Goal: Task Accomplishment & Management: Complete application form

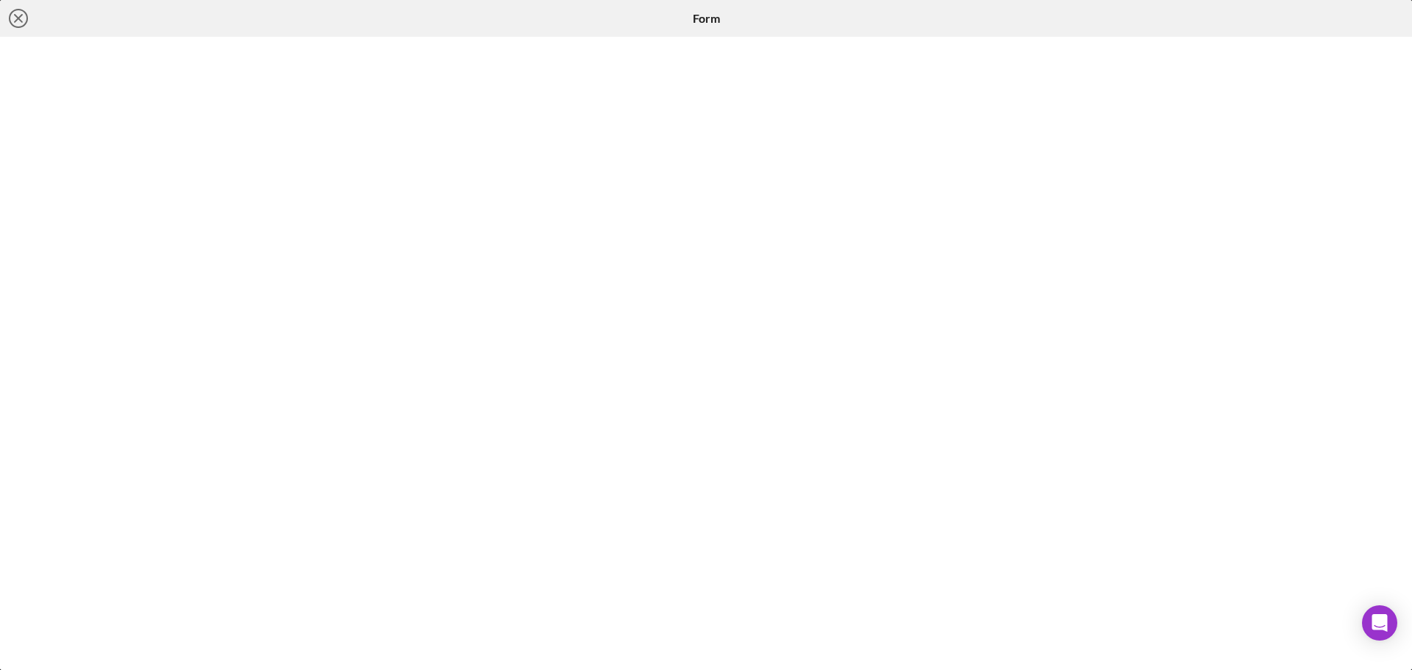
click at [31, 18] on icon "Icon/Close" at bounding box center [18, 18] width 37 height 37
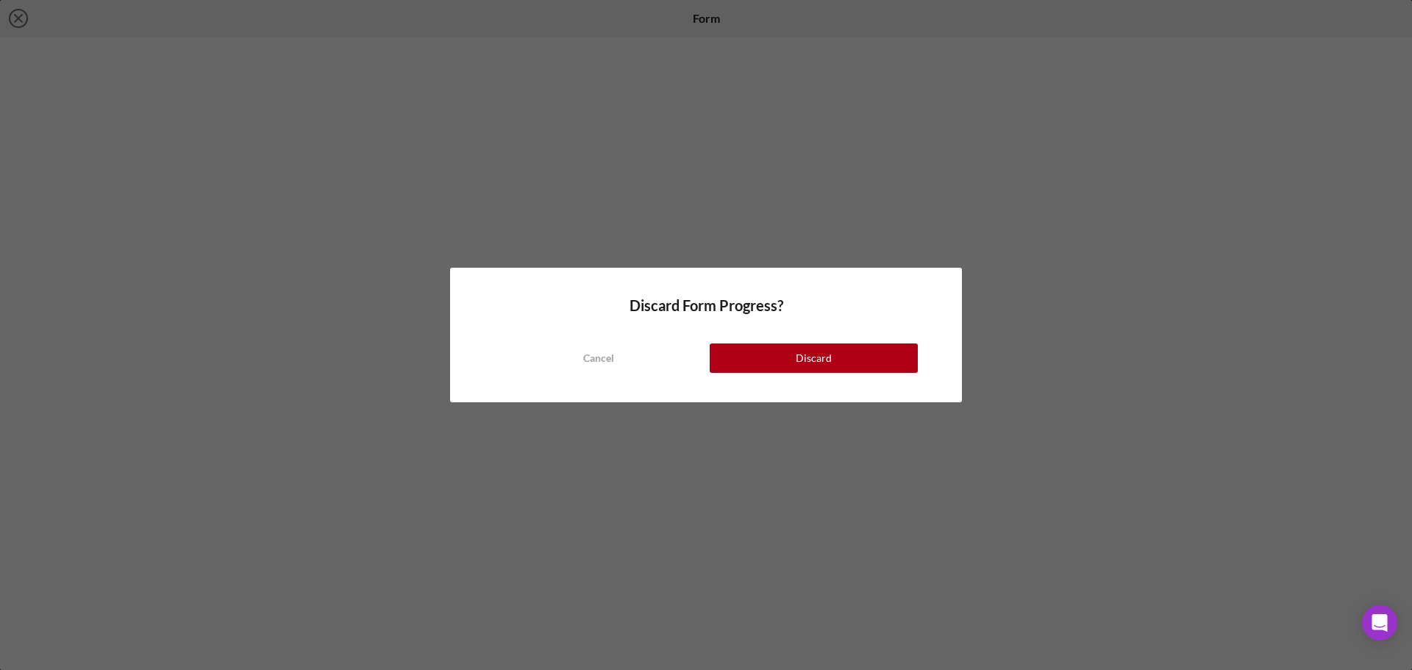
click at [786, 363] on button "Discard" at bounding box center [814, 357] width 208 height 29
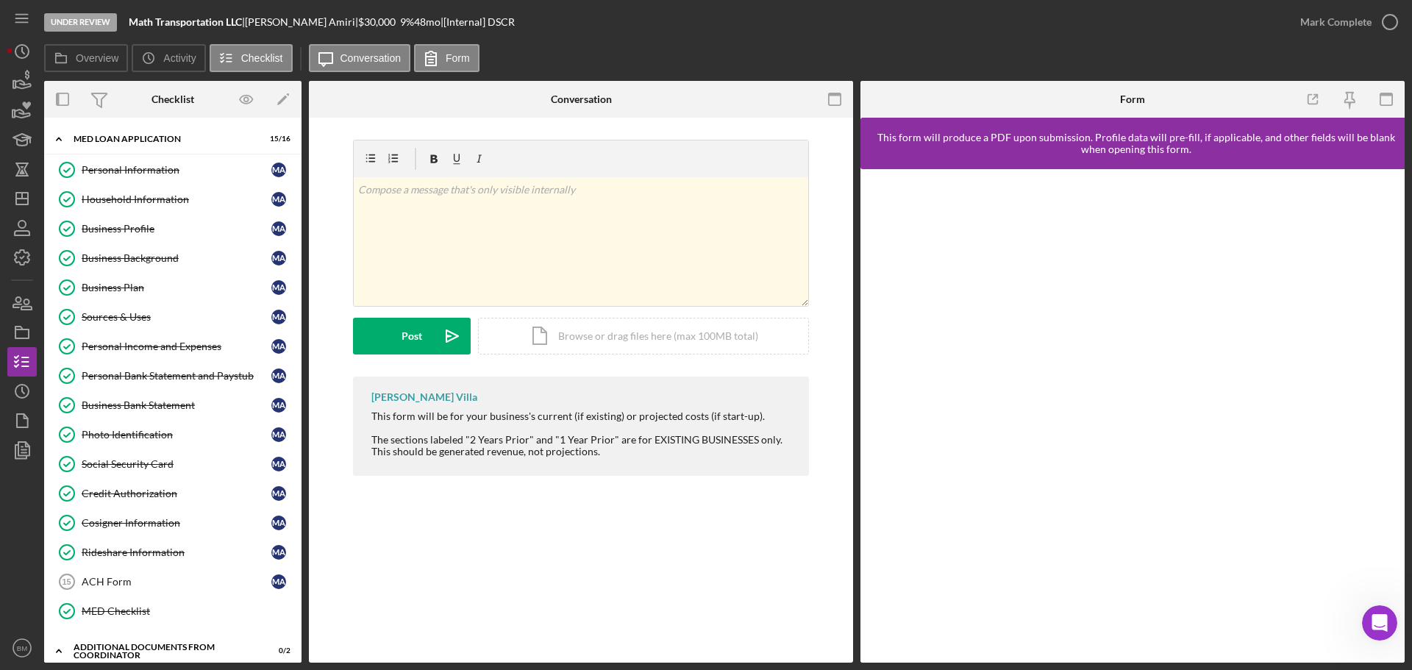
scroll to position [243, 0]
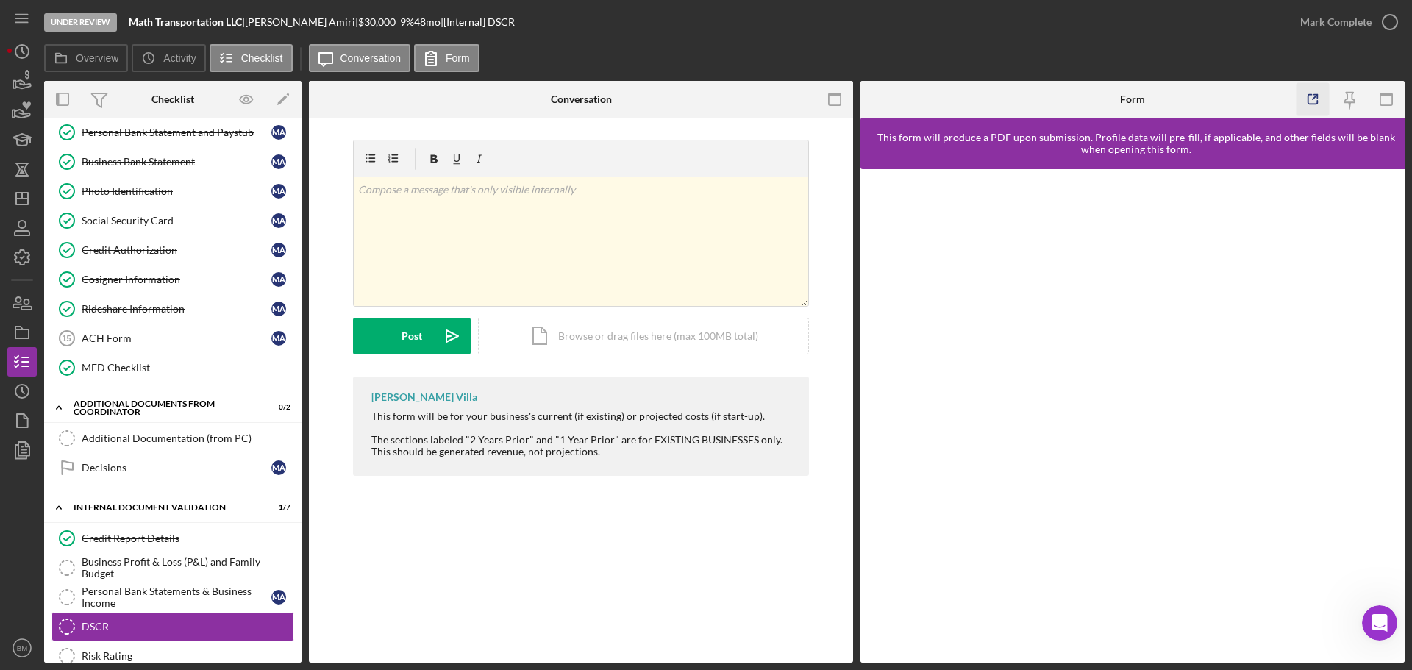
click at [1313, 98] on line "button" at bounding box center [1315, 97] width 4 height 4
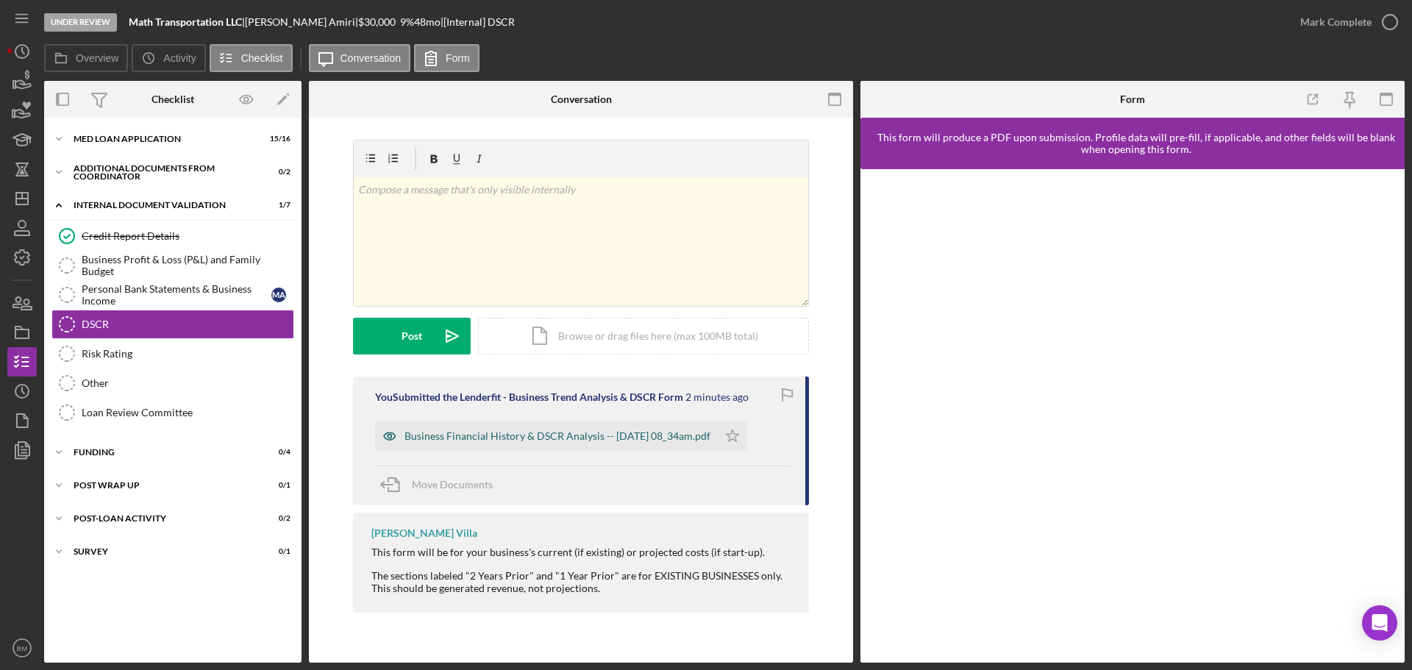
click at [579, 443] on div "Business Financial History & DSCR Analysis -- [DATE] 08_34am.pdf" at bounding box center [546, 435] width 343 height 29
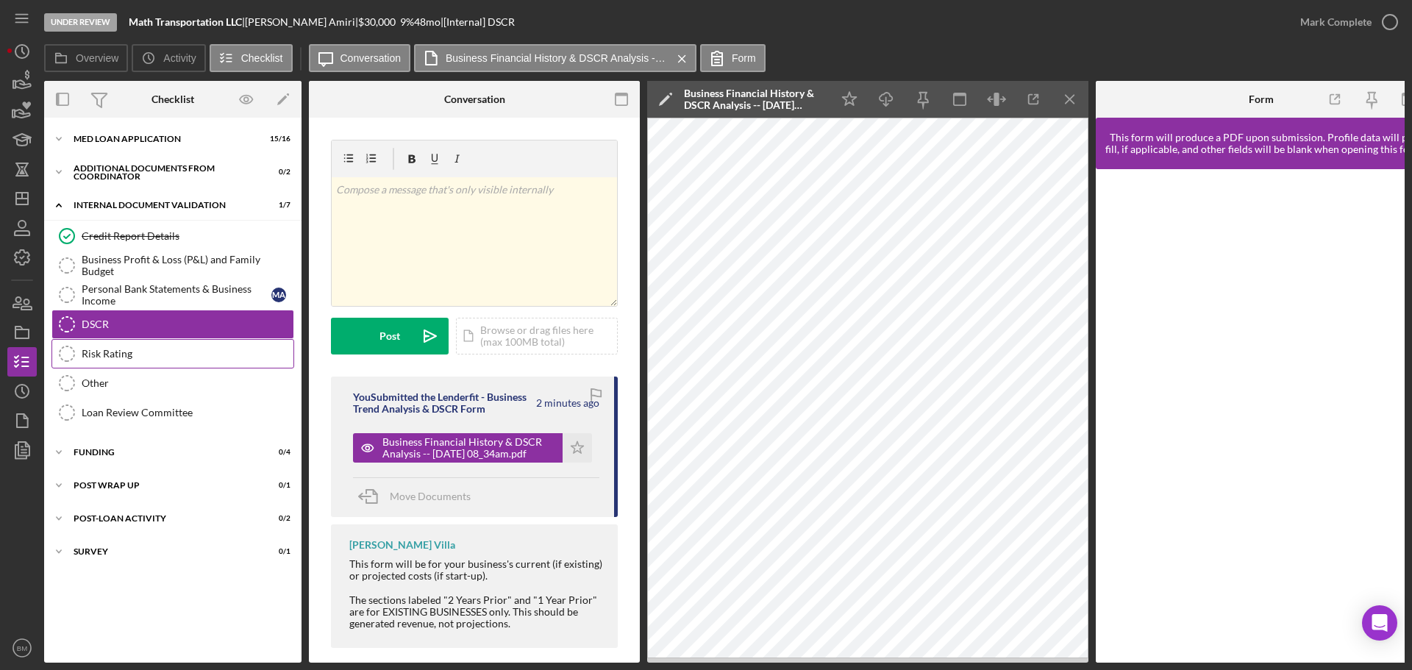
click at [160, 352] on div "Risk Rating" at bounding box center [188, 354] width 212 height 12
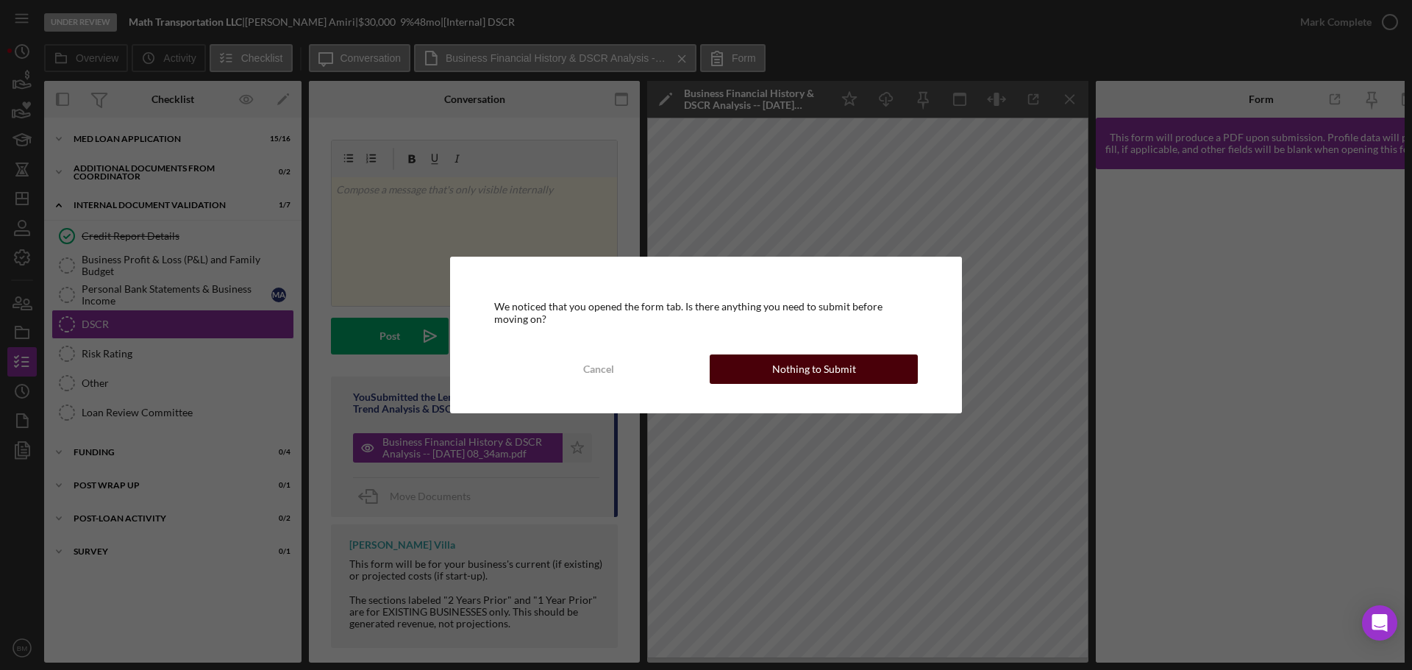
click at [815, 379] on div "Nothing to Submit" at bounding box center [814, 368] width 84 height 29
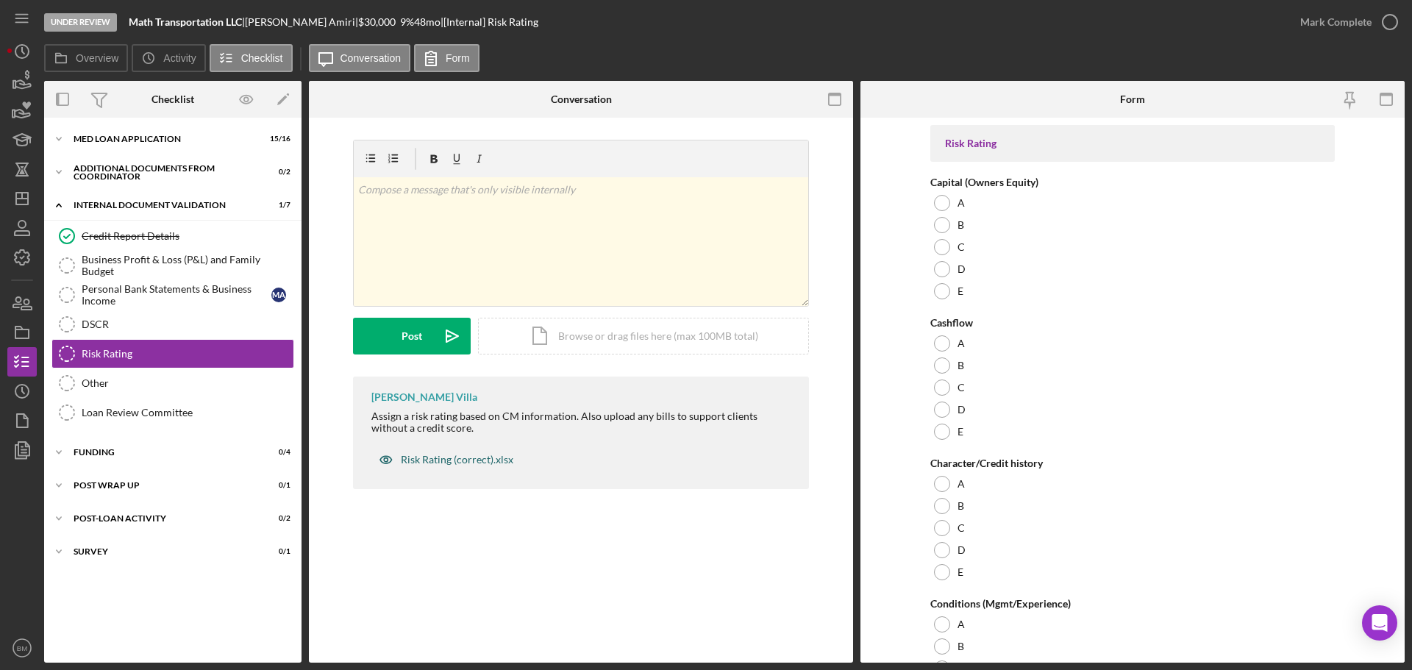
click at [476, 465] on div "Risk Rating (correct).xlsx" at bounding box center [457, 460] width 113 height 12
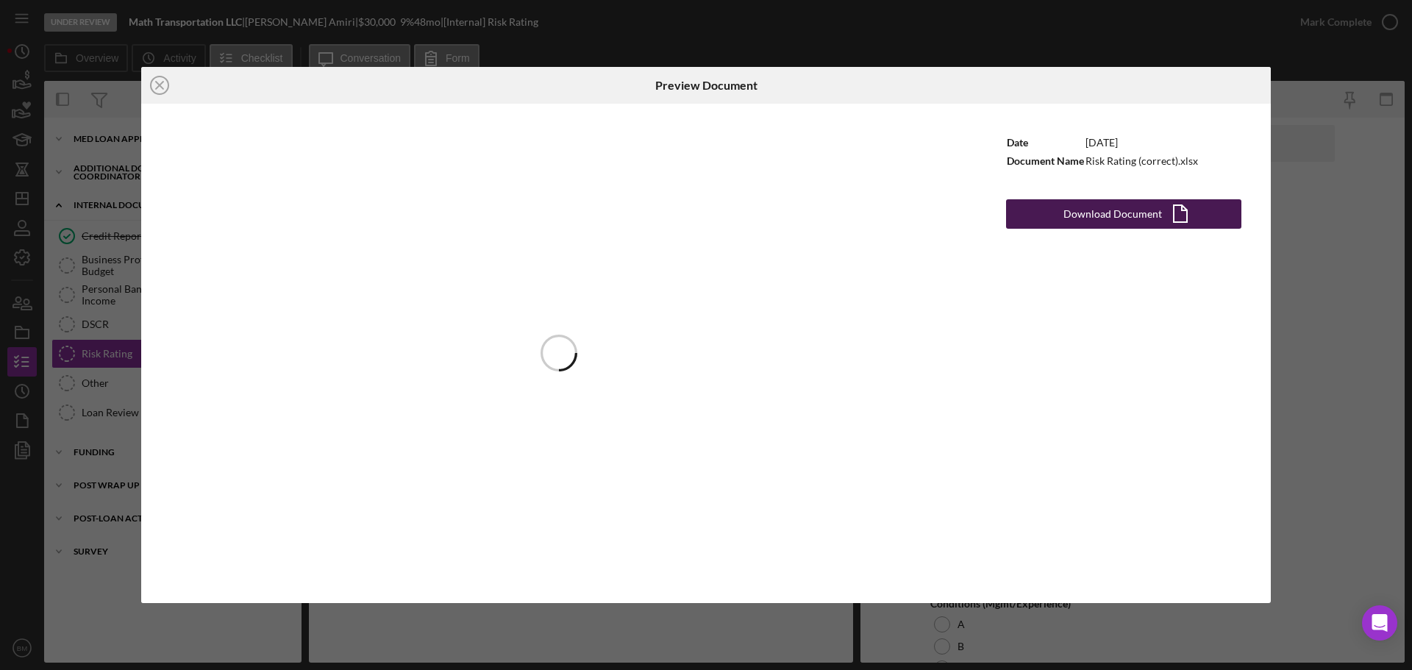
click at [1080, 215] on div "Download Document" at bounding box center [1112, 213] width 99 height 29
drag, startPoint x: 151, startPoint y: 88, endPoint x: 166, endPoint y: 171, distance: 84.4
click at [151, 88] on circle at bounding box center [160, 85] width 18 height 18
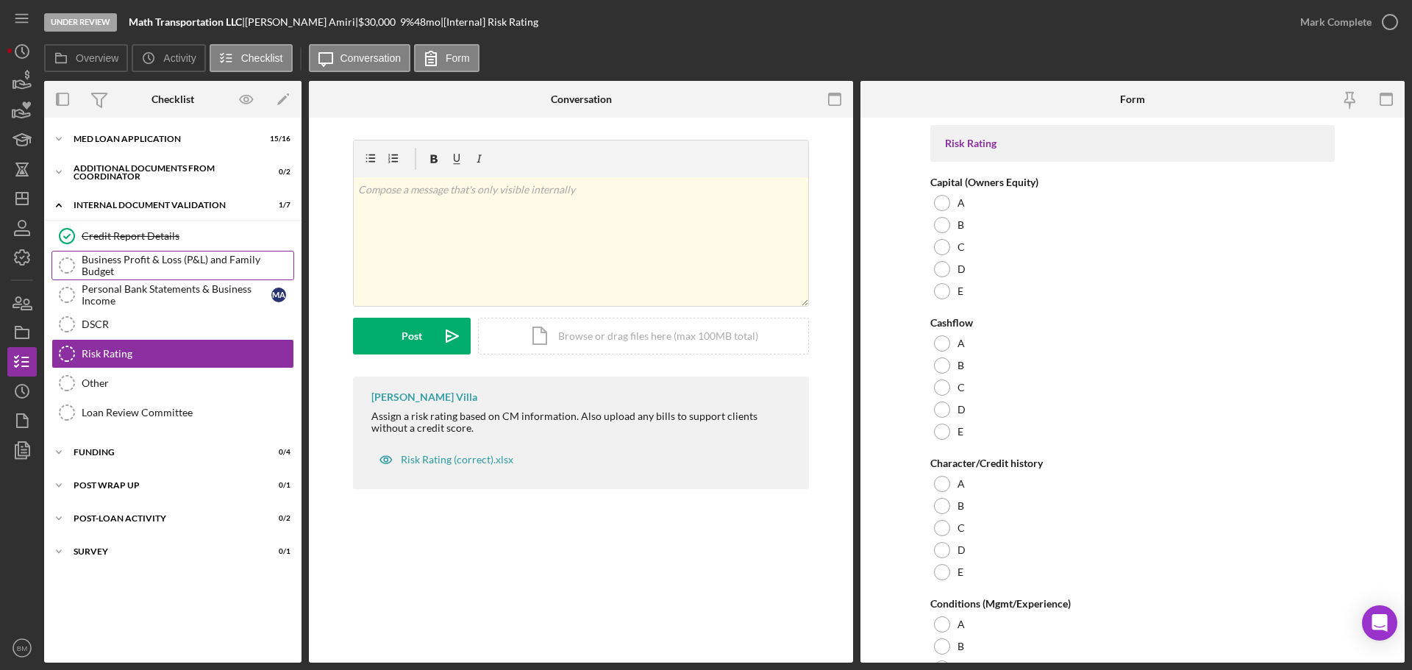
click at [108, 271] on div "Business Profit & Loss (P&L) and Family Budget" at bounding box center [188, 266] width 212 height 24
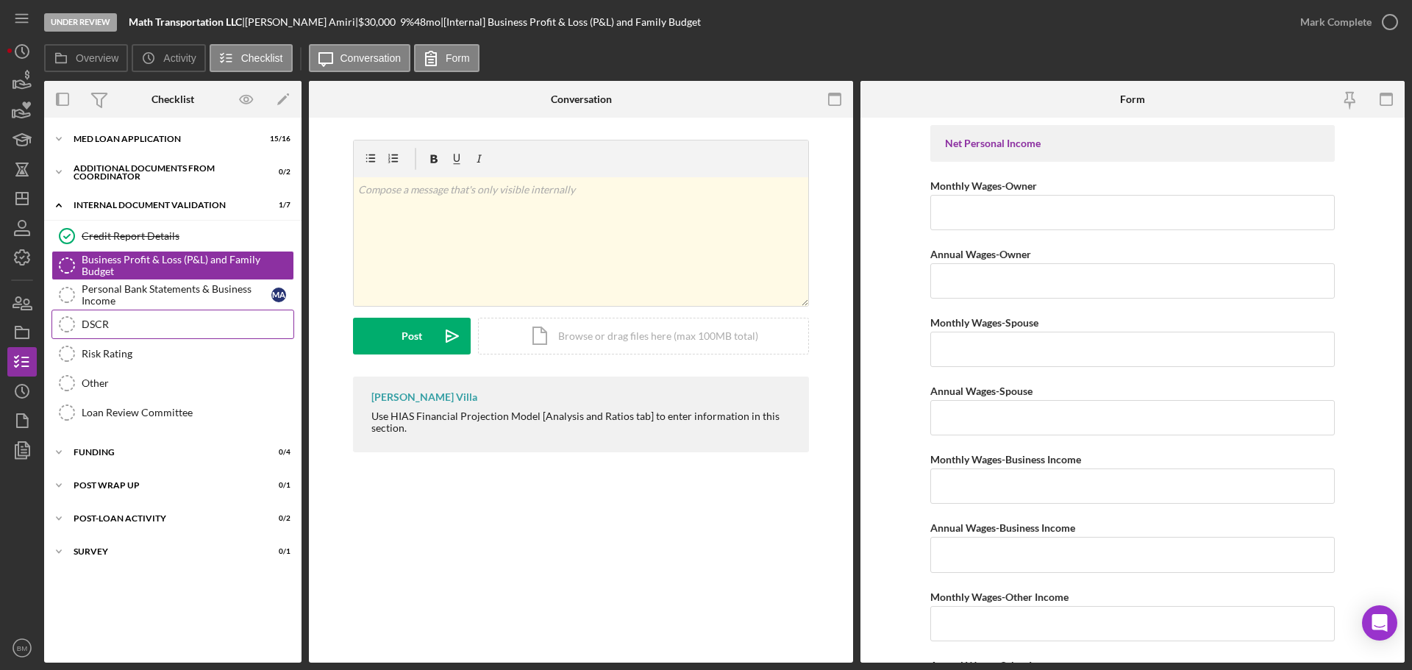
click at [130, 336] on link "DSCR DSCR" at bounding box center [172, 324] width 243 height 29
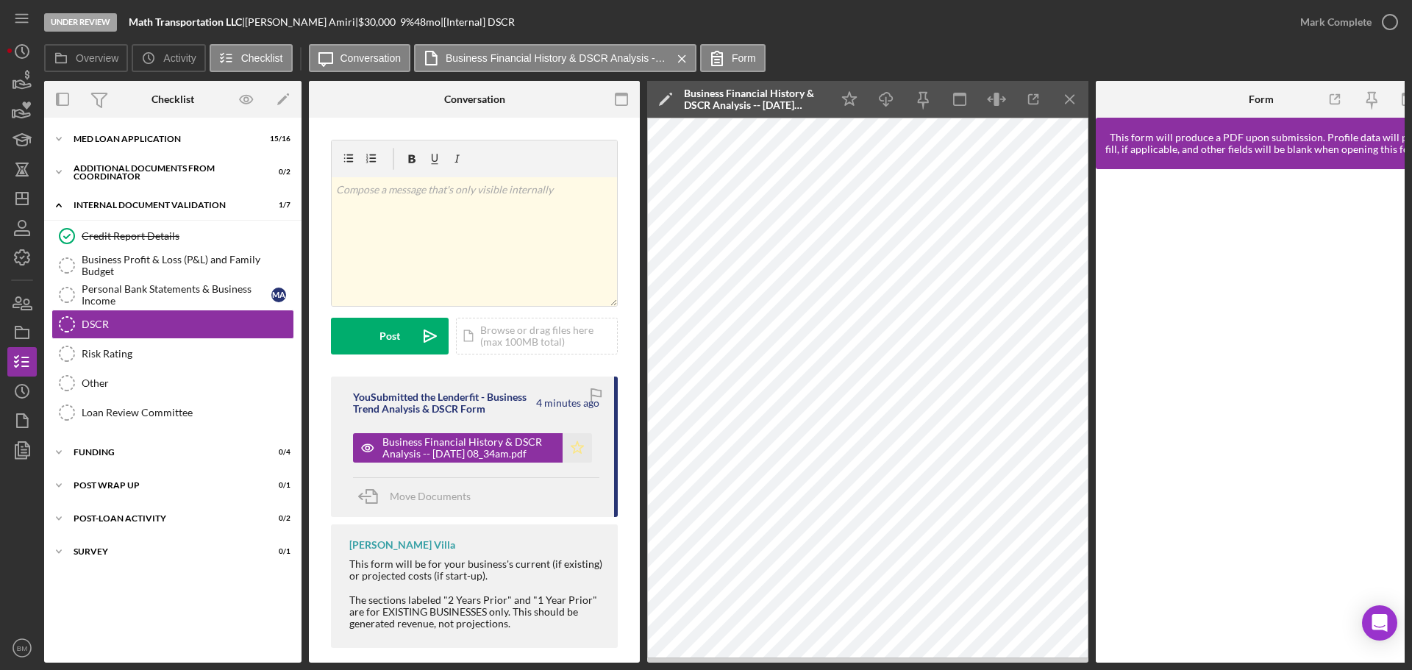
click at [579, 451] on icon "Icon/Star" at bounding box center [577, 447] width 29 height 29
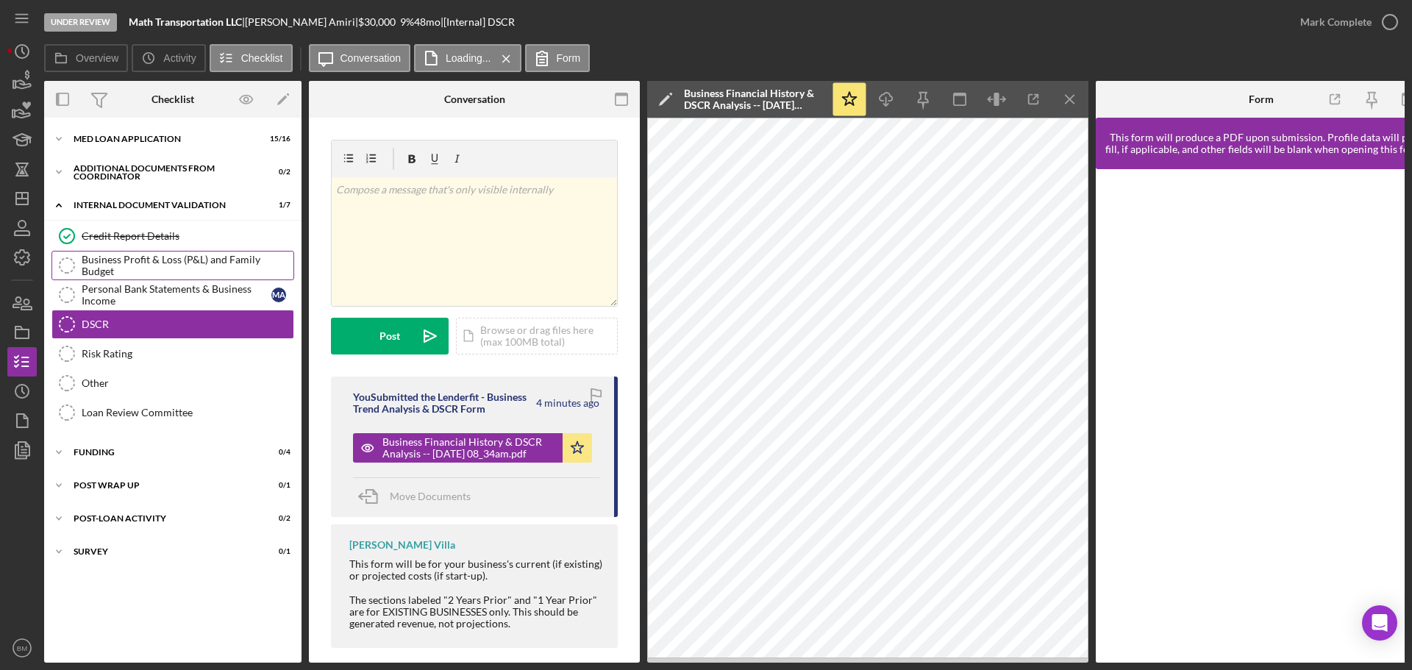
click at [196, 273] on link "Business Profit & Loss (P&L) and Family Budget Business Profit & Loss (P&L) and…" at bounding box center [172, 265] width 243 height 29
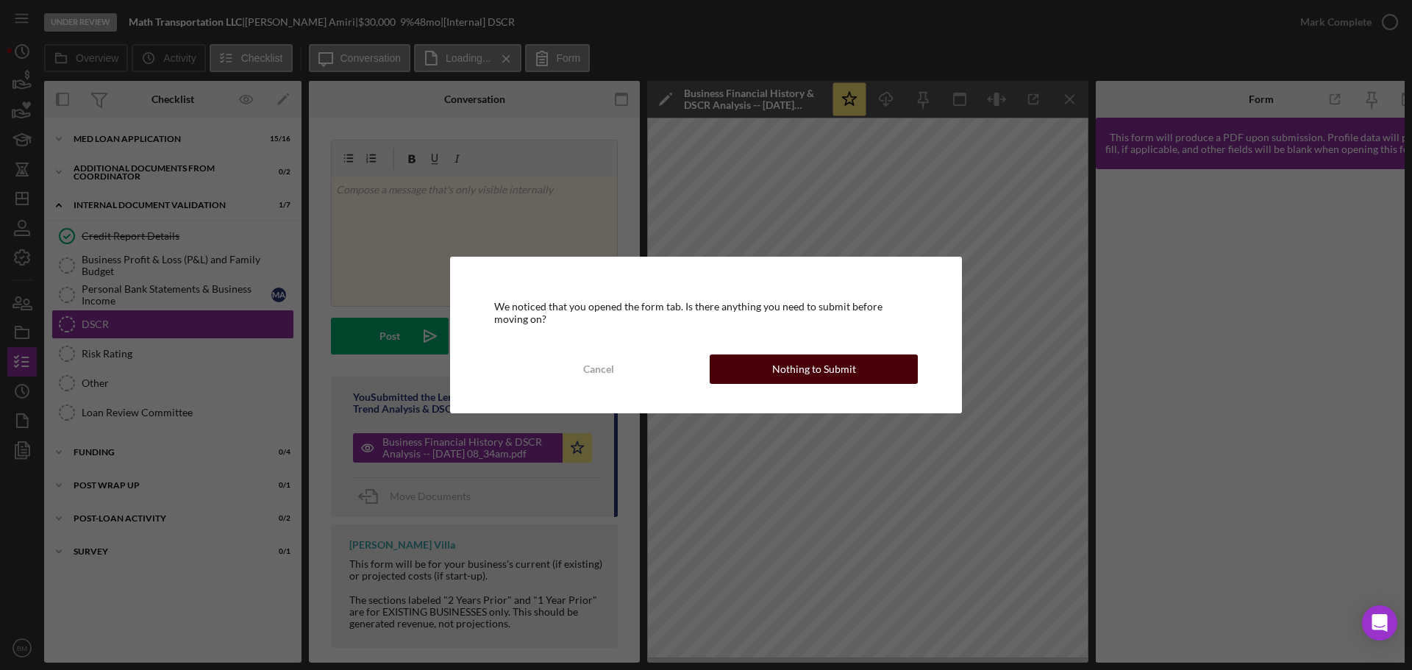
click at [732, 361] on button "Nothing to Submit" at bounding box center [814, 368] width 208 height 29
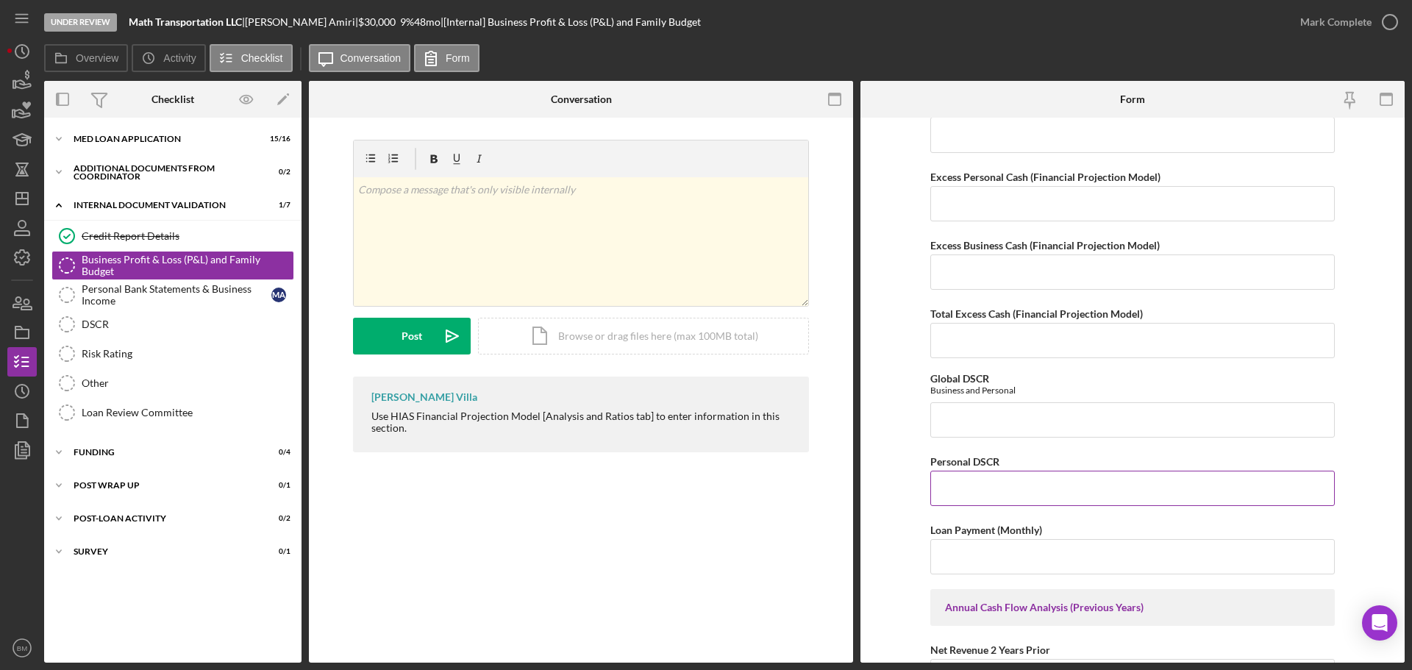
scroll to position [1029, 0]
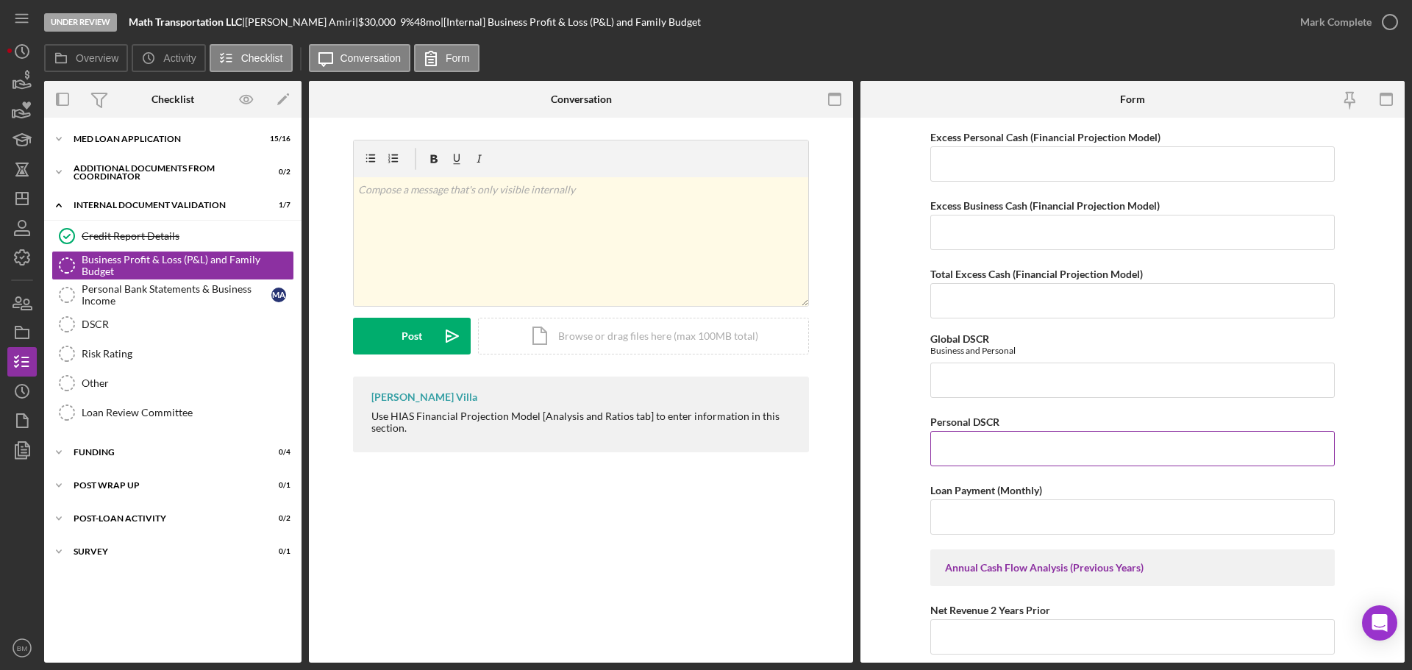
click at [990, 457] on input "Personal DSCR" at bounding box center [1132, 448] width 404 height 35
type input "1.23"
drag, startPoint x: 372, startPoint y: 21, endPoint x: 261, endPoint y: 26, distance: 111.1
click at [261, 26] on div "Mohammad Hassan Amiri |" at bounding box center [301, 22] width 113 height 12
copy div "ohammad Hassan Amiri"
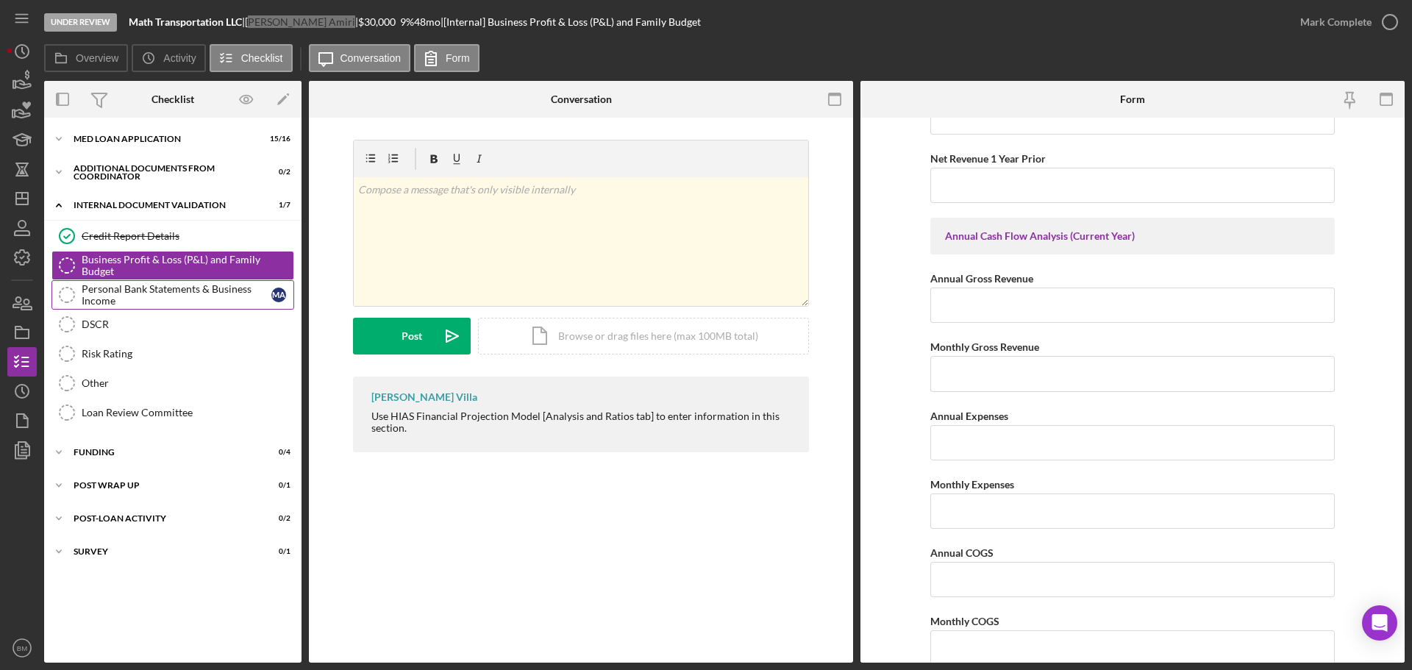
scroll to position [1519, 0]
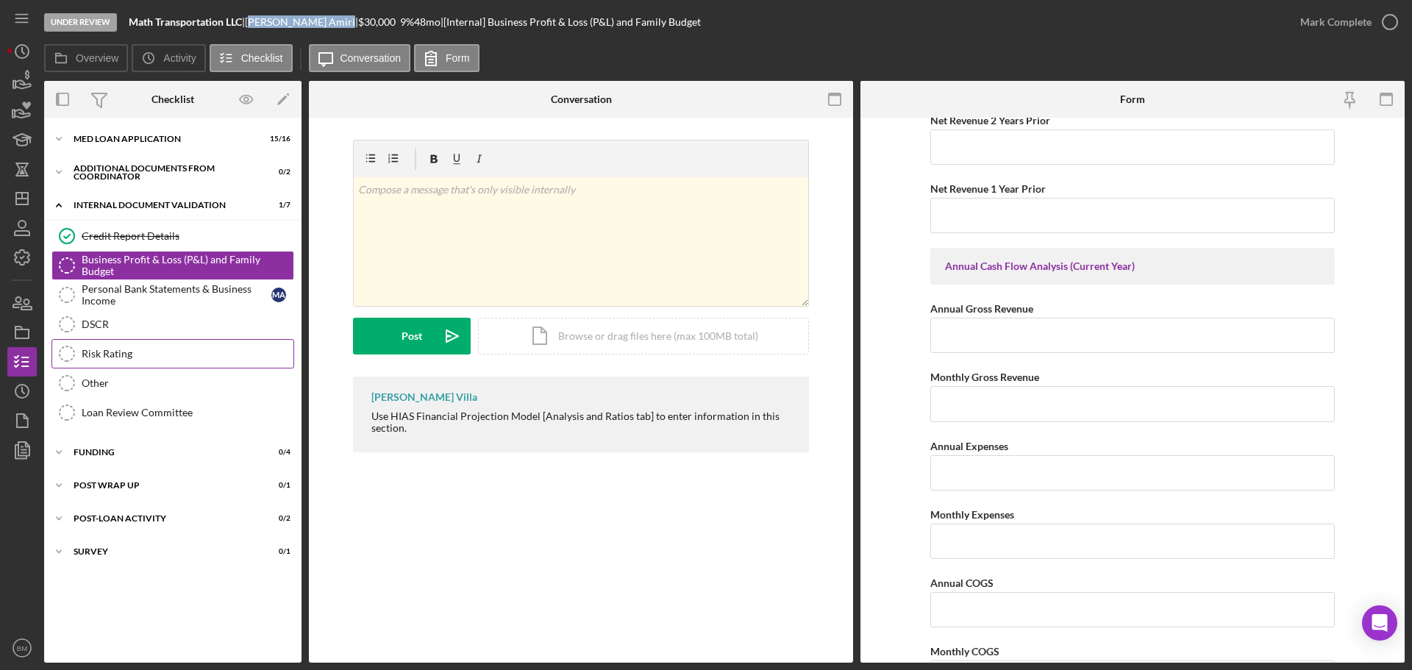
click at [132, 360] on div "Risk Rating" at bounding box center [188, 354] width 212 height 12
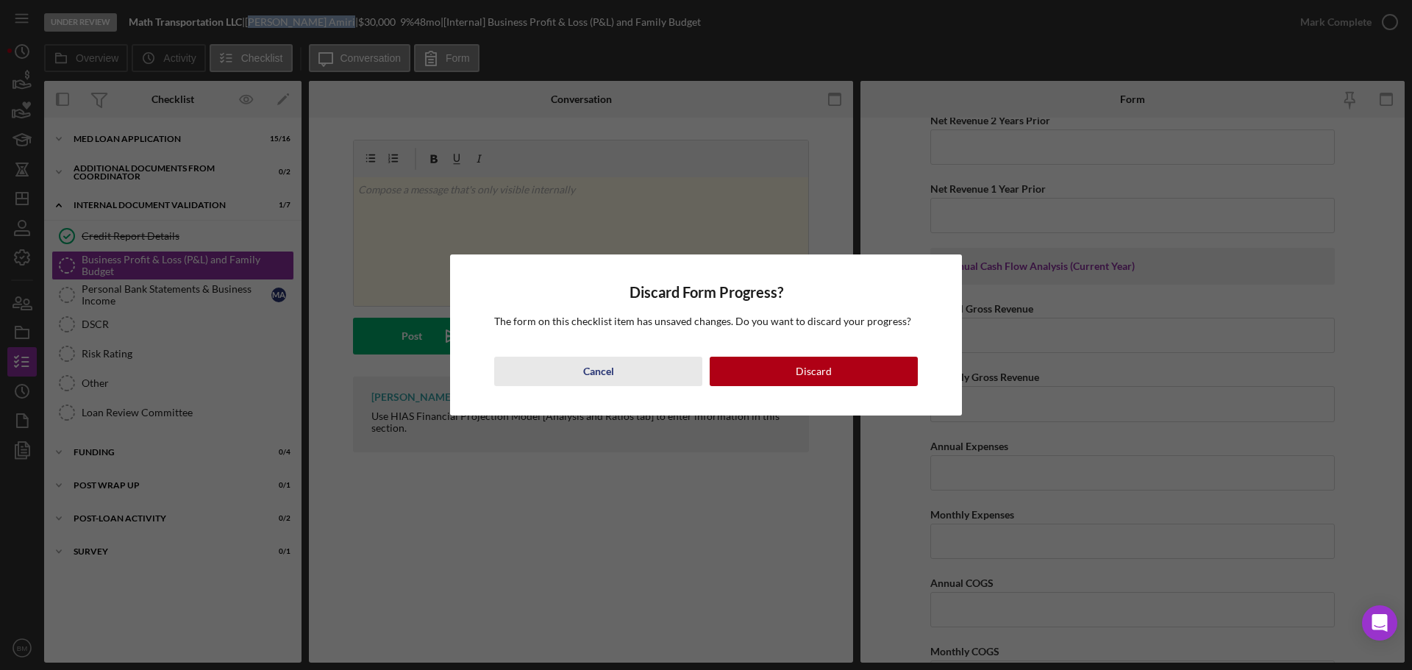
click at [591, 376] on div "Cancel" at bounding box center [598, 371] width 31 height 29
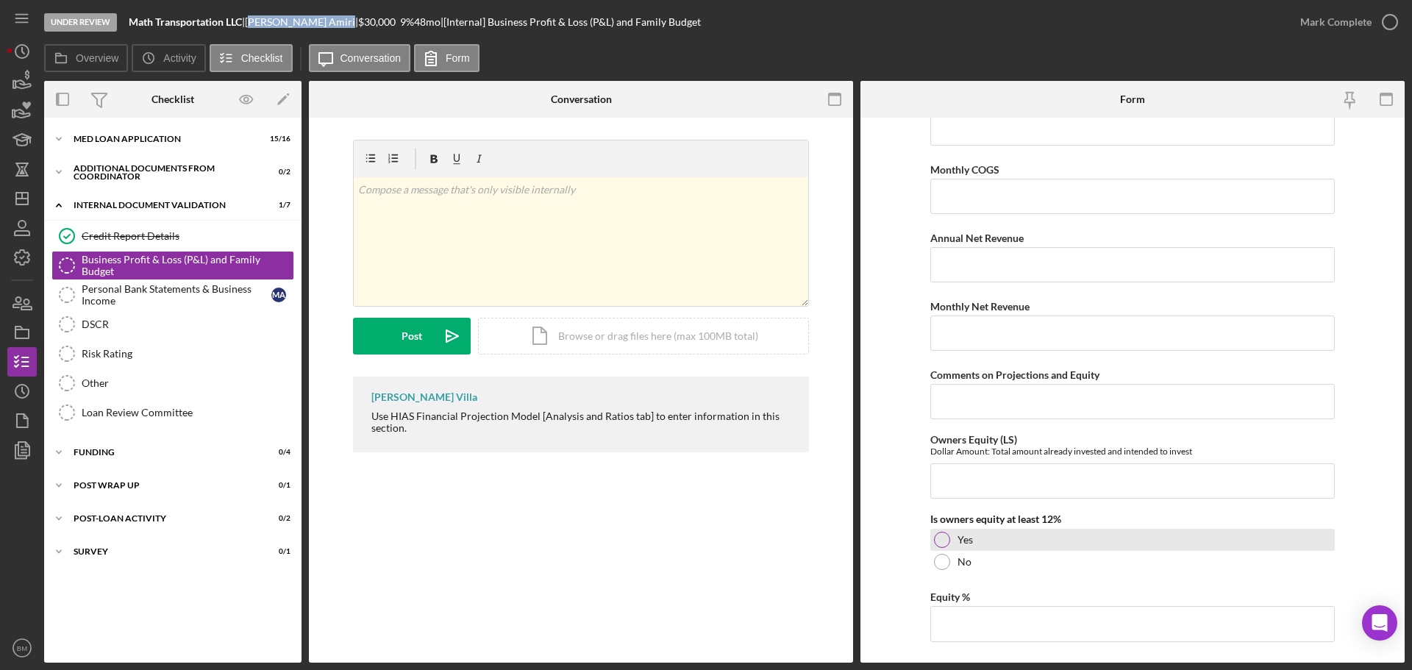
scroll to position [2034, 0]
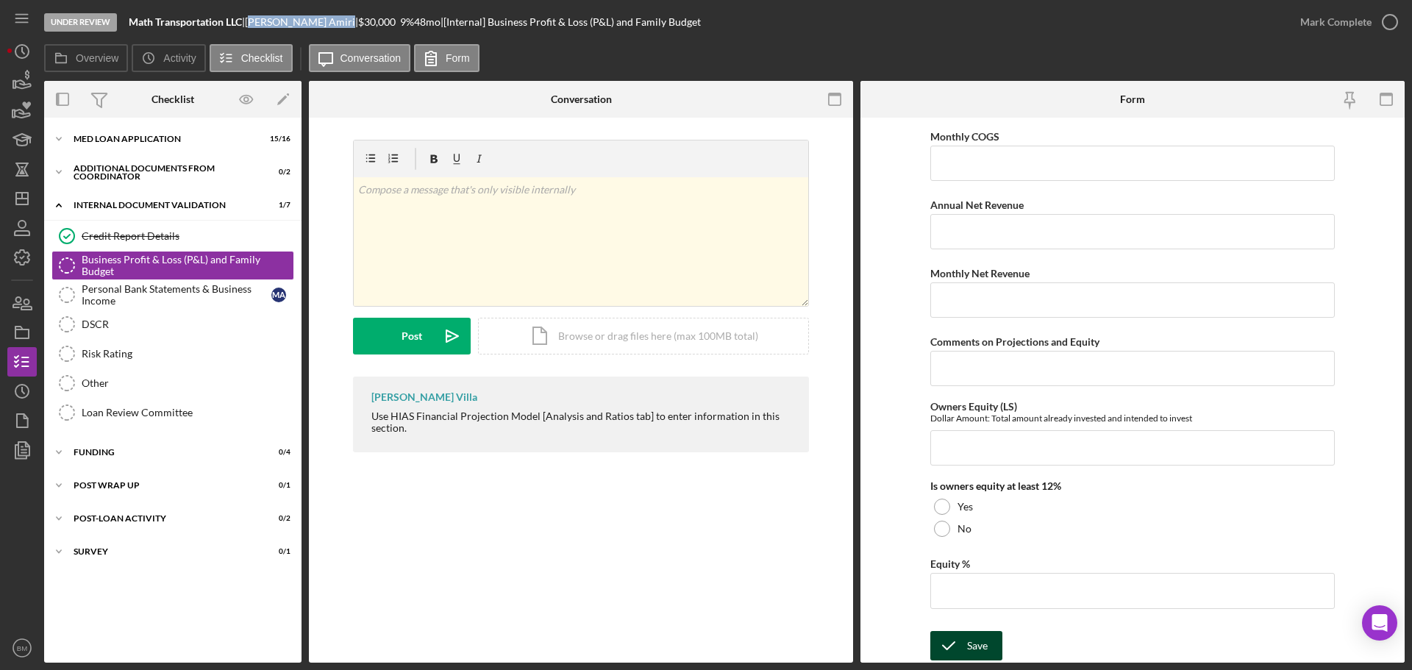
click at [974, 642] on div "Save" at bounding box center [977, 645] width 21 height 29
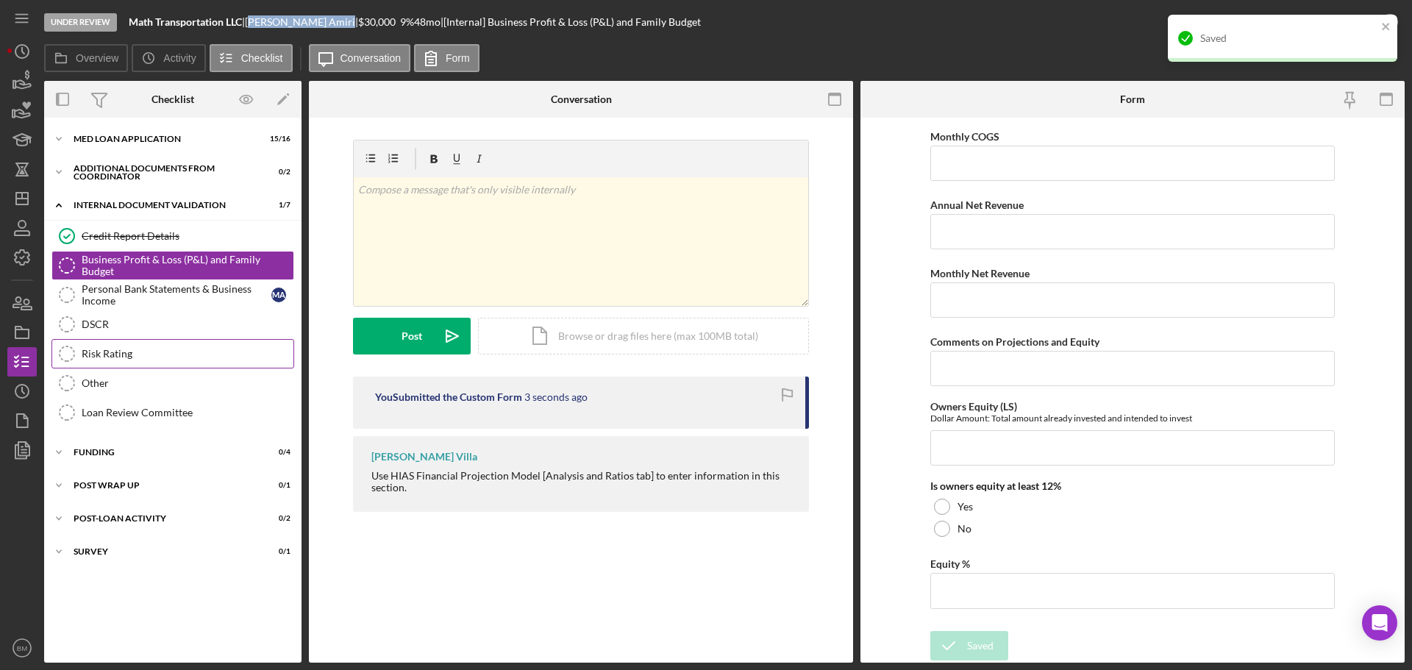
click at [123, 353] on div "Risk Rating" at bounding box center [188, 354] width 212 height 12
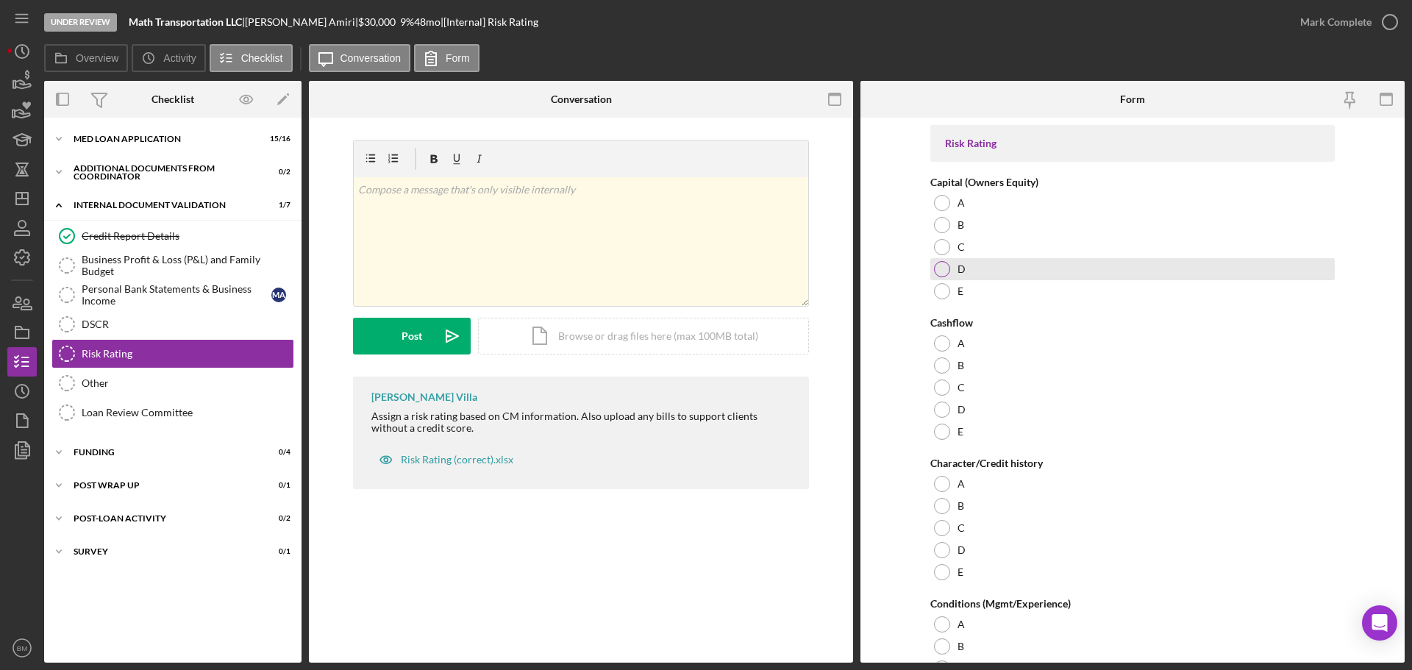
click at [973, 269] on div "D" at bounding box center [1132, 269] width 404 height 22
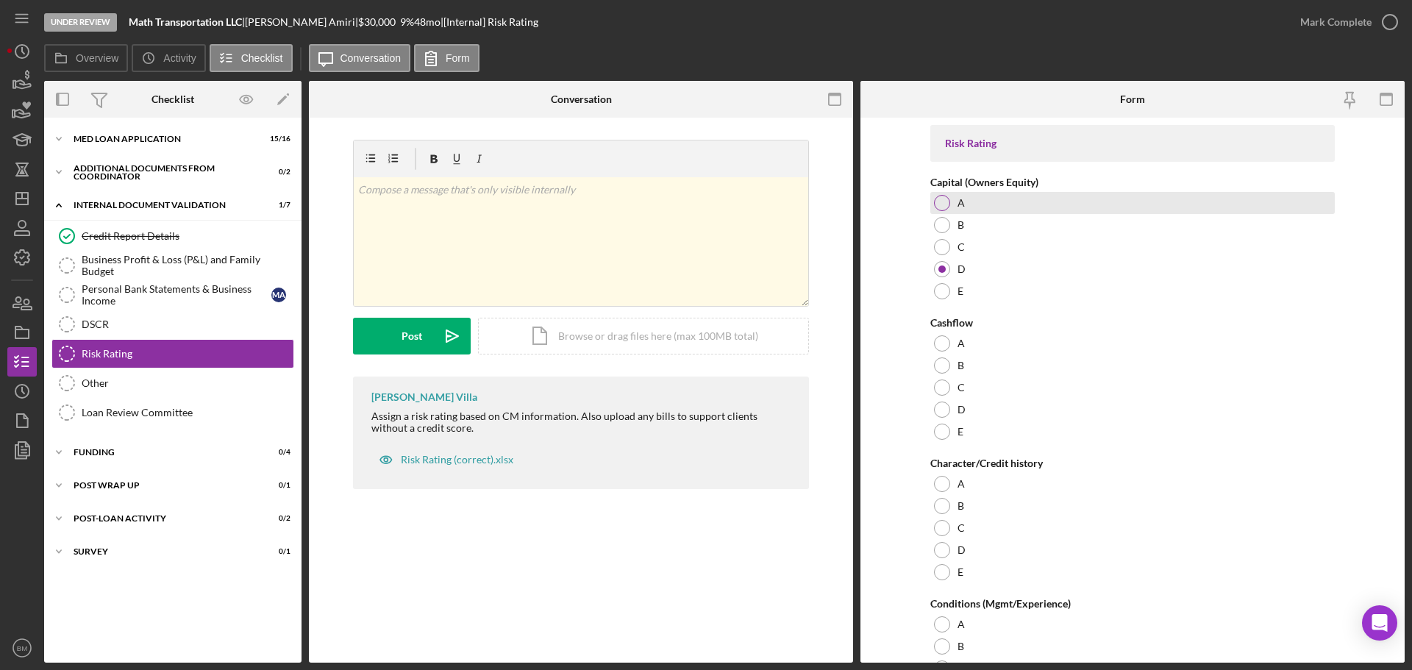
drag, startPoint x: 976, startPoint y: 207, endPoint x: 946, endPoint y: 207, distance: 30.2
click at [946, 207] on div at bounding box center [942, 203] width 16 height 16
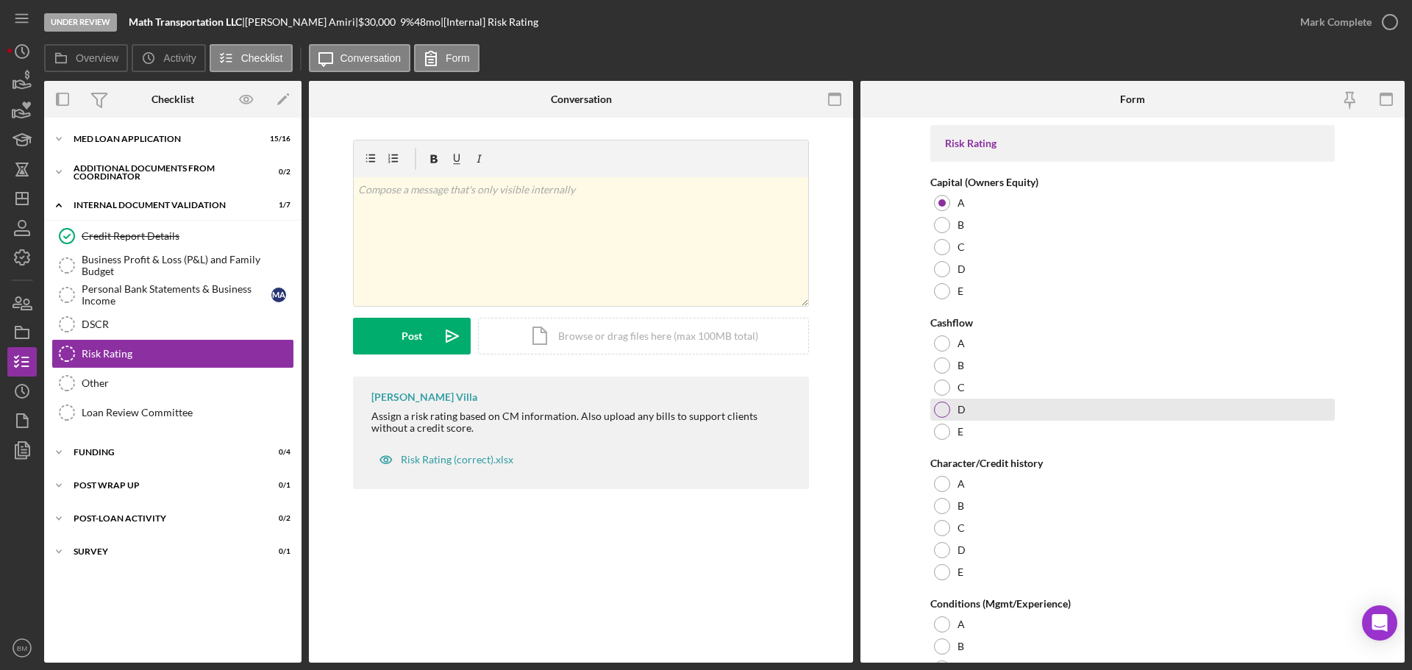
click at [970, 410] on div "D" at bounding box center [1132, 410] width 404 height 22
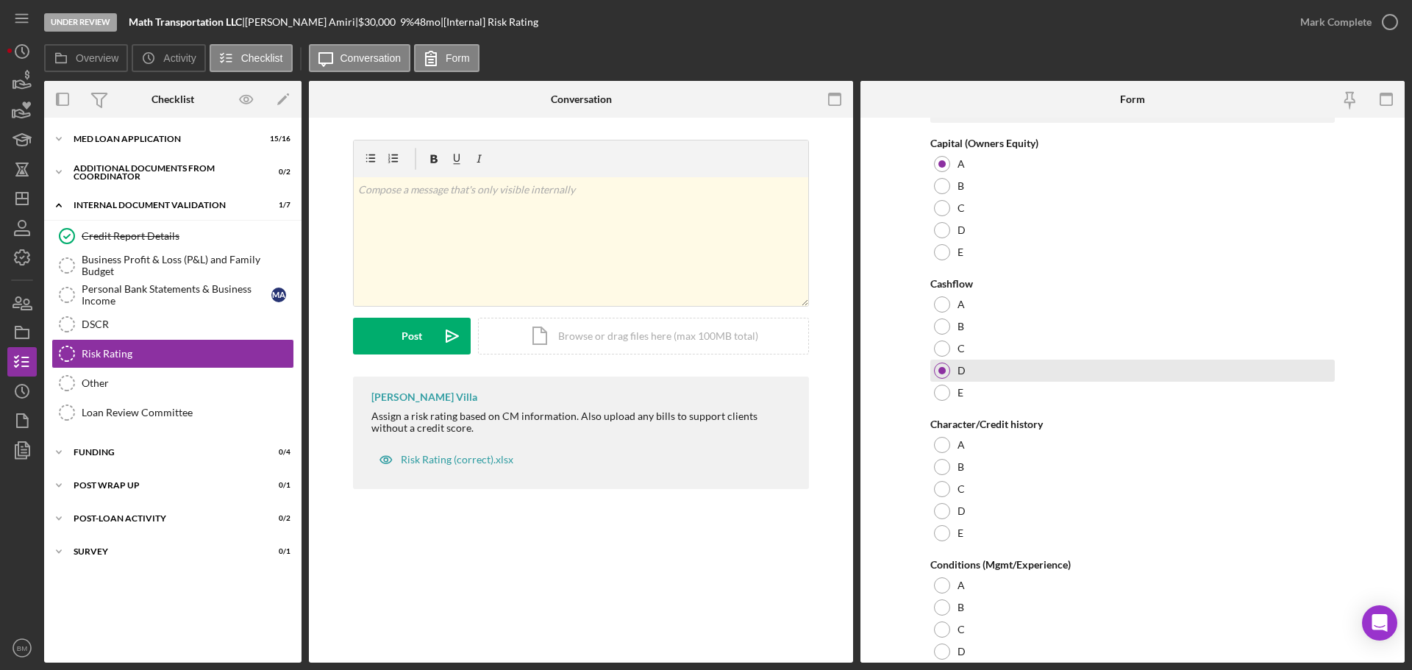
scroll to position [147, 0]
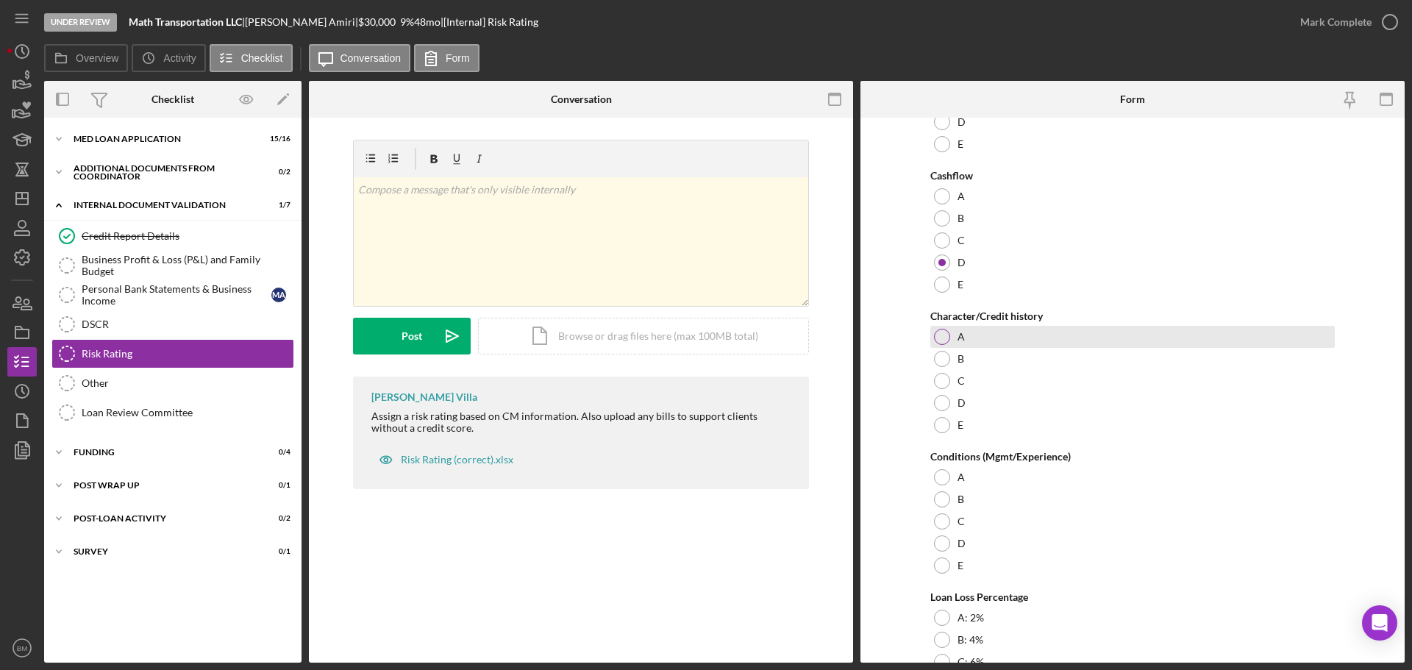
click at [1004, 332] on div "A" at bounding box center [1132, 337] width 404 height 22
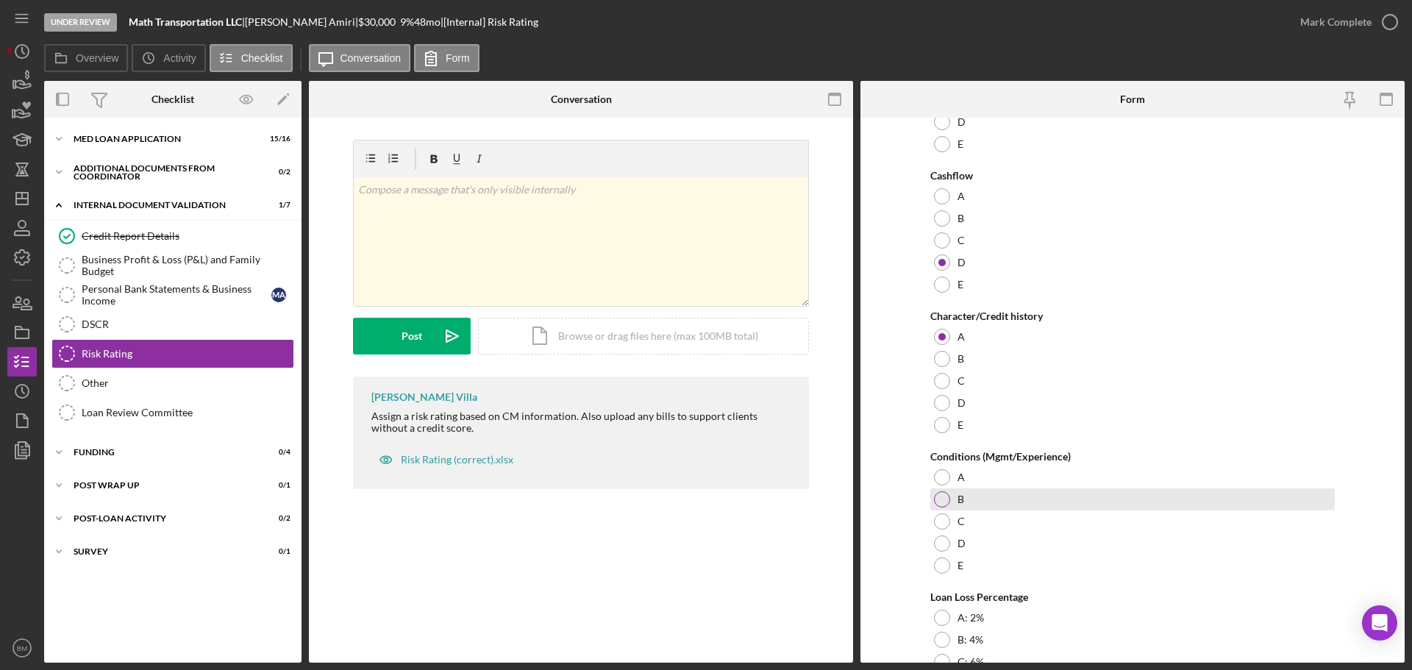
click at [980, 489] on div "B" at bounding box center [1132, 499] width 404 height 22
click at [982, 468] on div "A" at bounding box center [1132, 477] width 404 height 22
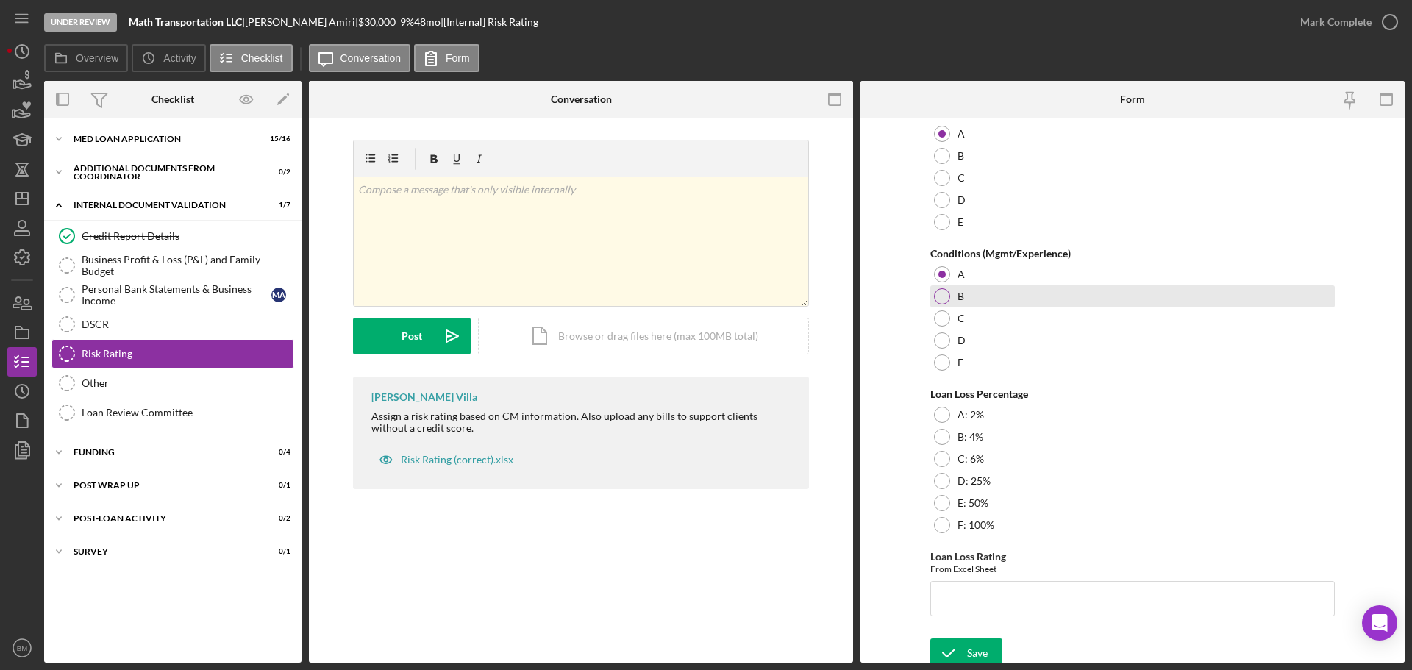
scroll to position [357, 0]
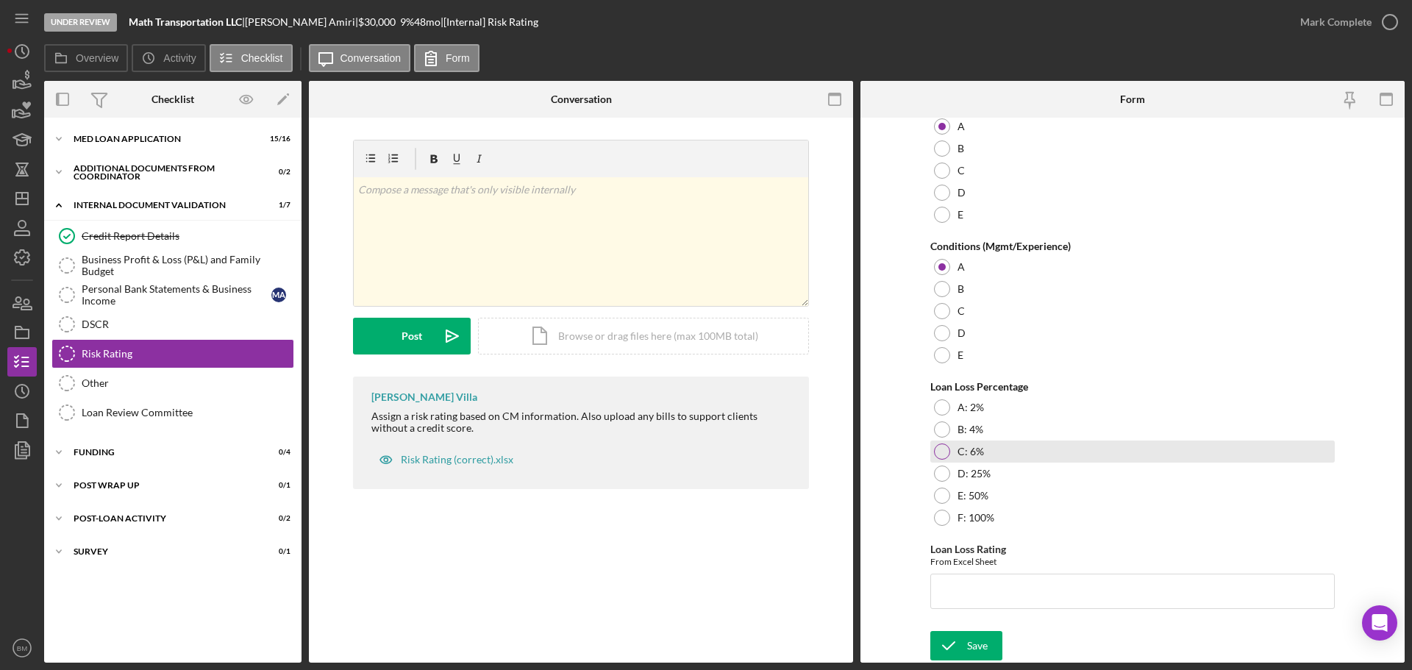
click at [978, 448] on label "C: 6%" at bounding box center [970, 452] width 26 height 12
click at [999, 593] on input "Loan Loss Rating" at bounding box center [1132, 591] width 404 height 35
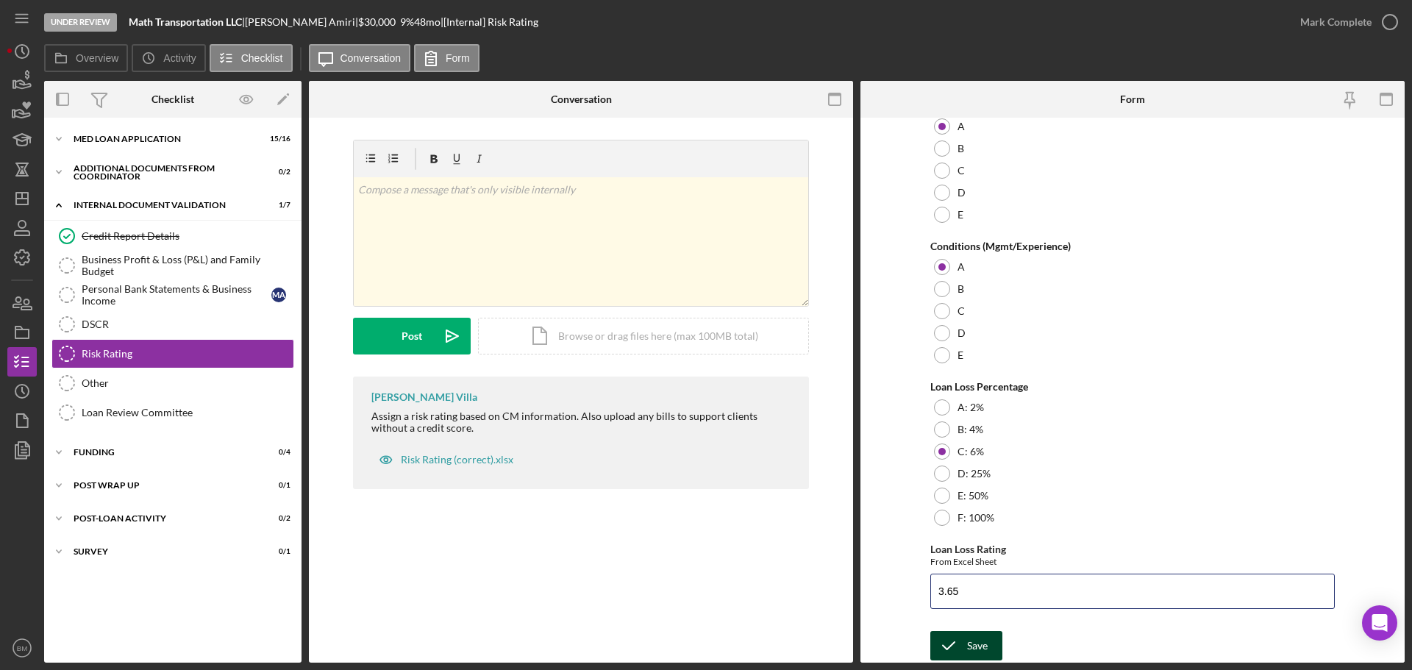
type input "3.65"
click at [977, 646] on div "Save" at bounding box center [977, 645] width 21 height 29
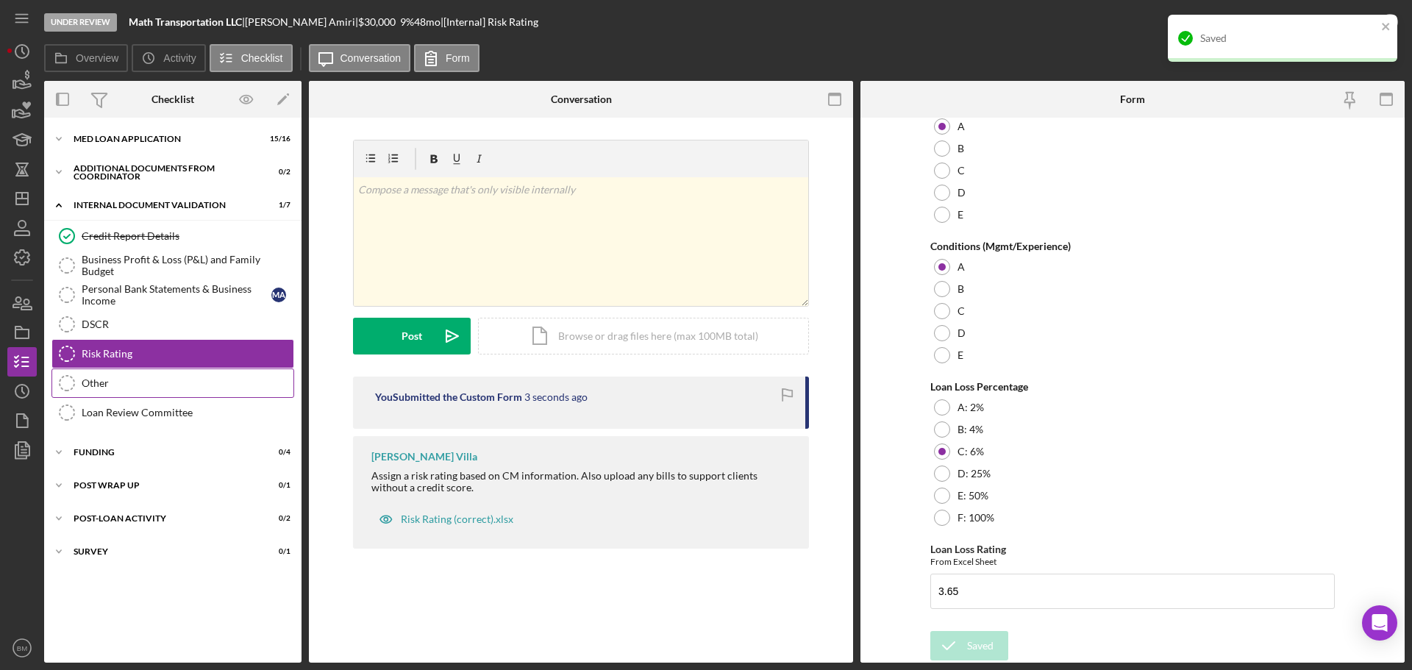
click at [115, 383] on div "Other" at bounding box center [188, 383] width 212 height 12
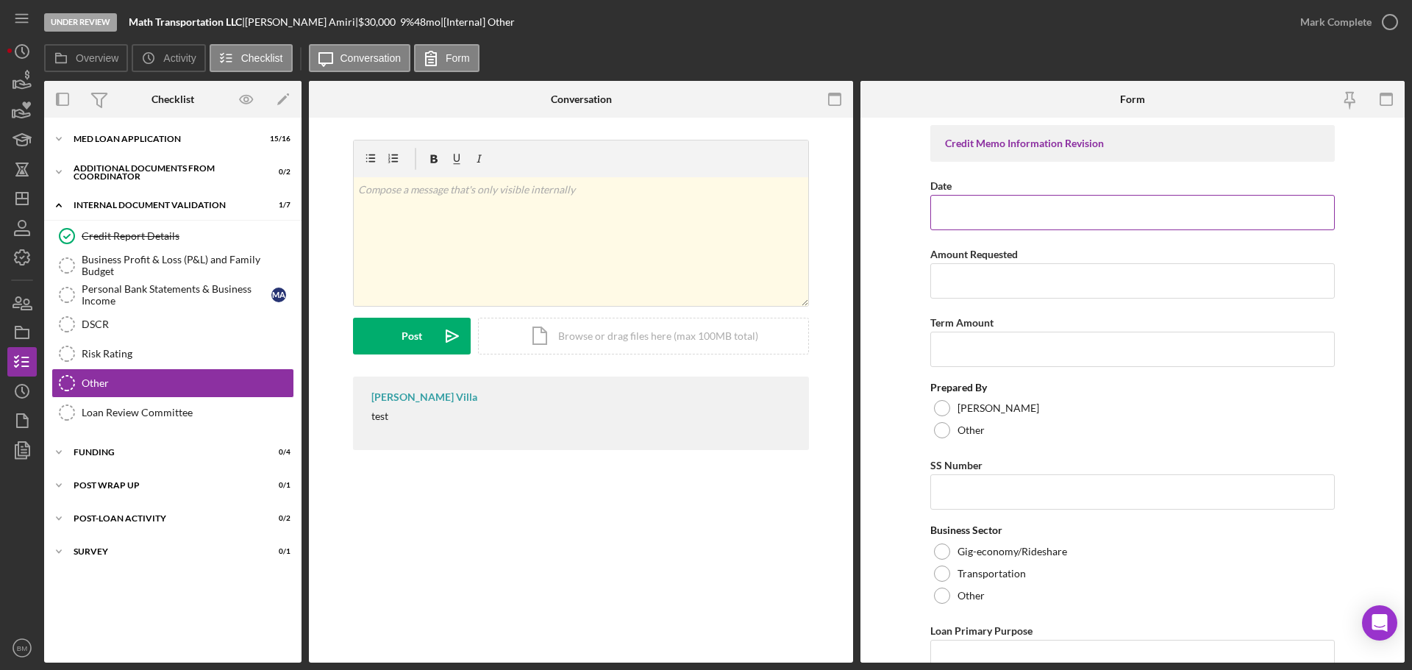
click at [982, 222] on input "Date" at bounding box center [1132, 212] width 404 height 35
type input "09/09/2025"
type input "$30,000"
type input "48"
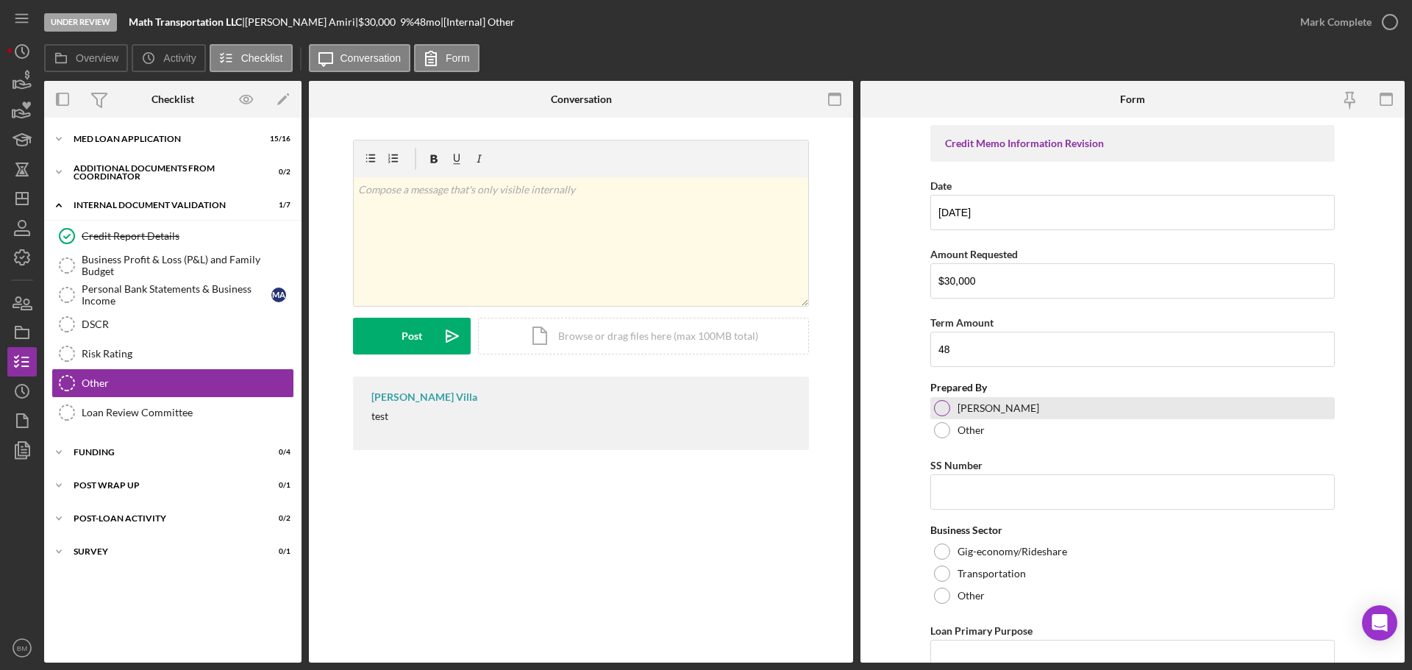
click at [971, 406] on label "Brenda Villa" at bounding box center [998, 408] width 82 height 12
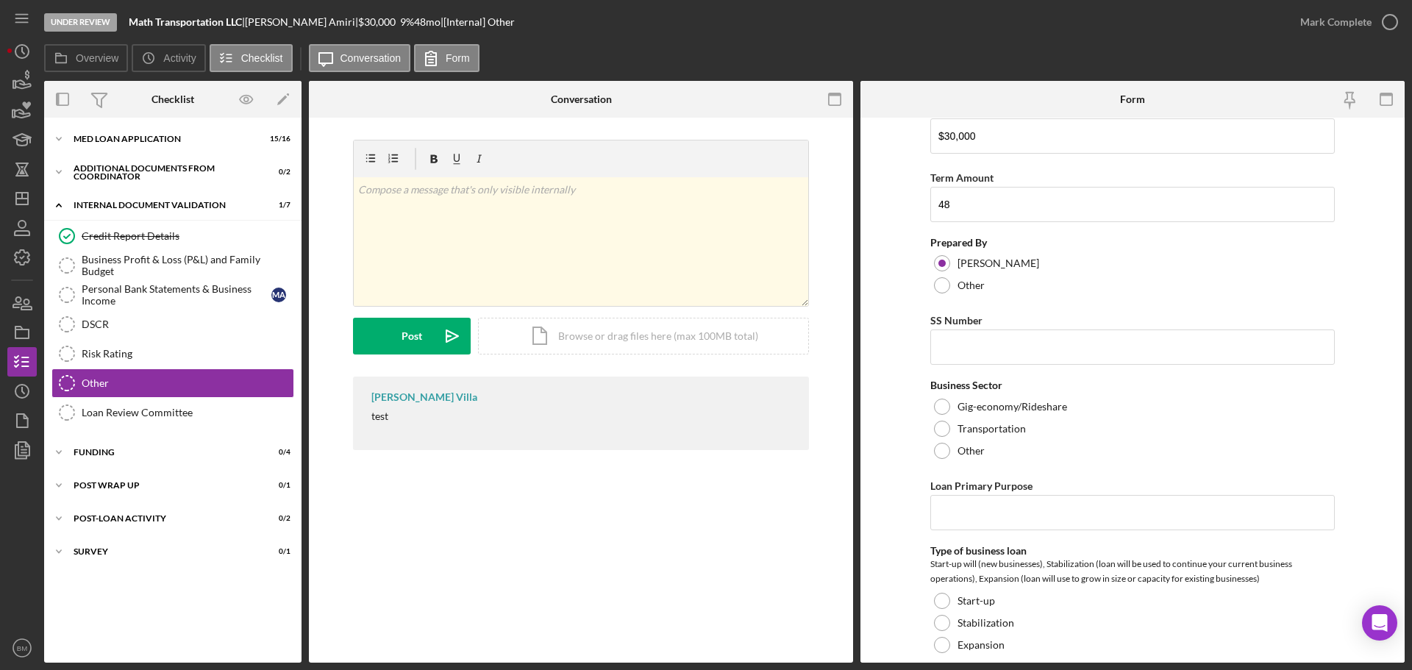
scroll to position [147, 0]
click at [982, 427] on label "Transportation" at bounding box center [991, 427] width 68 height 12
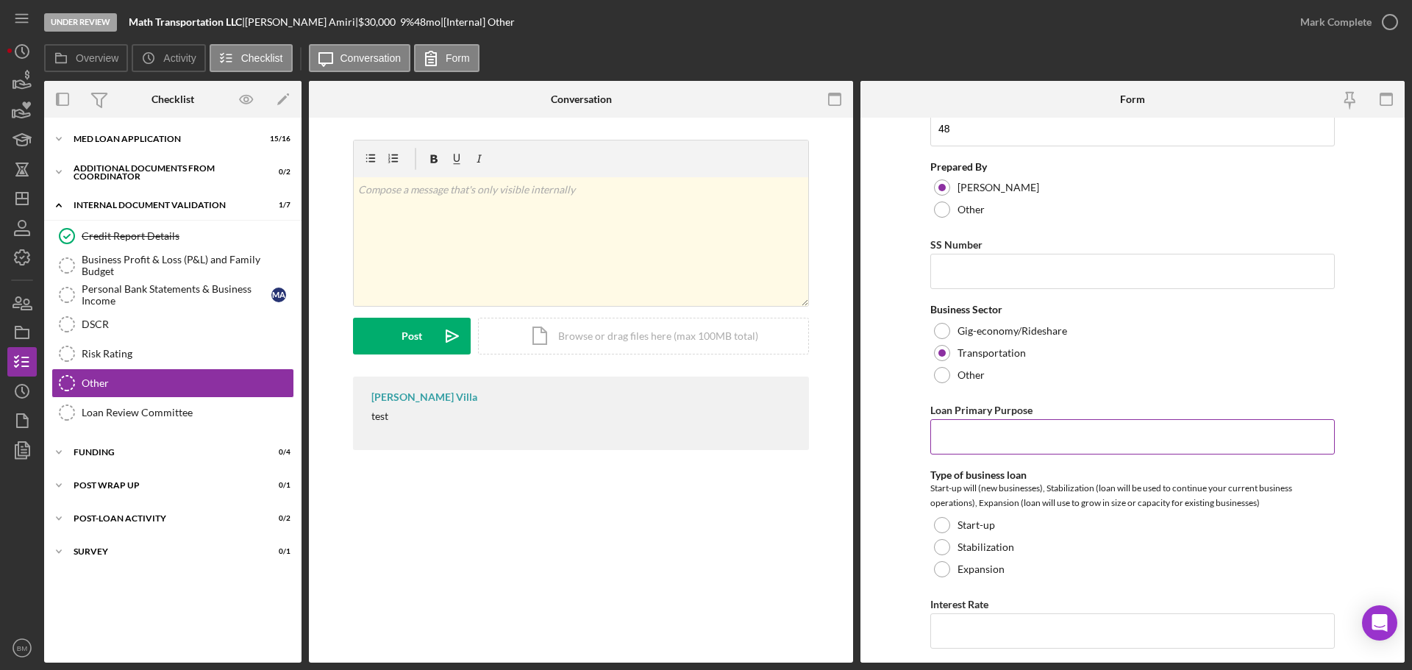
click at [1013, 424] on input "Loan Primary Purpose" at bounding box center [1132, 436] width 404 height 35
click at [1137, 451] on input "Refinance Truck" at bounding box center [1132, 436] width 404 height 35
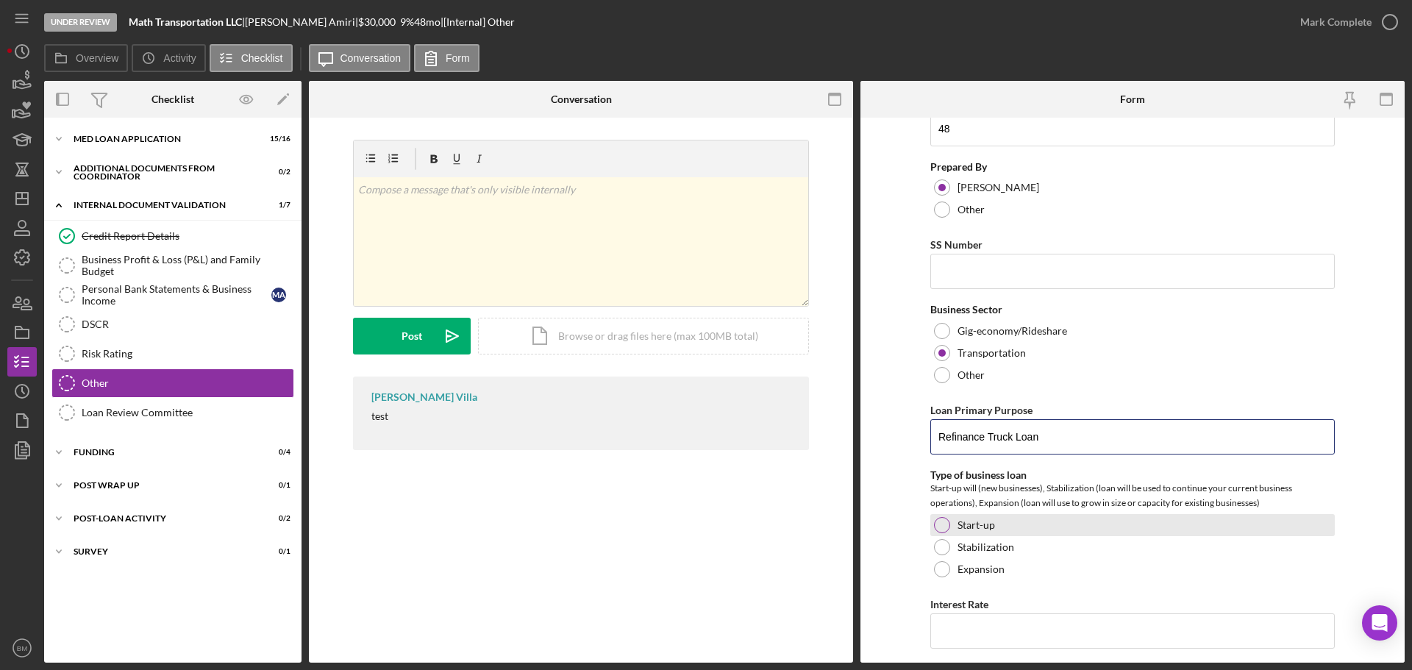
type input "Refinance Truck Loan"
click at [976, 521] on label "Start-up" at bounding box center [976, 525] width 38 height 12
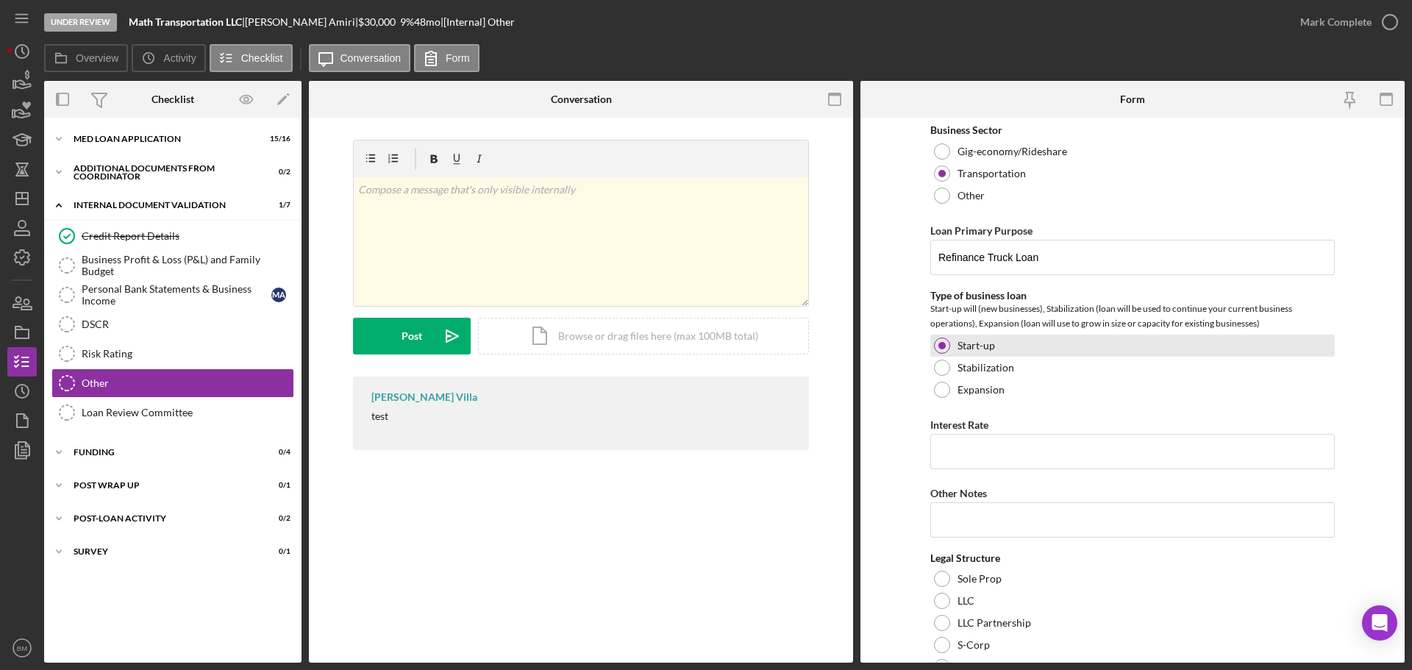
scroll to position [441, 0]
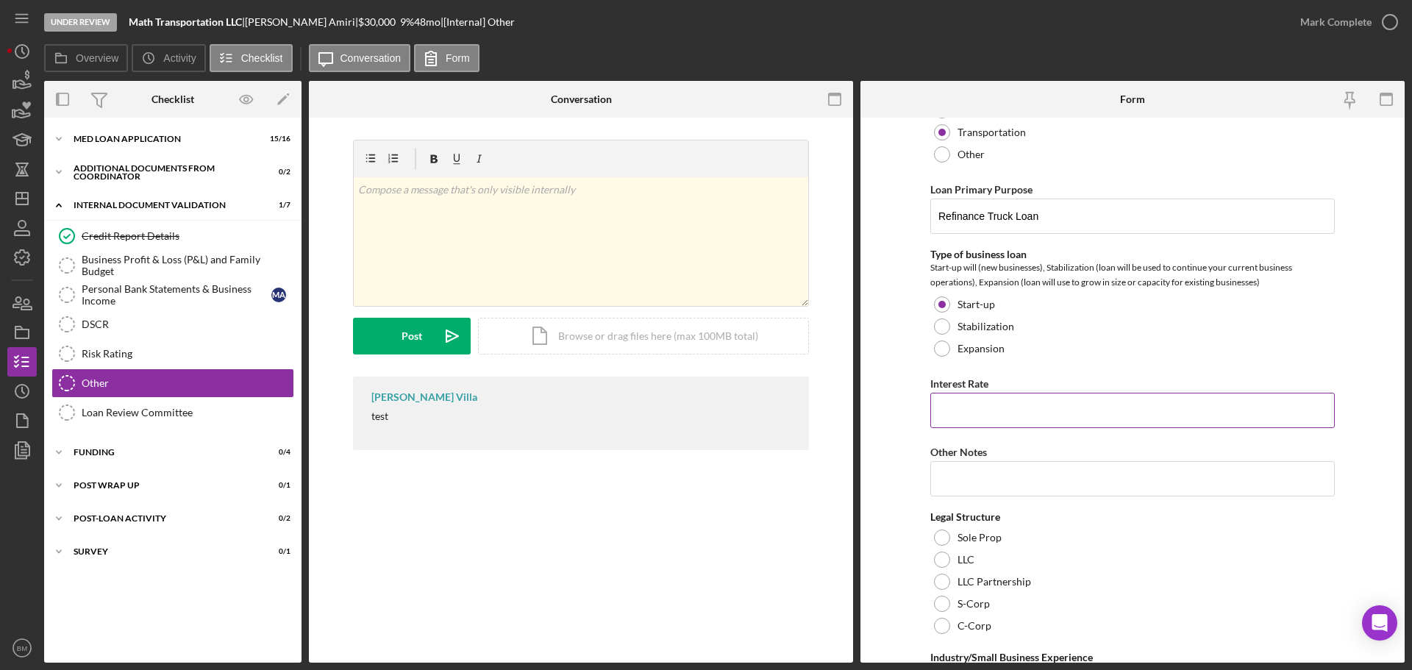
click at [1029, 411] on input "Interest Rate" at bounding box center [1132, 410] width 404 height 35
type input "9.00000%"
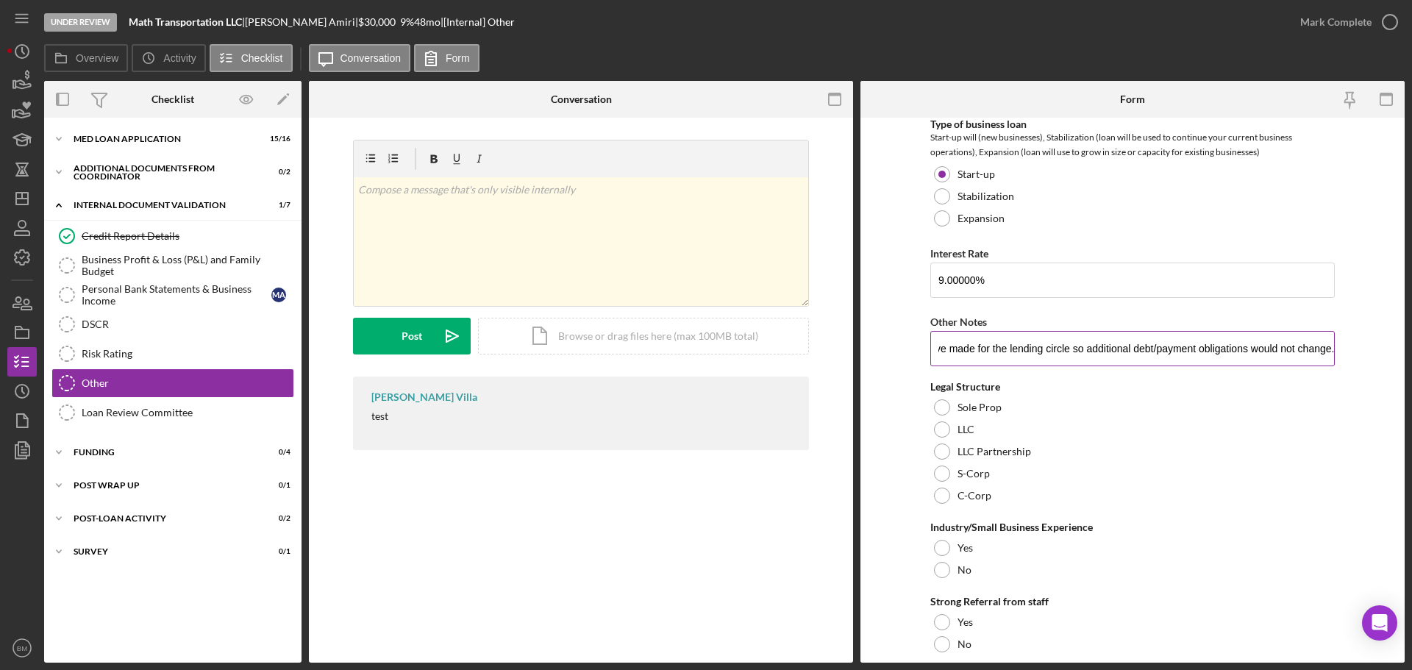
scroll to position [662, 0]
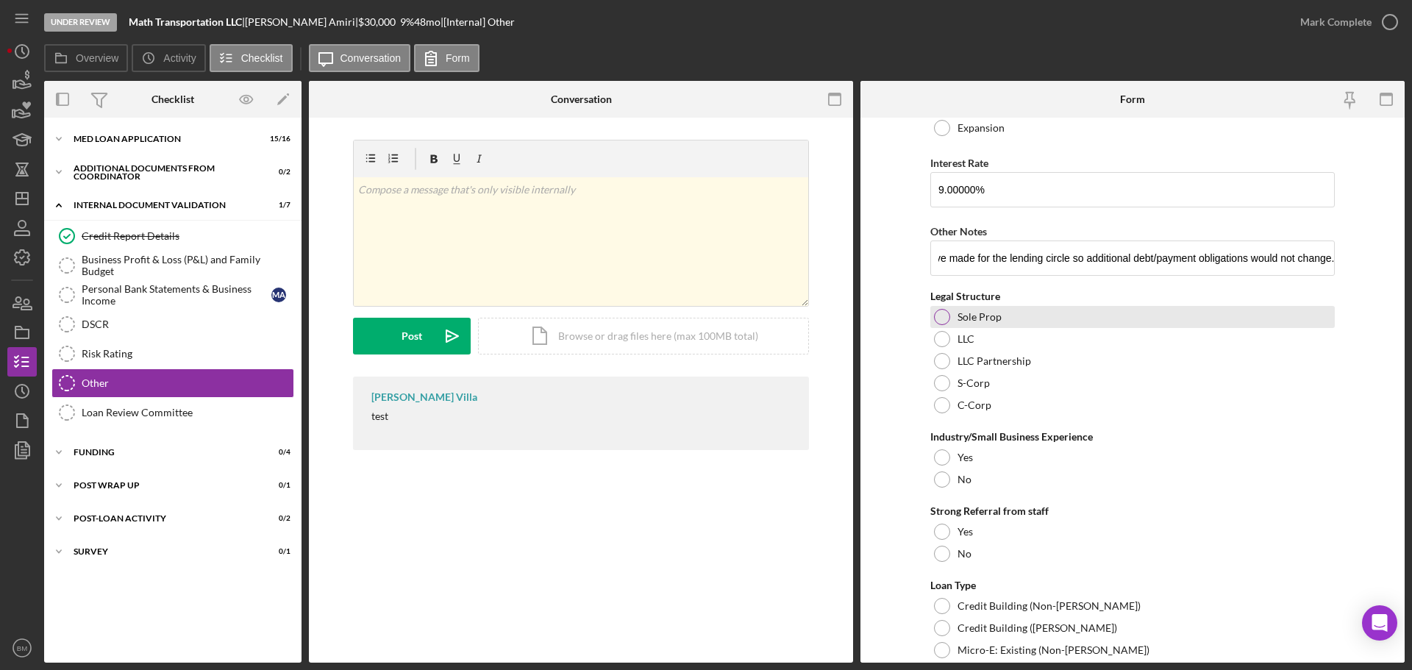
click at [982, 313] on label "Sole Prop" at bounding box center [979, 317] width 44 height 12
click at [1313, 256] on input "While Personal DSCR Score is 1.24, their existing debt of the vehicle loan (whi…" at bounding box center [1132, 257] width 404 height 35
click at [1226, 260] on input "While Personal DSCR Score is 1.24, their existing debt of the vehicle loan (whi…" at bounding box center [1132, 257] width 404 height 35
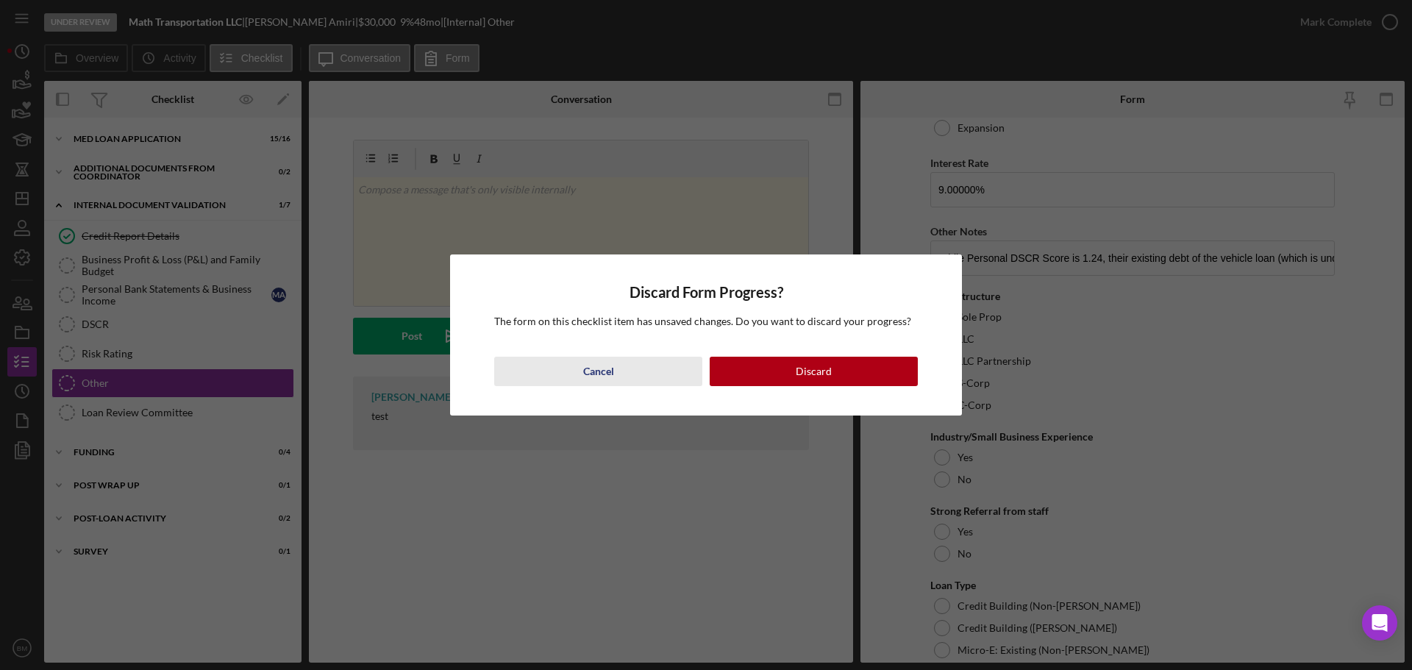
click at [597, 362] on div "Cancel" at bounding box center [598, 371] width 31 height 29
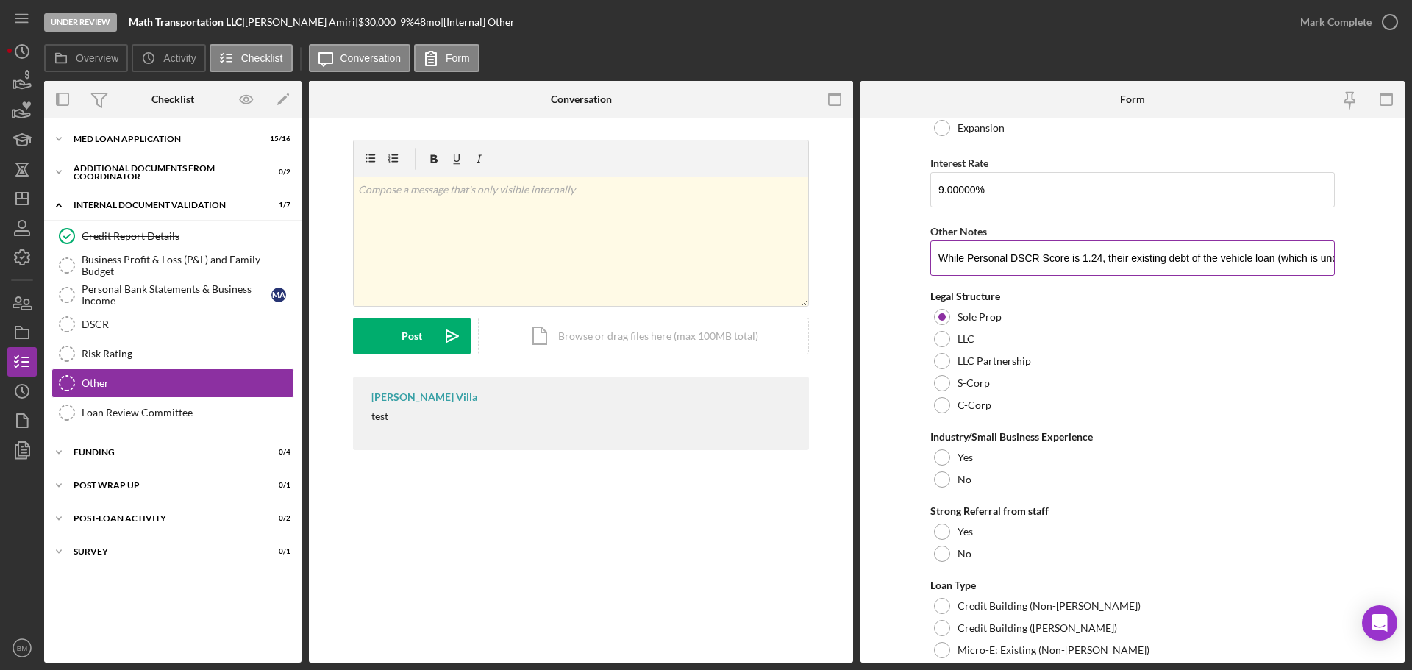
click at [1255, 260] on input "While Personal DSCR Score is 1.24, their existing debt of the vehicle loan (whi…" at bounding box center [1132, 257] width 404 height 35
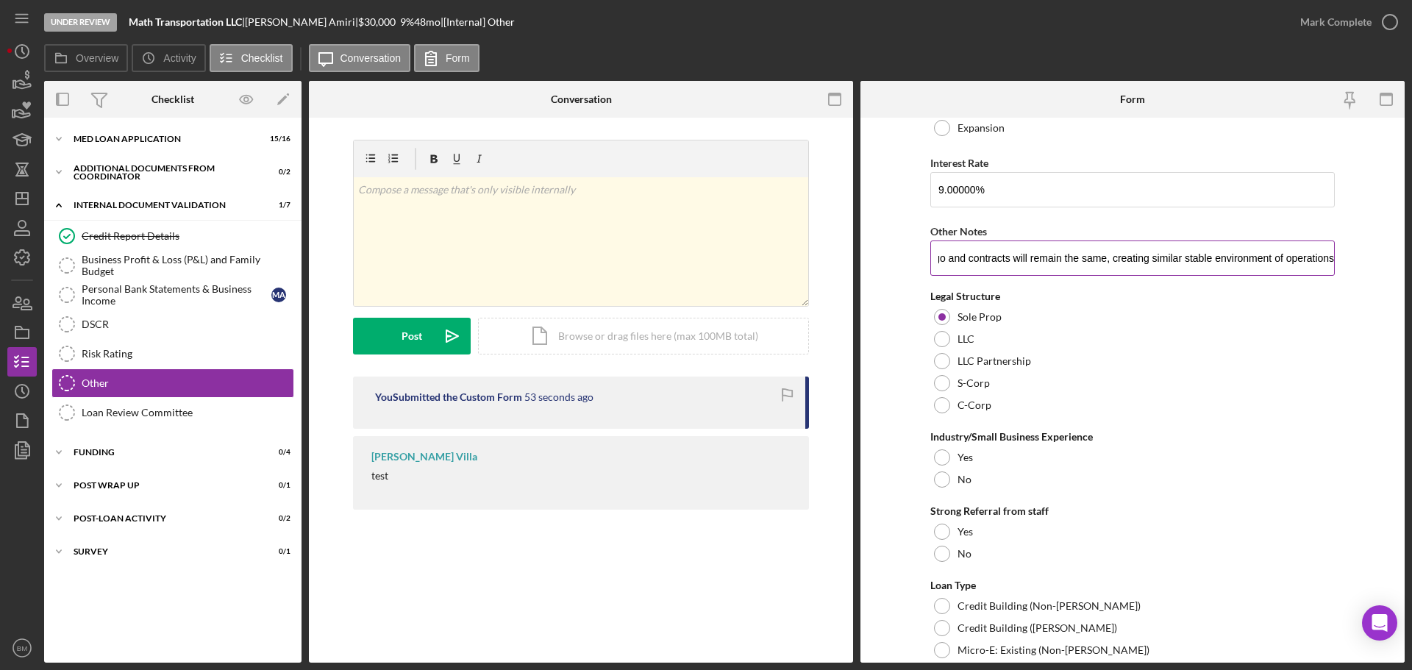
scroll to position [0, 1635]
type input "While Personal DSCR Score is 1.24, their existing debt of the vehicle loan (whi…"
drag, startPoint x: 991, startPoint y: 631, endPoint x: 886, endPoint y: 449, distance: 210.5
click at [886, 449] on form "Credit Memo Information Revision Date 09/09/2025 Amount Requested $30,000 Term …" at bounding box center [1132, 390] width 544 height 545
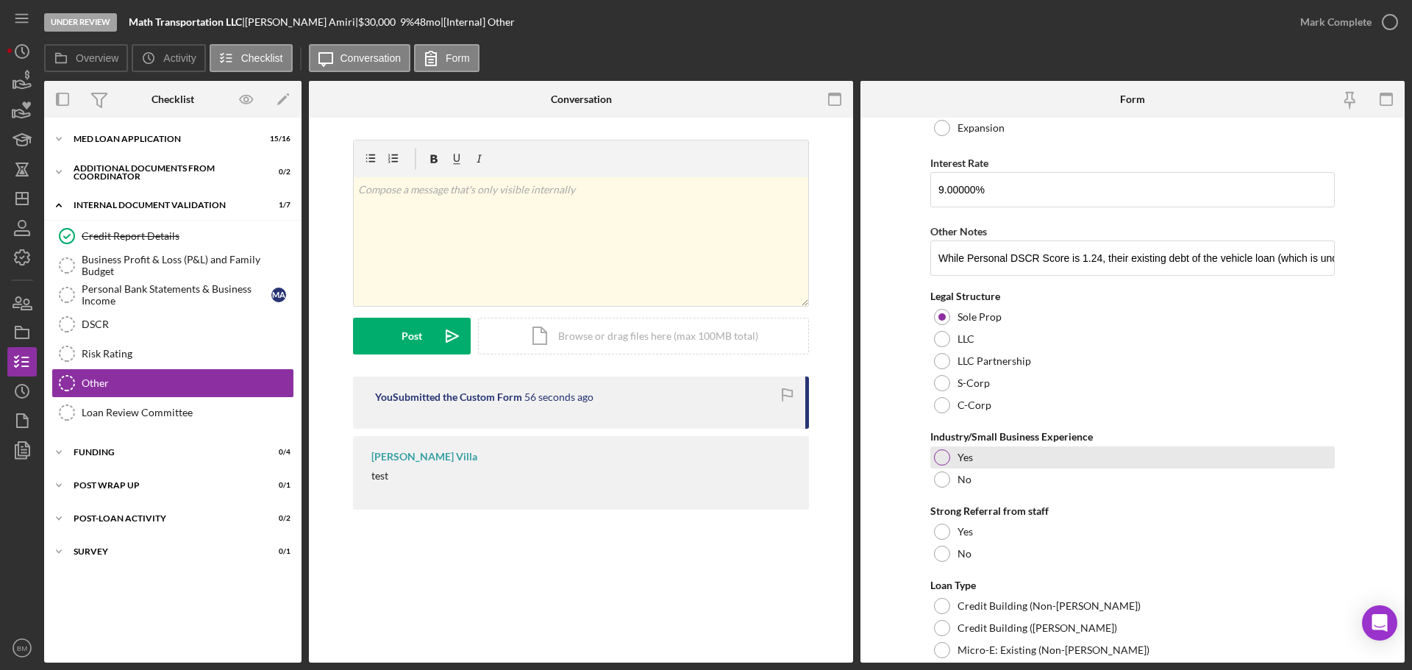
click at [961, 454] on label "Yes" at bounding box center [964, 457] width 15 height 12
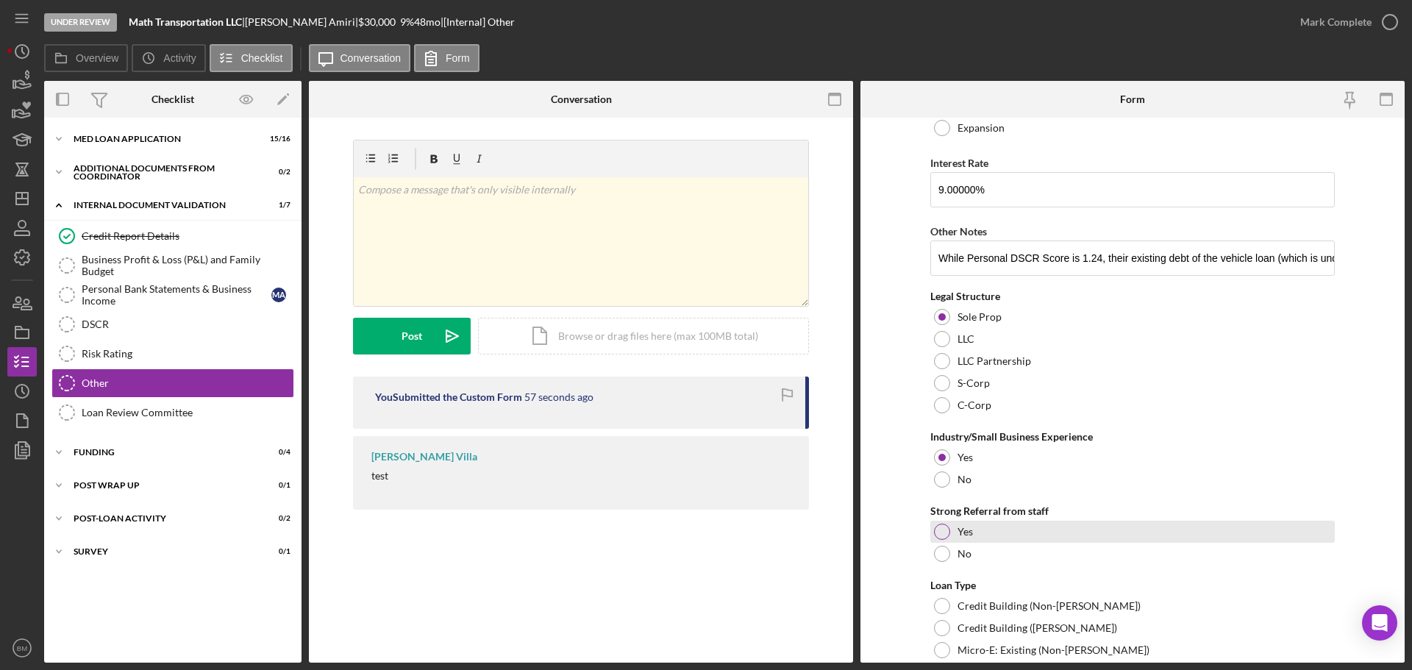
click at [977, 521] on div "Yes" at bounding box center [1132, 532] width 404 height 22
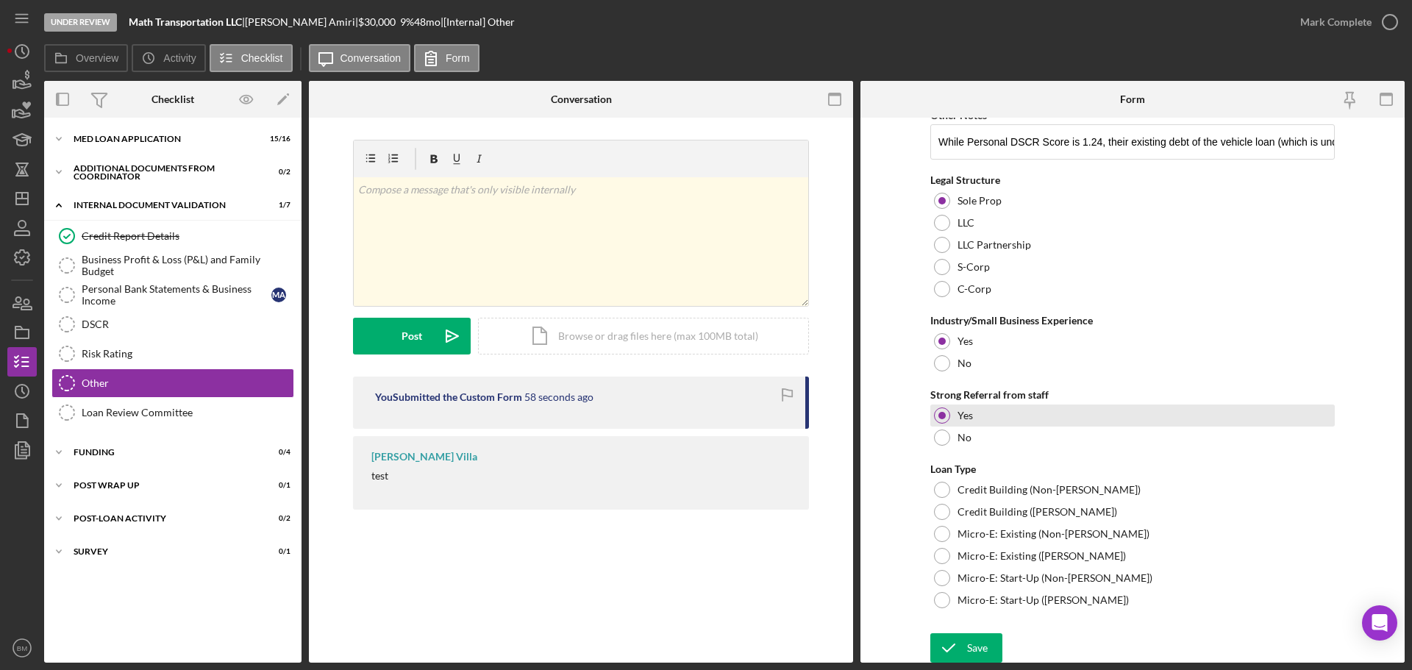
scroll to position [780, 0]
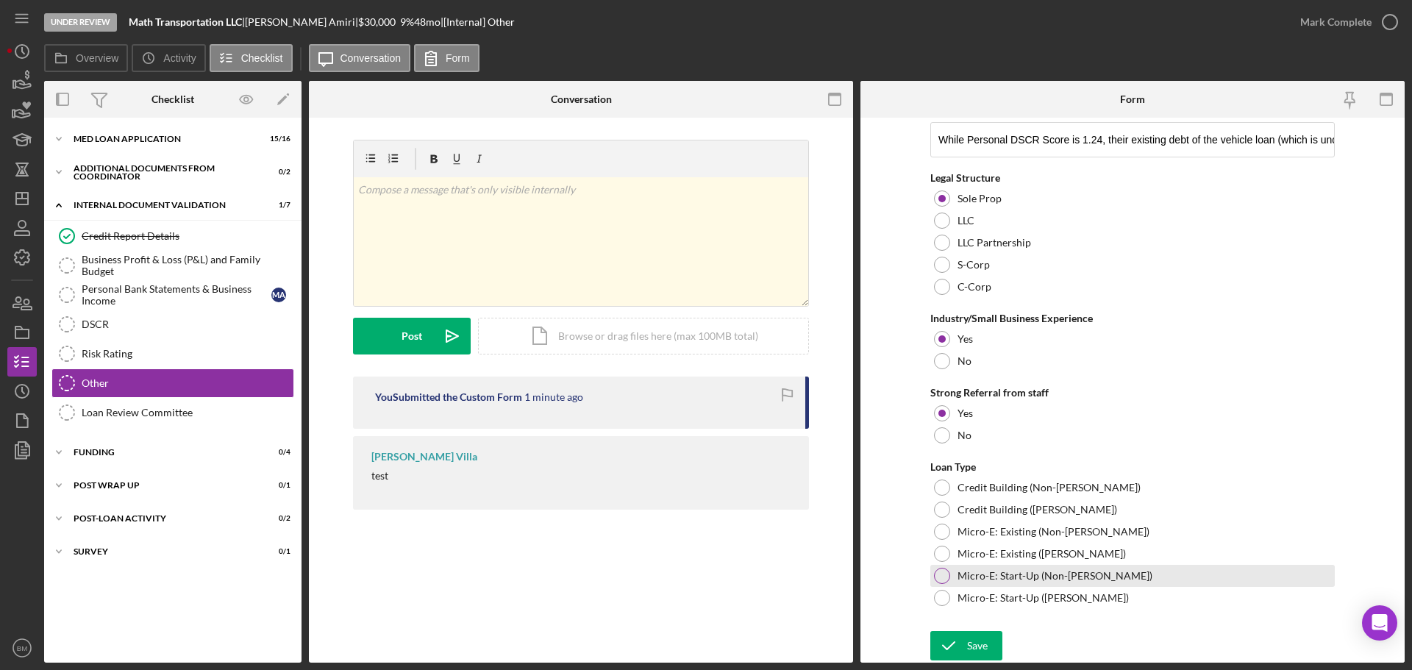
click at [1068, 580] on label "Micro-E: Start-Up (Non-ORR)" at bounding box center [1054, 576] width 195 height 12
click at [977, 642] on div "Save" at bounding box center [977, 645] width 21 height 29
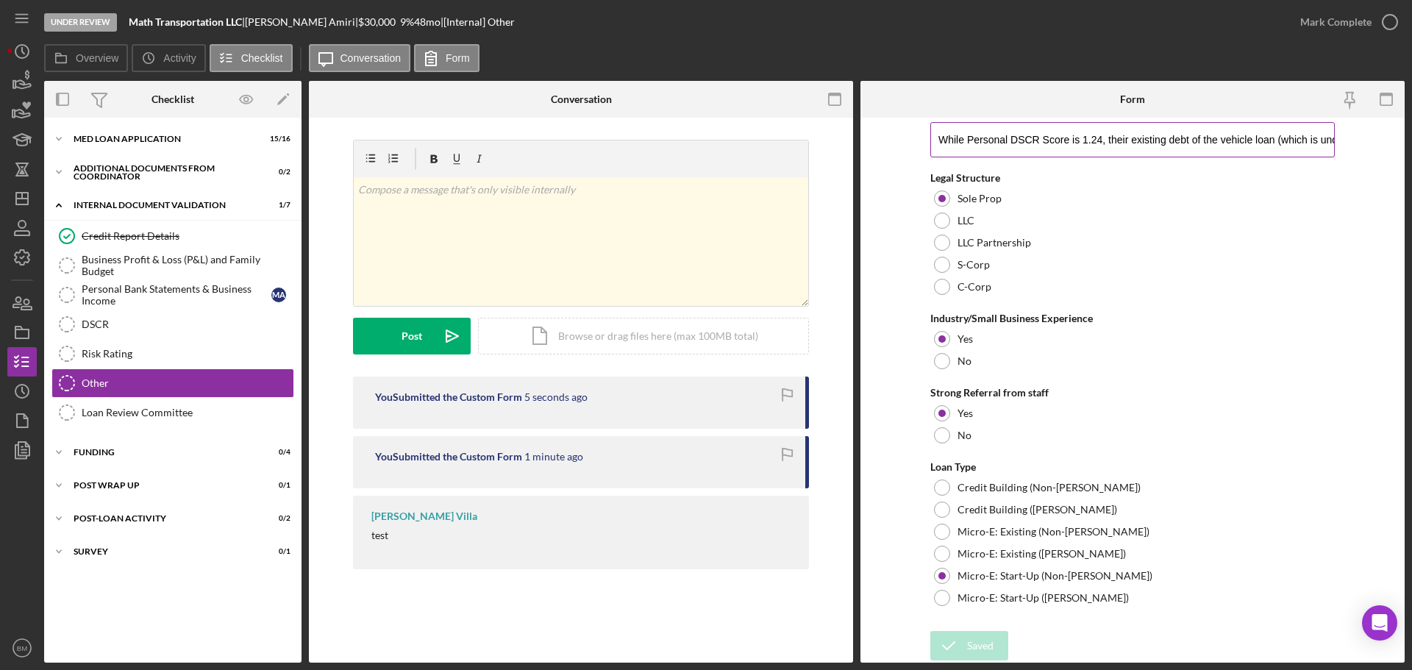
click at [1306, 146] on input "While Personal DSCR Score is 1.24, their existing debt of the vehicle loan (whi…" at bounding box center [1132, 139] width 404 height 35
click at [167, 430] on div "Credit Report Details Credit Report Details Business Profit & Loss (P&L) and Fa…" at bounding box center [172, 327] width 257 height 213
click at [170, 421] on link "Loan Review Committee Loan Review Committee" at bounding box center [172, 412] width 243 height 29
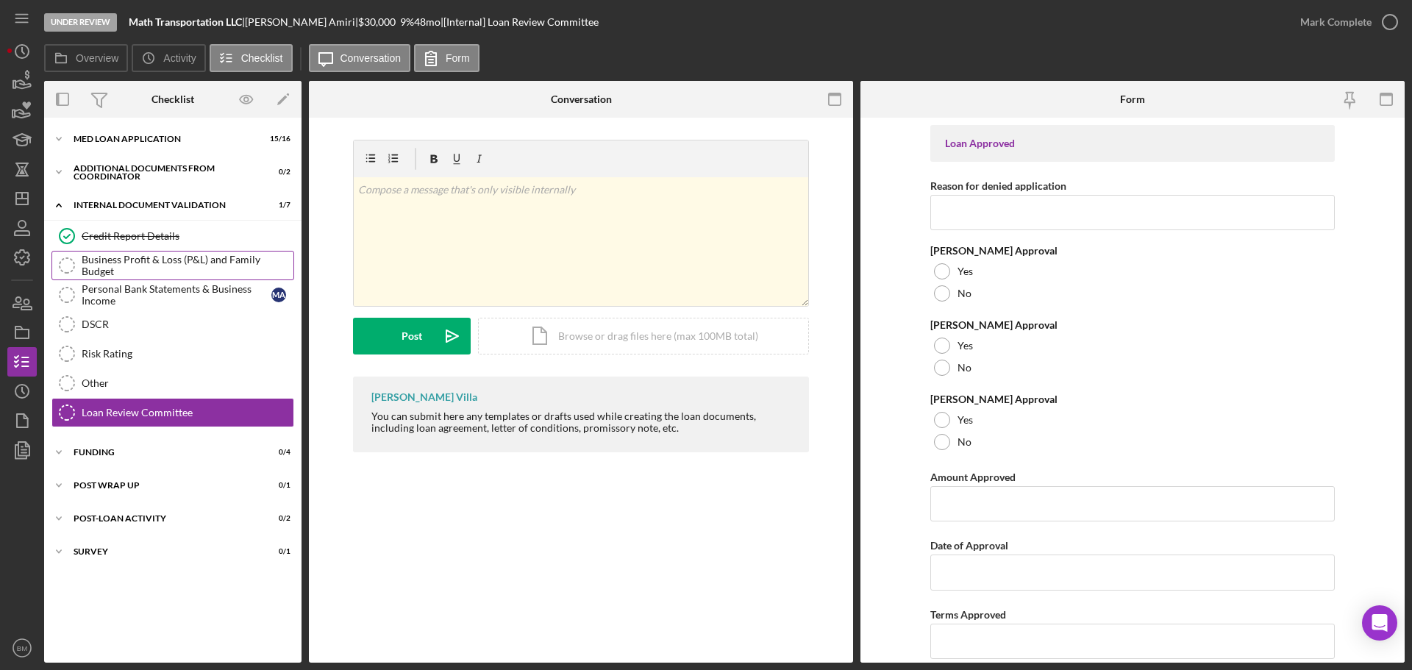
click at [154, 257] on link "Business Profit & Loss (P&L) and Family Budget Business Profit & Loss (P&L) and…" at bounding box center [172, 265] width 243 height 29
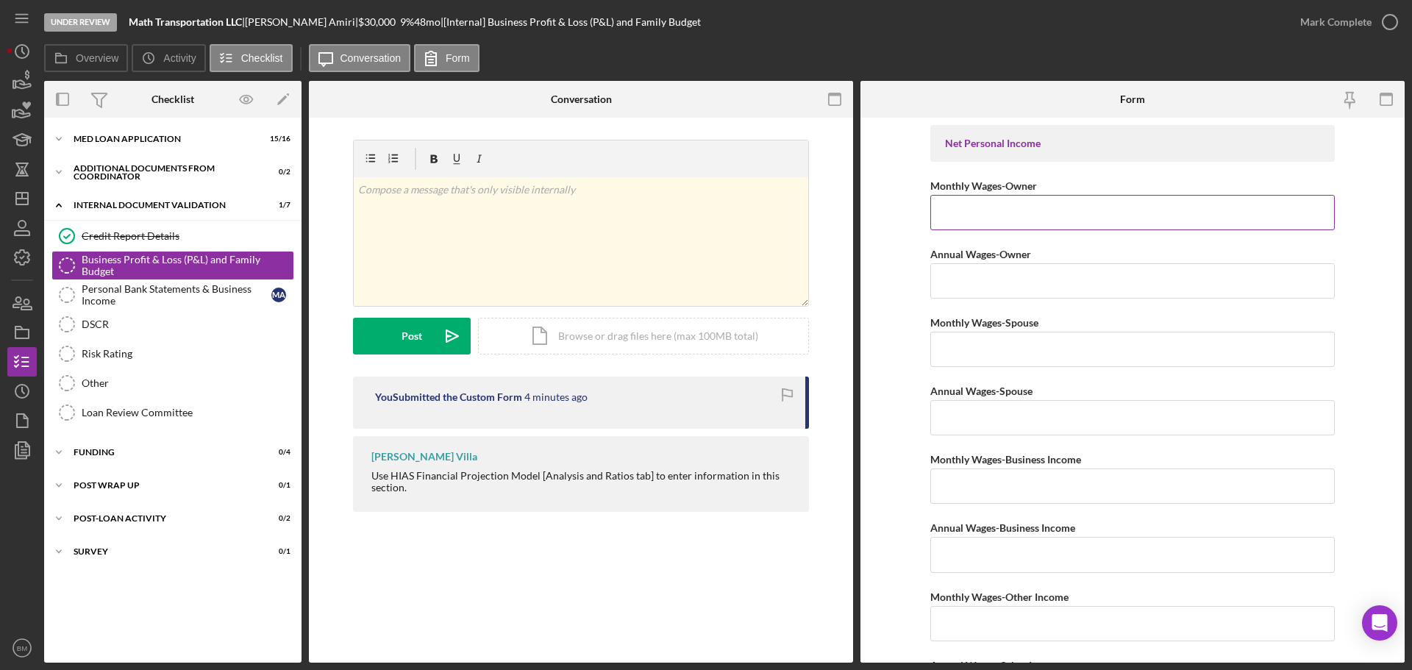
drag, startPoint x: 1051, startPoint y: 207, endPoint x: 1051, endPoint y: 197, distance: 10.3
click at [1051, 207] on input "Monthly Wages-Owner" at bounding box center [1132, 212] width 404 height 35
type input "$4,016"
type input "$48,194"
type input "$0"
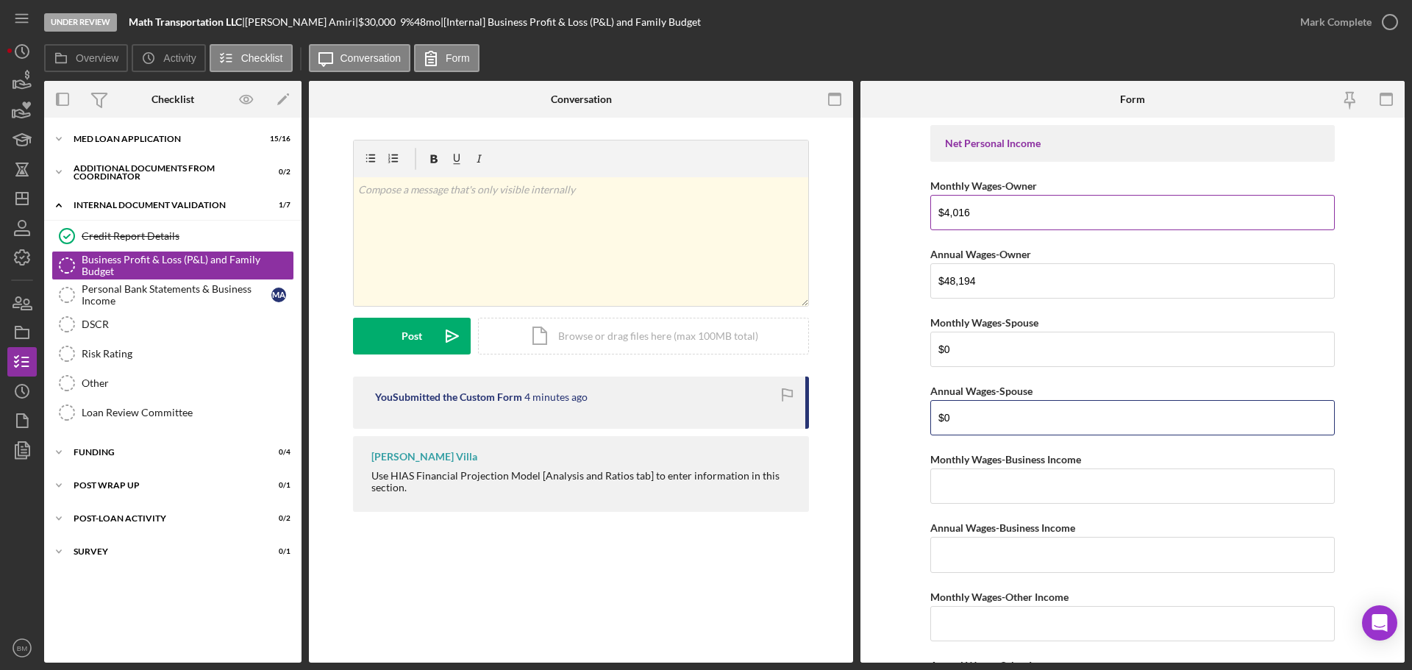
type input "$0"
type input "$6,750"
type input "$81,006"
type input "$0"
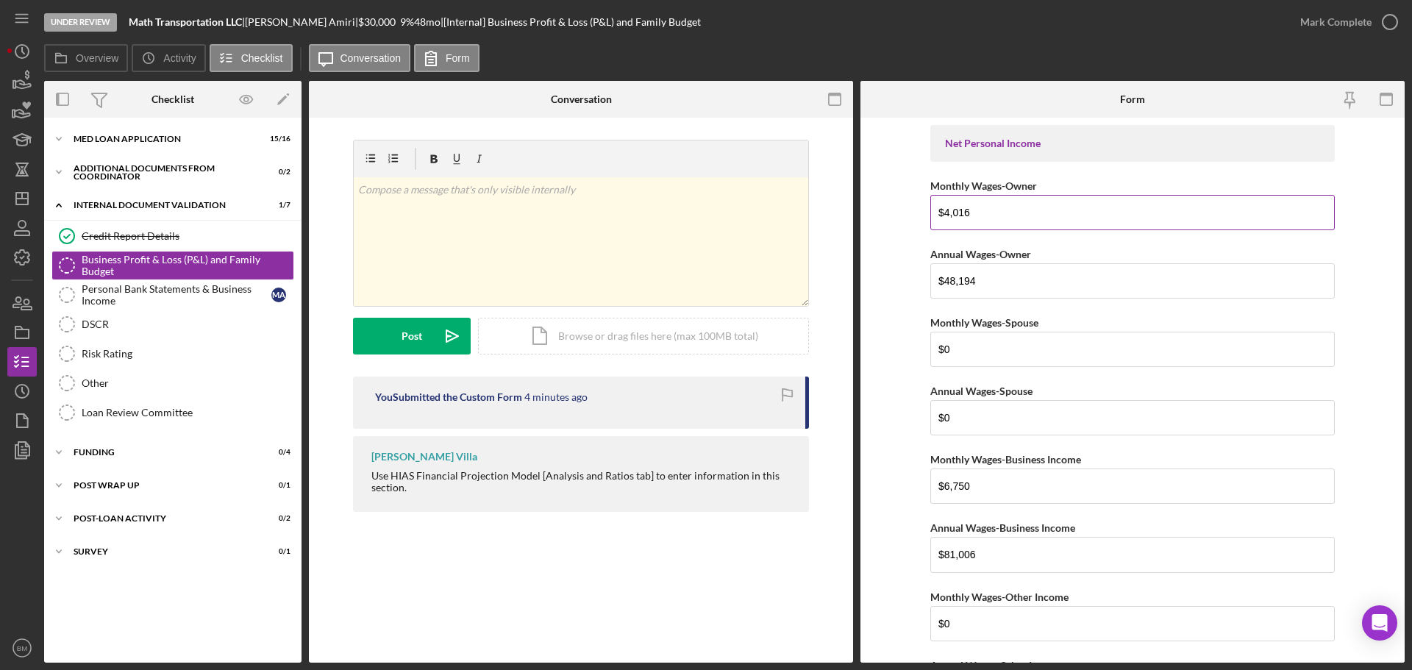
scroll to position [301, 0]
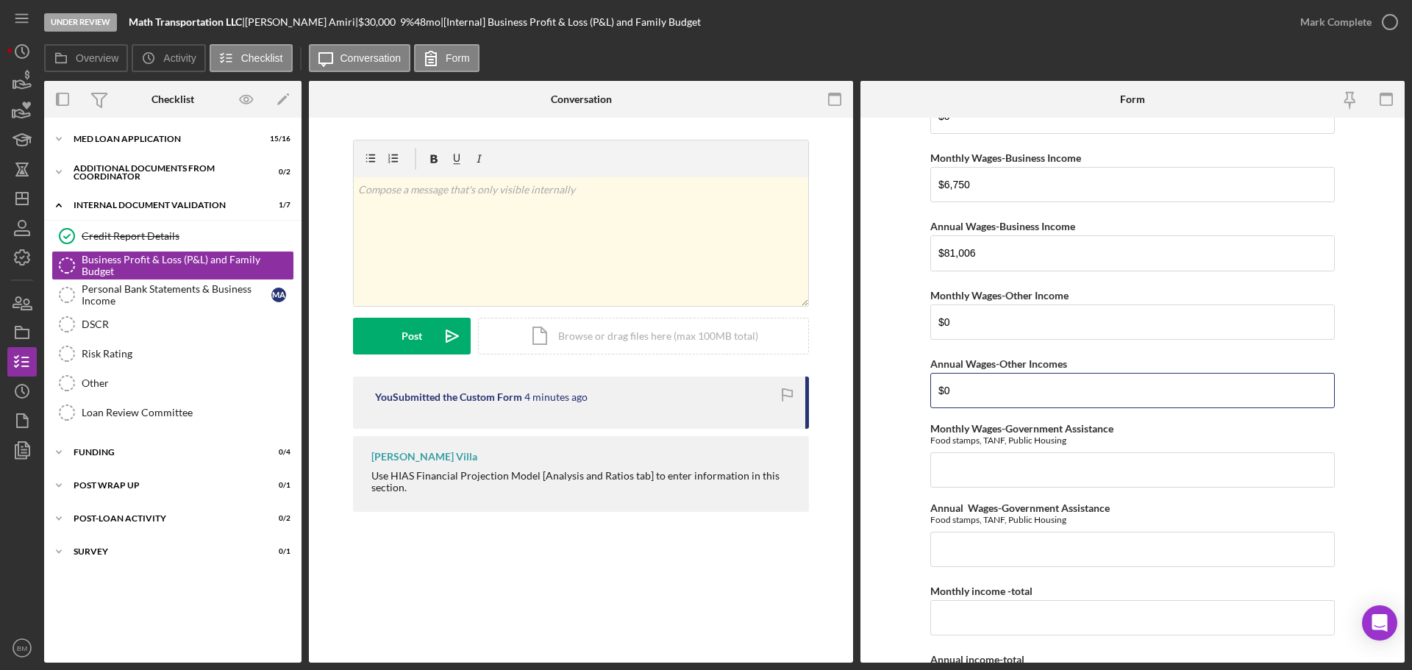
type input "$0"
type input "$10,767"
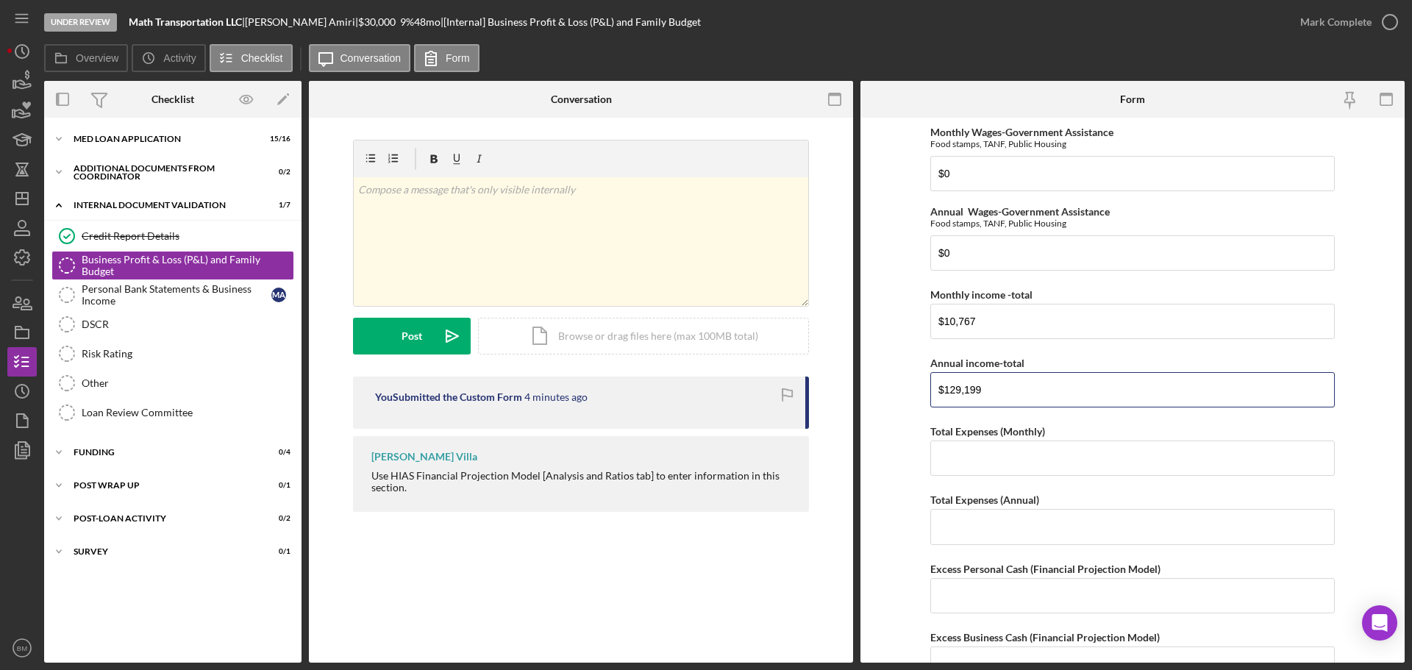
type input "$129,199"
type input "$8,806"
type input "$82,373"
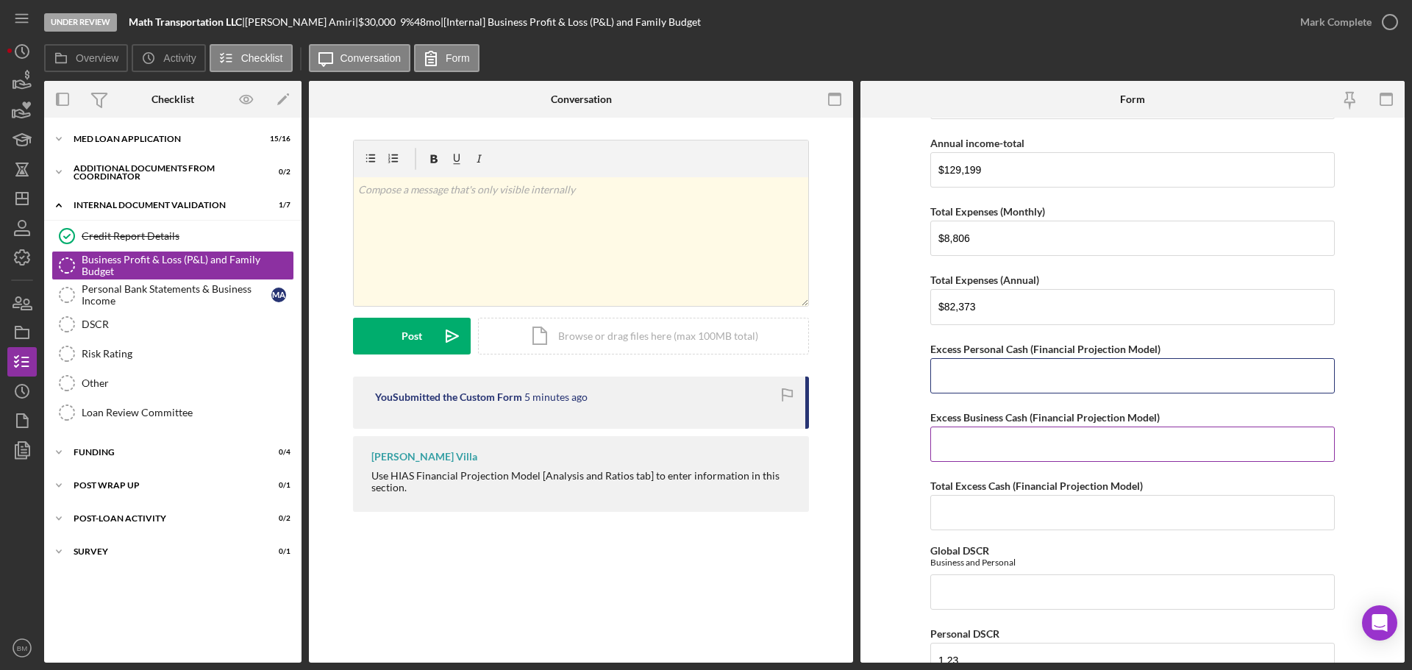
scroll to position [818, 0]
type input "$1,960"
type input "$0"
type input "$1,960"
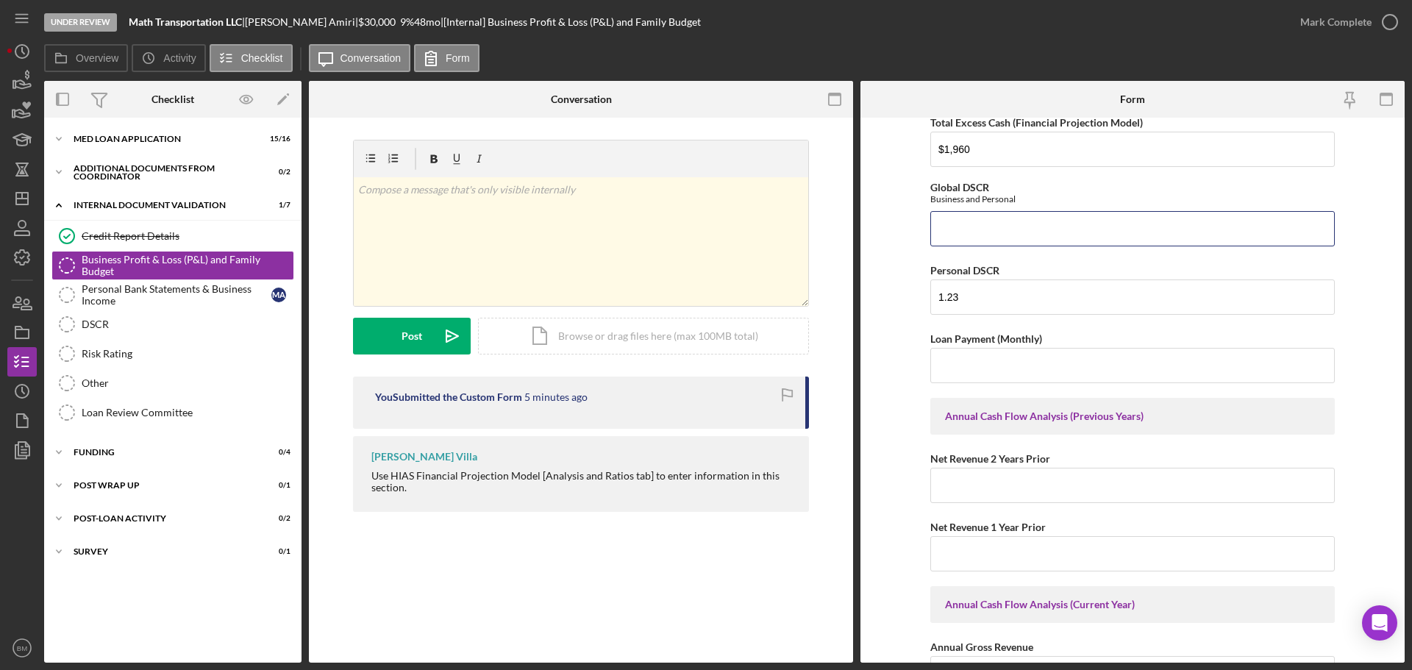
scroll to position [1186, 0]
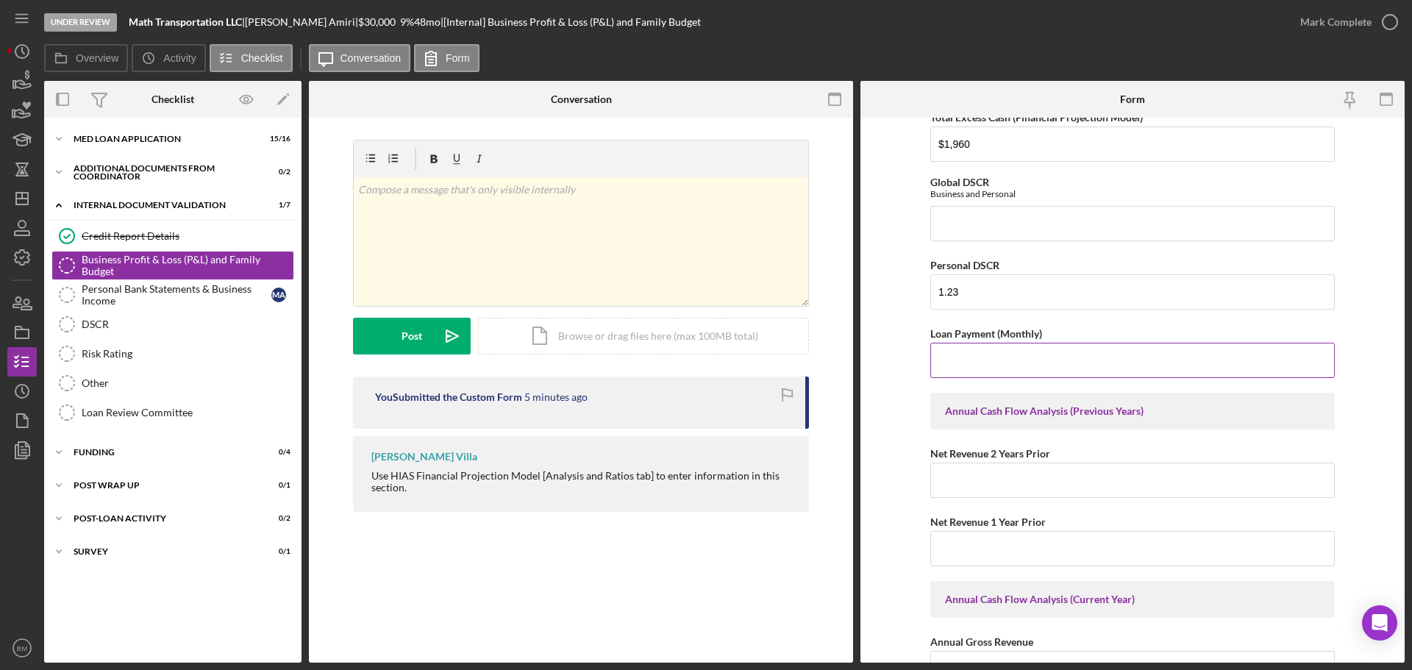
click at [1015, 357] on input "Loan Payment (Monthly)" at bounding box center [1132, 360] width 404 height 35
click at [1012, 369] on input "Loan Payment (Monthly)" at bounding box center [1132, 360] width 404 height 35
type input "746.55"
click at [1054, 488] on input "Net Revenue 2 Years Prior" at bounding box center [1132, 480] width 404 height 35
type input "$0"
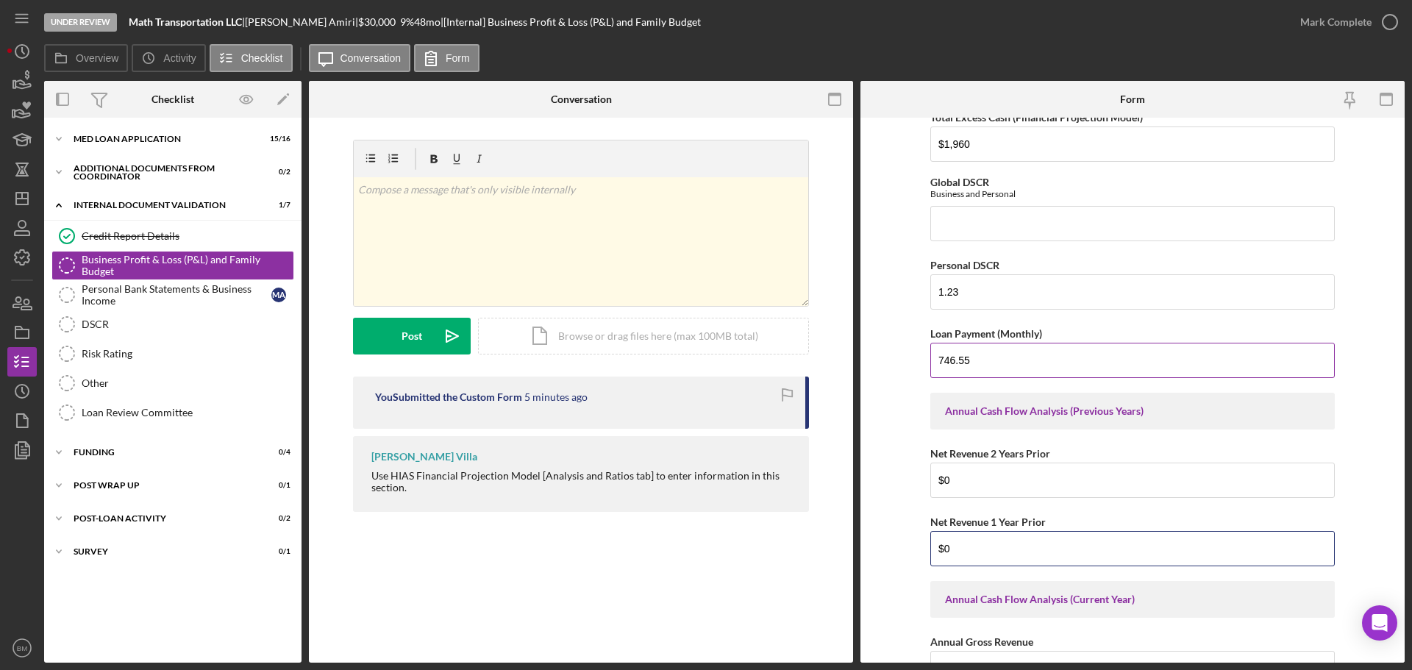
scroll to position [1407, 0]
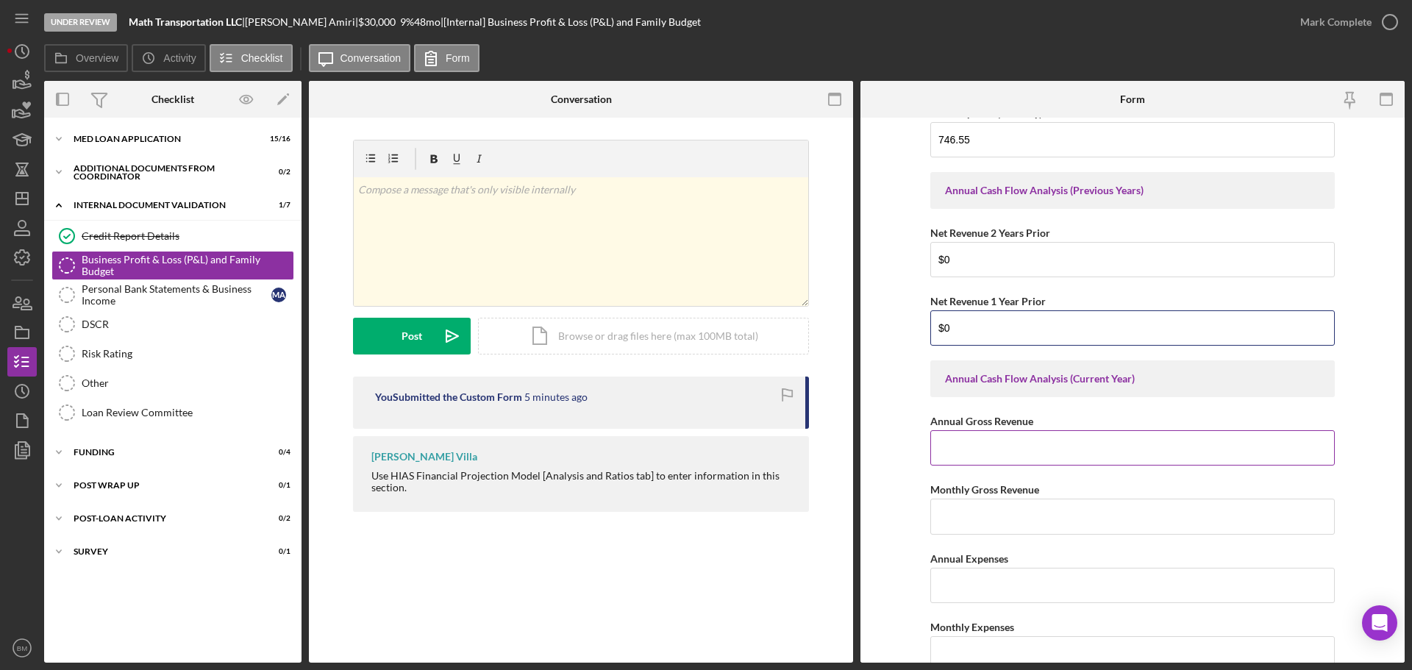
type input "$0"
click at [989, 443] on input "Annual Gross Revenue" at bounding box center [1132, 447] width 404 height 35
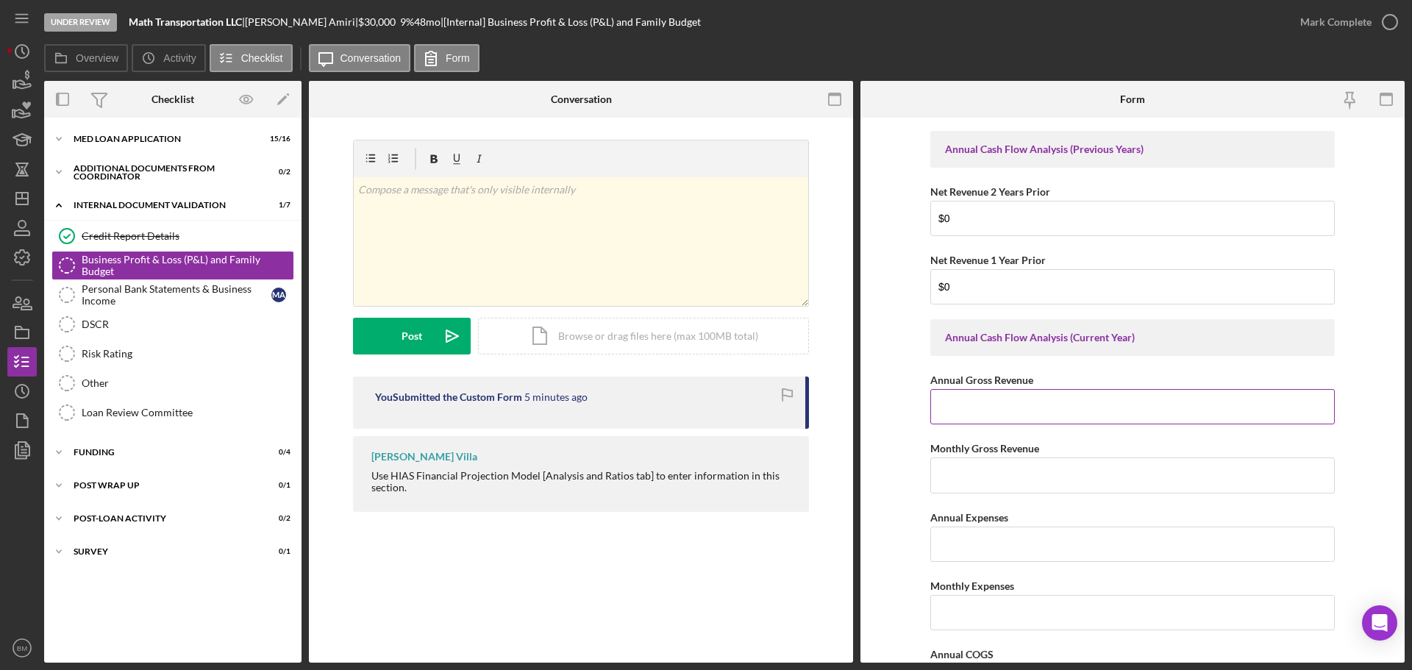
scroll to position [1554, 0]
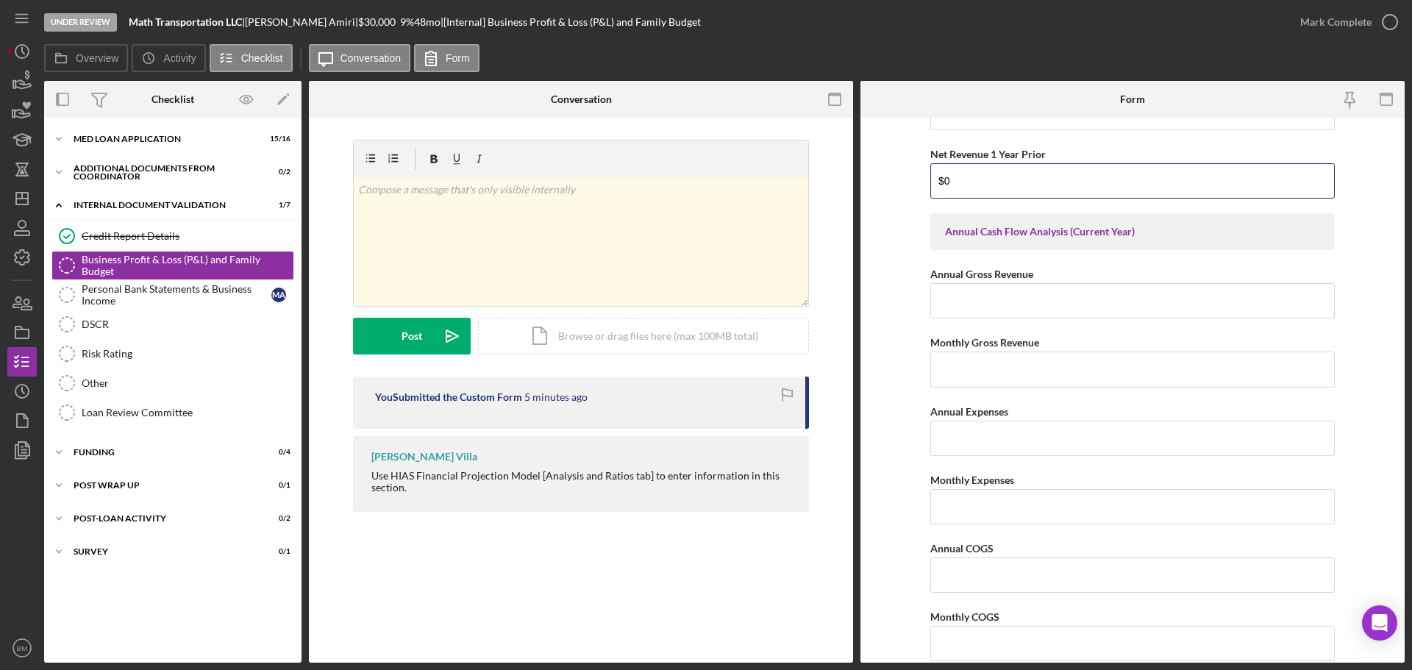
drag, startPoint x: 962, startPoint y: 180, endPoint x: 907, endPoint y: 184, distance: 54.5
click at [907, 184] on form "Net Personal Income Monthly Wages-Owner $4,016 Annual Wages-Owner $48,194 Month…" at bounding box center [1132, 390] width 544 height 545
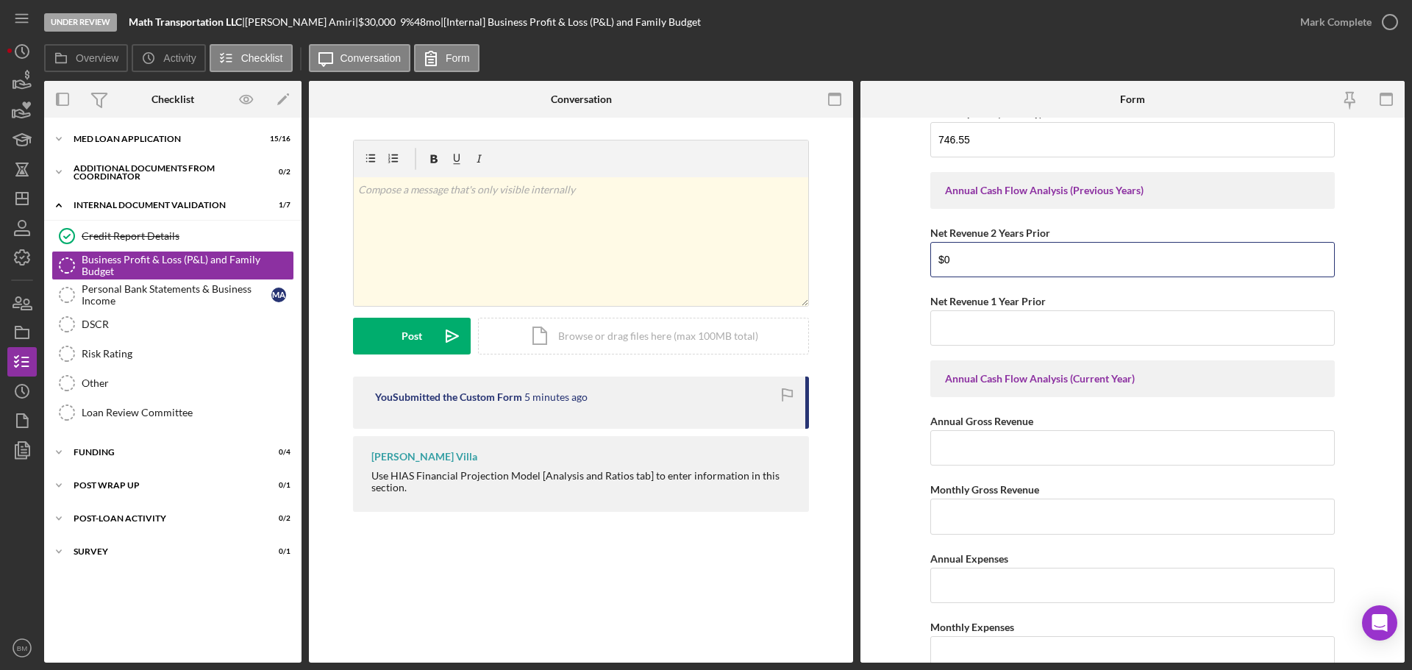
drag, startPoint x: 903, startPoint y: 268, endPoint x: 871, endPoint y: 268, distance: 32.4
click at [871, 268] on form "Net Personal Income Monthly Wages-Owner $4,016 Annual Wages-Owner $48,194 Month…" at bounding box center [1132, 390] width 544 height 545
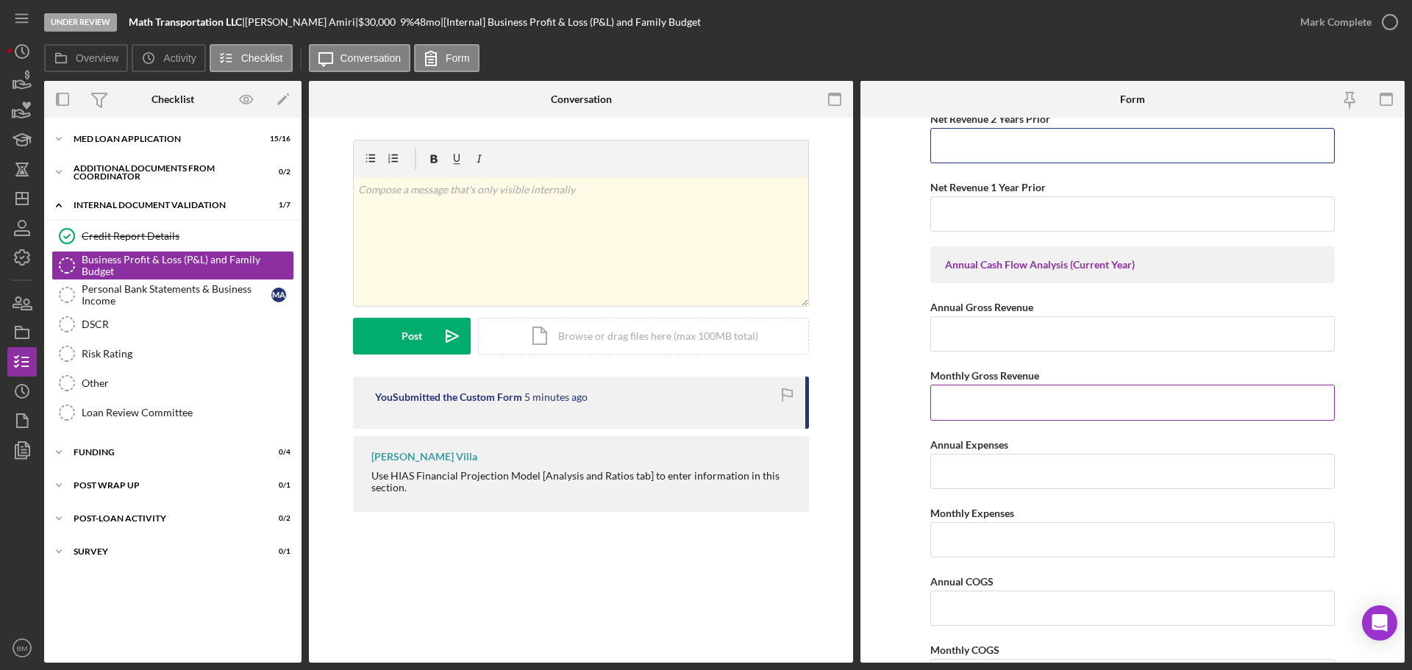
scroll to position [1554, 0]
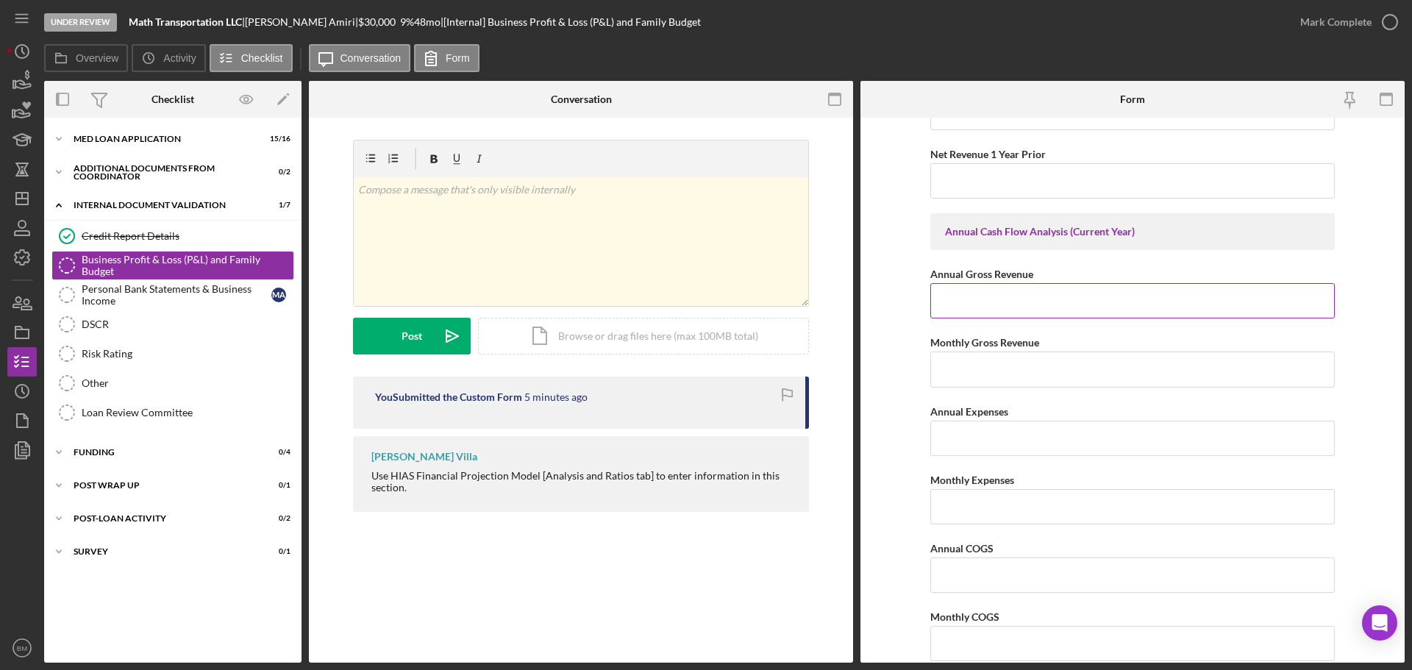
drag, startPoint x: 1010, startPoint y: 294, endPoint x: 1087, endPoint y: 306, distance: 78.1
click at [1010, 293] on input "Annual Gross Revenue" at bounding box center [1132, 300] width 404 height 35
click at [1066, 299] on input "Annual Gross Revenue" at bounding box center [1132, 300] width 404 height 35
type input "$270,852"
type input "$22,571"
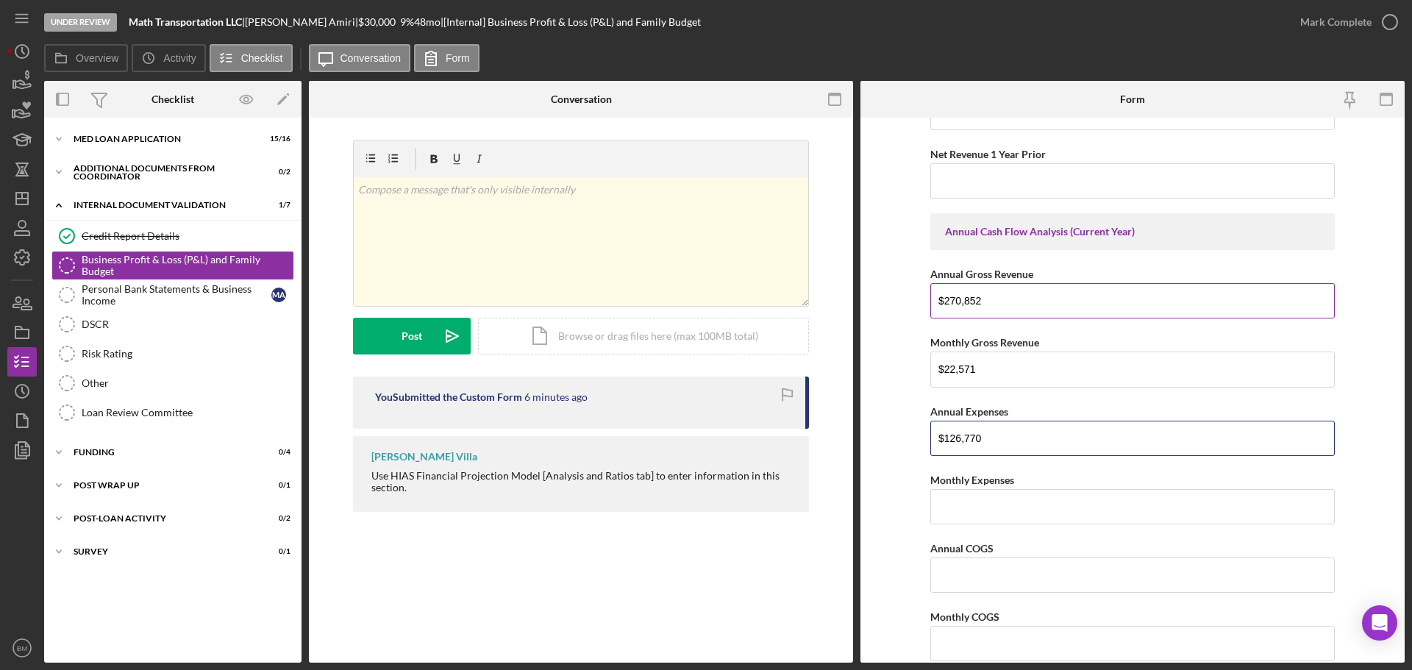
type input "$126,770"
type input "$10,564.17"
type input "$76,421.88"
type input "$6,368.49"
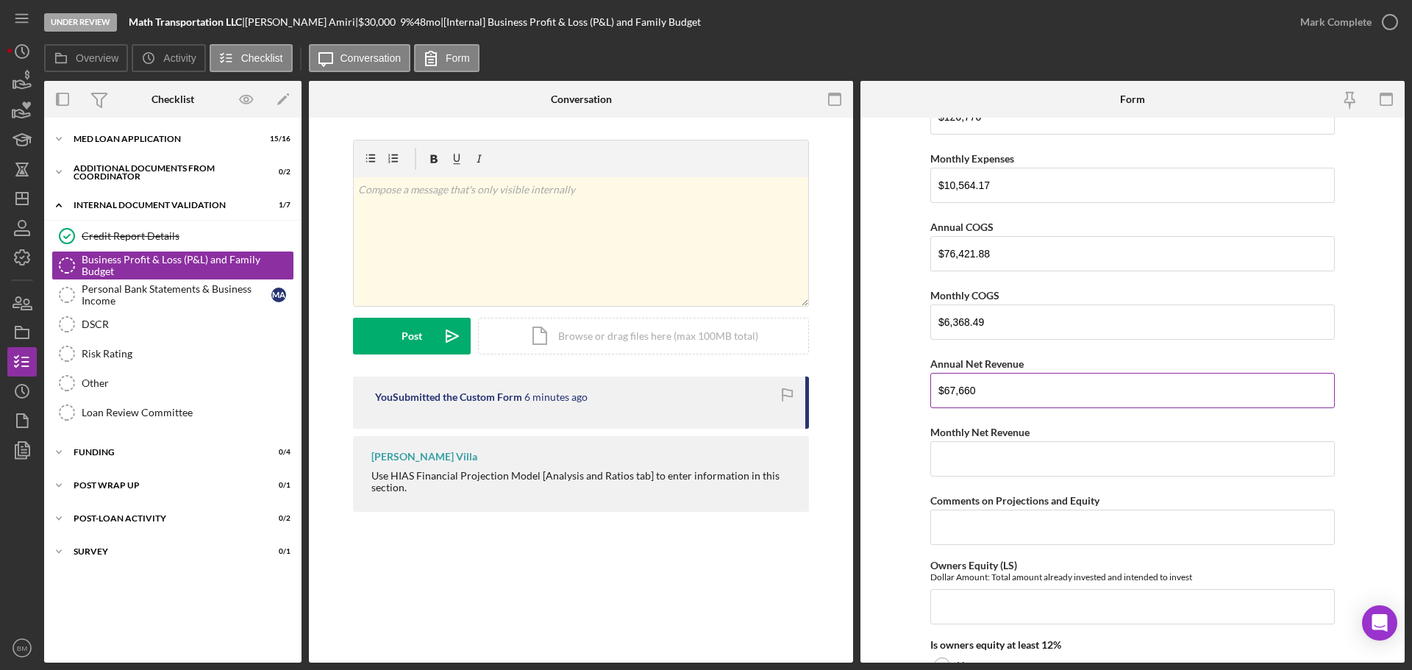
type input "$67,660"
type input "$5,638.34"
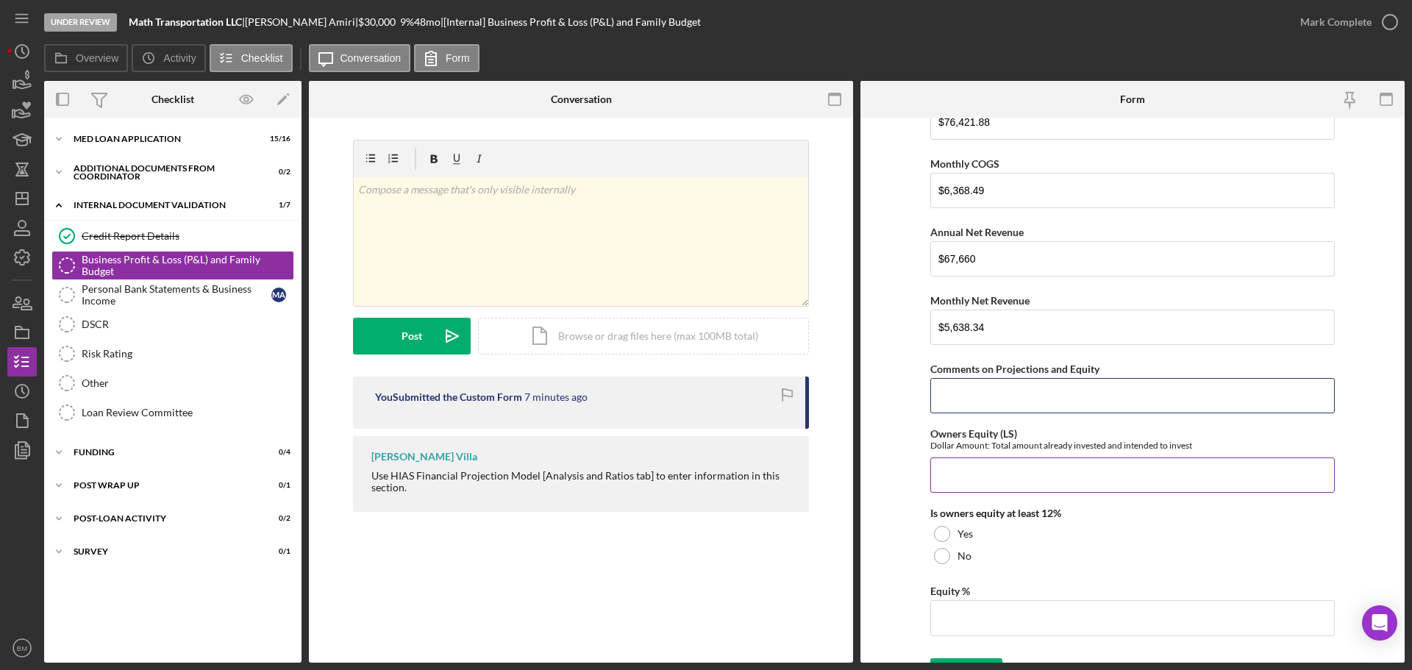
scroll to position [2022, 0]
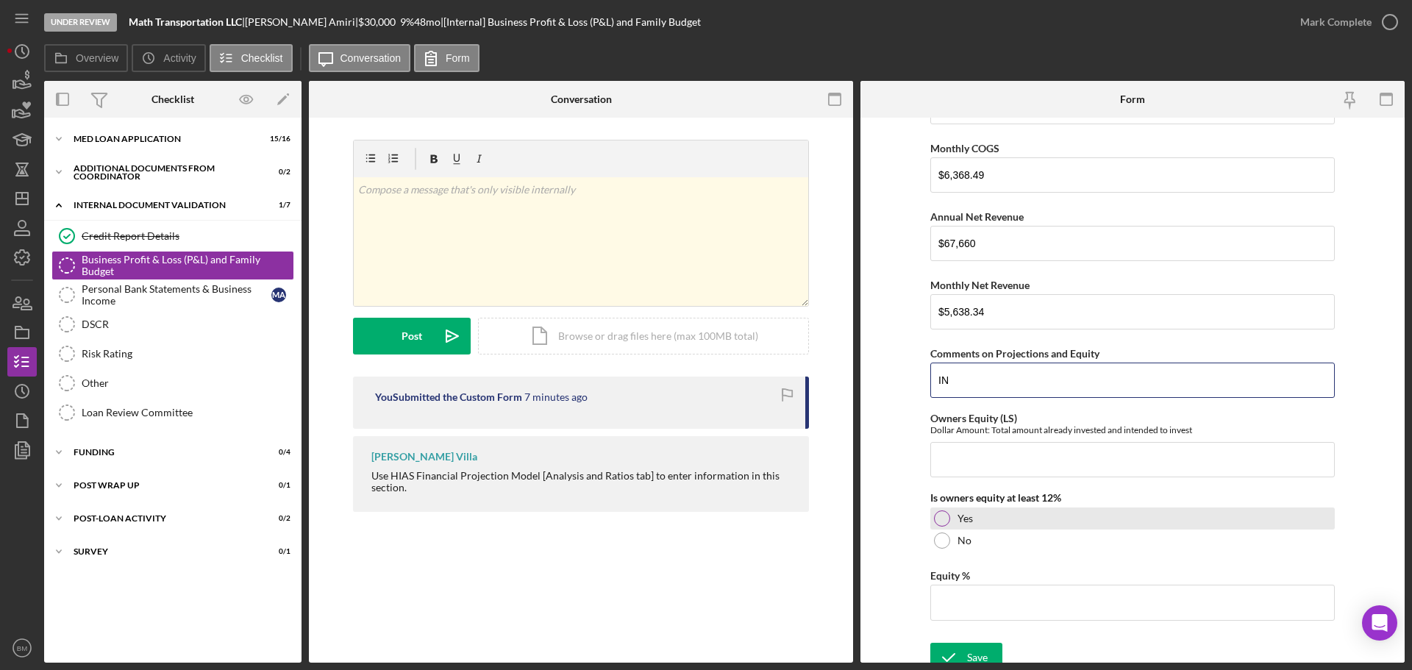
type input "I"
type input "i"
click at [1194, 382] on input "Invested $30,000 of equity into the purchase of the truck." at bounding box center [1132, 380] width 404 height 35
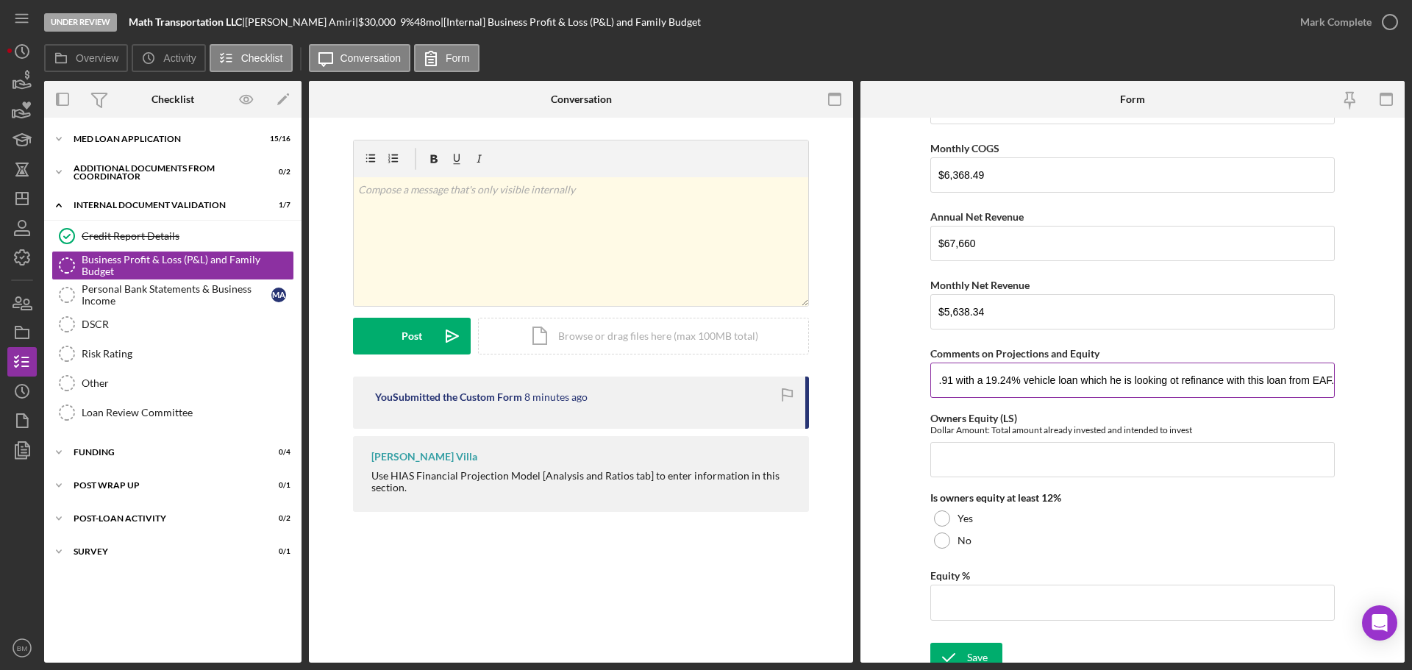
scroll to position [0, 449]
click at [1172, 383] on input "Invested $30,000 of equity into the purchase of the truck. He then financed the…" at bounding box center [1132, 380] width 404 height 35
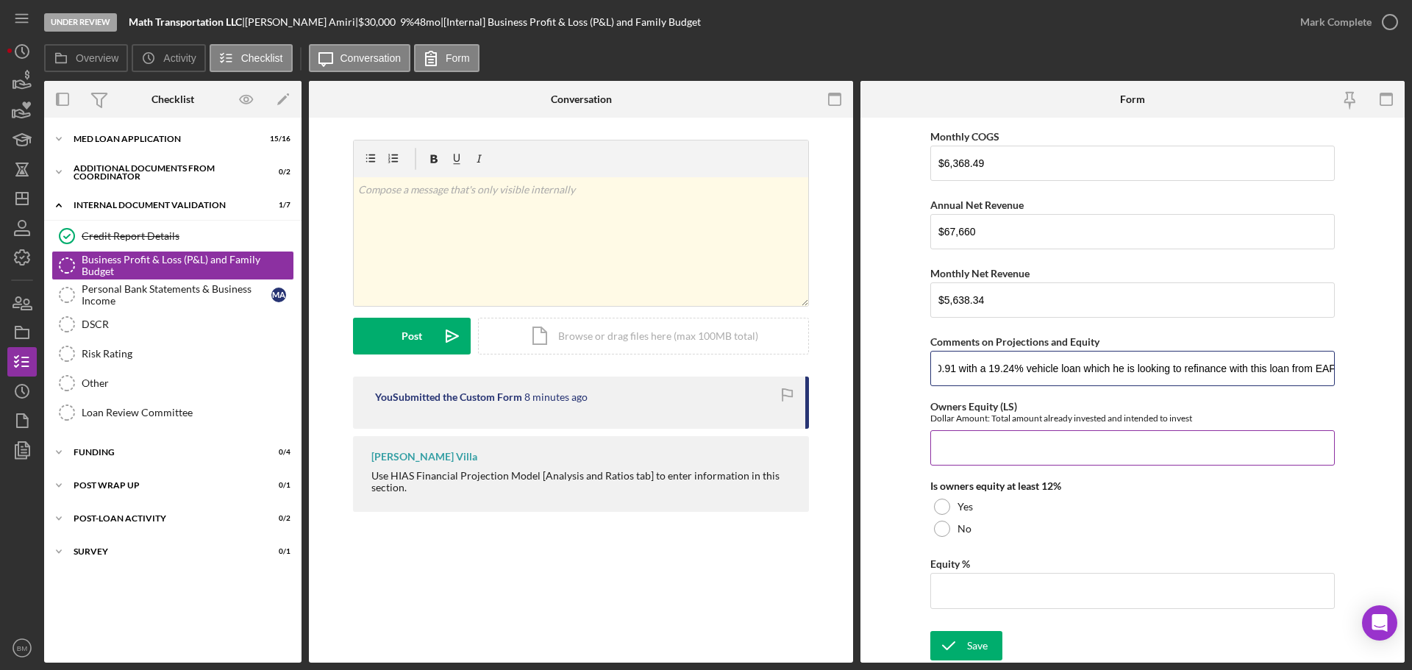
type input "Invested $30,000 of equity into the purchase of the truck. He then financed the…"
click at [1063, 438] on input "Owners Equity (LS)" at bounding box center [1132, 447] width 404 height 35
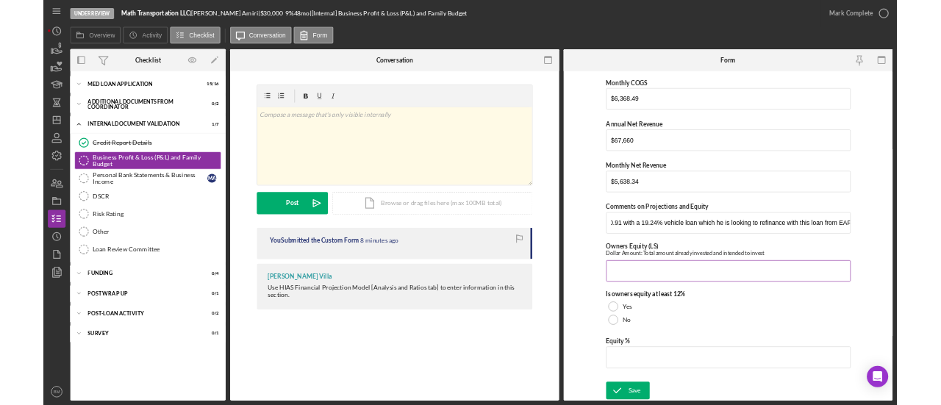
scroll to position [0, 0]
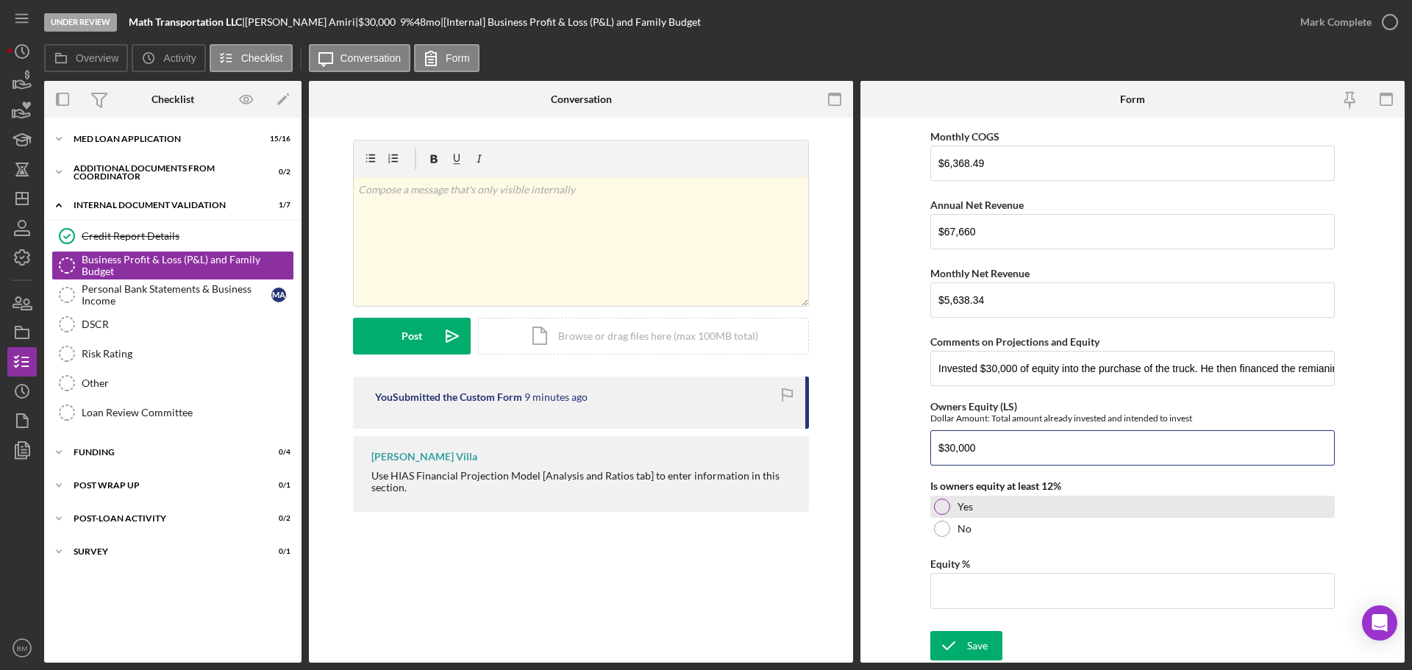
type input "$30,000"
click at [999, 497] on div "Yes" at bounding box center [1132, 507] width 404 height 22
click at [1057, 460] on input "$30,000" at bounding box center [1132, 447] width 404 height 35
click at [1013, 584] on input "Equity %" at bounding box center [1132, 590] width 404 height 35
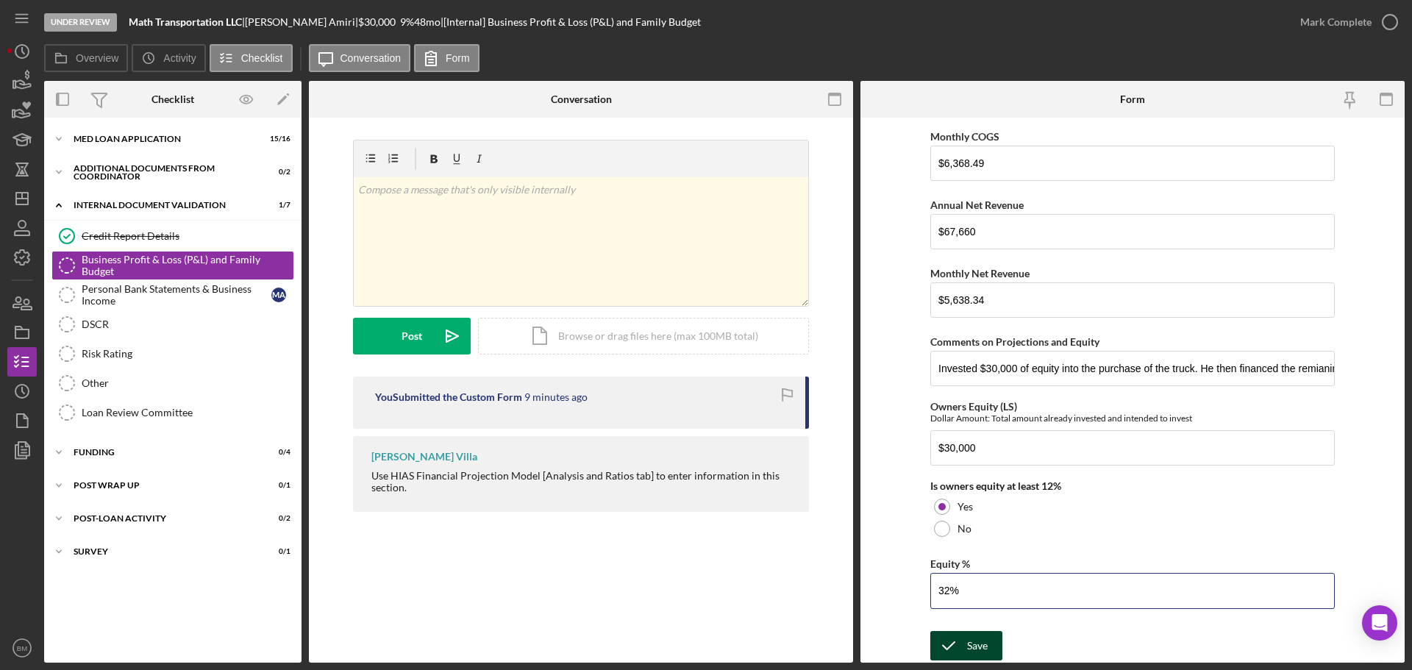
type input "32%"
click at [960, 639] on icon "submit" at bounding box center [948, 645] width 37 height 37
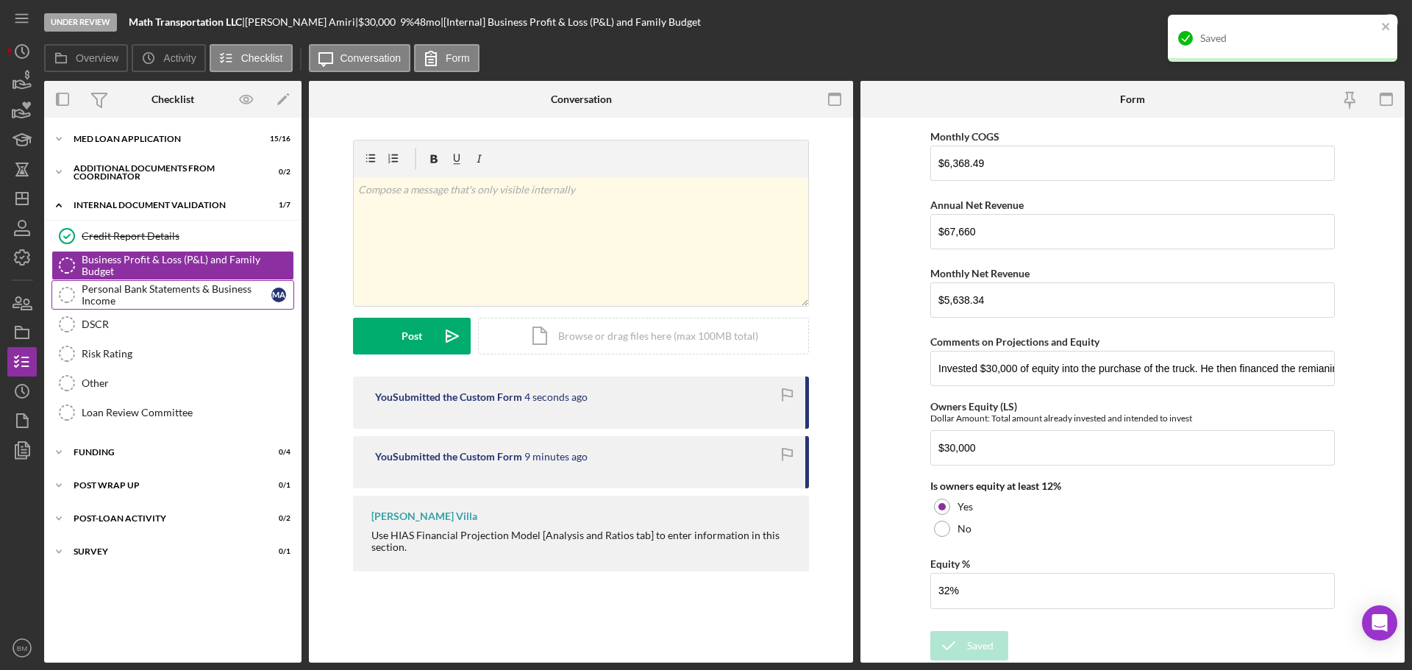
click at [199, 290] on div "Personal Bank Statements & Business Income" at bounding box center [177, 295] width 190 height 24
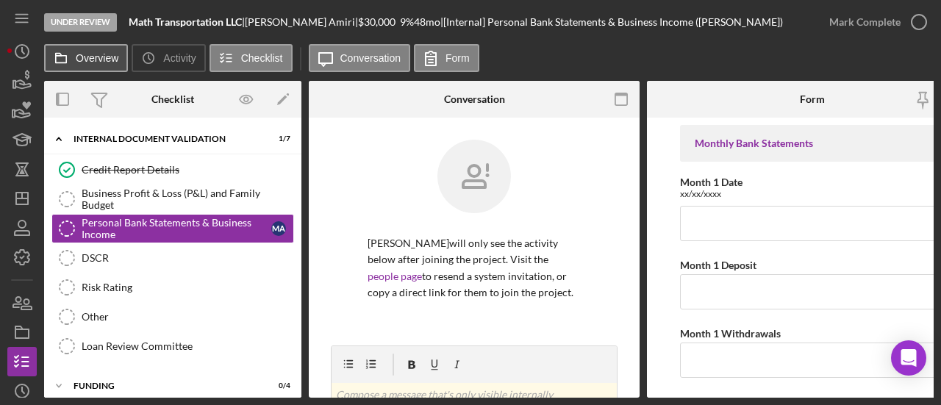
scroll to position [82, 0]
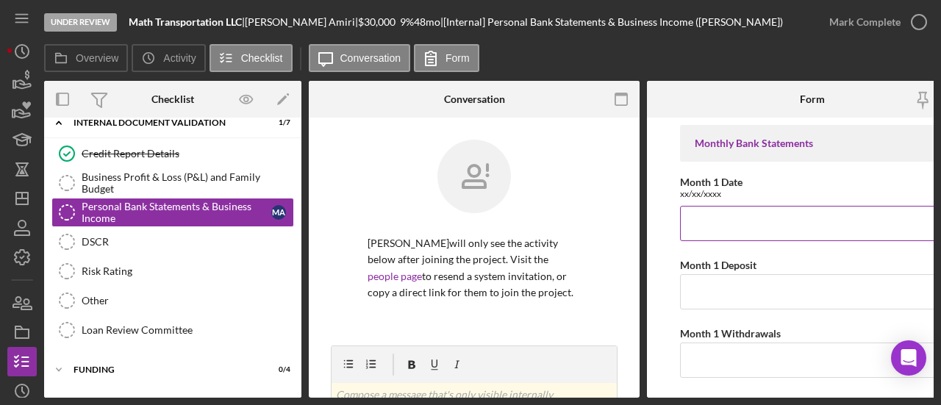
click at [789, 222] on input "Month 1 Date" at bounding box center [812, 223] width 265 height 35
paste input "April 15, 2025 to May 13, 2025"
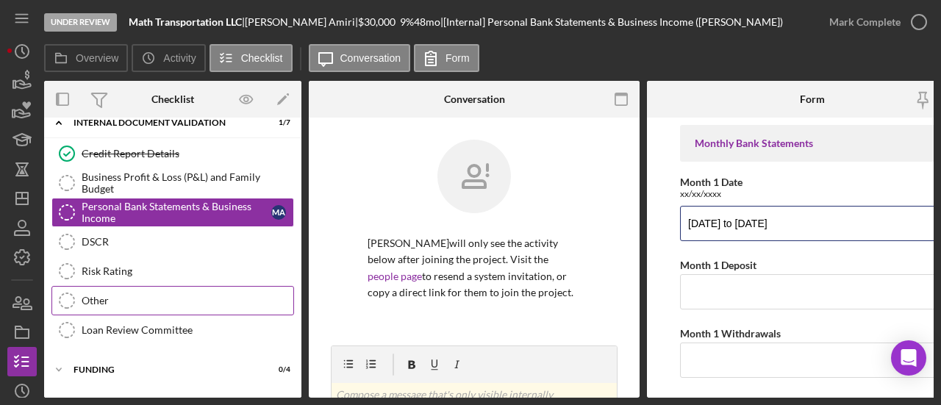
type input "April 15, 2025 to May 13, 2025"
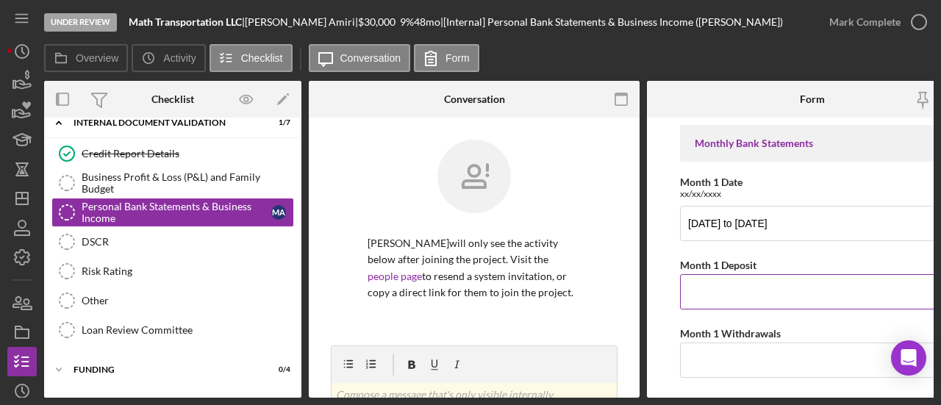
click at [749, 288] on input "Month 1 Deposit" at bounding box center [812, 291] width 265 height 35
paste input "$3,742.41"
type input "$3,742.41"
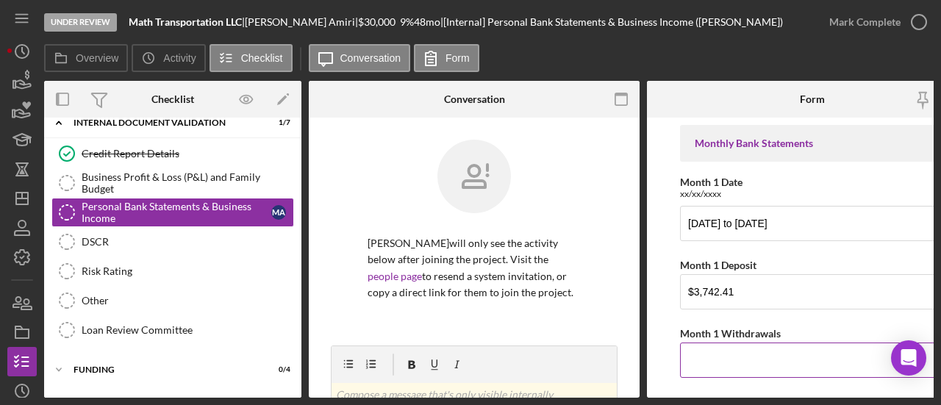
click at [744, 349] on input "Month 1 Withdrawals" at bounding box center [812, 360] width 265 height 35
type input "$10,913.88"
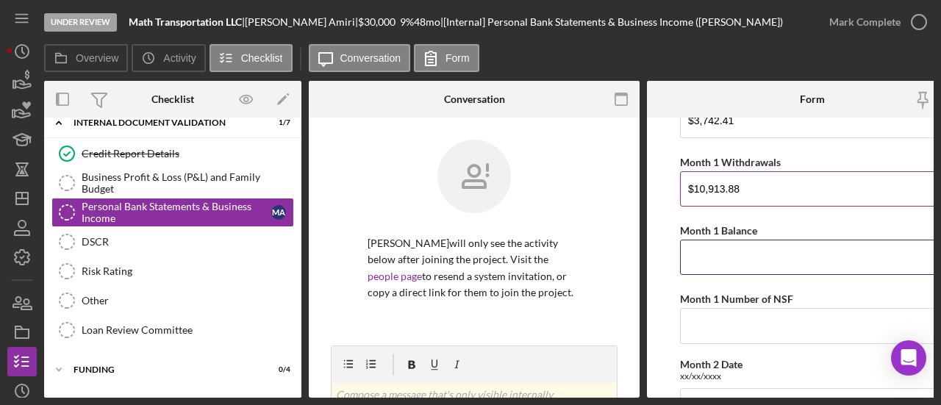
scroll to position [0, 6]
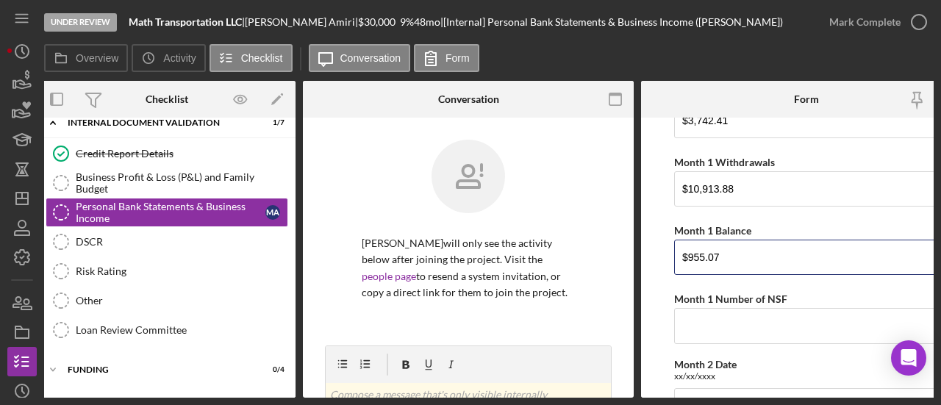
type input "$955.07"
click at [776, 315] on input "Month 1 Number of NSF" at bounding box center [806, 325] width 265 height 35
paste input "May 14, 2025 to June 11, 2025"
type input "May 14, 2025 to June 11, 2025"
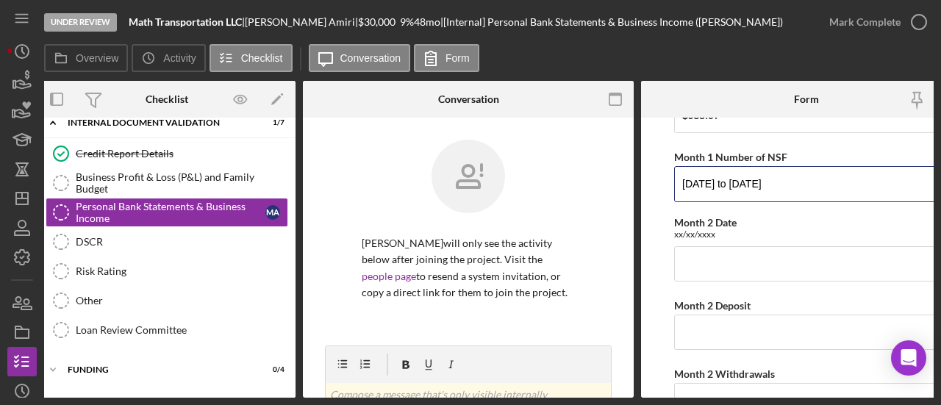
scroll to position [245, 0]
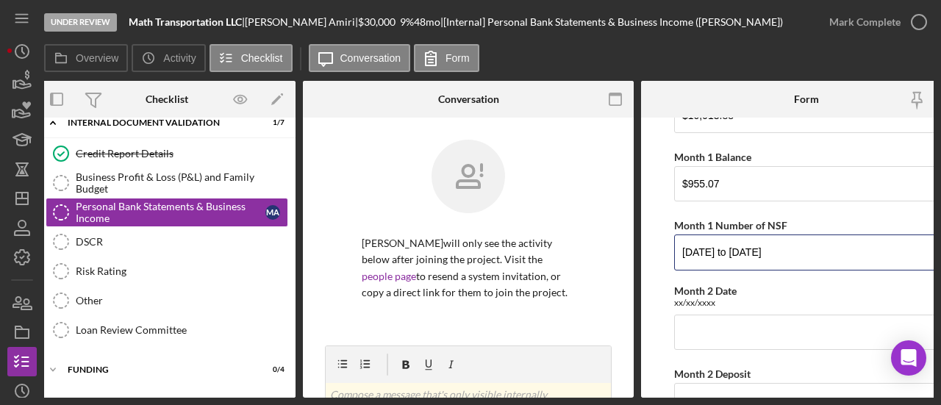
drag, startPoint x: 828, startPoint y: 250, endPoint x: 644, endPoint y: 251, distance: 183.8
click at [644, 251] on form "Monthly Bank Statements Month 1 Date xx/xx/xxxx April 15, 2025 to May 13, 2025 …" at bounding box center [806, 258] width 331 height 280
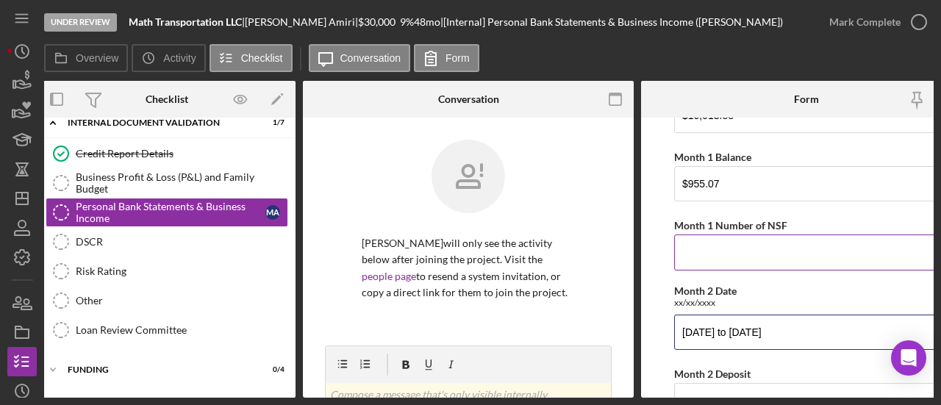
type input "May 14, 2025 to June 11, 2025"
drag, startPoint x: 697, startPoint y: 242, endPoint x: 594, endPoint y: 336, distance: 139.5
click at [699, 243] on input "Month 1 Number of NSF" at bounding box center [806, 252] width 265 height 35
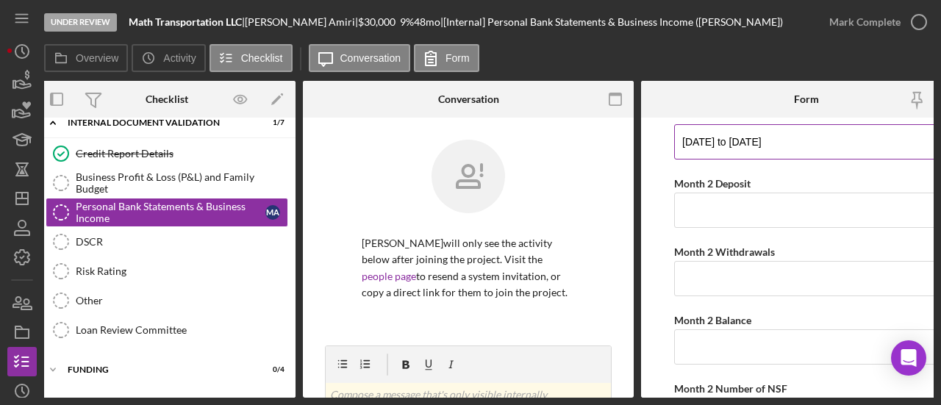
scroll to position [465, 0]
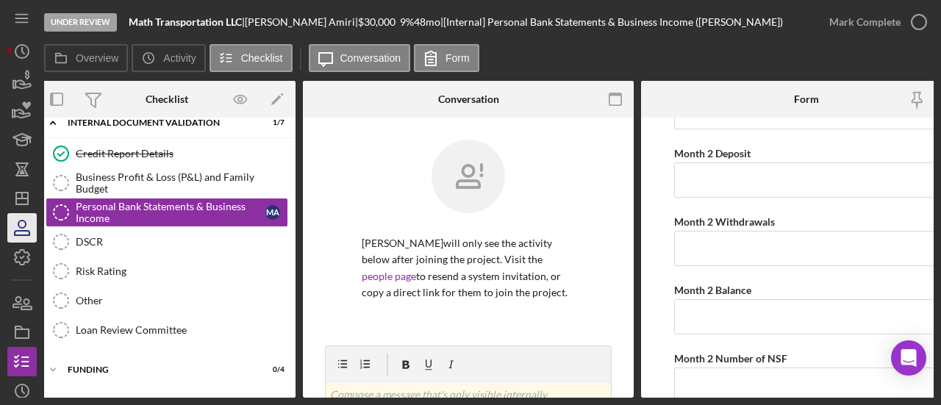
type input "0"
click at [794, 179] on input "Month 2 Deposit" at bounding box center [806, 180] width 265 height 35
paste input "$6,009.80"
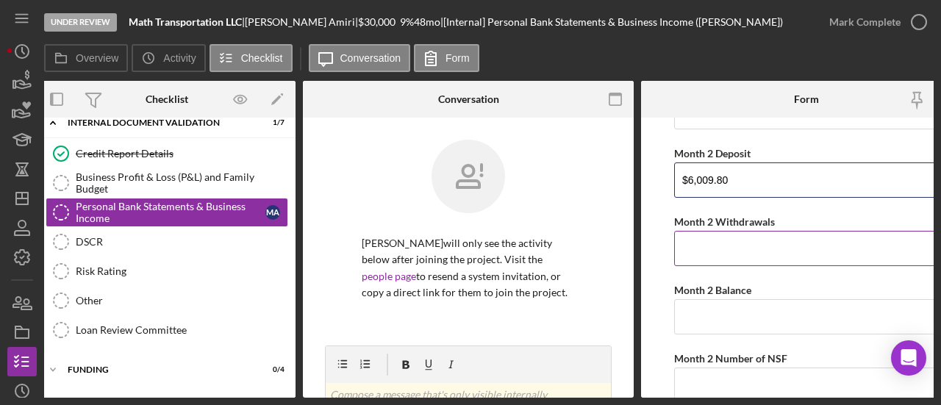
type input "$6,009.80"
click at [785, 246] on input "Month 2 Withdrawals" at bounding box center [806, 248] width 265 height 35
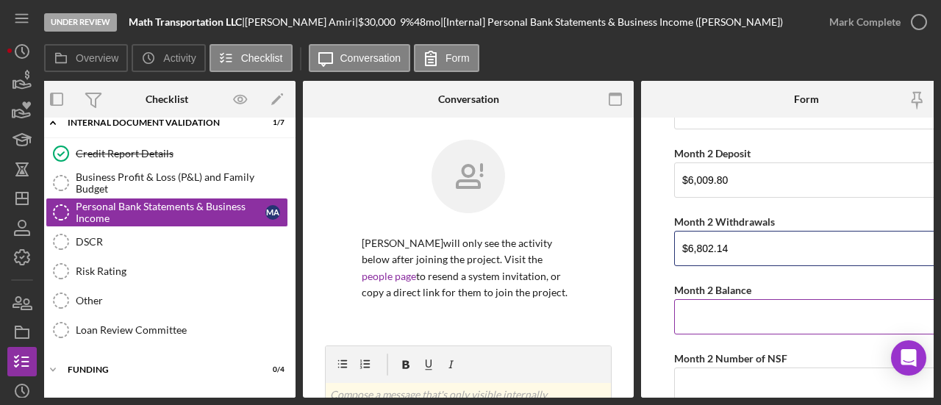
type input "$6,802.14"
click at [720, 324] on input "Month 2 Balance" at bounding box center [806, 316] width 265 height 35
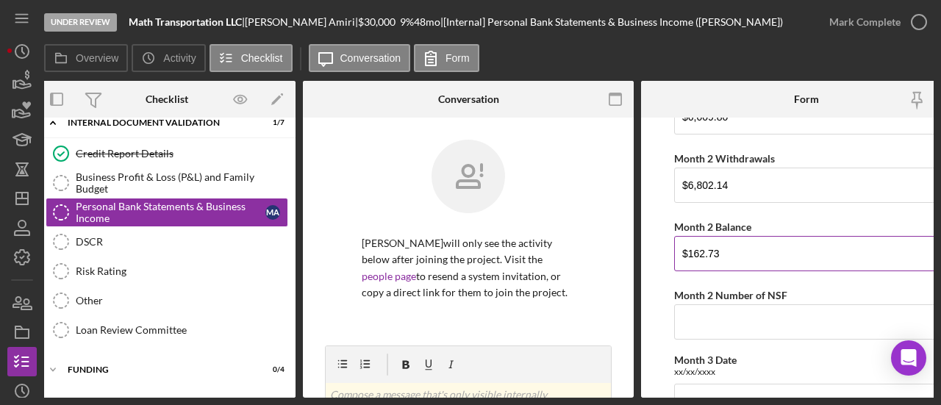
scroll to position [613, 0]
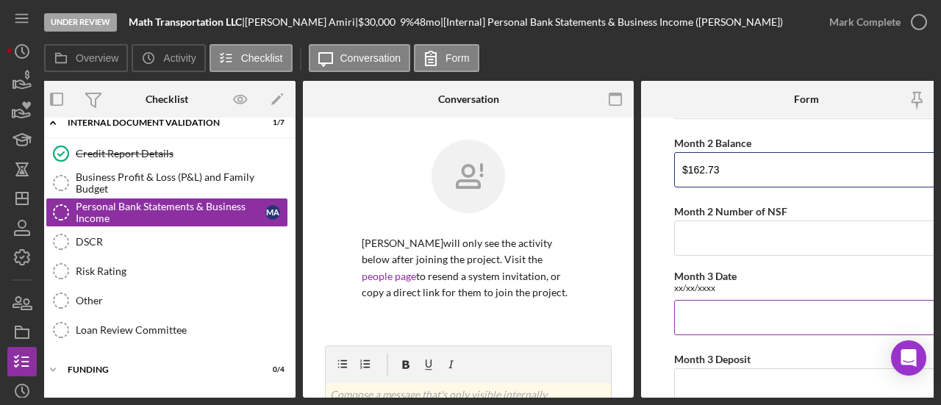
type input "$162.73"
click at [721, 314] on input "Month 3 Date" at bounding box center [806, 317] width 265 height 35
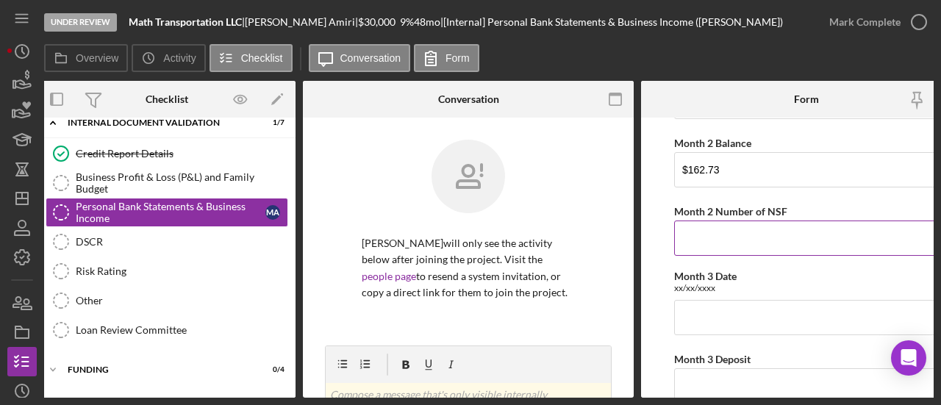
click at [774, 242] on input "Month 2 Number of NSF" at bounding box center [806, 238] width 265 height 35
paste input "6,009.80"
type input "6,009.80"
drag, startPoint x: 748, startPoint y: 231, endPoint x: 664, endPoint y: 228, distance: 83.9
click at [649, 231] on form "Monthly Bank Statements Month 1 Date xx/xx/xxxx April 15, 2025 to May 13, 2025 …" at bounding box center [806, 258] width 331 height 280
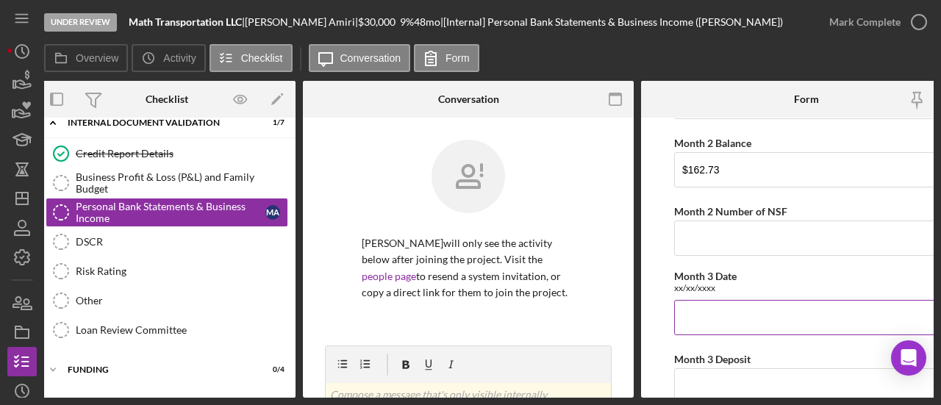
click at [718, 324] on input "Month 3 Date" at bounding box center [806, 317] width 265 height 35
paste input "6,009.80"
drag, startPoint x: 748, startPoint y: 311, endPoint x: 629, endPoint y: 323, distance: 119.0
click at [629, 323] on div "Overview Internal Workflow Stage Under Review Icon/Dropdown Arrow Archive (can …" at bounding box center [489, 239] width 890 height 317
paste input "June 12, 2025 to July 15, 2025"
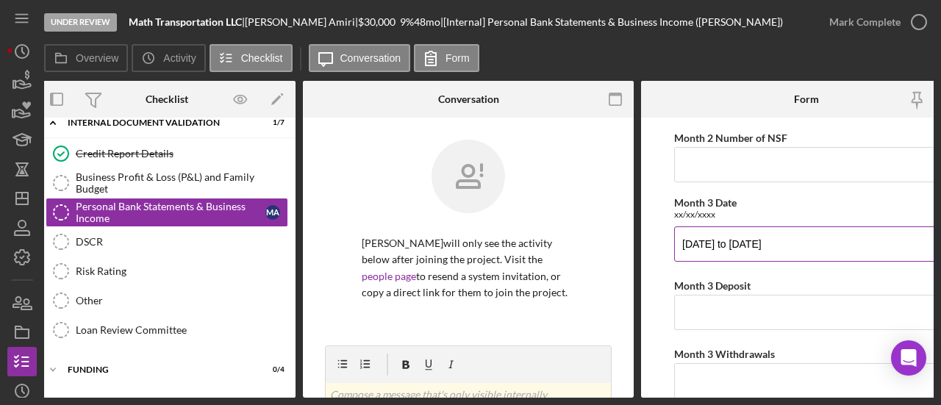
scroll to position [760, 0]
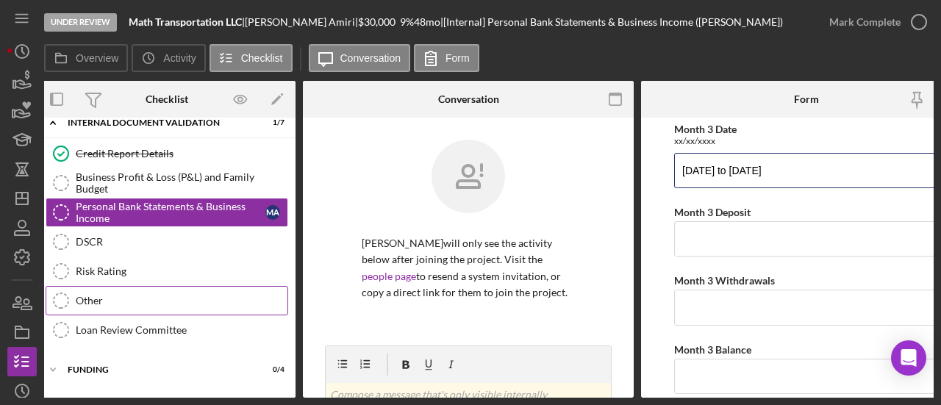
type input "June 12, 2025 to July 15, 2025"
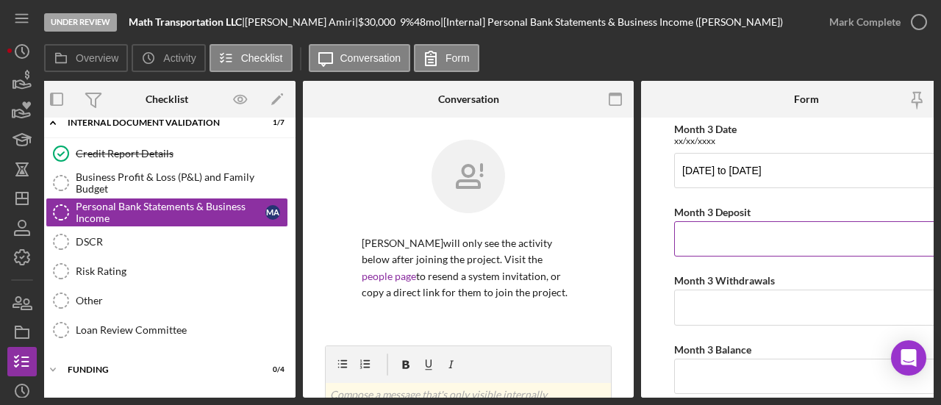
click at [804, 232] on input "Month 3 Deposit" at bounding box center [806, 238] width 265 height 35
paste input "$6,499.36"
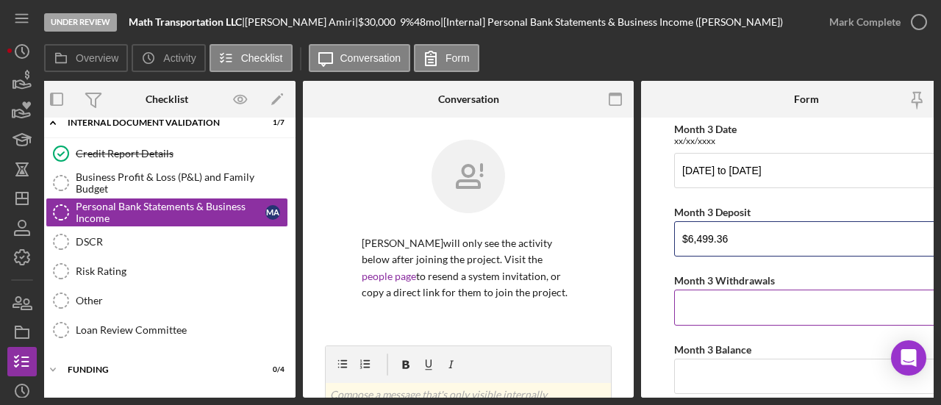
type input "$6,499.36"
click at [727, 298] on input "Month 3 Withdrawals" at bounding box center [806, 307] width 265 height 35
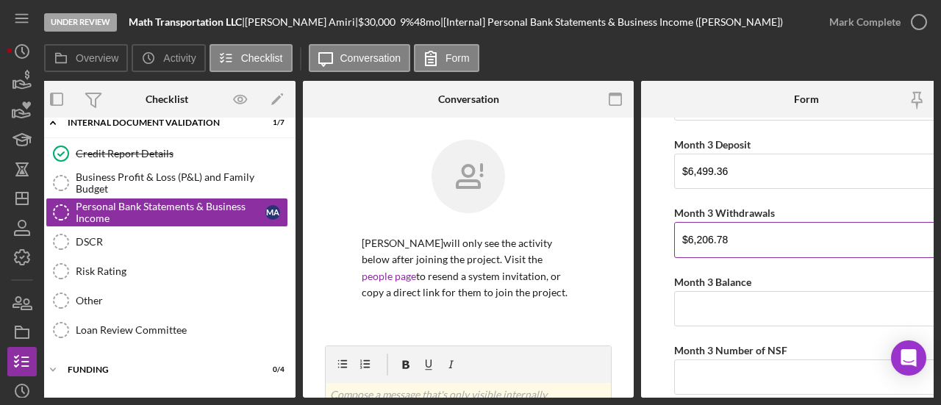
scroll to position [907, 0]
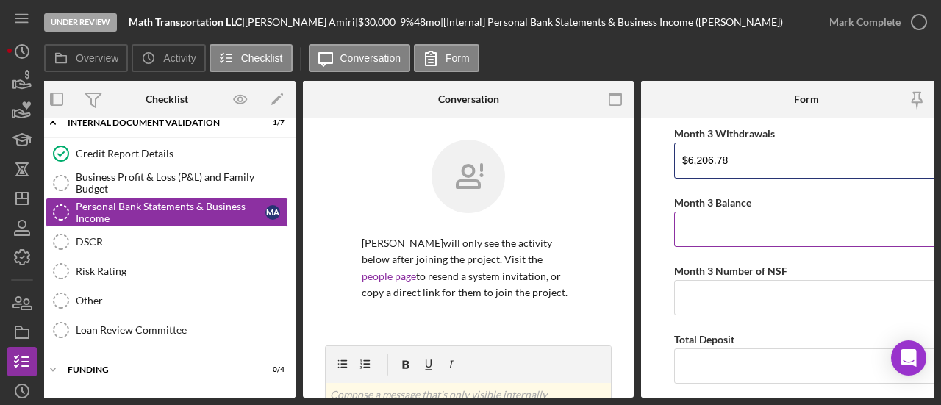
type input "$6,206.78"
click at [732, 225] on input "Month 3 Balance" at bounding box center [806, 229] width 265 height 35
click at [750, 226] on input "Month 3 Balance" at bounding box center [806, 229] width 265 height 35
paste input "$455.31"
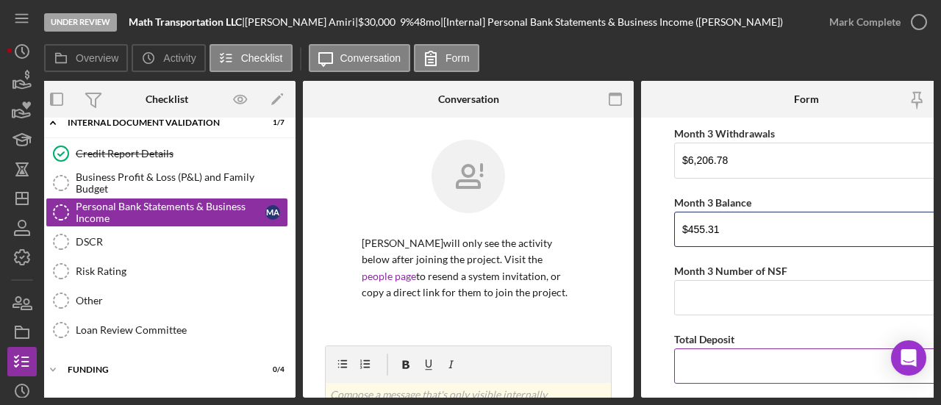
type input "$455.31"
click at [737, 351] on input "Total Deposit" at bounding box center [806, 366] width 265 height 35
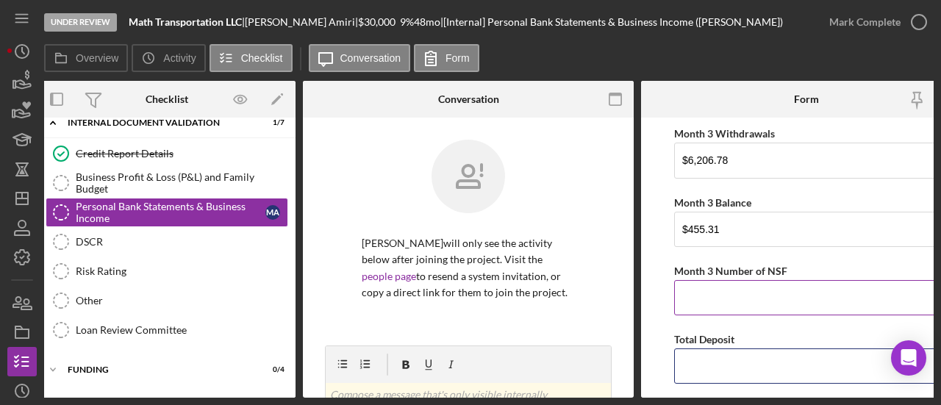
click at [705, 265] on label "Month 3 Number of NSF" at bounding box center [730, 271] width 113 height 13
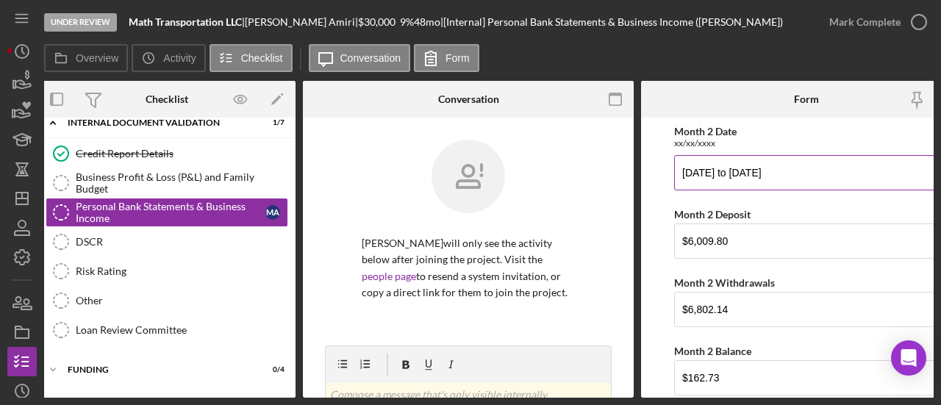
scroll to position [515, 0]
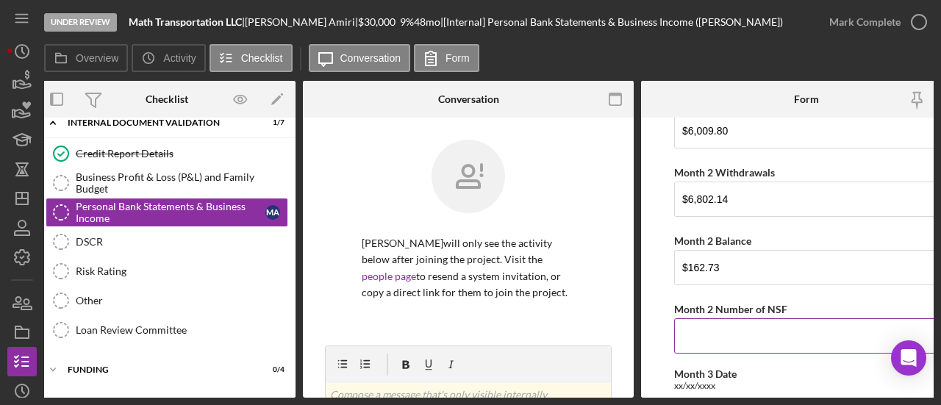
click at [727, 335] on input "Month 2 Number of NSF" at bounding box center [806, 335] width 265 height 35
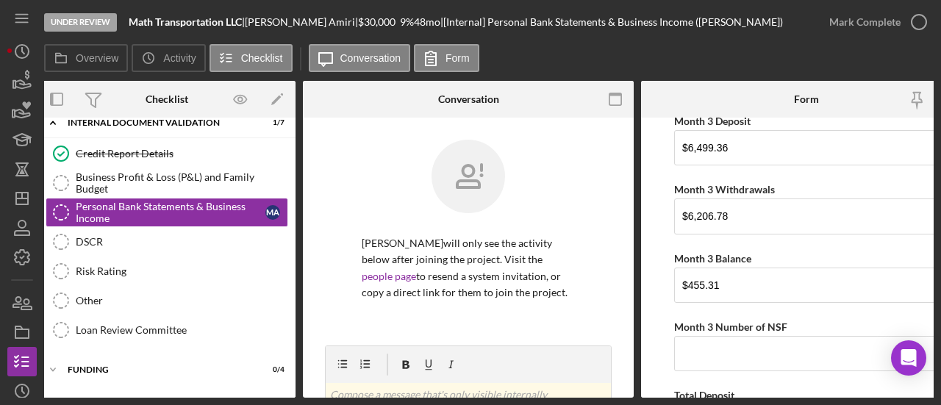
scroll to position [882, 0]
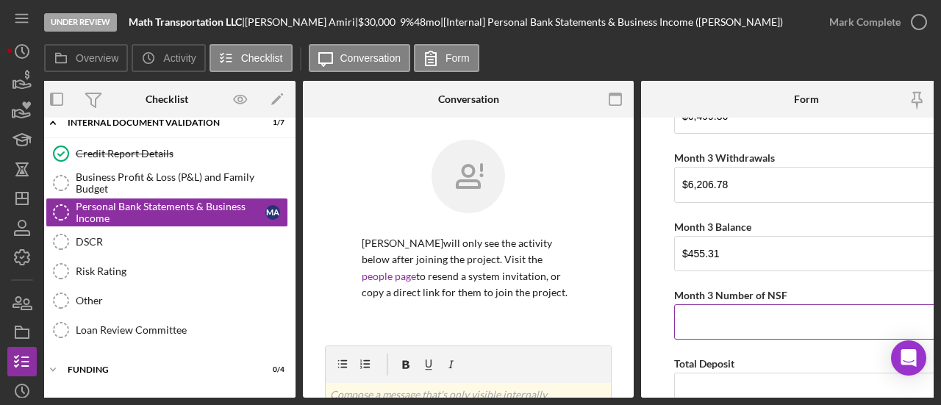
type input "0"
click at [722, 314] on input "Month 3 Number of NSF" at bounding box center [806, 321] width 265 height 35
type input "0"
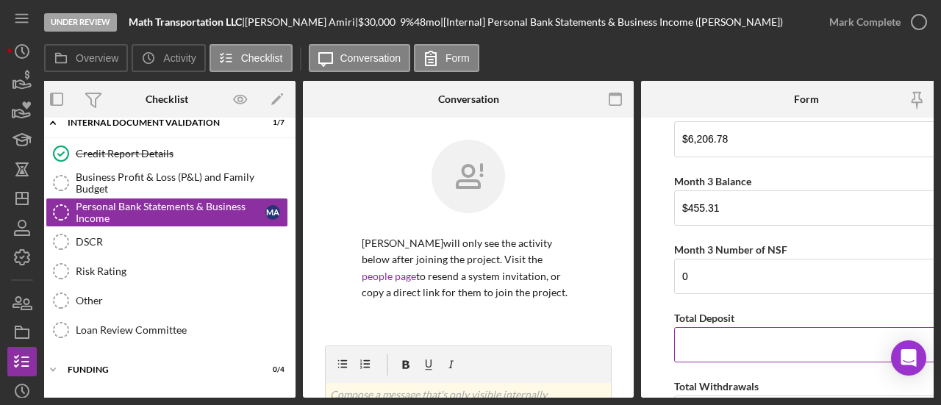
scroll to position [956, 0]
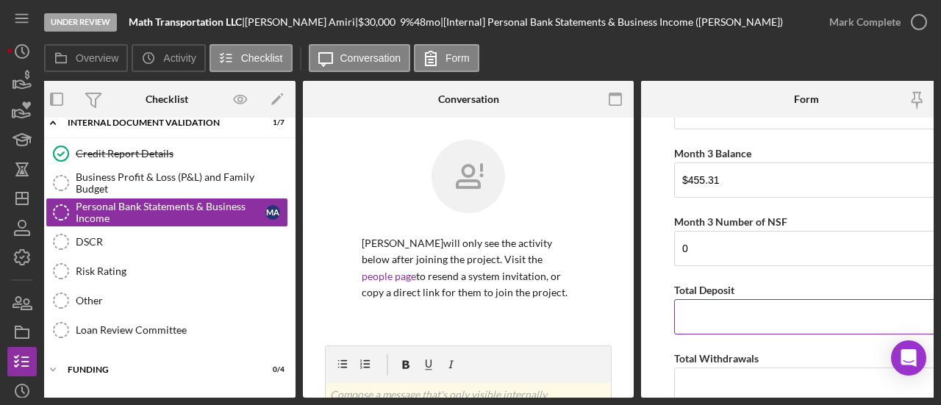
click at [738, 311] on input "Total Deposit" at bounding box center [806, 316] width 265 height 35
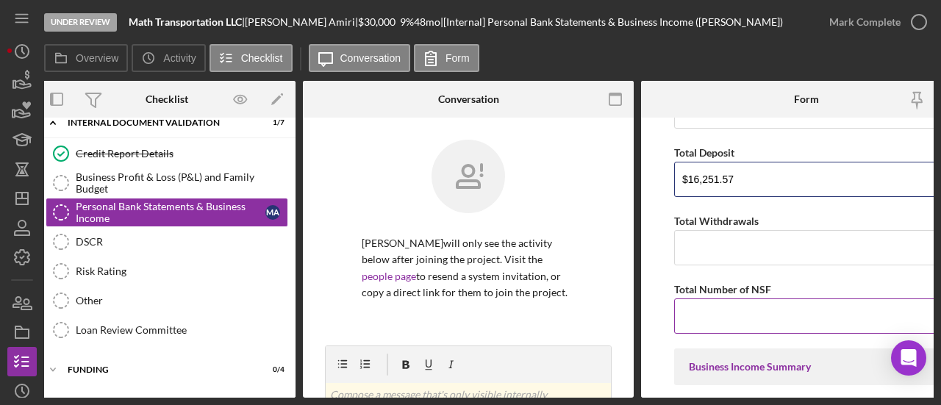
scroll to position [1103, 0]
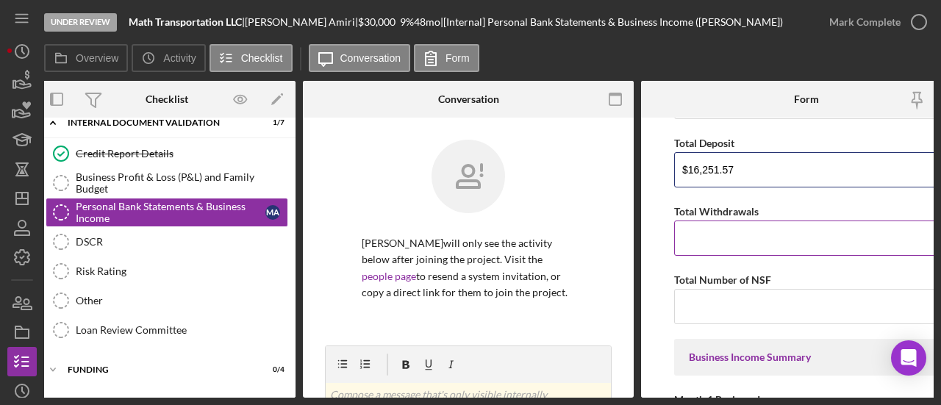
type input "$16,251.57"
click at [724, 226] on input "Total Withdrawals" at bounding box center [806, 238] width 265 height 35
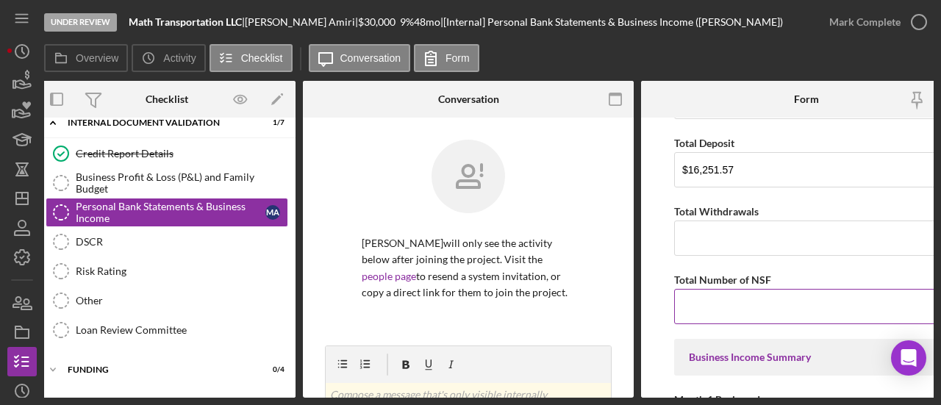
drag, startPoint x: 320, startPoint y: 114, endPoint x: 721, endPoint y: 273, distance: 431.8
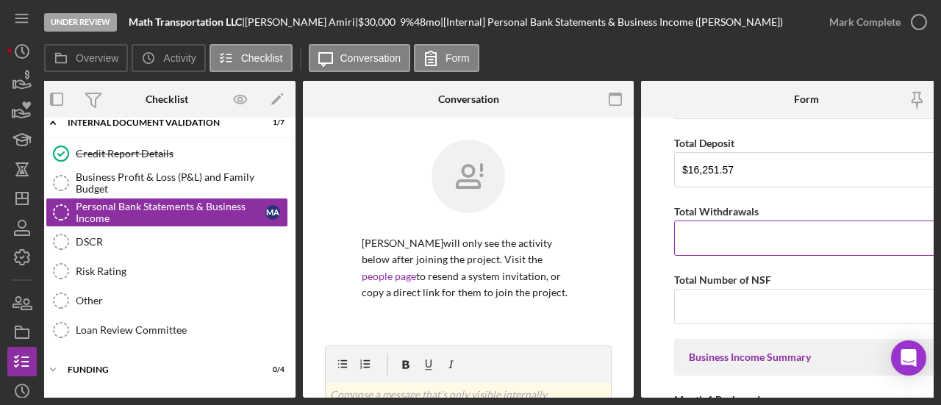
click at [751, 235] on input "Total Withdrawals" at bounding box center [806, 238] width 265 height 35
click at [731, 235] on input "Total Withdrawals" at bounding box center [806, 238] width 265 height 35
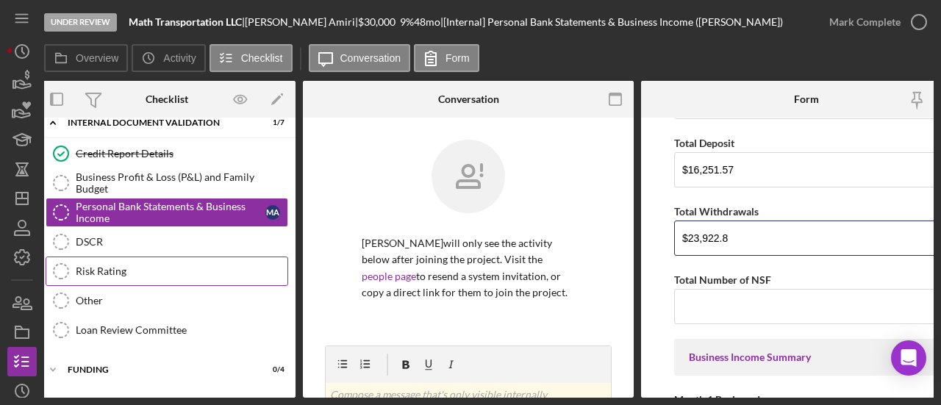
type input "$23,922.8"
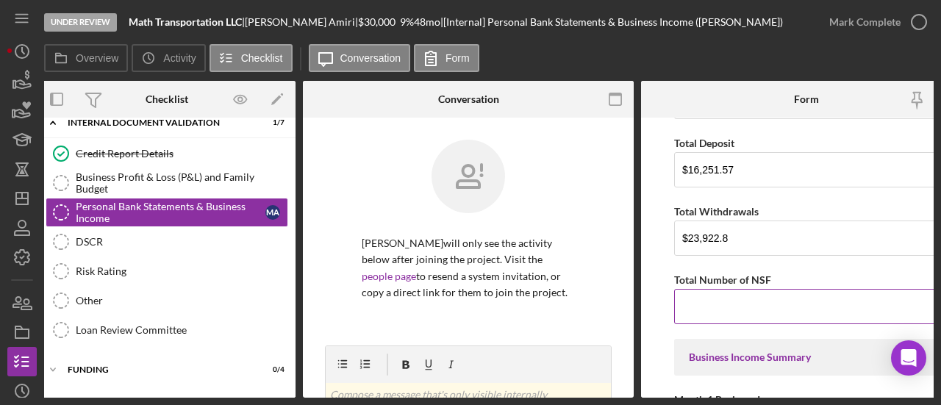
click at [720, 306] on input "Total Number of NSF" at bounding box center [806, 306] width 265 height 35
type input "0"
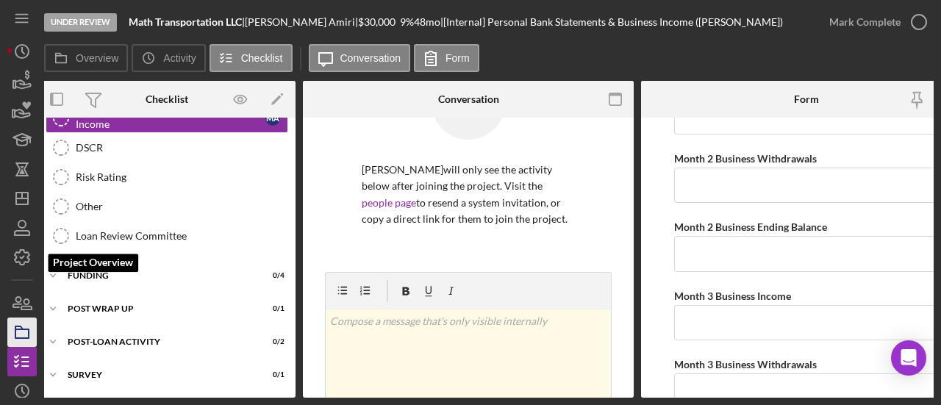
scroll to position [96, 0]
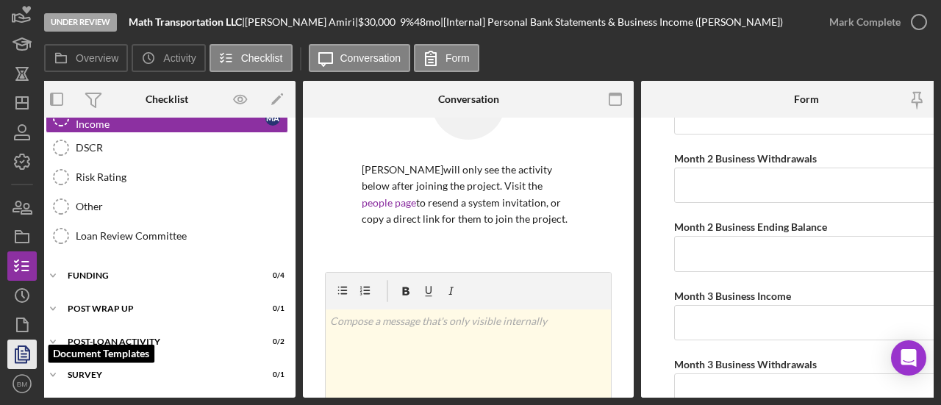
click at [35, 364] on icon "button" at bounding box center [22, 354] width 37 height 37
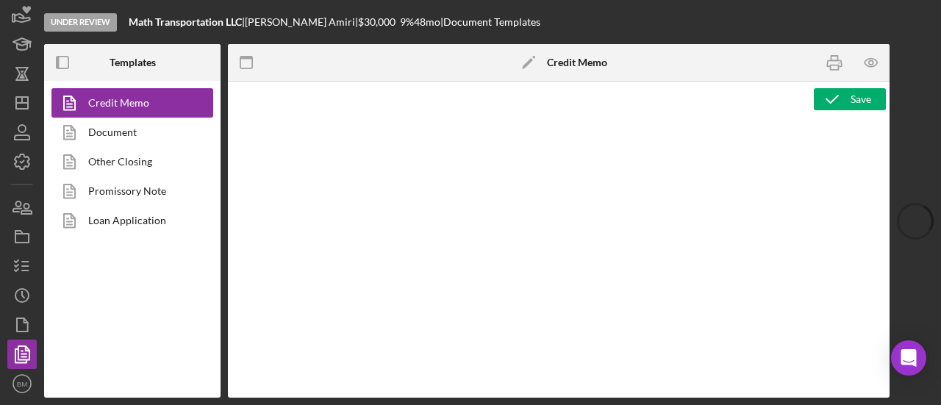
type textarea "<h2><img src="https://hiaseaf.org/wp-content/uploads/2024/01/Economic-Advancemt…"
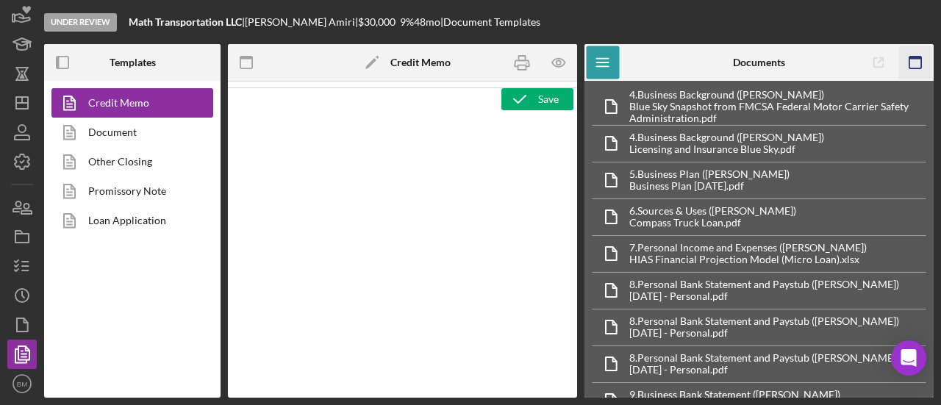
click at [913, 63] on icon "button" at bounding box center [915, 62] width 33 height 33
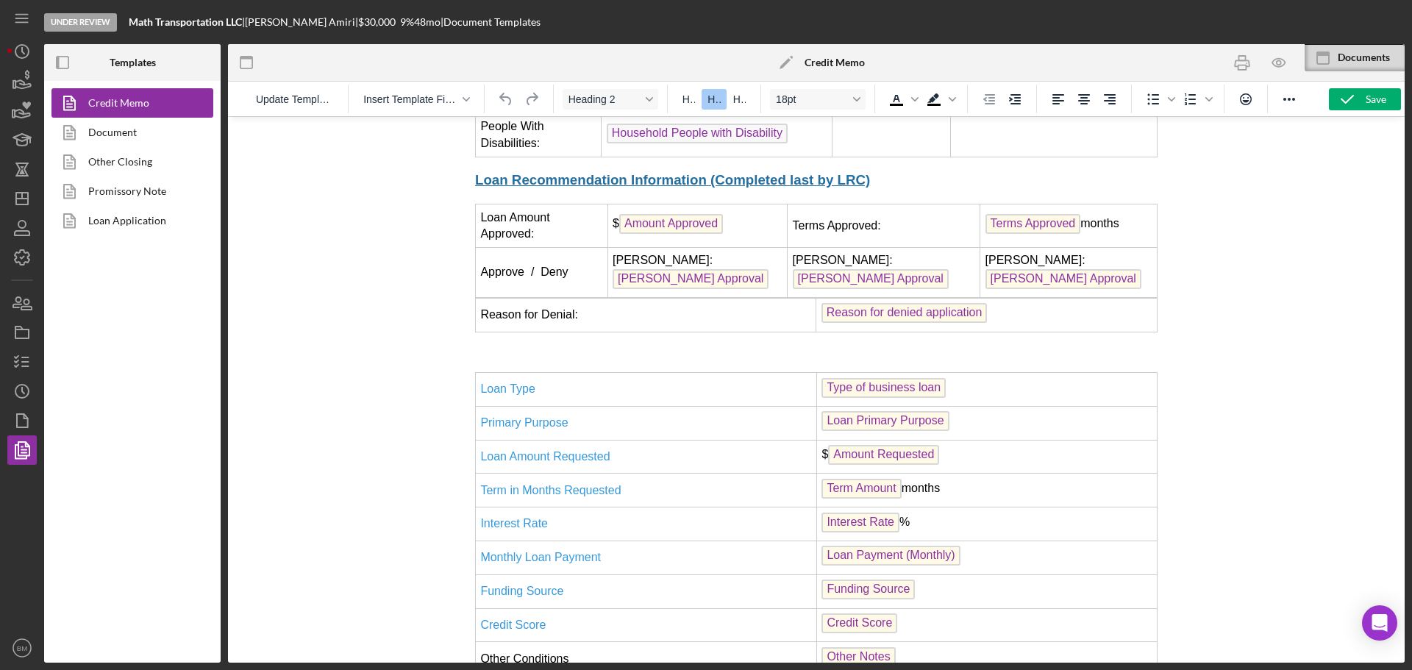
scroll to position [809, 0]
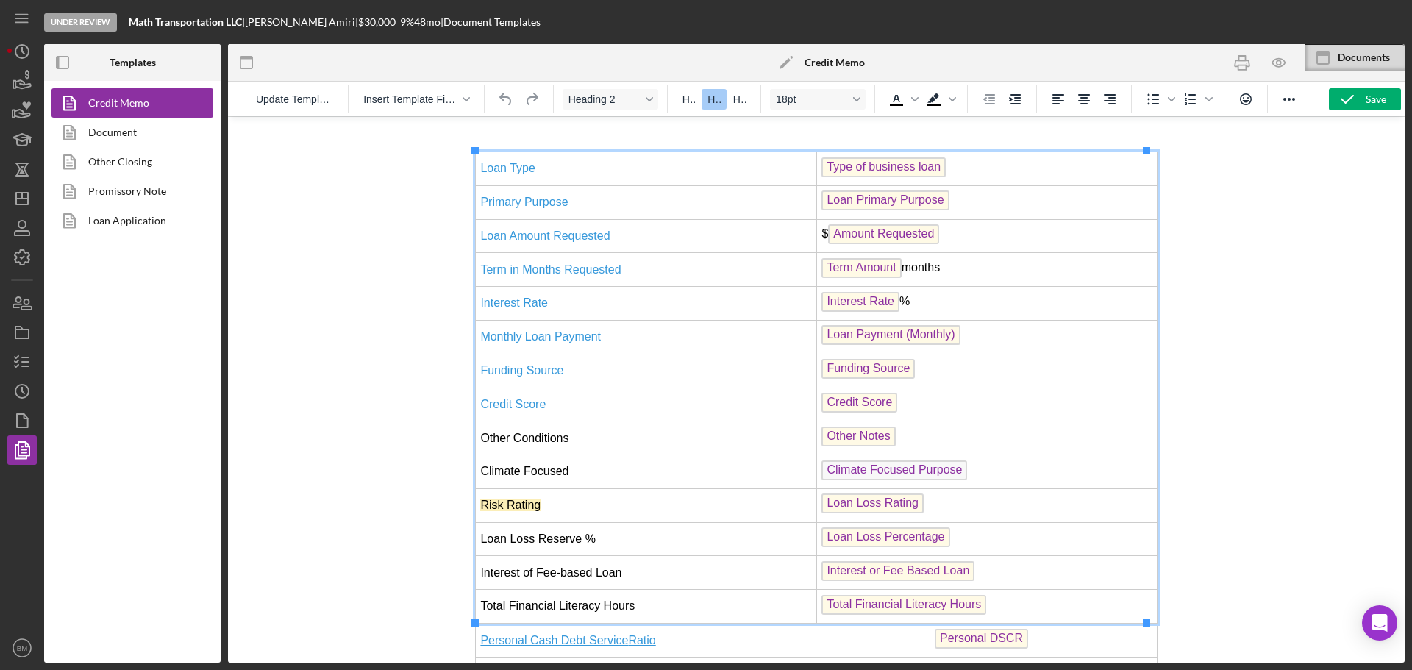
click at [674, 429] on td "Other Conditions" at bounding box center [646, 438] width 341 height 34
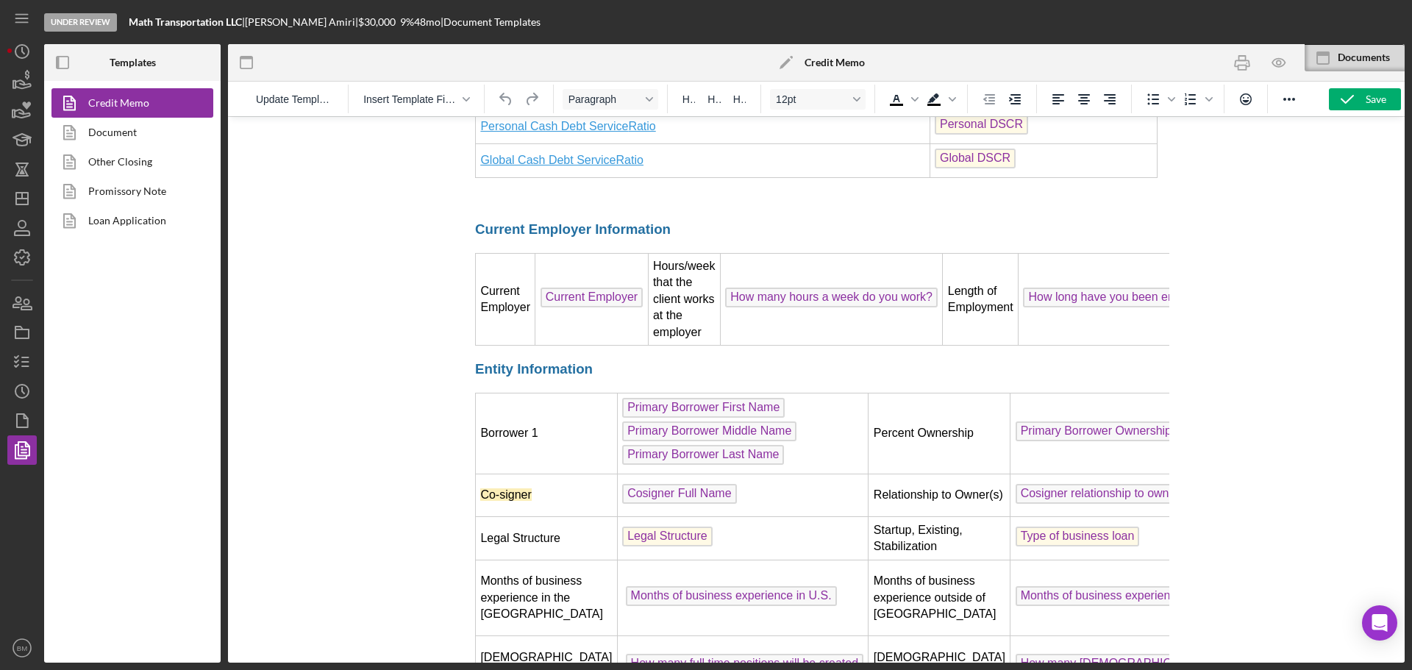
scroll to position [1324, 0]
click at [508, 493] on span "Co-signer" at bounding box center [505, 494] width 51 height 13
drag, startPoint x: 819, startPoint y: 370, endPoint x: 264, endPoint y: 456, distance: 561.8
click at [819, 370] on icon "Delete row" at bounding box center [823, 366] width 13 height 12
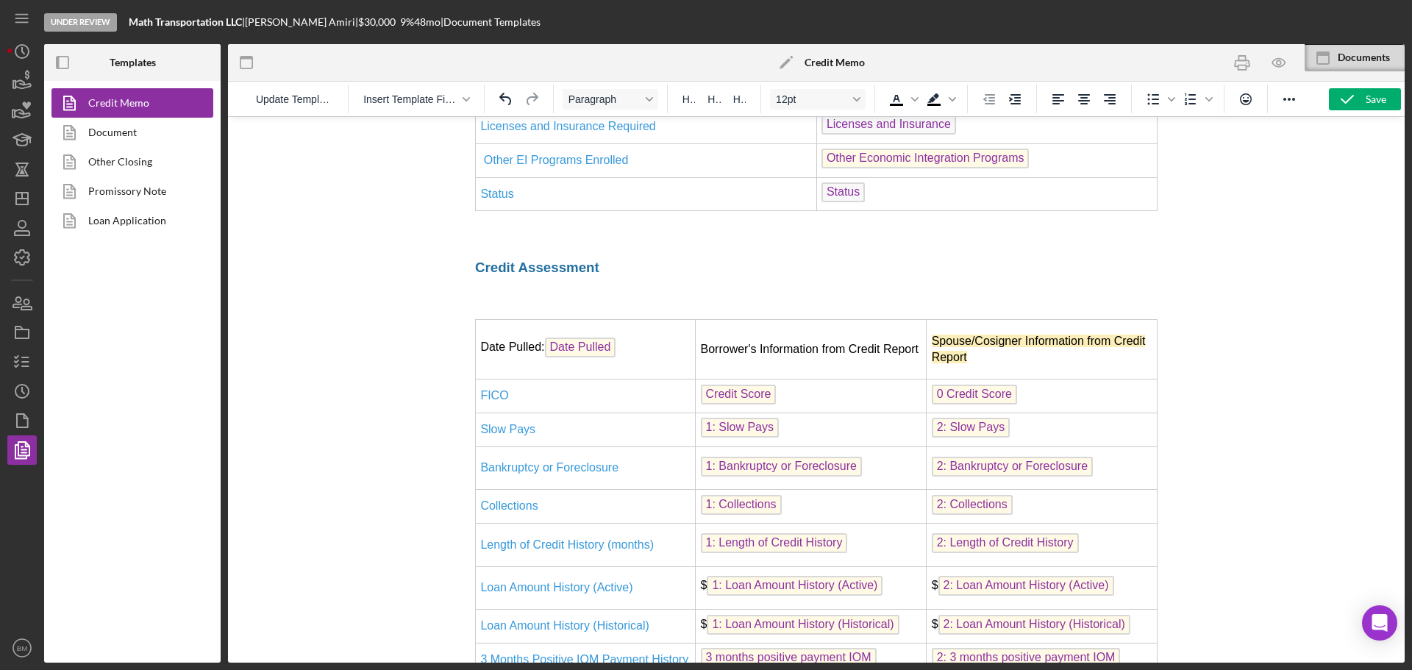
scroll to position [2206, 0]
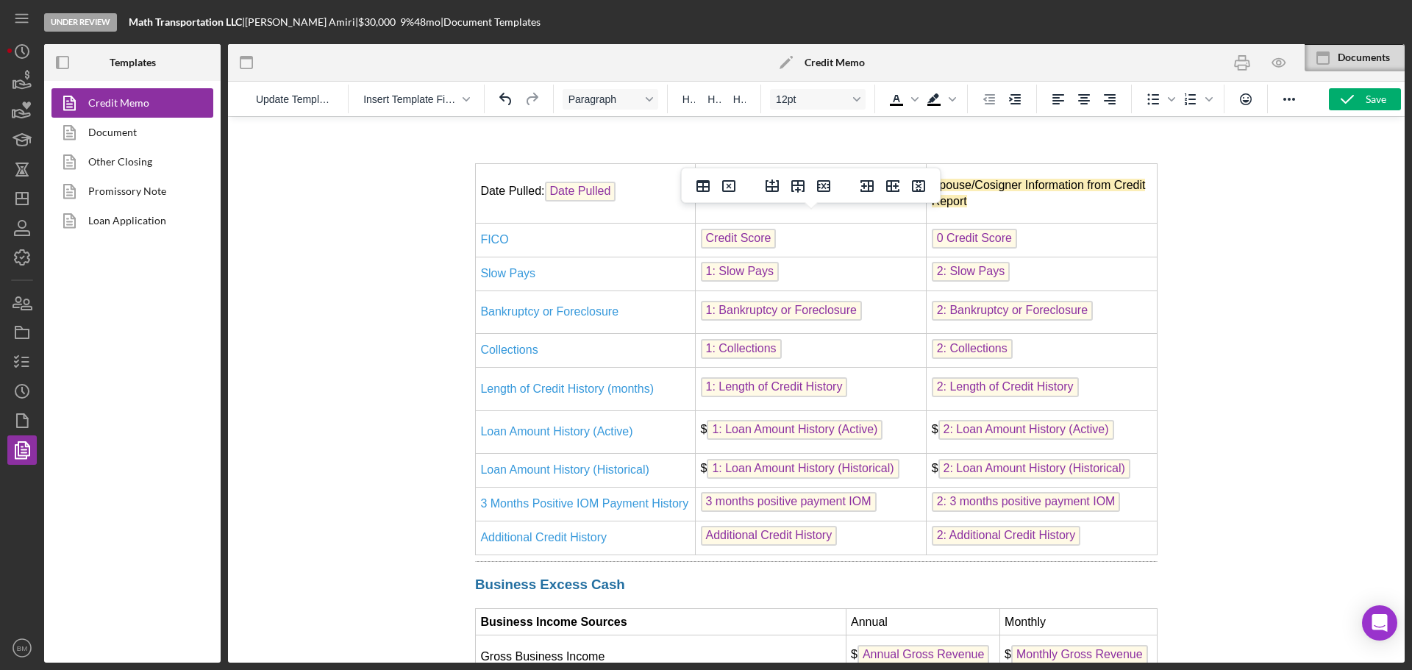
click at [1029, 224] on td "Spouse/Cosigner Information from Credit Report" at bounding box center [1041, 194] width 231 height 60
drag, startPoint x: 923, startPoint y: 188, endPoint x: 420, endPoint y: 171, distance: 503.2
click at [923, 188] on icon "Delete column" at bounding box center [919, 186] width 18 height 18
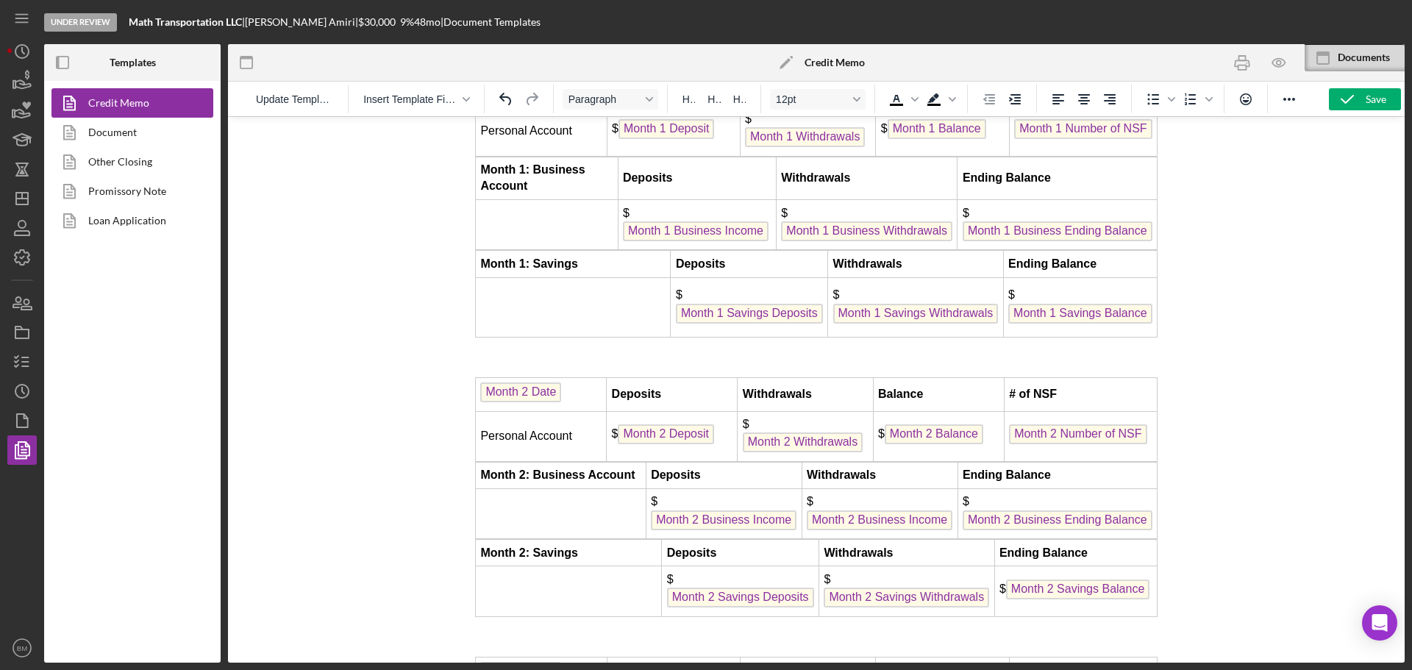
scroll to position [3824, 0]
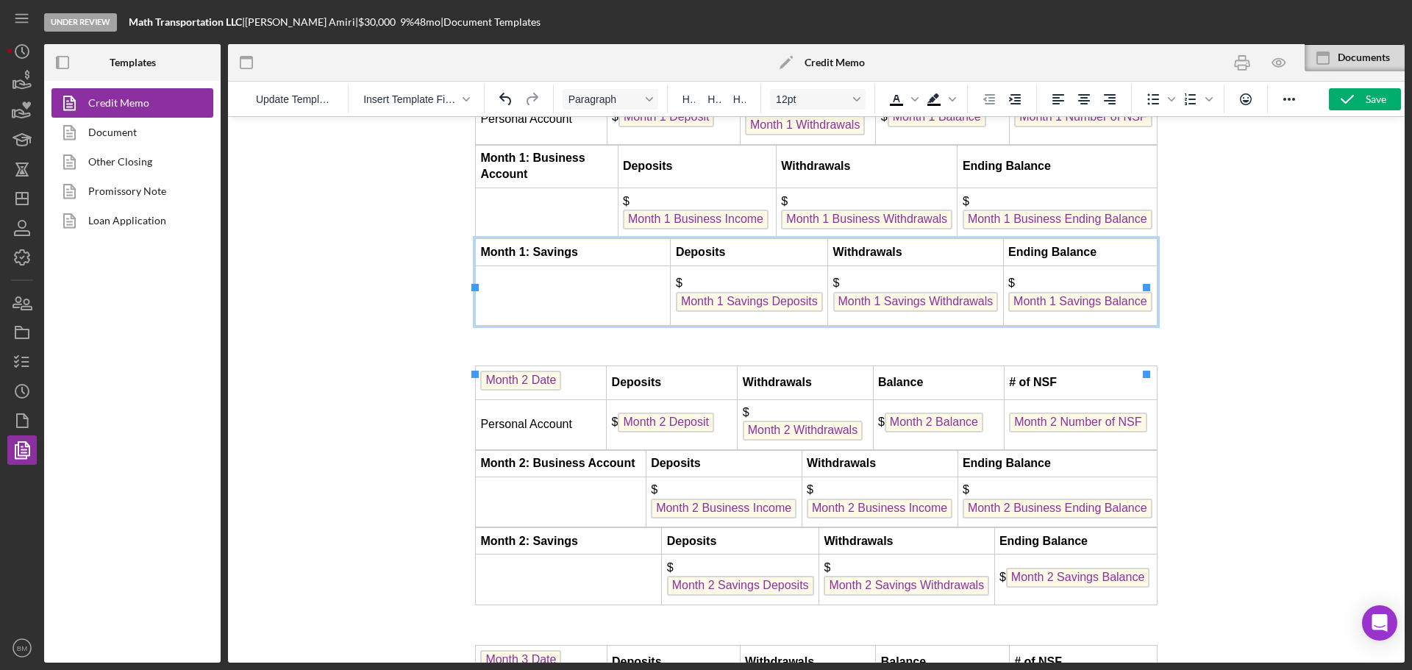
click at [632, 265] on td "Month 1: Savings" at bounding box center [573, 252] width 195 height 26
click at [720, 268] on icon "Delete table" at bounding box center [729, 262] width 18 height 18
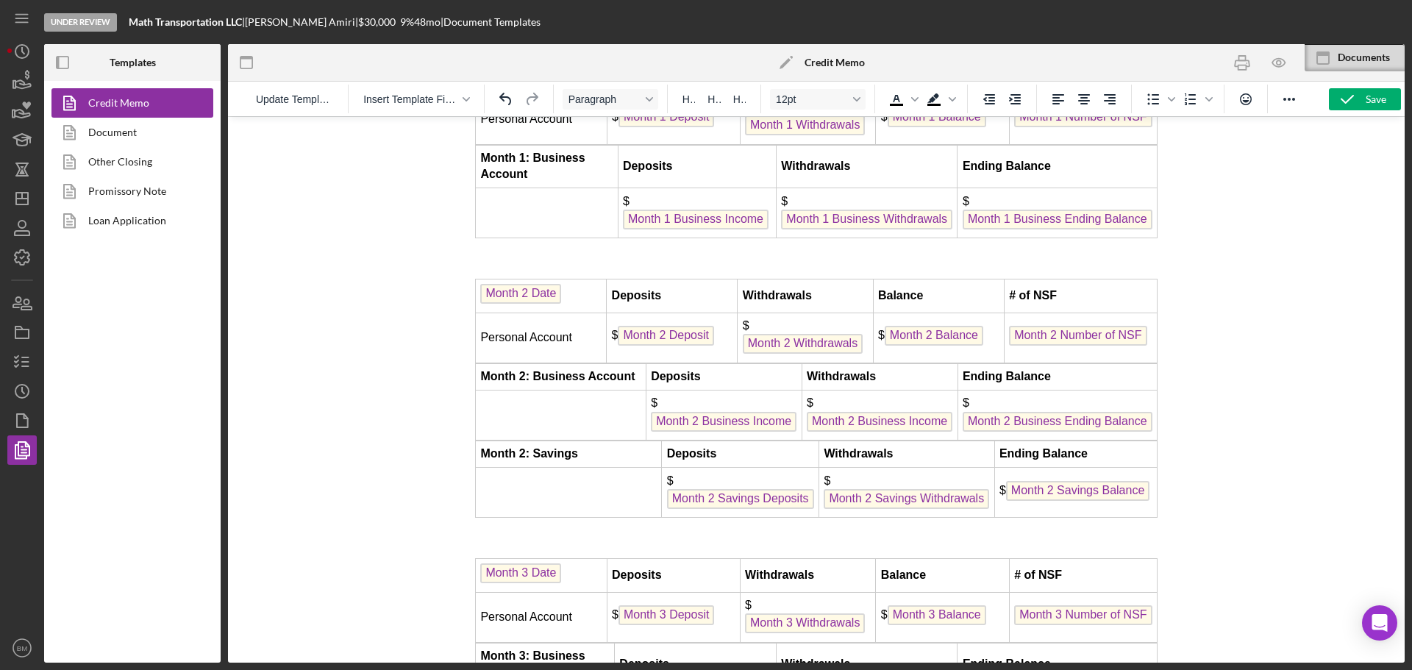
click at [593, 468] on td "Month 2: Savings" at bounding box center [569, 454] width 186 height 26
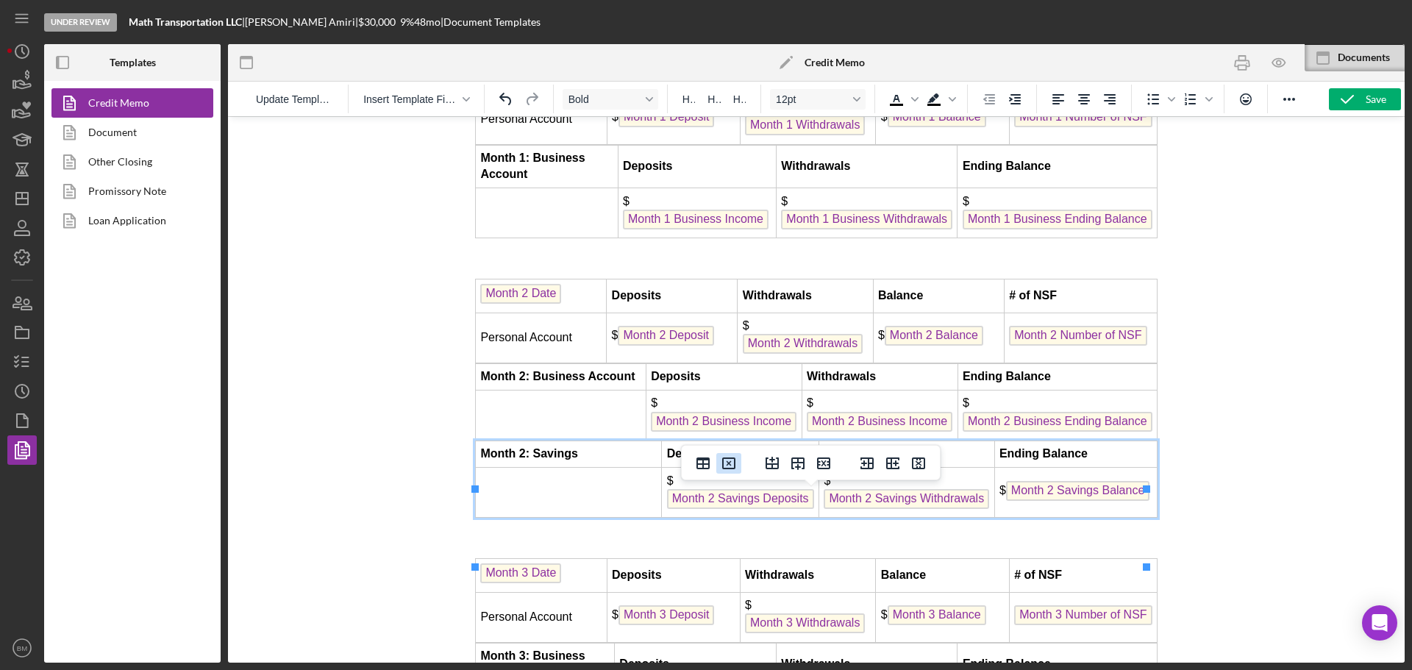
click at [721, 463] on icon "Delete table" at bounding box center [729, 463] width 18 height 18
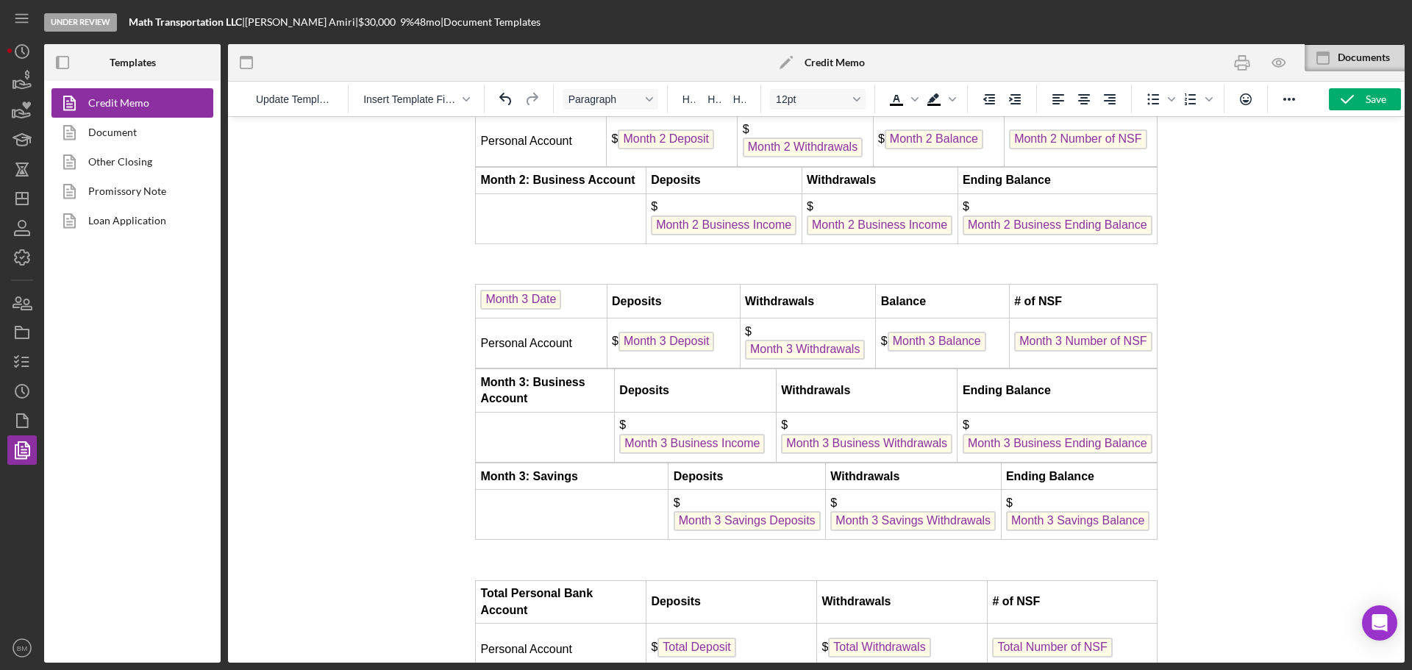
scroll to position [4118, 0]
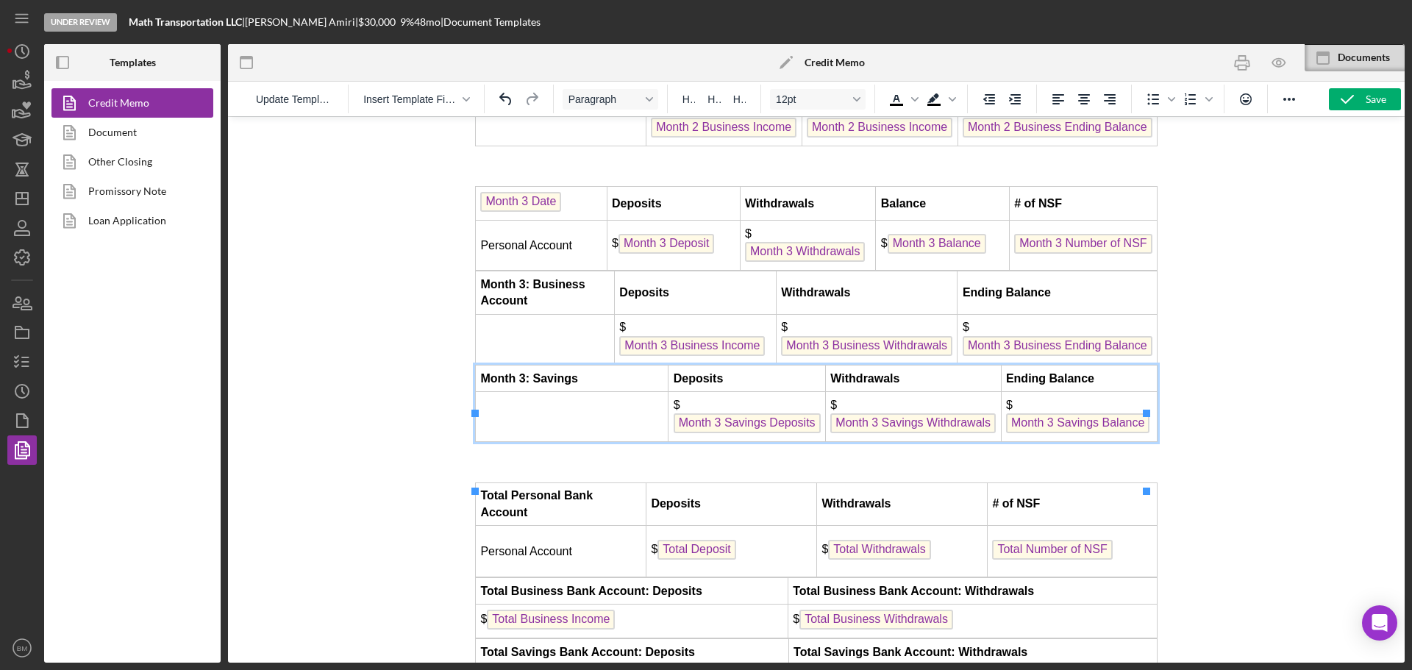
click at [590, 392] on td "Month 3: Savings" at bounding box center [572, 378] width 193 height 26
click at [733, 388] on icon "Delete table" at bounding box center [729, 388] width 18 height 18
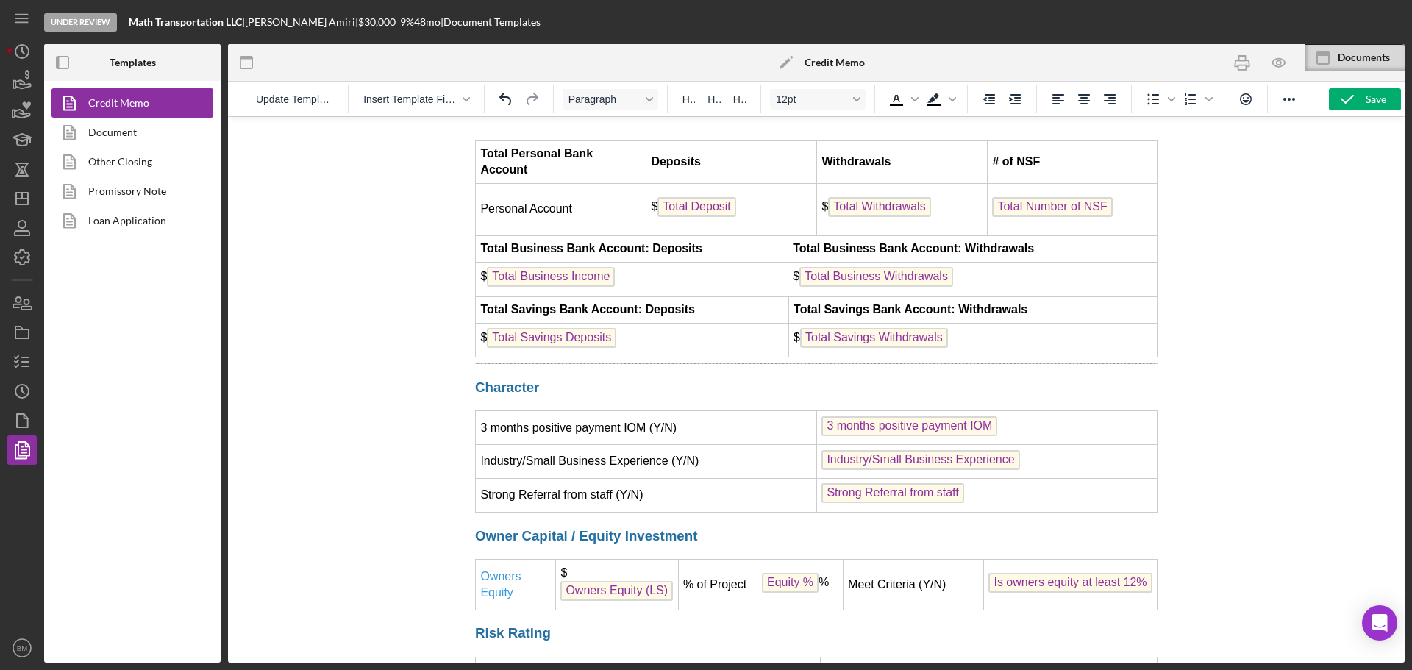
scroll to position [4412, 0]
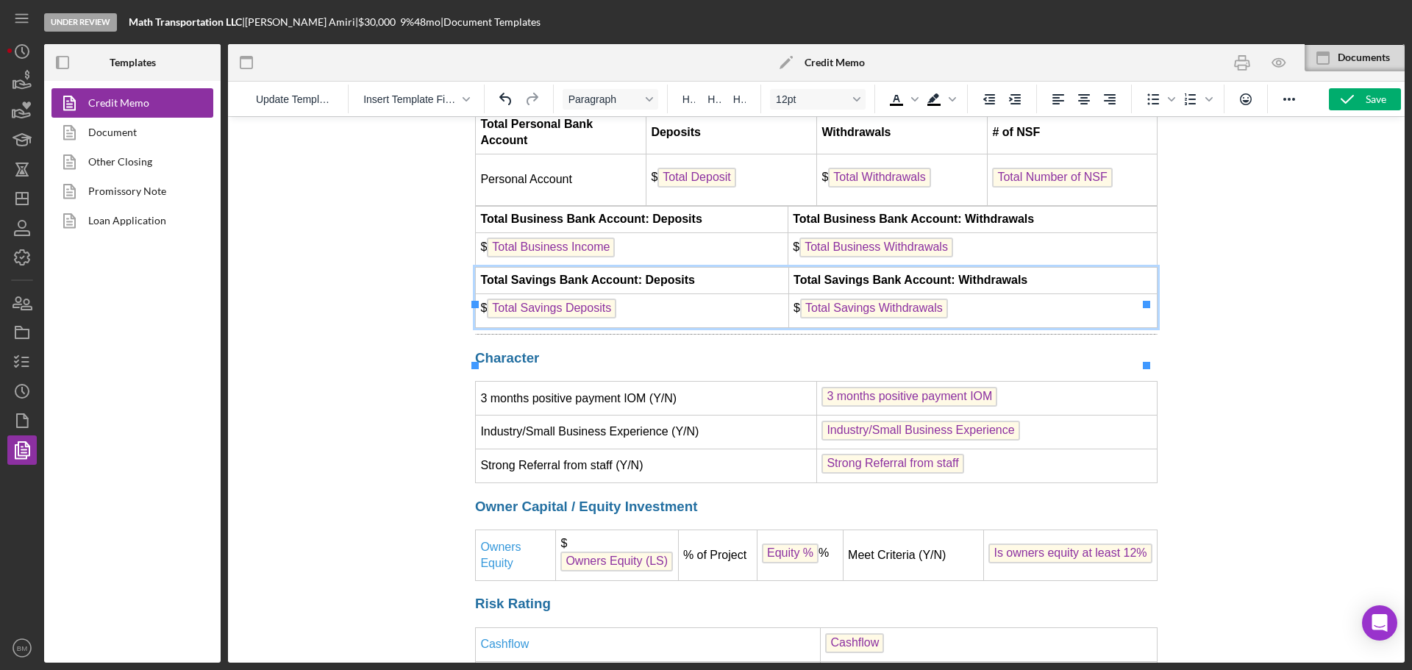
click at [683, 286] on strong "Total Savings Bank Account: Deposits" at bounding box center [587, 280] width 215 height 13
drag, startPoint x: 732, startPoint y: 280, endPoint x: 240, endPoint y: 205, distance: 498.3
click at [732, 280] on icon "Delete table" at bounding box center [729, 279] width 18 height 18
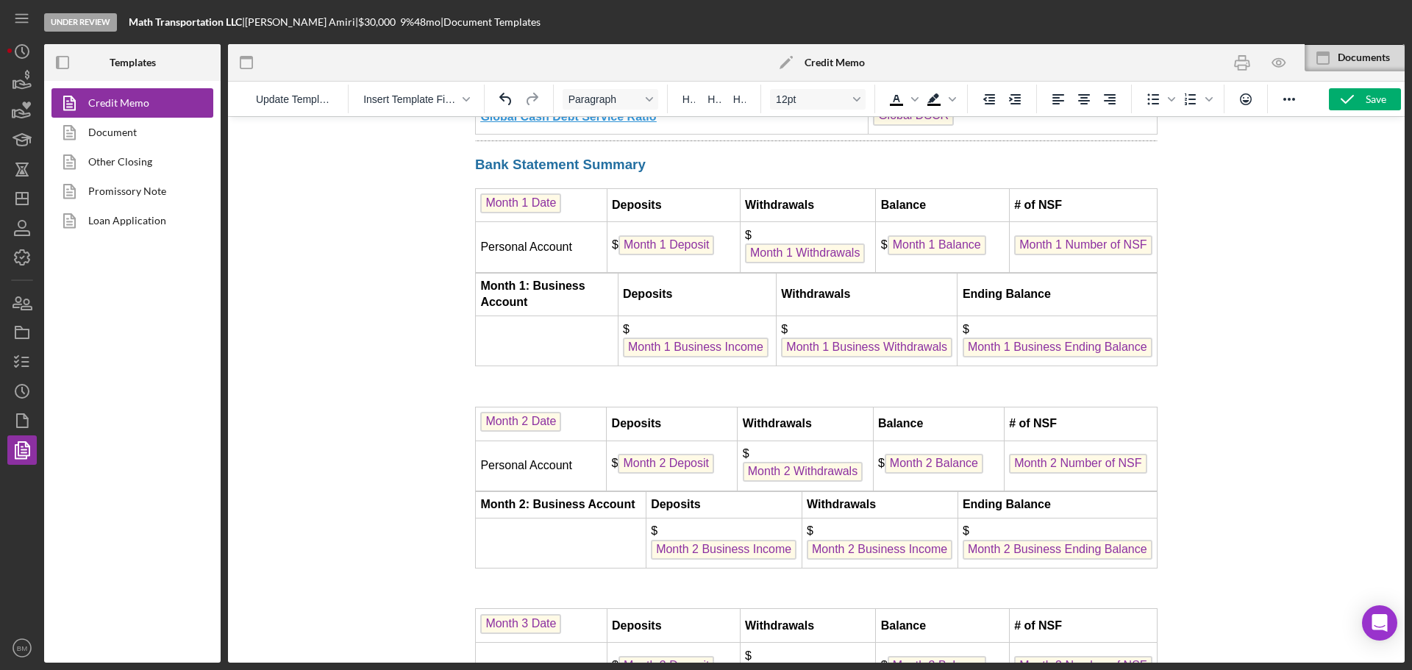
scroll to position [3677, 0]
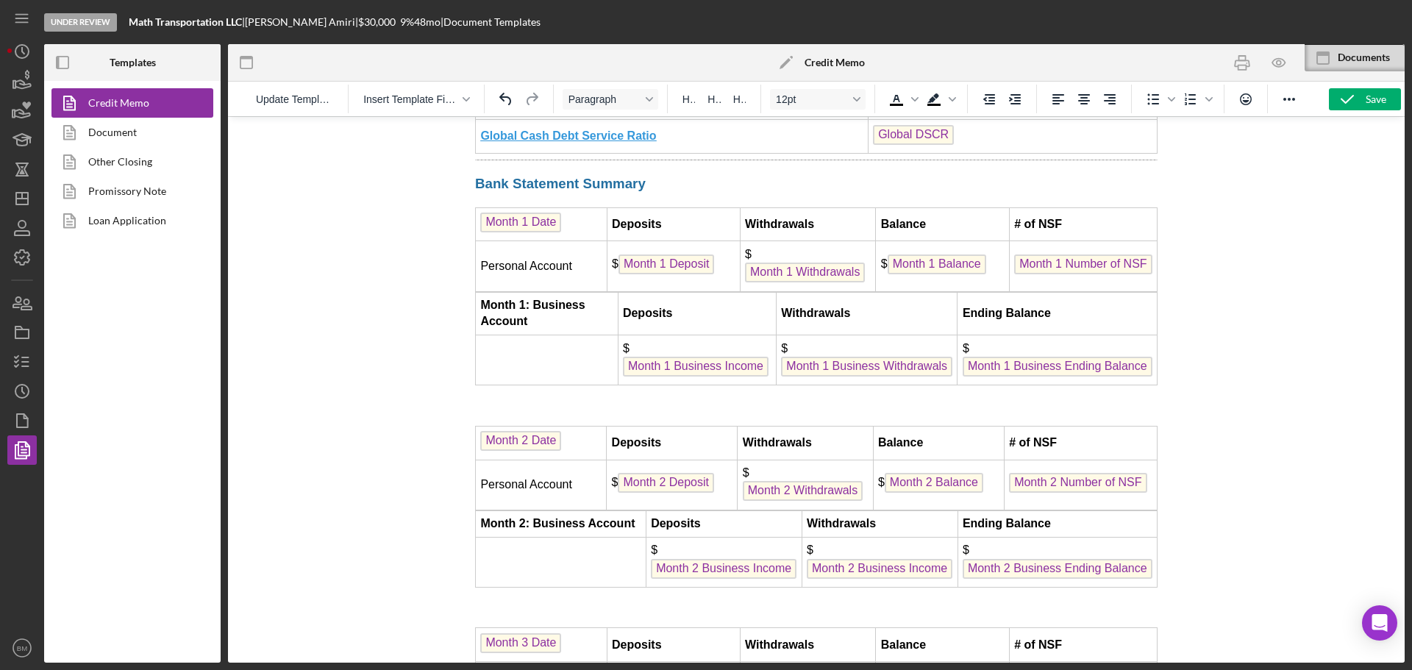
click at [508, 385] on td "Rich Text Area. Press ALT-0 for help." at bounding box center [547, 360] width 143 height 50
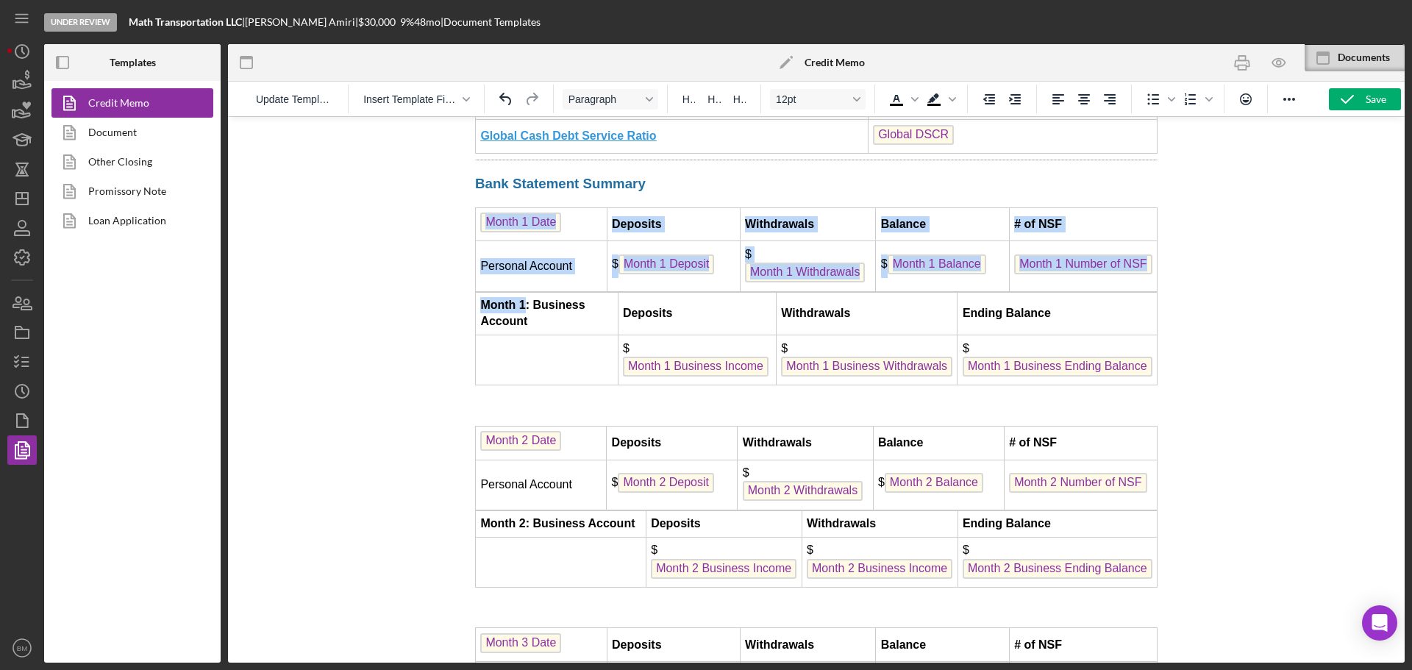
drag, startPoint x: 526, startPoint y: 352, endPoint x: 474, endPoint y: 351, distance: 52.2
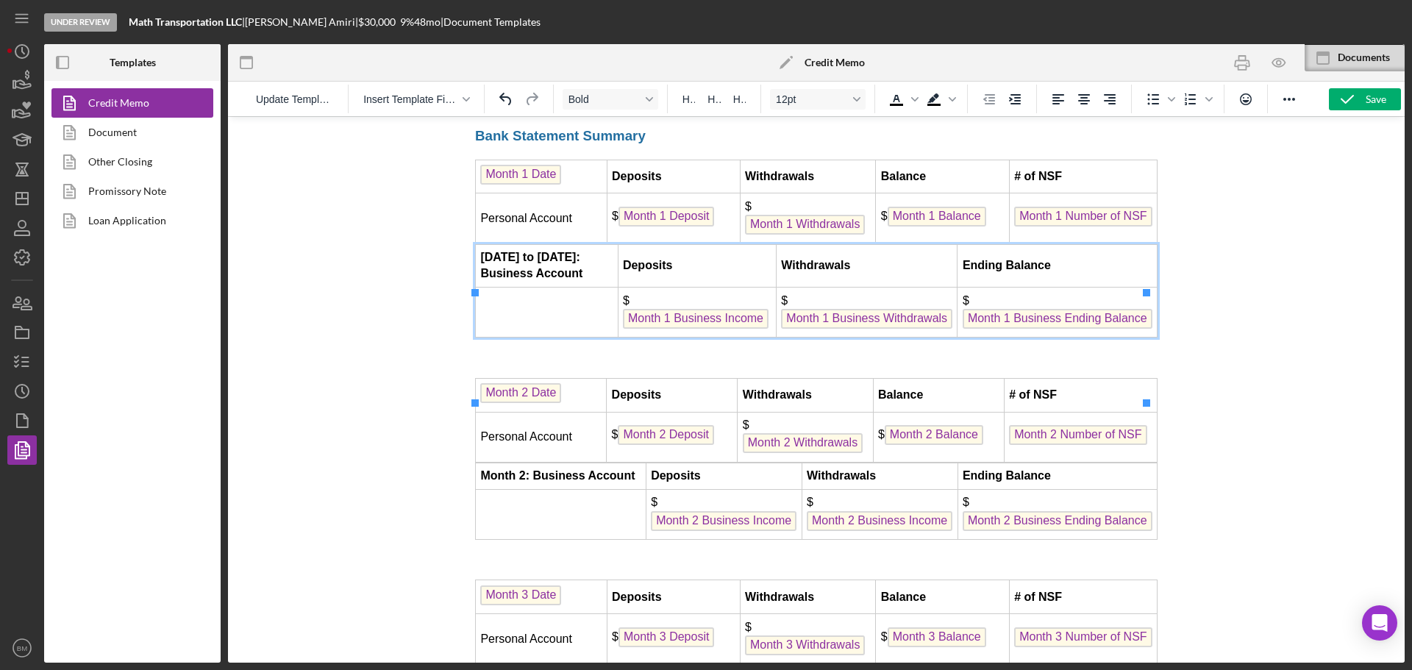
scroll to position [3750, 0]
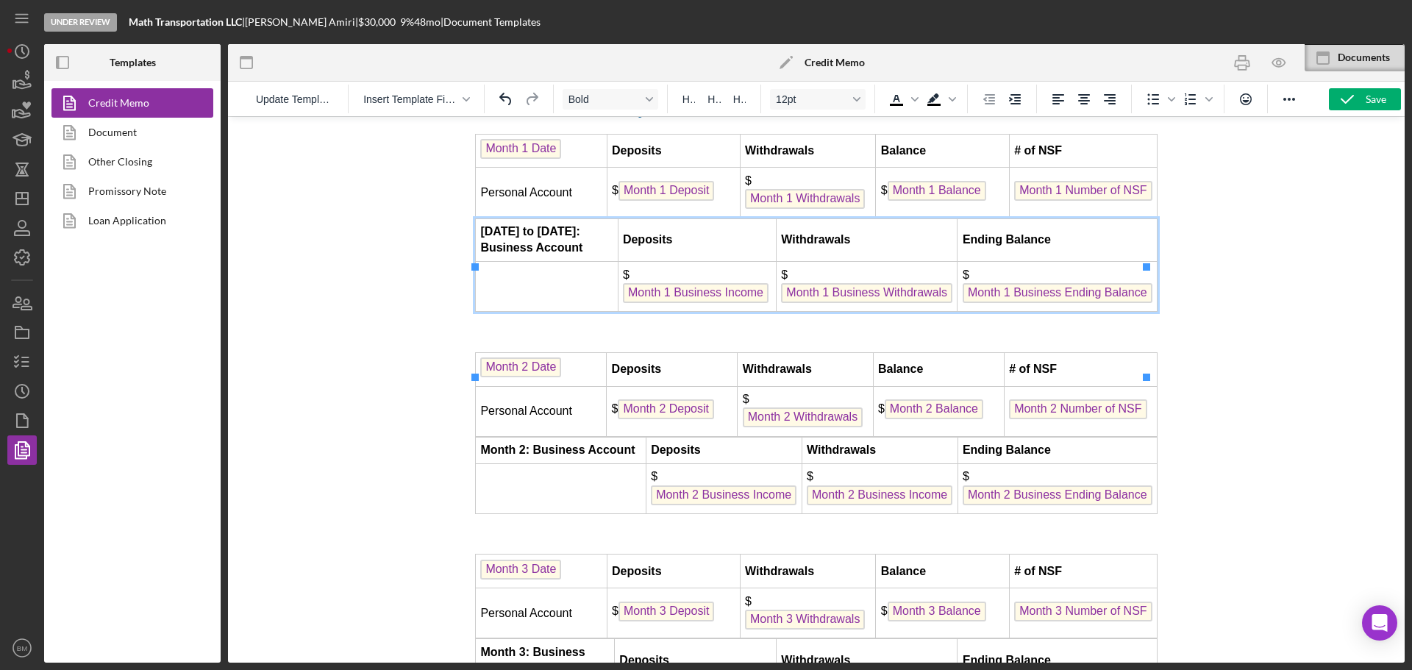
click at [526, 456] on strong "Month 2: Business Account" at bounding box center [557, 449] width 154 height 13
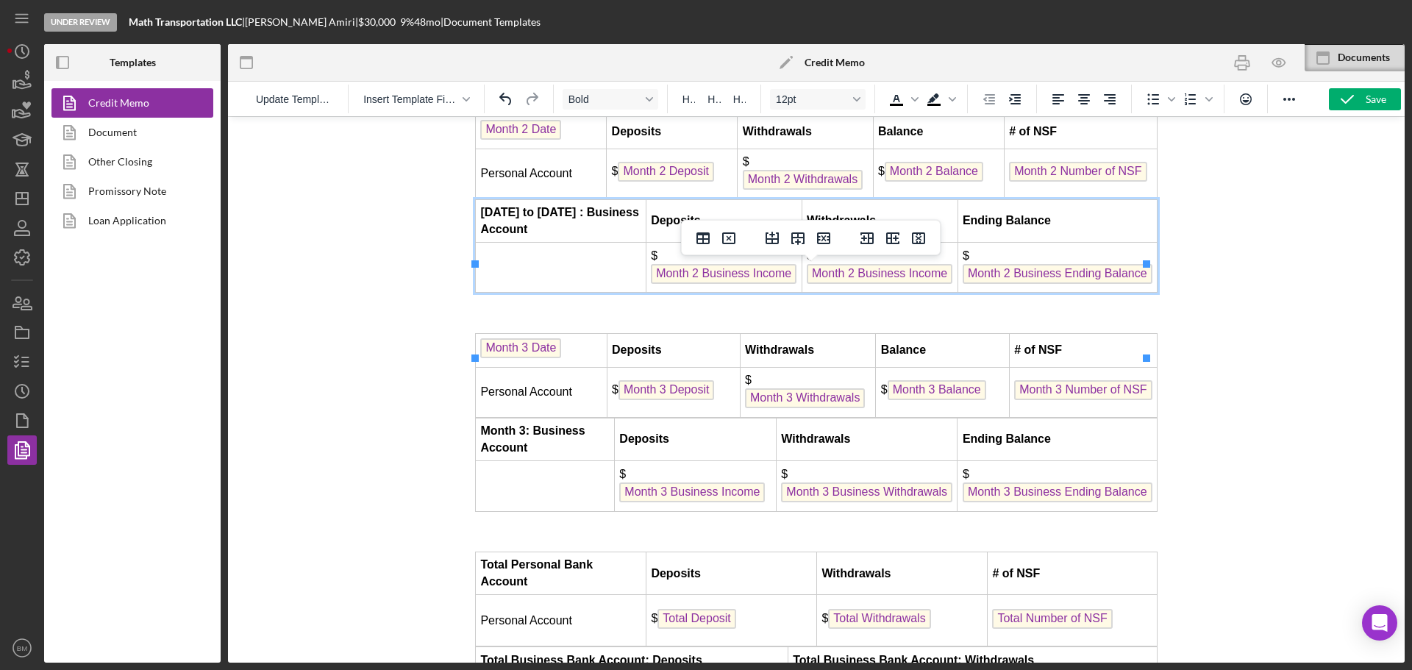
scroll to position [4044, 0]
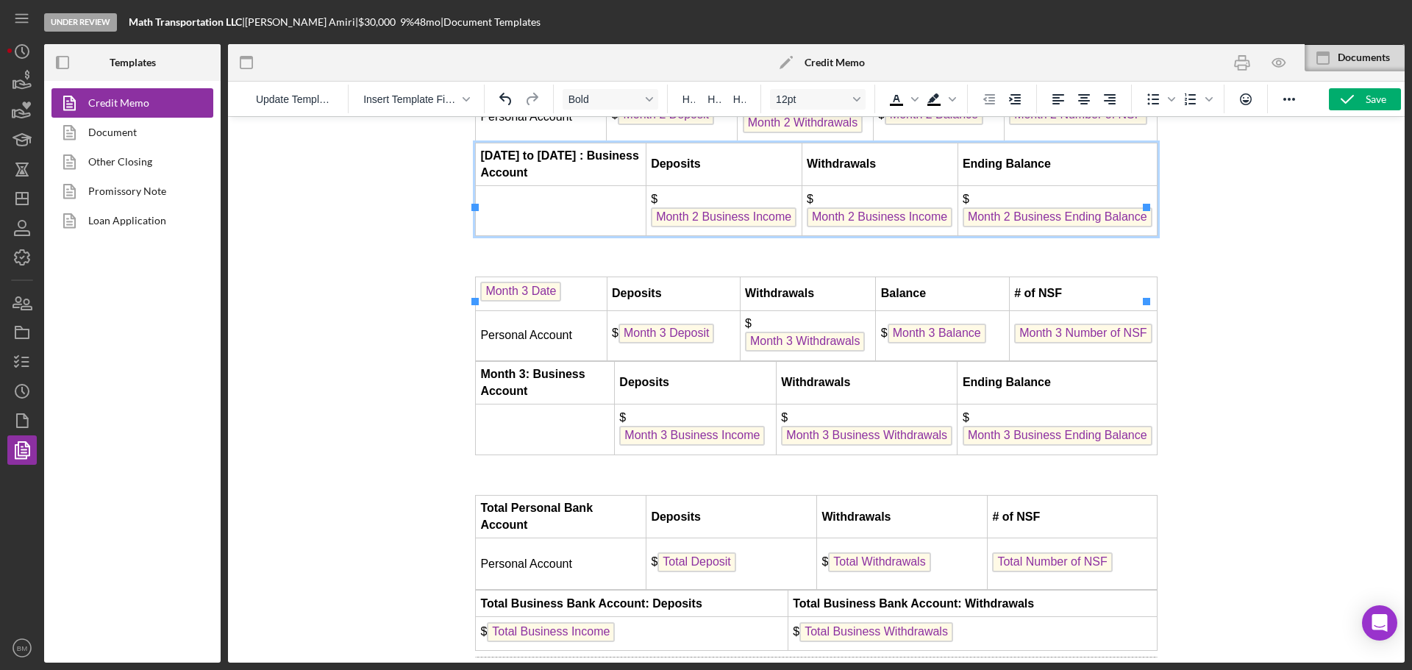
drag, startPoint x: 528, startPoint y: 440, endPoint x: 545, endPoint y: 438, distance: 17.1
click at [528, 396] on strong "Month 3: Business Account" at bounding box center [532, 382] width 104 height 29
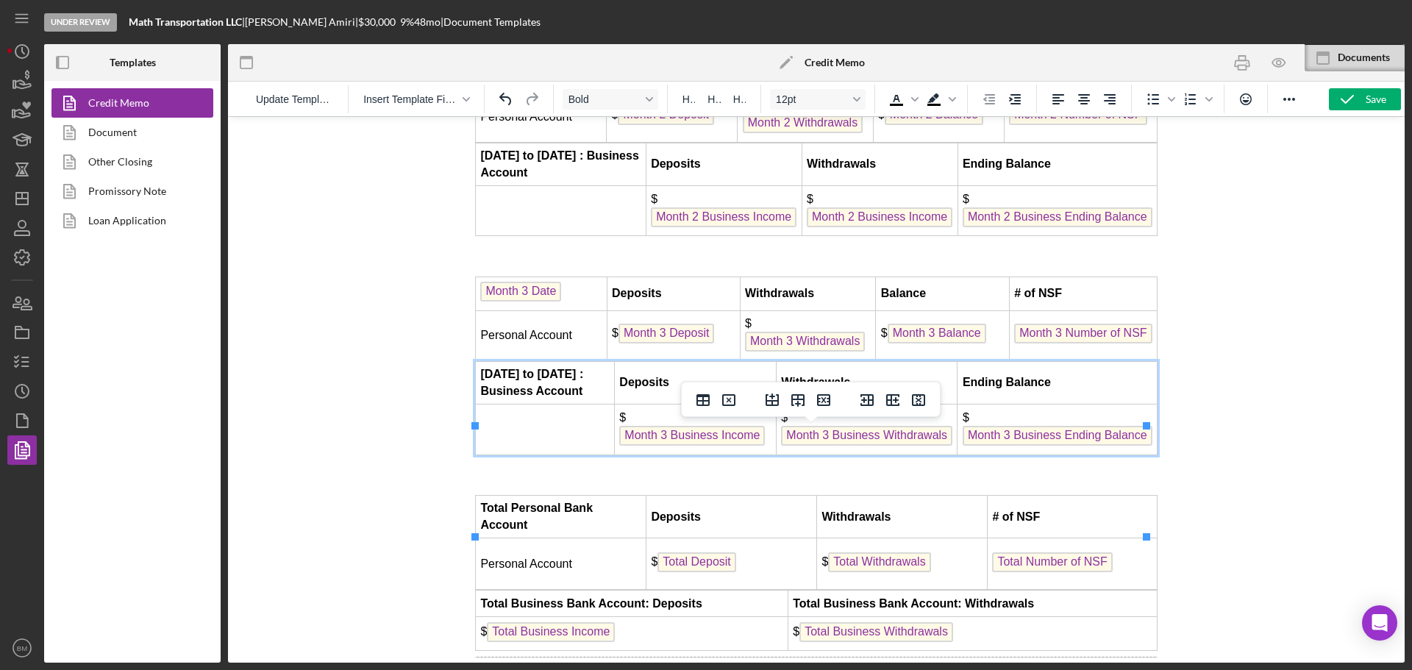
drag, startPoint x: 554, startPoint y: 467, endPoint x: 538, endPoint y: 460, distance: 18.4
click at [538, 404] on td "June 1, 2025 to June 30, 2025 : Business Account" at bounding box center [545, 382] width 139 height 43
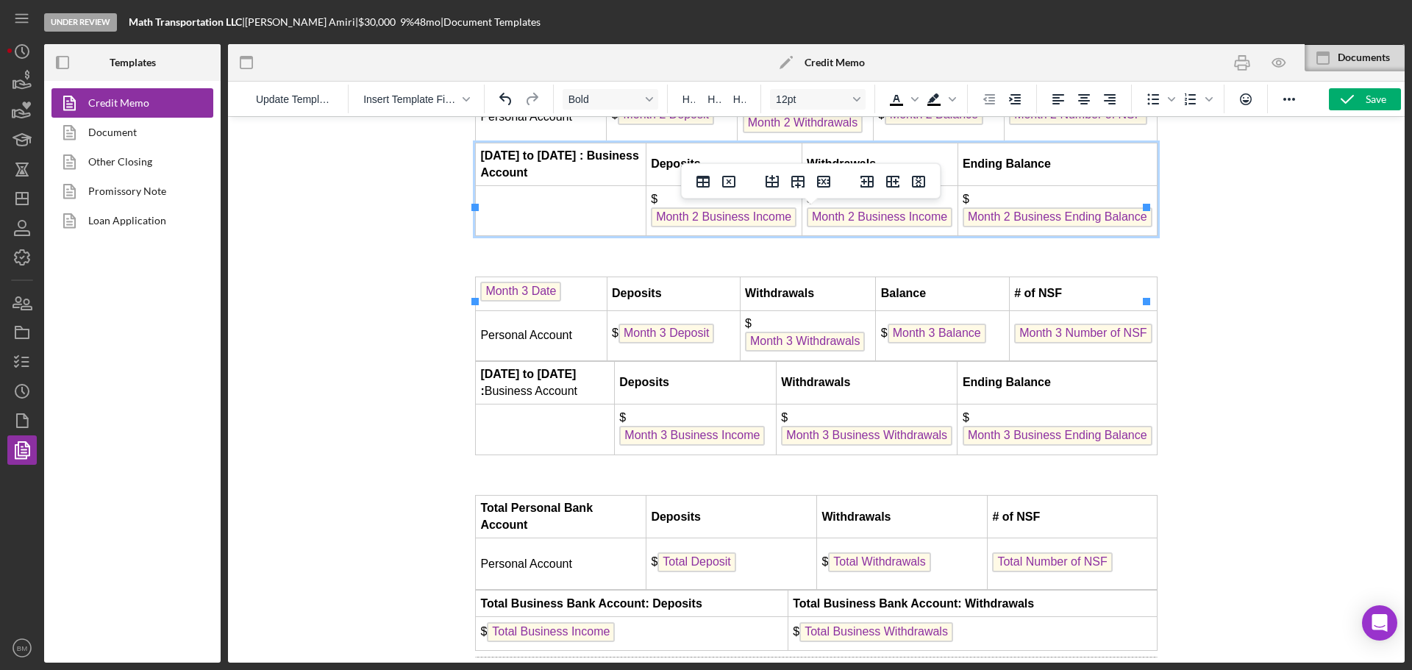
drag, startPoint x: 615, startPoint y: 237, endPoint x: 510, endPoint y: 243, distance: 106.1
click at [509, 178] on strong "June 1, 2025 to June 30, 2025 : Business Account" at bounding box center [559, 163] width 158 height 29
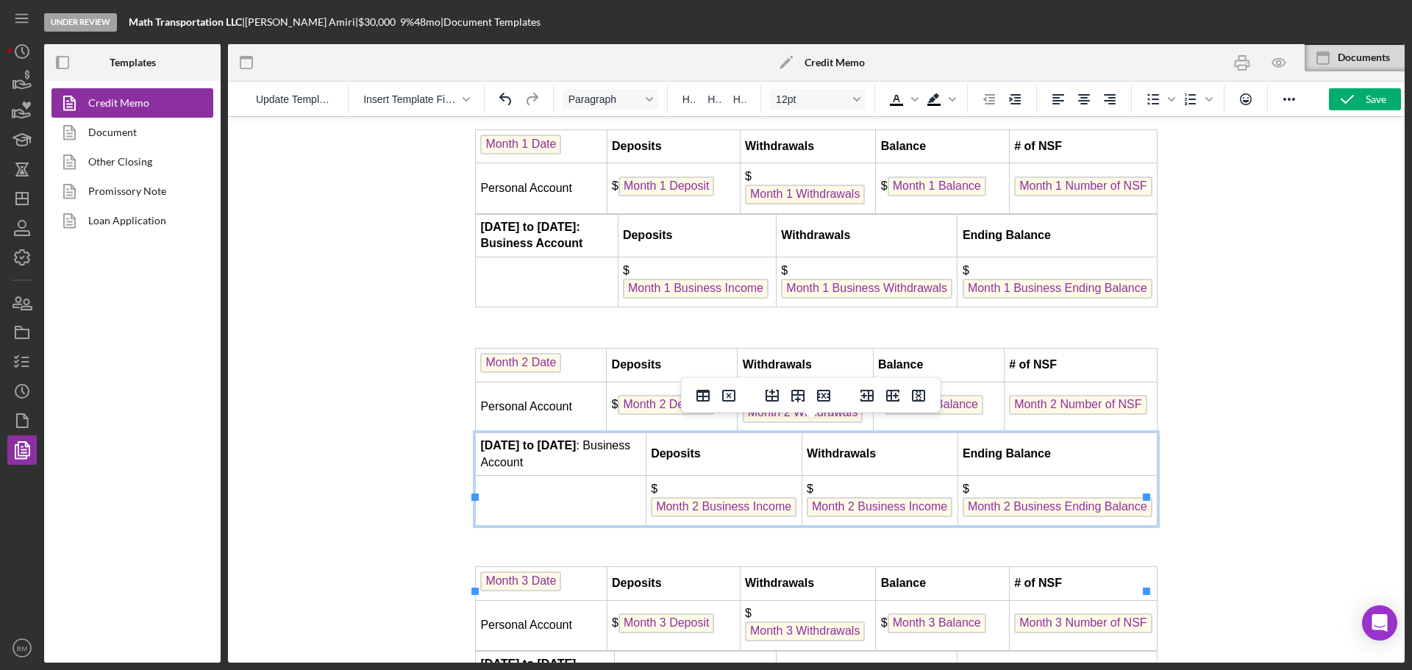
scroll to position [3750, 0]
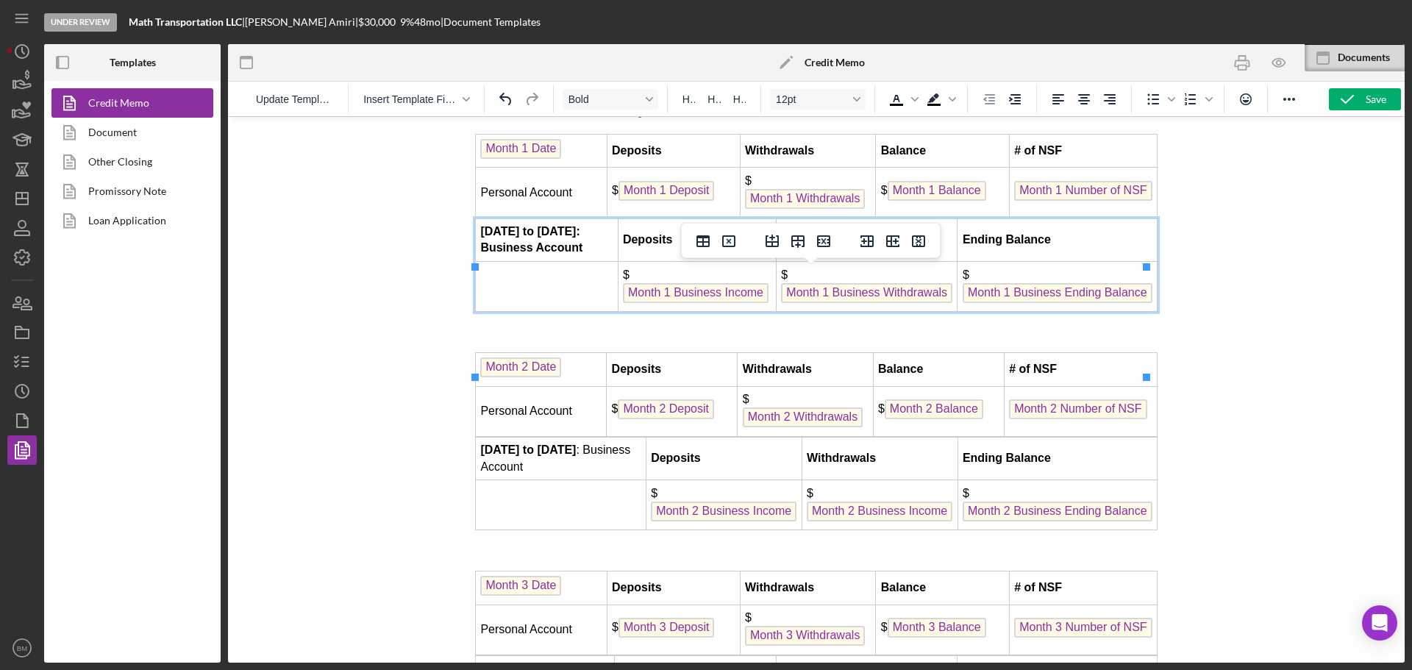
drag, startPoint x: 543, startPoint y: 314, endPoint x: 513, endPoint y: 299, distance: 32.9
click at [513, 262] on td "May 1, 2025 to May 31, 2025: Business Account" at bounding box center [547, 239] width 143 height 43
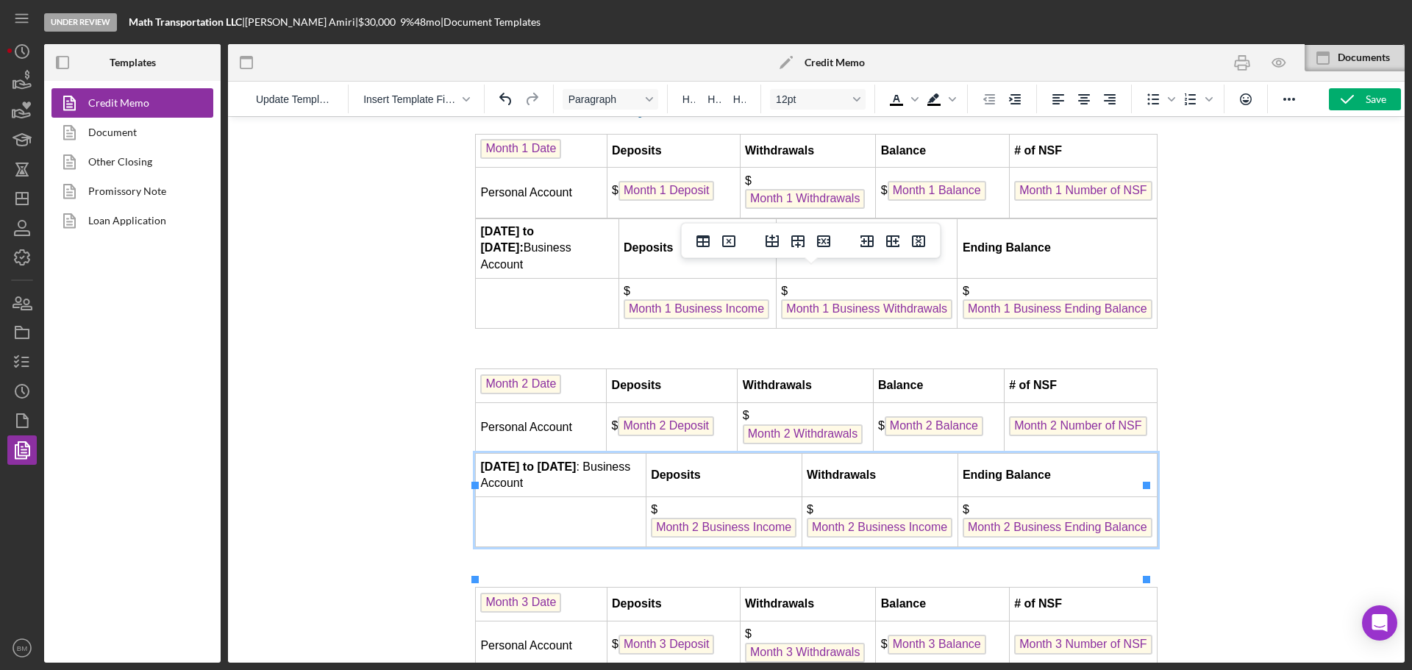
drag, startPoint x: 510, startPoint y: 517, endPoint x: 577, endPoint y: 527, distance: 67.7
click at [510, 497] on td "June 1, 2025 to June 30, 2025 : Business Account" at bounding box center [561, 475] width 171 height 43
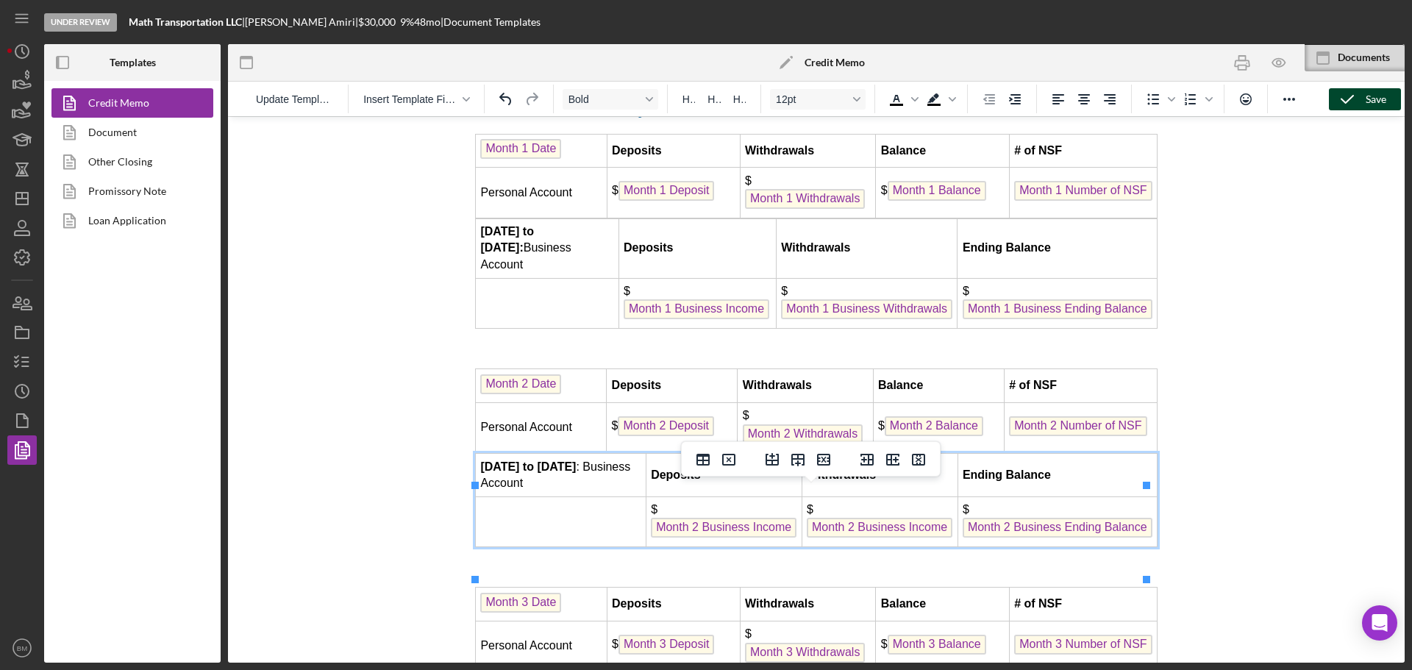
click at [1359, 95] on icon "button" at bounding box center [1347, 99] width 37 height 37
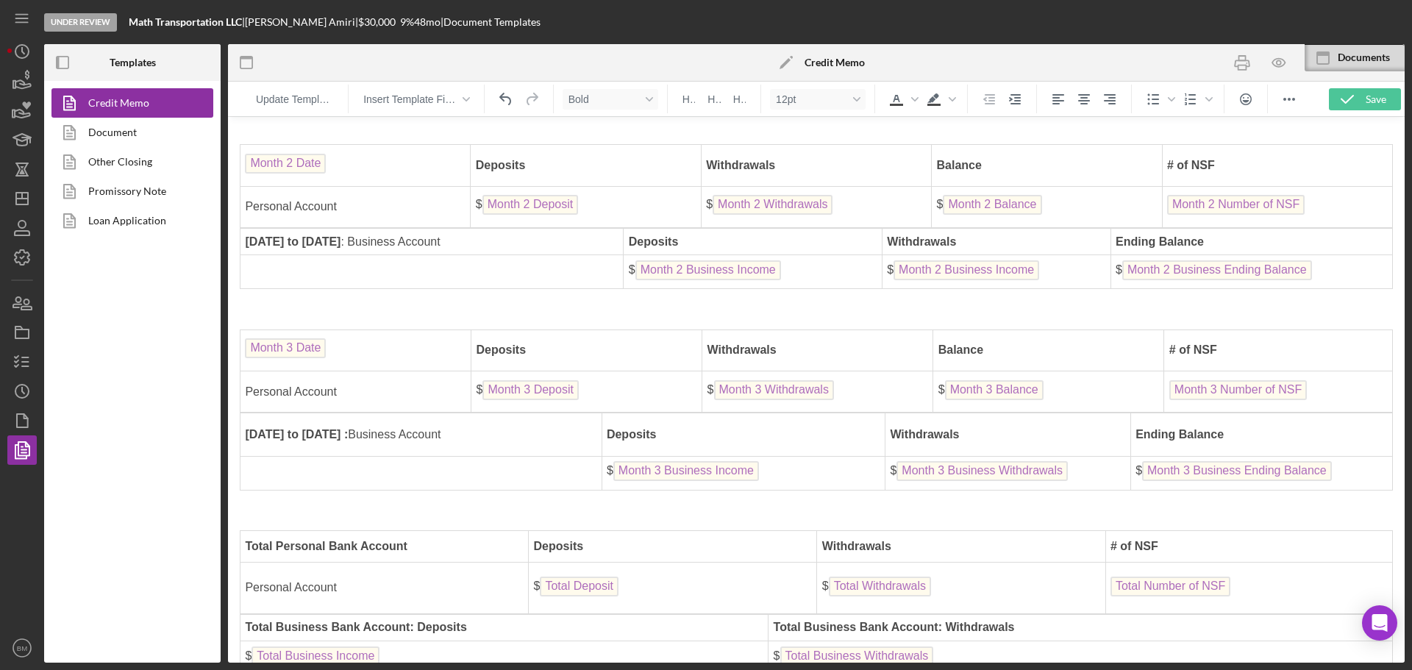
scroll to position [3527, 0]
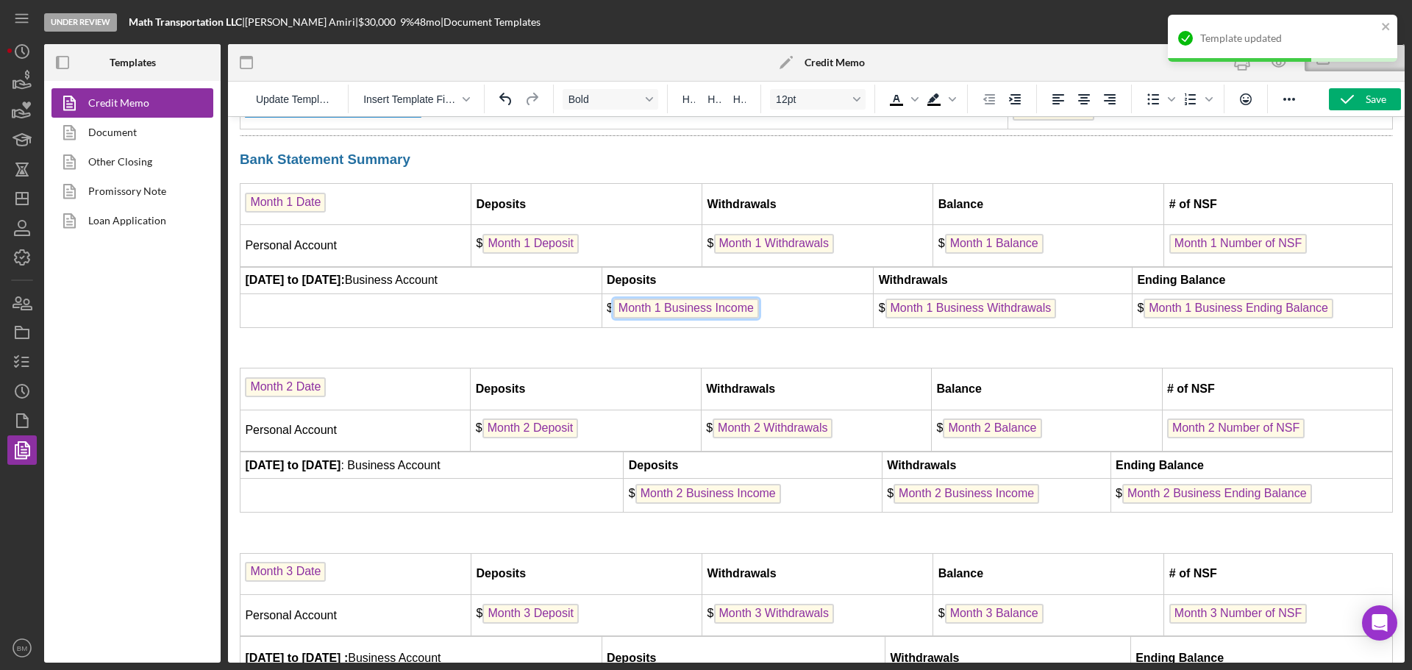
click at [668, 310] on span "Month 1 Business Income" at bounding box center [686, 309] width 146 height 20
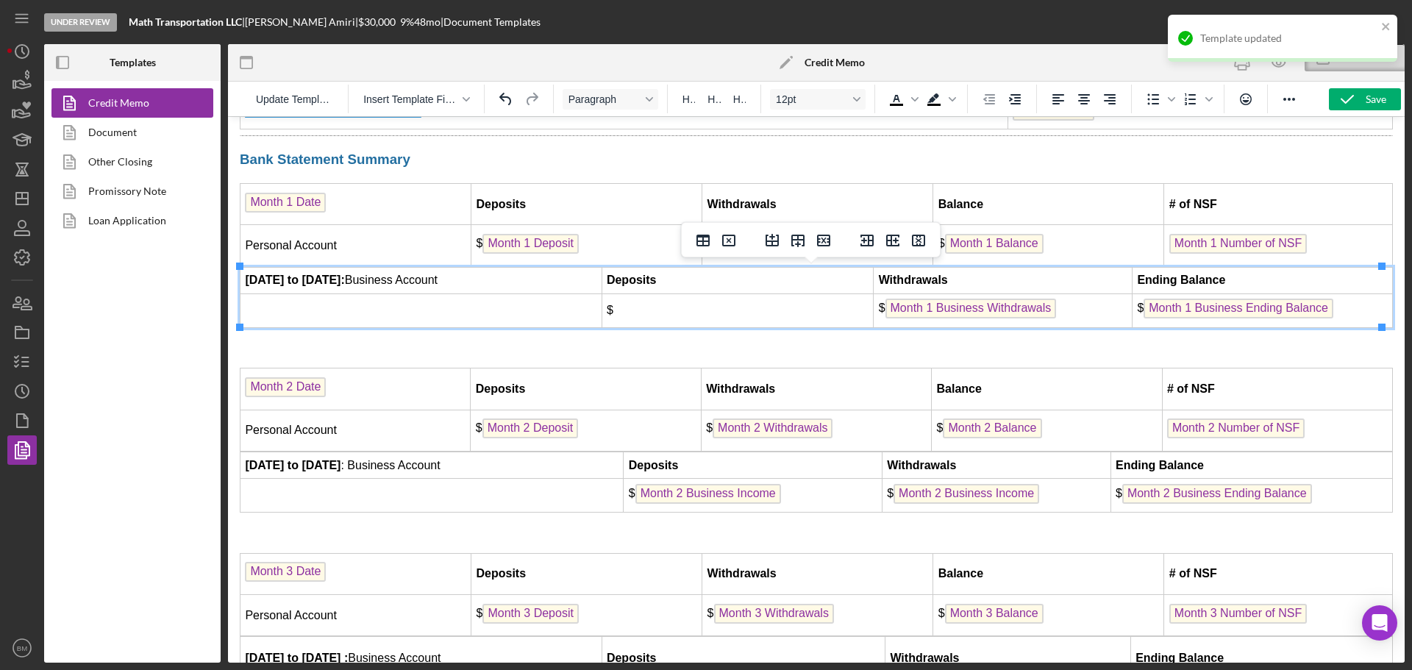
click at [961, 308] on span "Month 1 Business Withdrawals" at bounding box center [970, 309] width 171 height 20
drag, startPoint x: 1178, startPoint y: 312, endPoint x: 1199, endPoint y: 449, distance: 139.0
click at [1178, 313] on span "Month 1 Business Ending Balance" at bounding box center [1238, 309] width 190 height 20
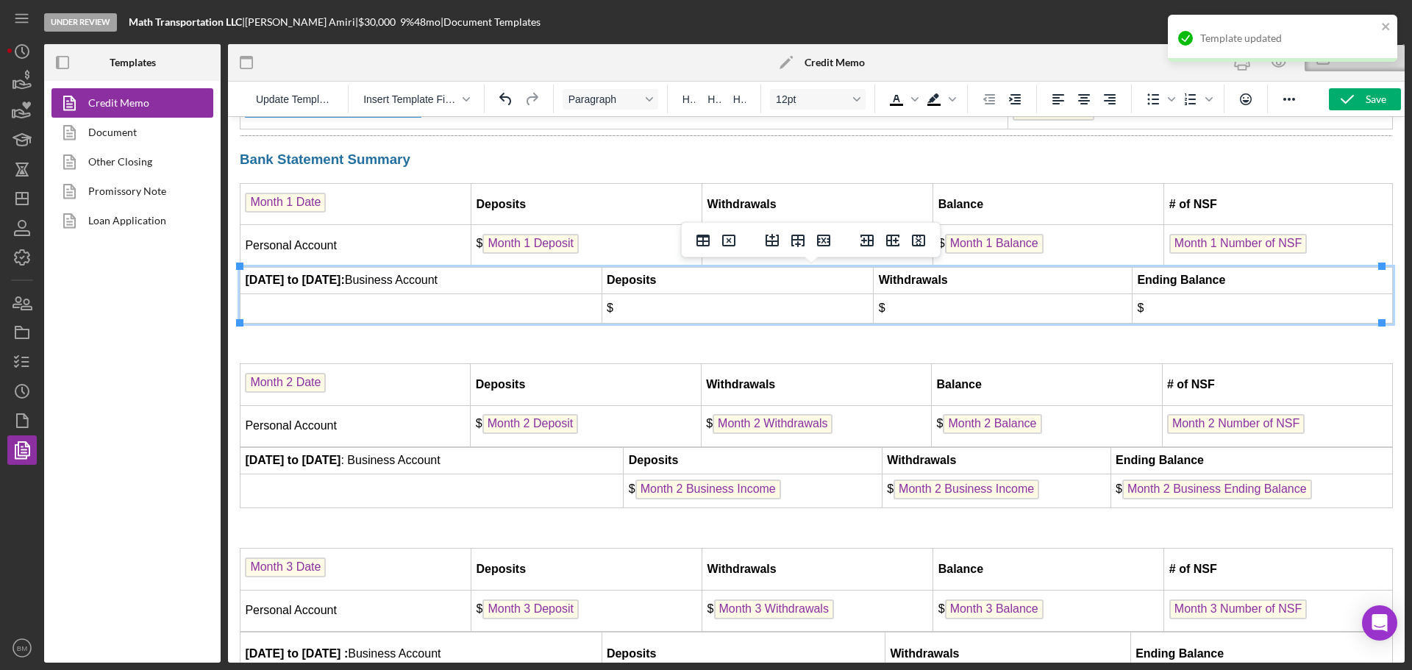
click at [1171, 490] on span "Month 2 Business Ending Balance" at bounding box center [1217, 489] width 190 height 20
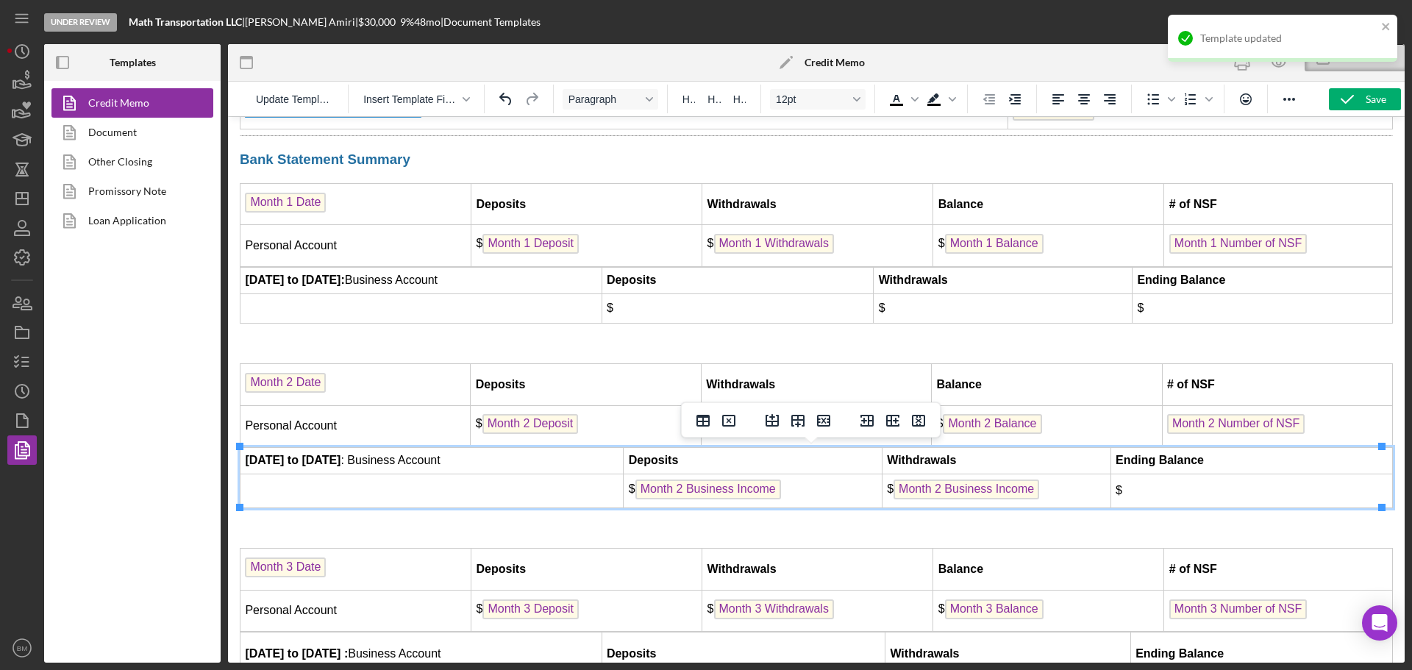
click at [973, 497] on span "Month 2 Business Income" at bounding box center [966, 489] width 146 height 20
click at [751, 500] on td "$ Month 2 Business Income" at bounding box center [753, 491] width 258 height 34
click at [749, 487] on span "Month 2 Business Income" at bounding box center [708, 489] width 146 height 20
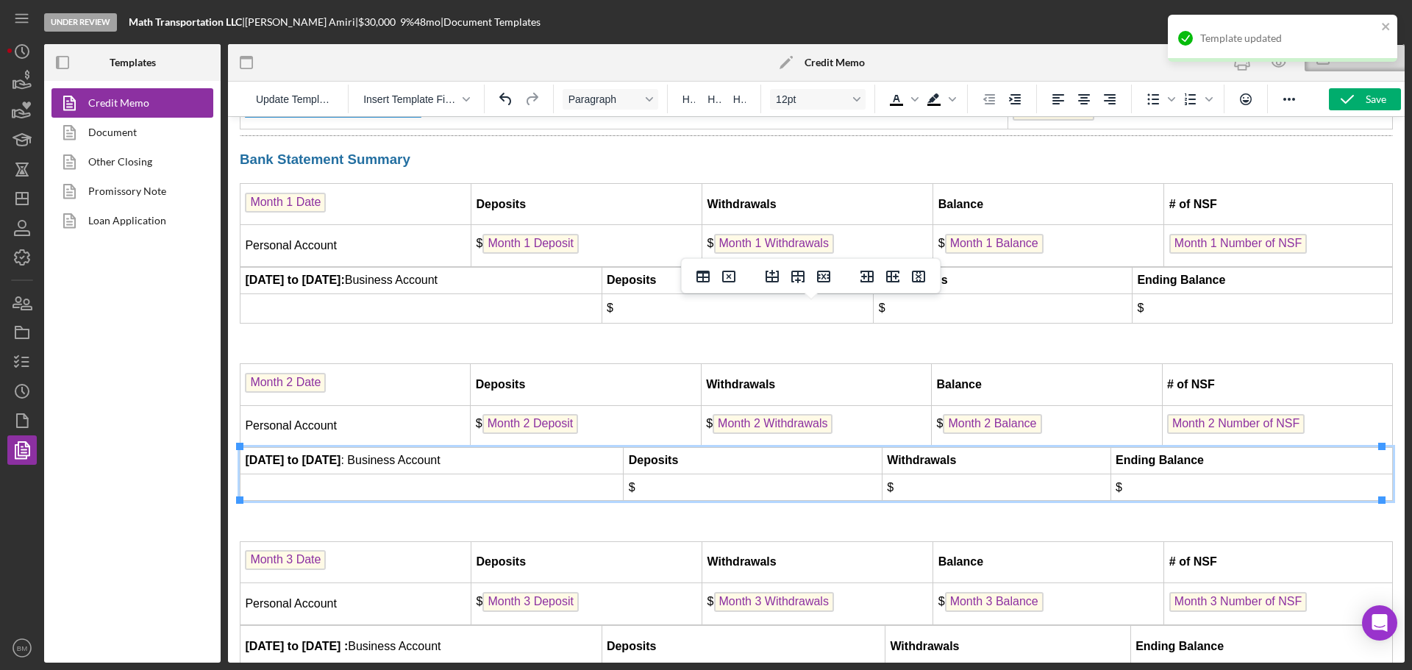
scroll to position [3747, 0]
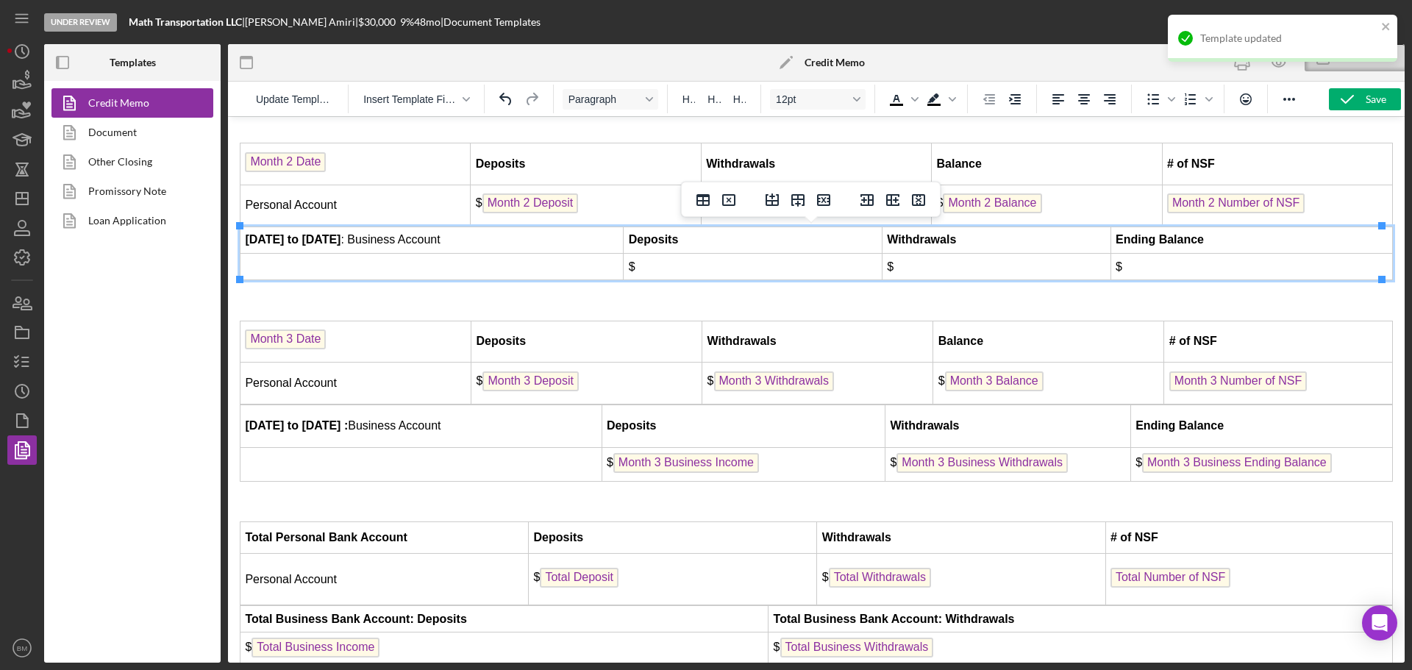
click at [713, 464] on span "Month 3 Business Income" at bounding box center [686, 463] width 146 height 20
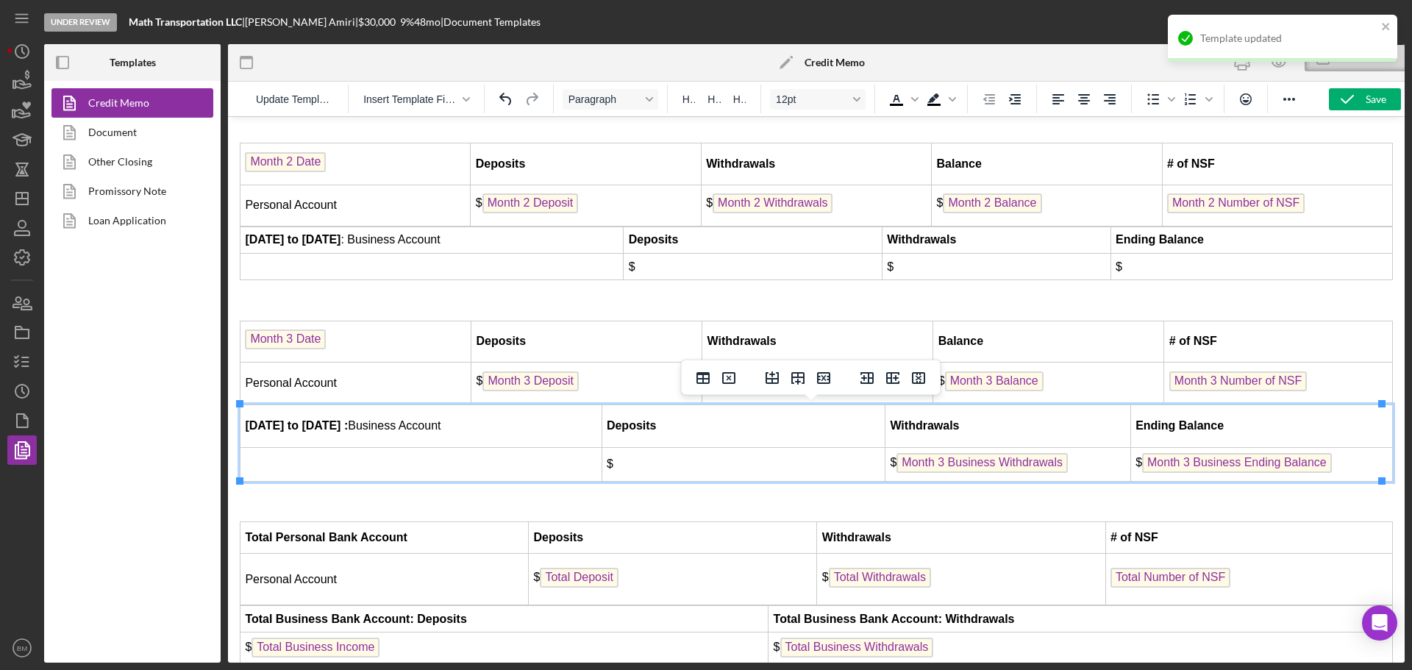
click at [1006, 461] on span "Month 3 Business Withdrawals" at bounding box center [981, 463] width 171 height 20
click at [1251, 460] on span "Month 3 Business Ending Balance" at bounding box center [1237, 463] width 190 height 20
drag, startPoint x: 1251, startPoint y: 460, endPoint x: 1238, endPoint y: 463, distance: 14.3
click at [1238, 463] on span "Month 3 Business Ending Balance" at bounding box center [1237, 463] width 190 height 20
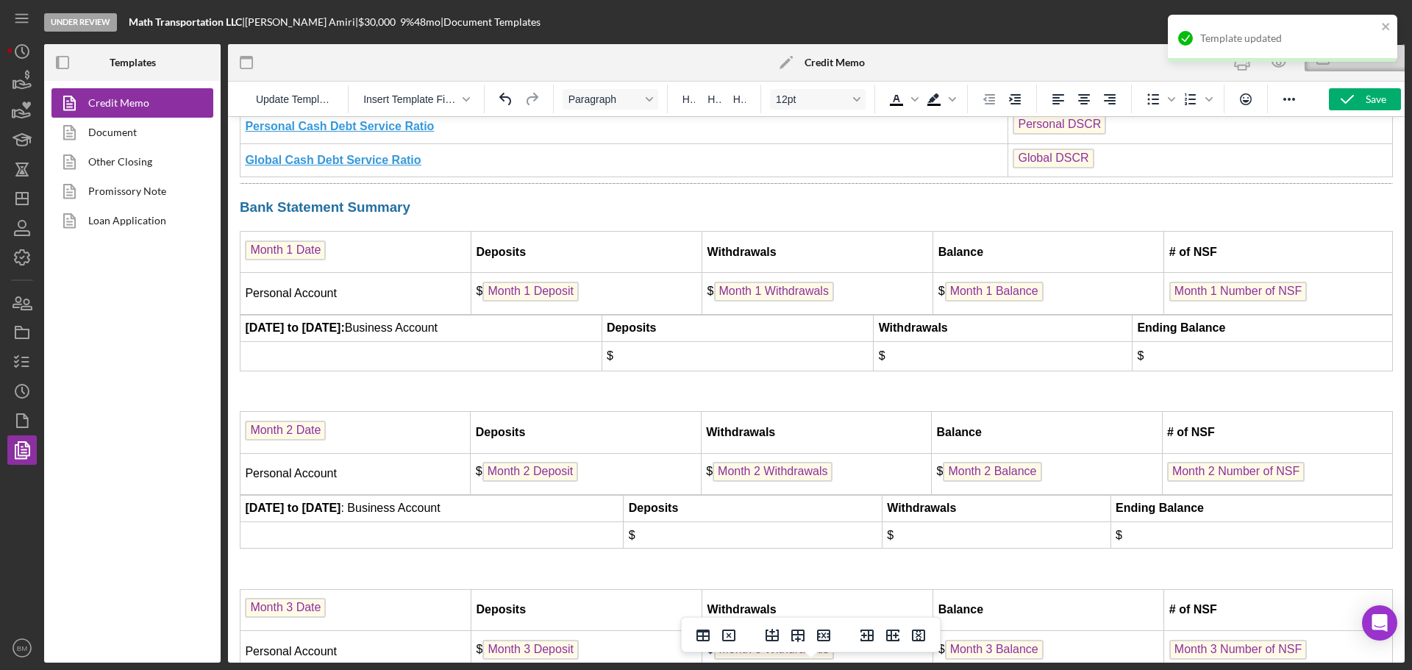
scroll to position [3453, 0]
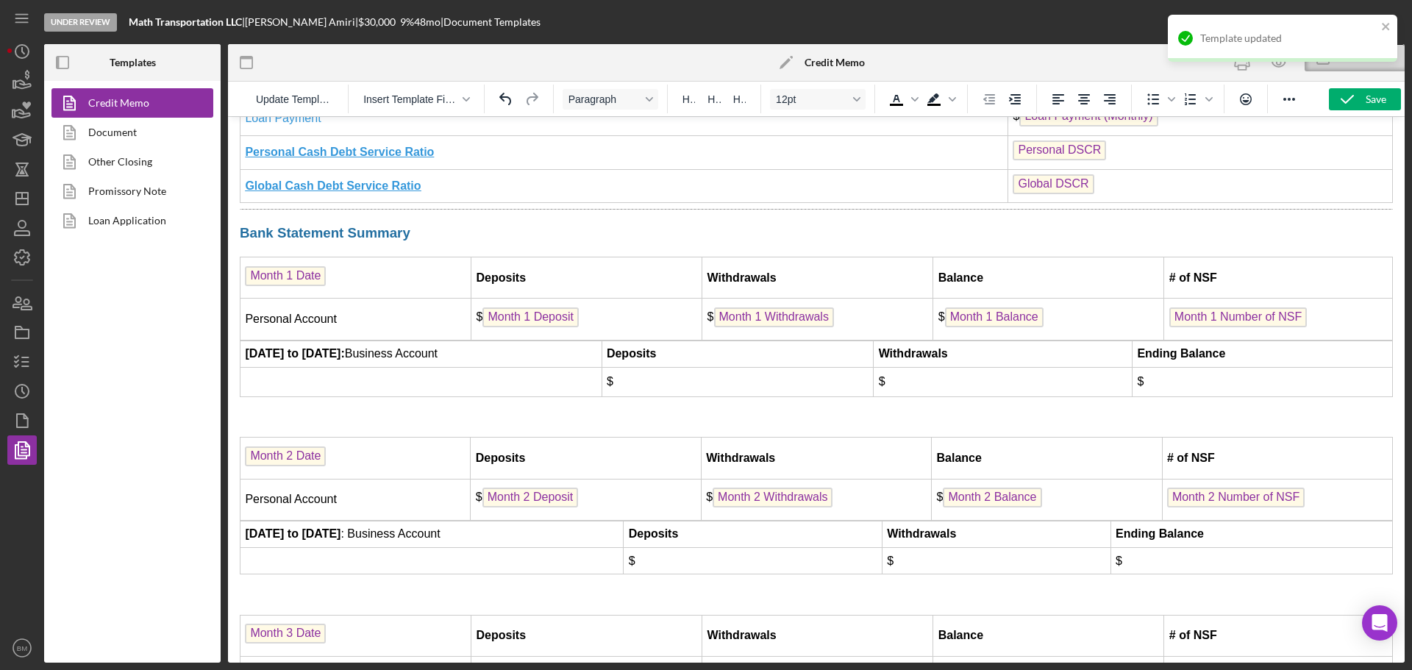
click at [725, 389] on td "$" at bounding box center [737, 382] width 272 height 29
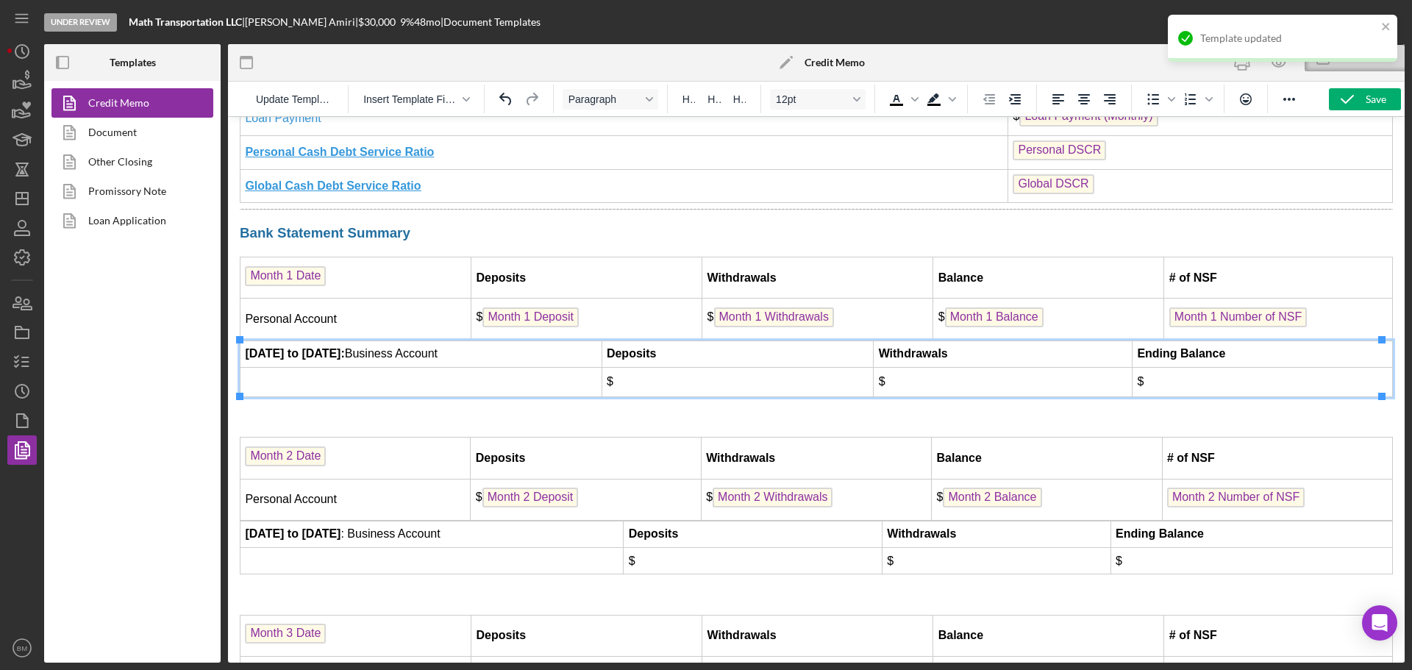
click at [774, 386] on td "$" at bounding box center [737, 382] width 272 height 29
click at [890, 379] on td "$" at bounding box center [1003, 382] width 259 height 29
click at [1171, 382] on td "$" at bounding box center [1262, 382] width 260 height 29
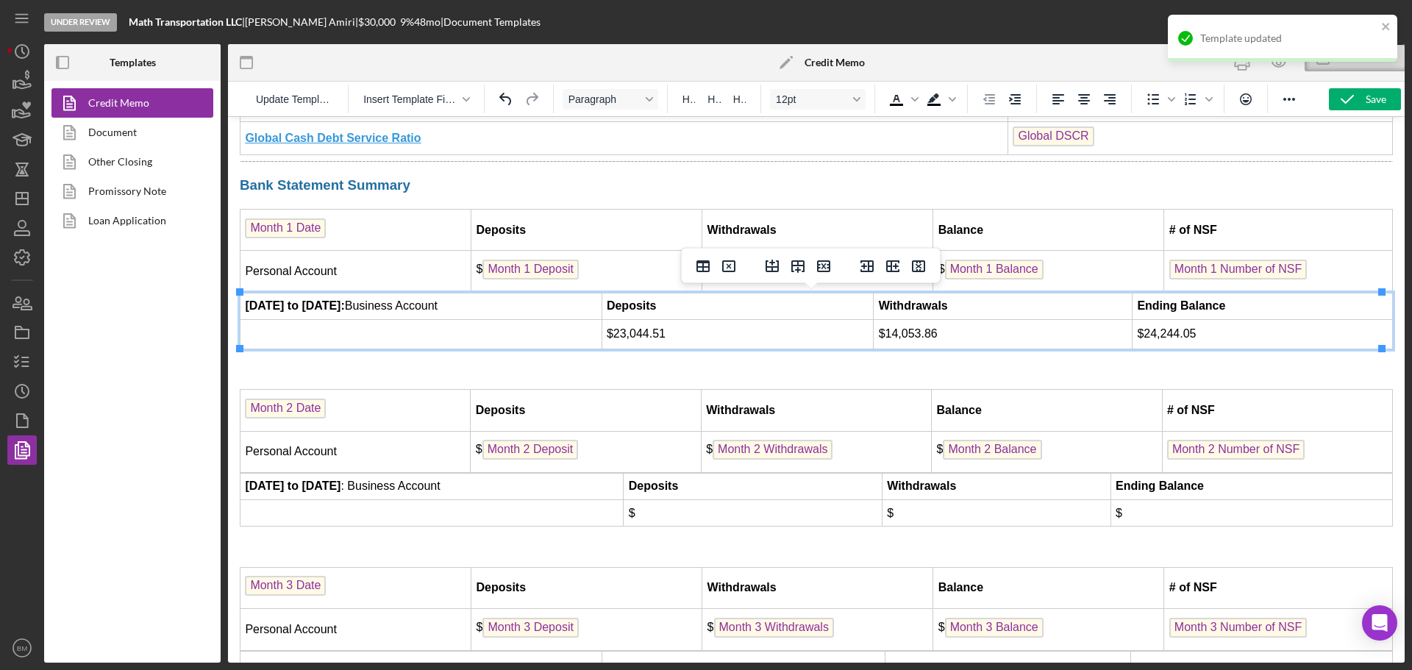
scroll to position [3527, 0]
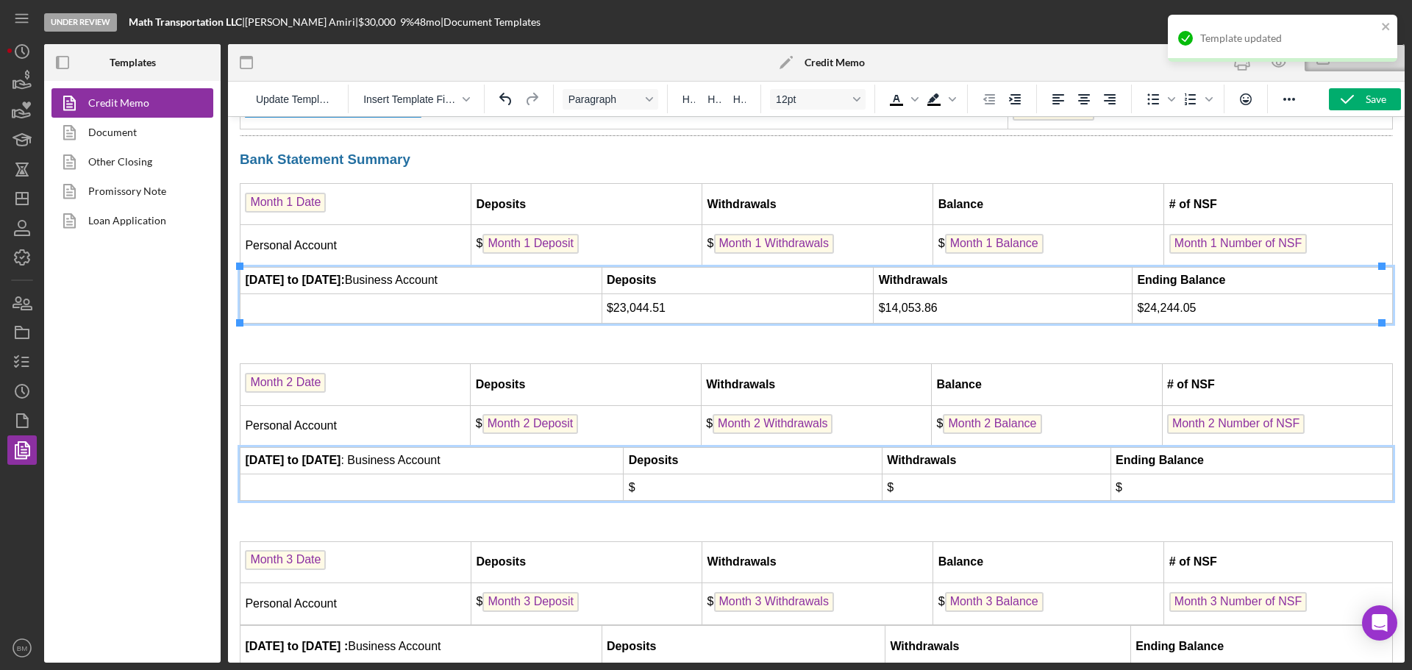
click at [676, 486] on td "$" at bounding box center [753, 487] width 258 height 26
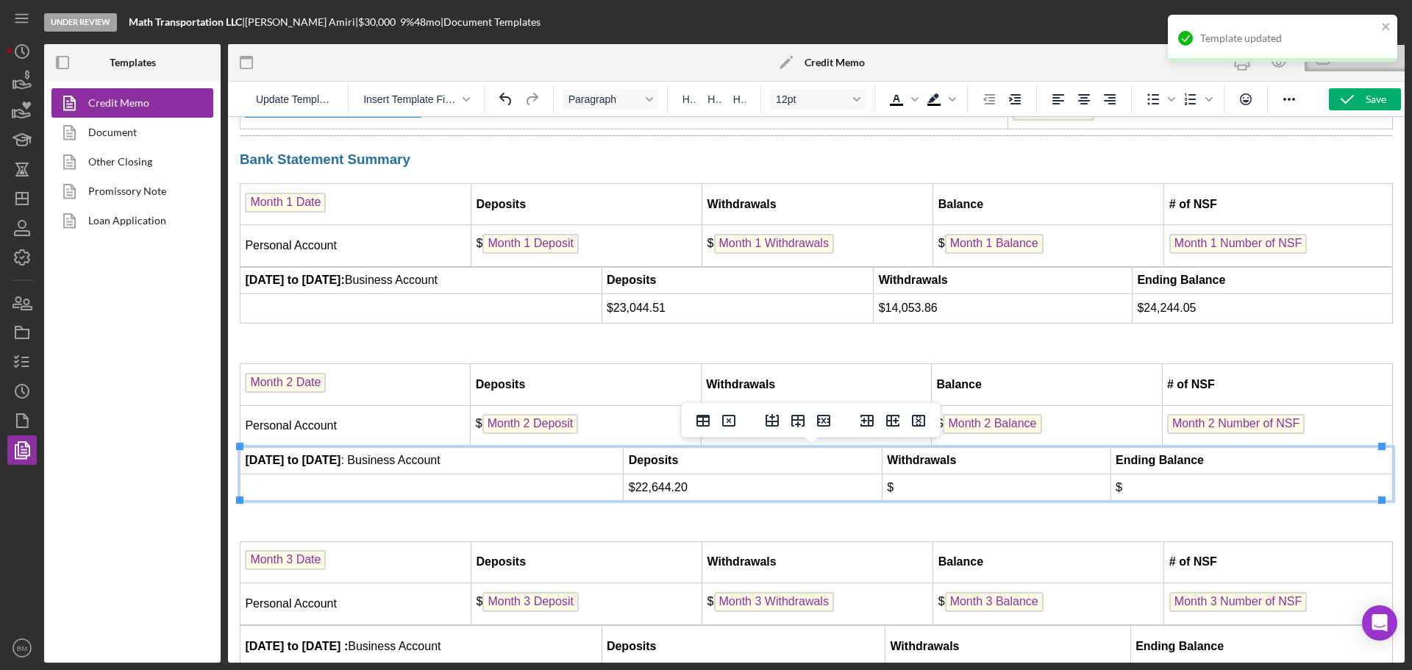
click at [921, 488] on td "$" at bounding box center [996, 487] width 229 height 26
click at [1130, 490] on td "$" at bounding box center [1251, 487] width 282 height 26
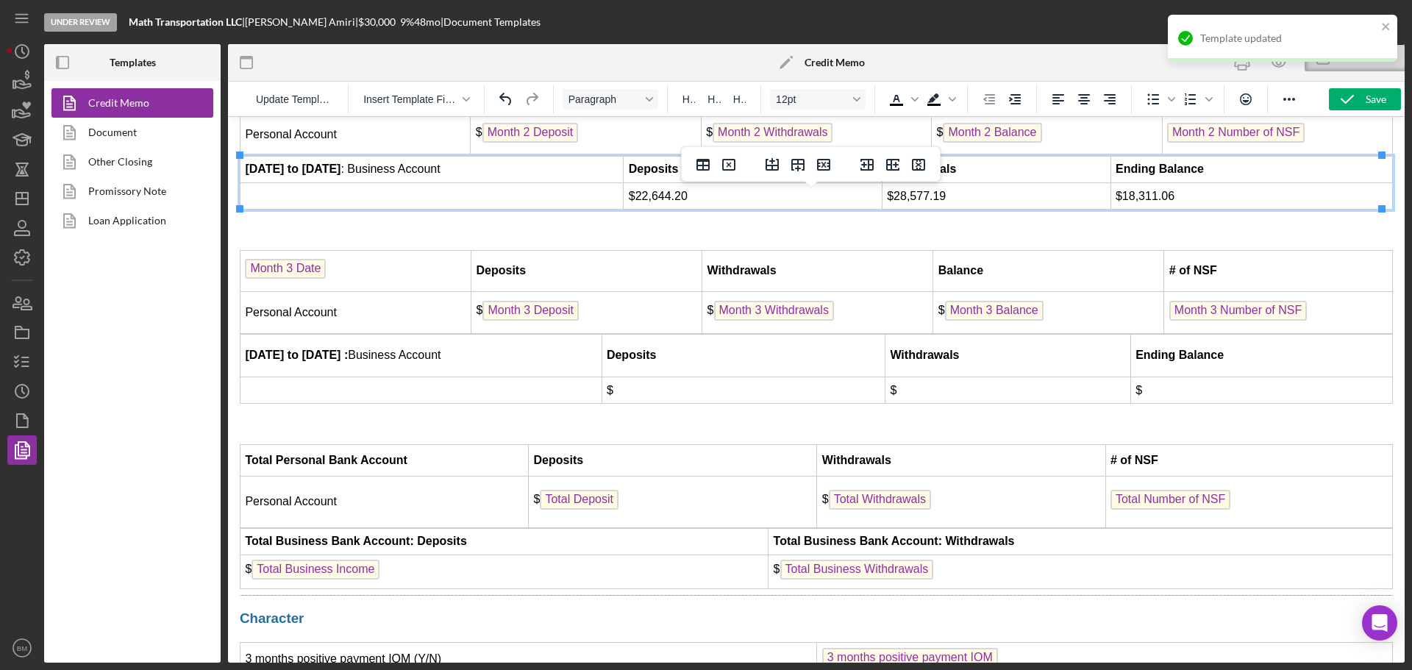
scroll to position [3821, 0]
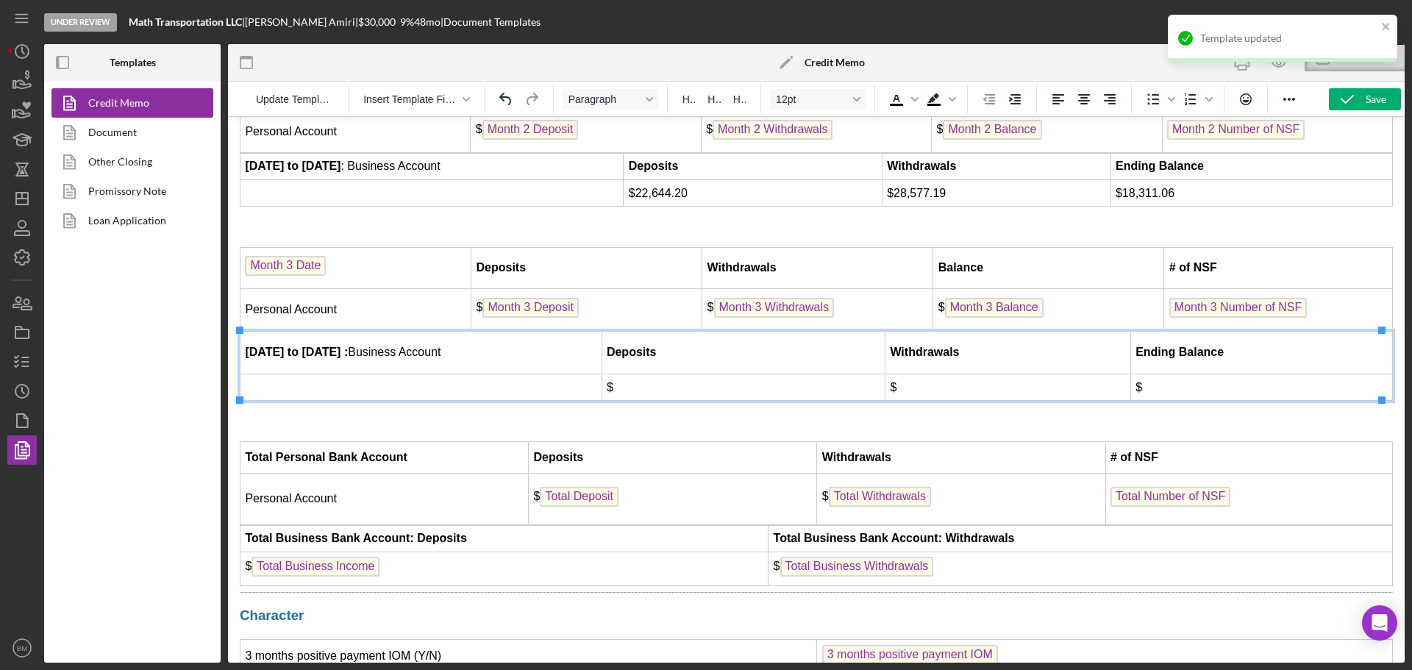
click at [840, 387] on td "$" at bounding box center [743, 387] width 284 height 26
click at [960, 385] on td "$" at bounding box center [1008, 387] width 246 height 26
drag, startPoint x: 1354, startPoint y: 100, endPoint x: 1086, endPoint y: 21, distance: 279.0
click at [1354, 100] on icon "button" at bounding box center [1347, 99] width 37 height 37
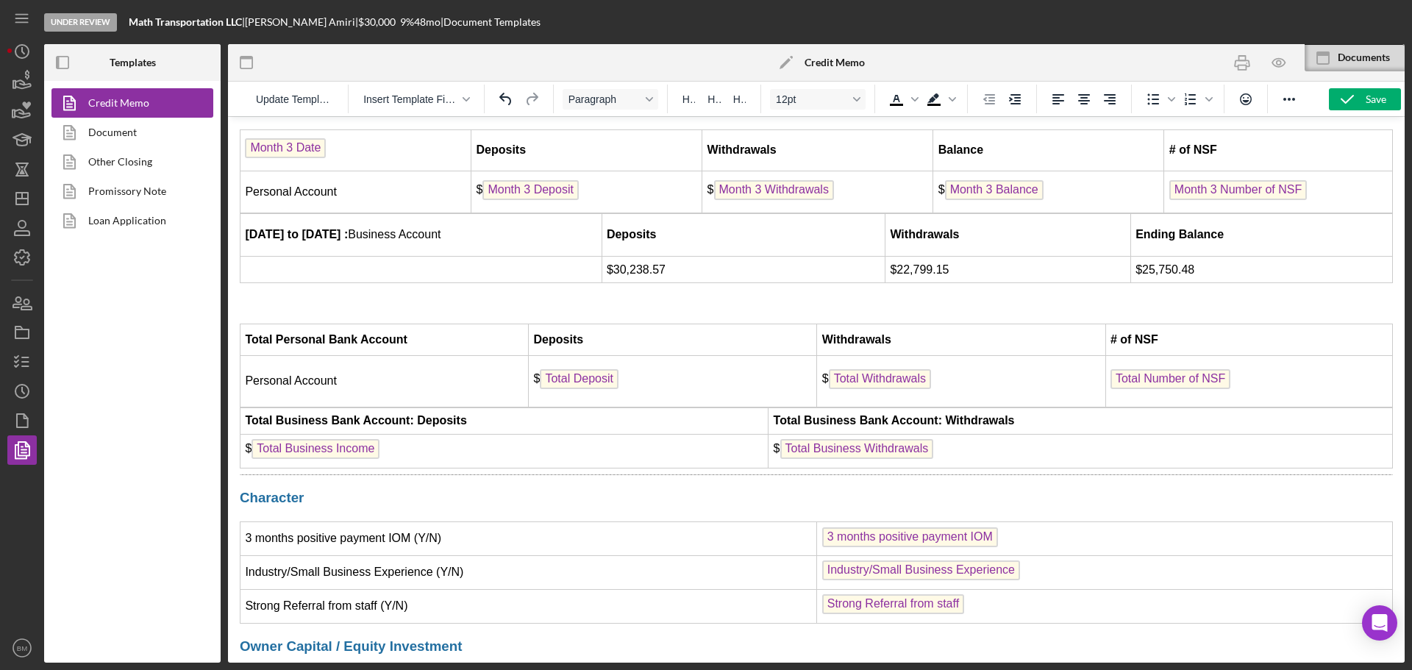
scroll to position [3968, 0]
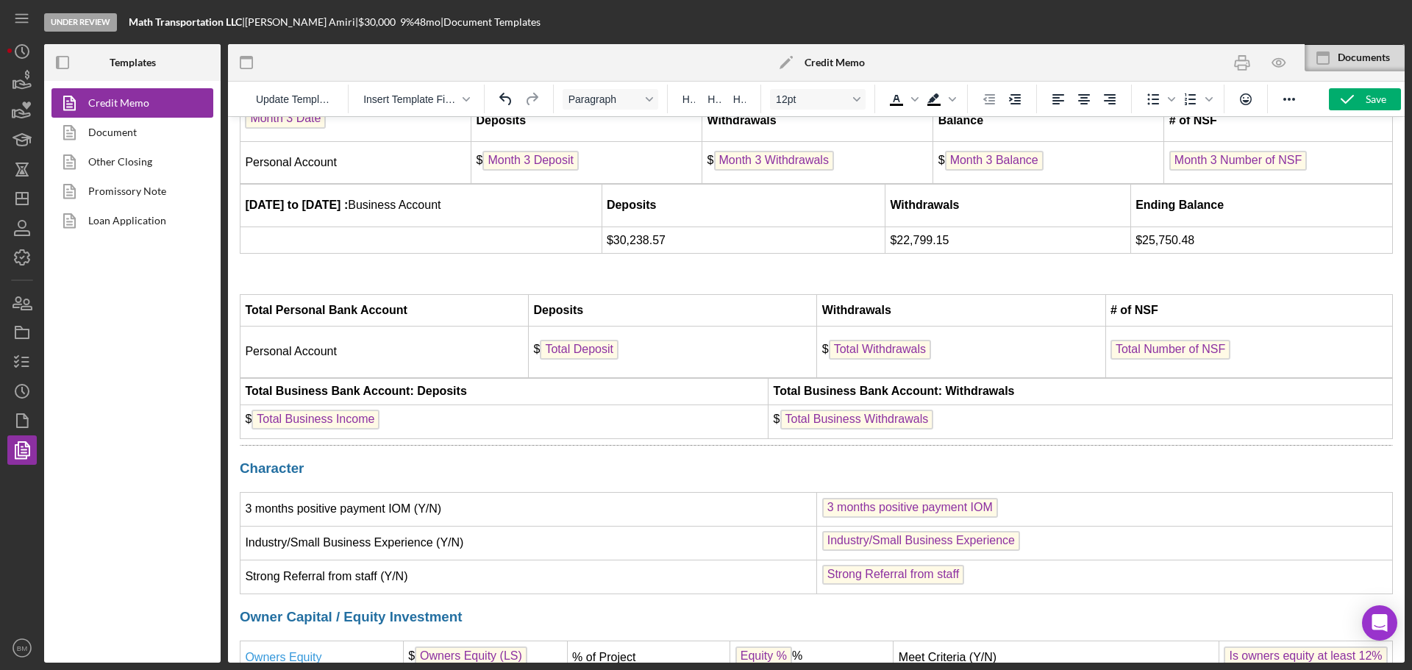
click at [331, 411] on span "Total Business Income" at bounding box center [315, 420] width 128 height 20
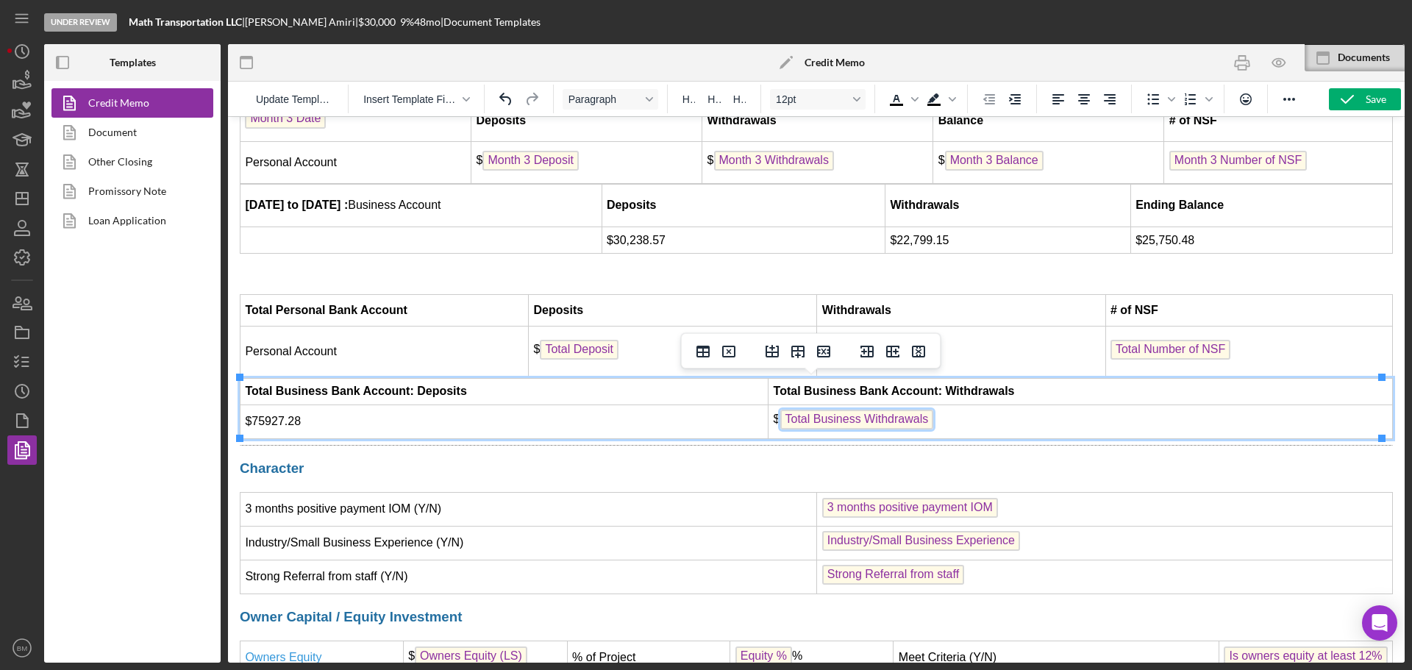
click at [813, 424] on span "Total Business Withdrawals" at bounding box center [857, 420] width 154 height 20
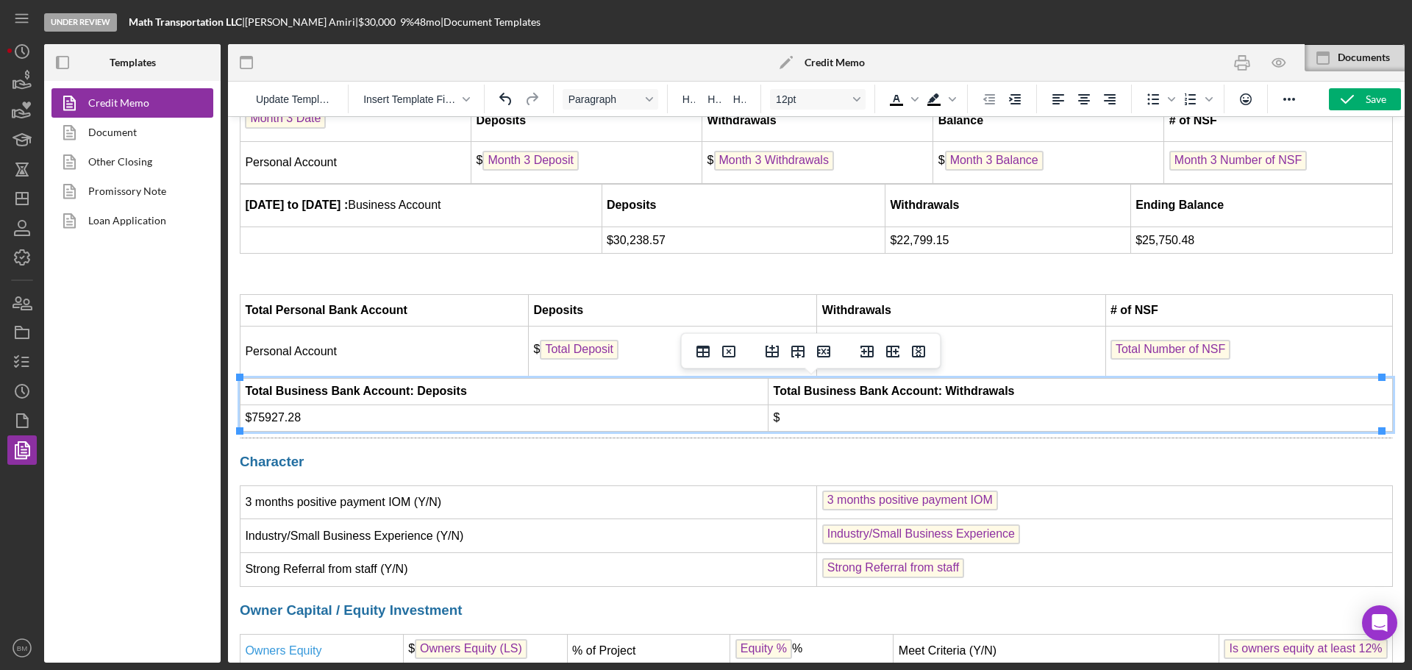
click at [262, 417] on td "$75927.28" at bounding box center [504, 417] width 528 height 26
click at [851, 424] on td "$" at bounding box center [1080, 417] width 624 height 26
click at [822, 423] on td "$" at bounding box center [1080, 417] width 624 height 26
click at [1354, 102] on icon "button" at bounding box center [1347, 99] width 37 height 37
drag, startPoint x: 1360, startPoint y: 100, endPoint x: 1335, endPoint y: 113, distance: 28.9
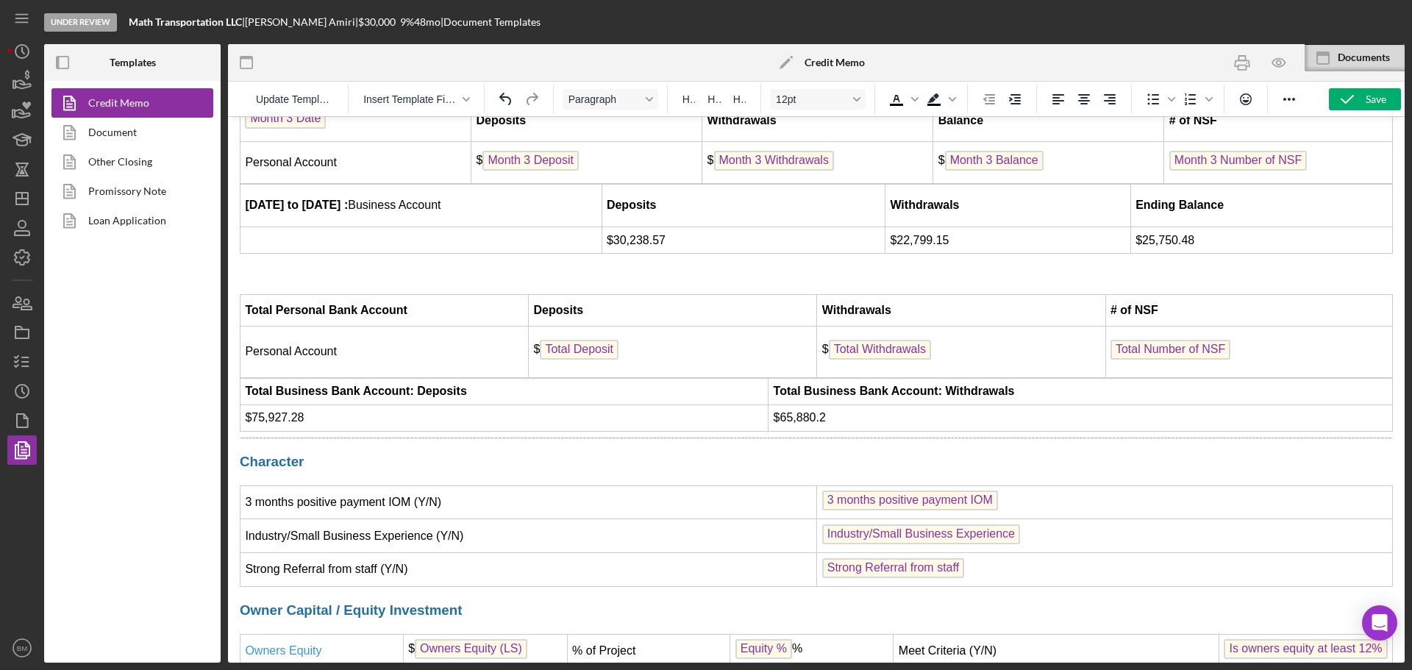
click at [1360, 100] on icon "button" at bounding box center [1347, 99] width 37 height 37
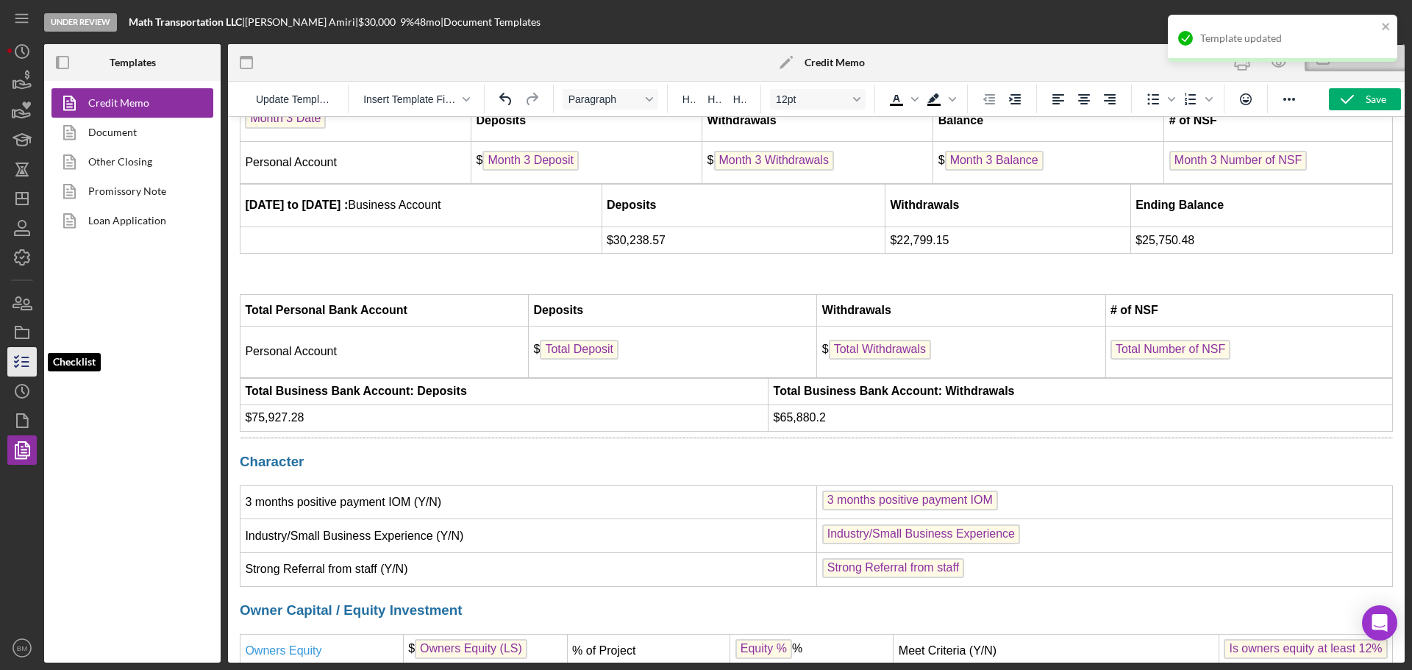
click at [36, 370] on icon "button" at bounding box center [22, 361] width 37 height 37
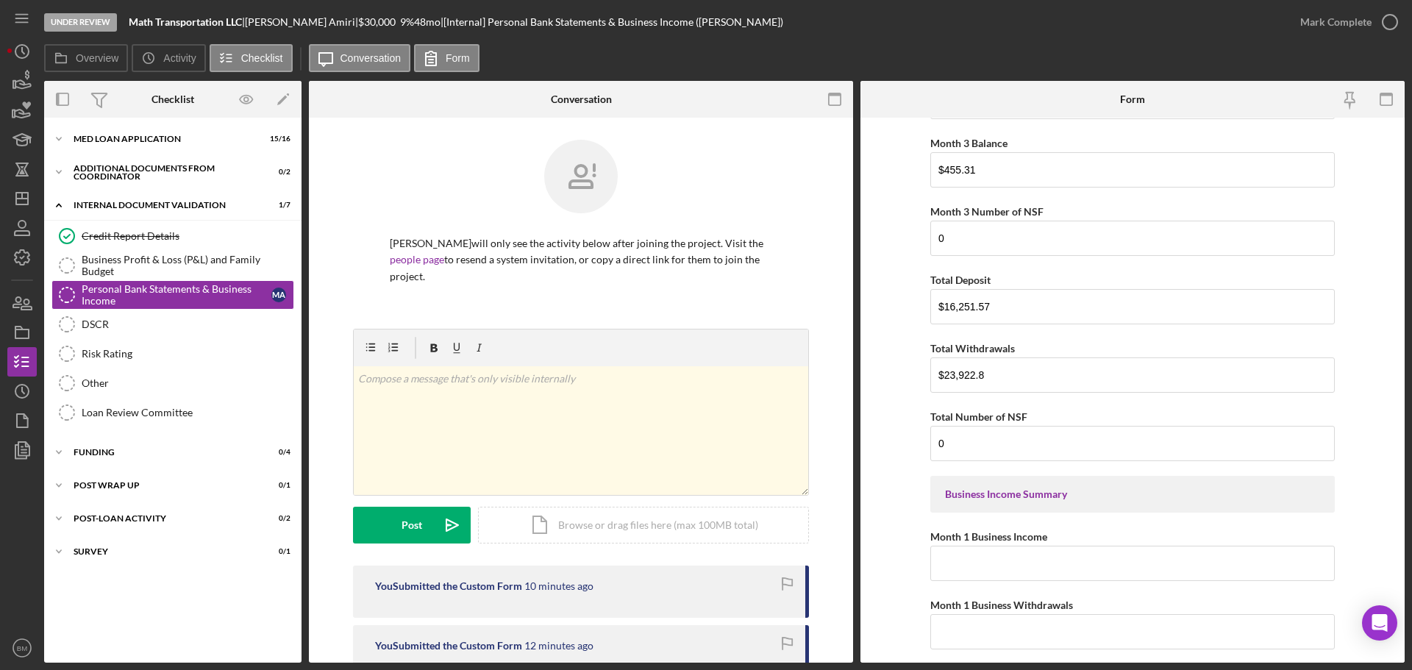
scroll to position [1103, 0]
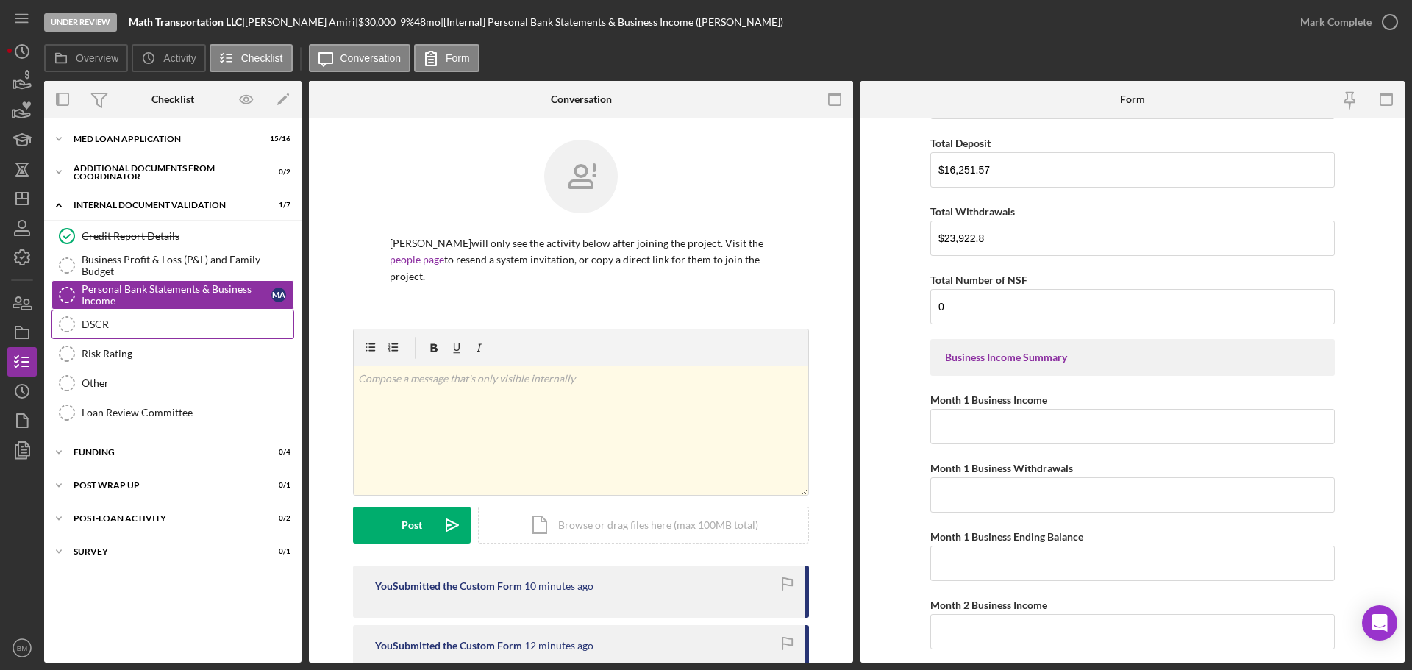
click at [119, 329] on div "DSCR" at bounding box center [188, 324] width 212 height 12
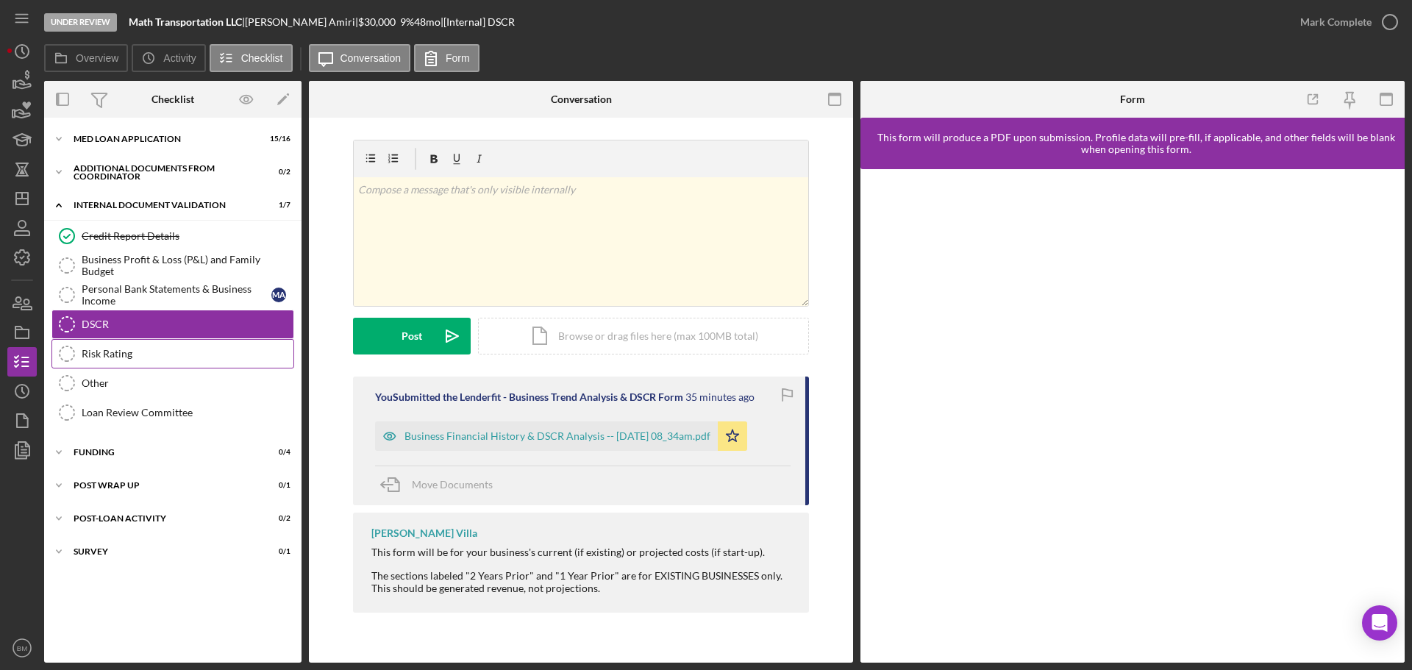
click at [118, 357] on div "Risk Rating" at bounding box center [188, 354] width 212 height 12
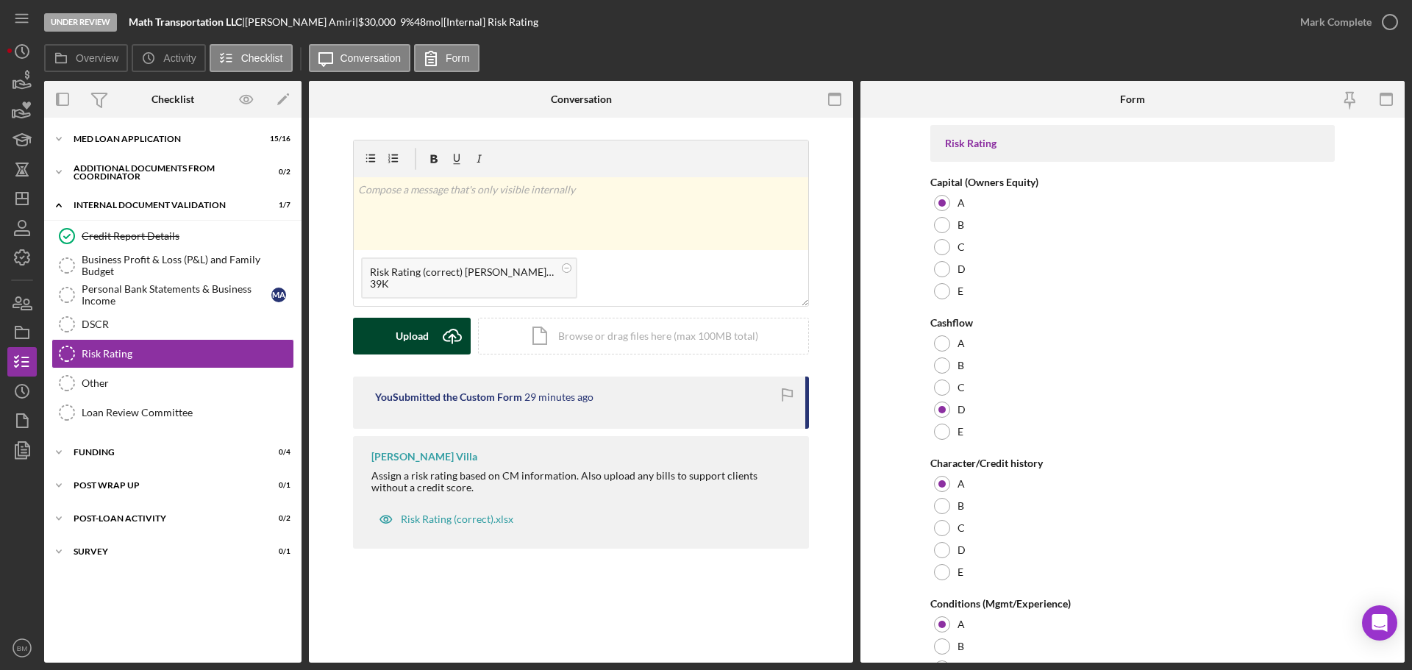
click at [445, 340] on icon "Icon/Upload" at bounding box center [452, 336] width 37 height 37
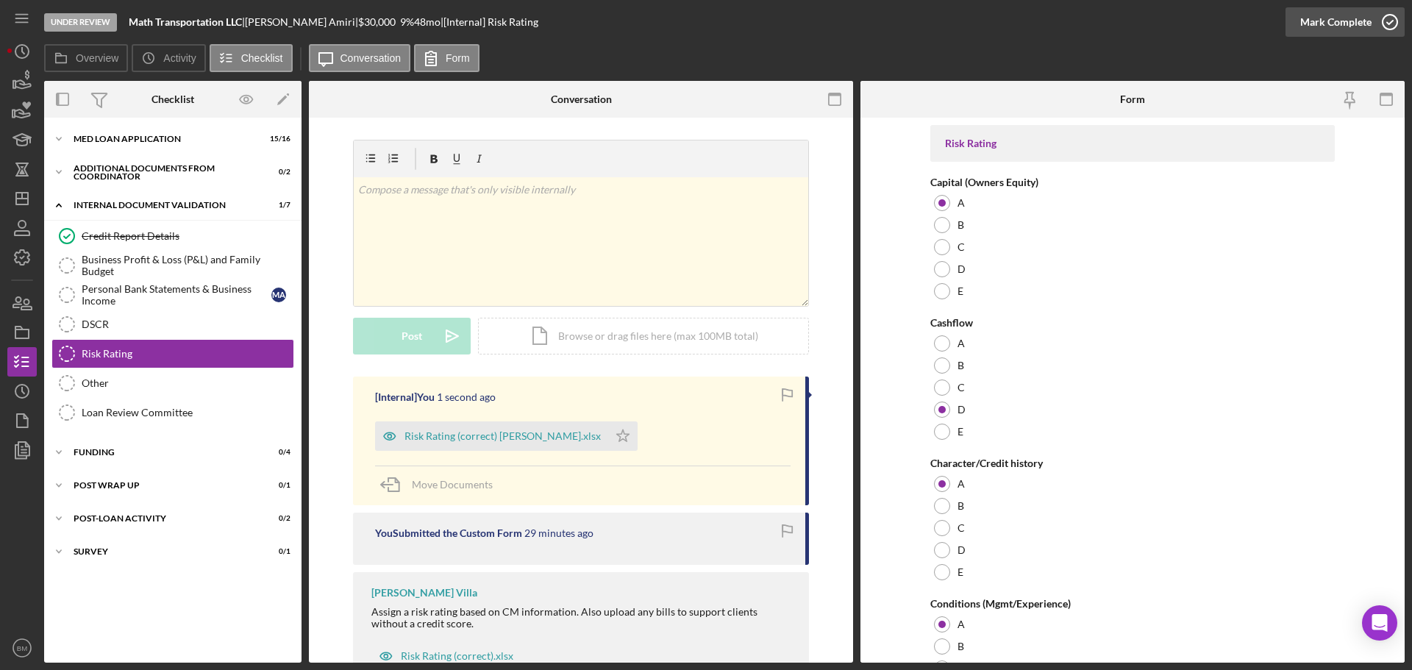
click at [1351, 26] on div "Mark Complete" at bounding box center [1335, 21] width 71 height 29
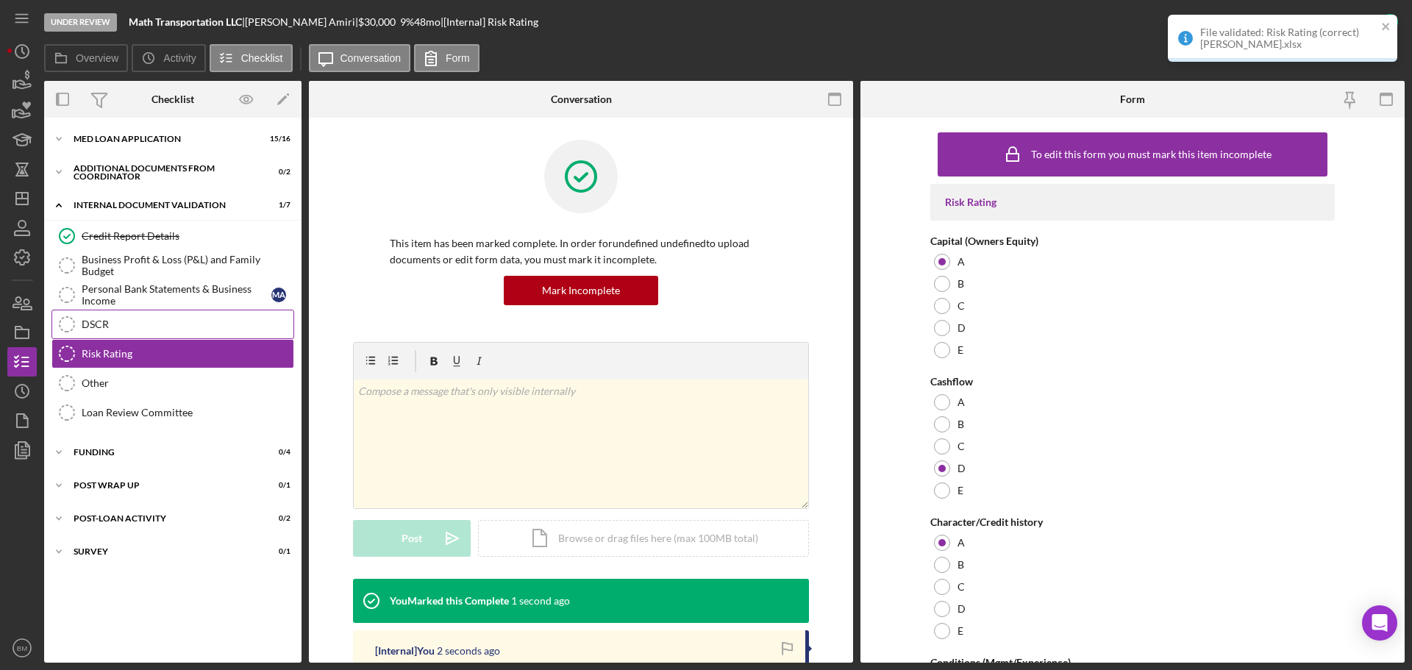
drag, startPoint x: 201, startPoint y: 326, endPoint x: 216, endPoint y: 320, distance: 15.8
click at [201, 325] on div "DSCR" at bounding box center [188, 324] width 212 height 12
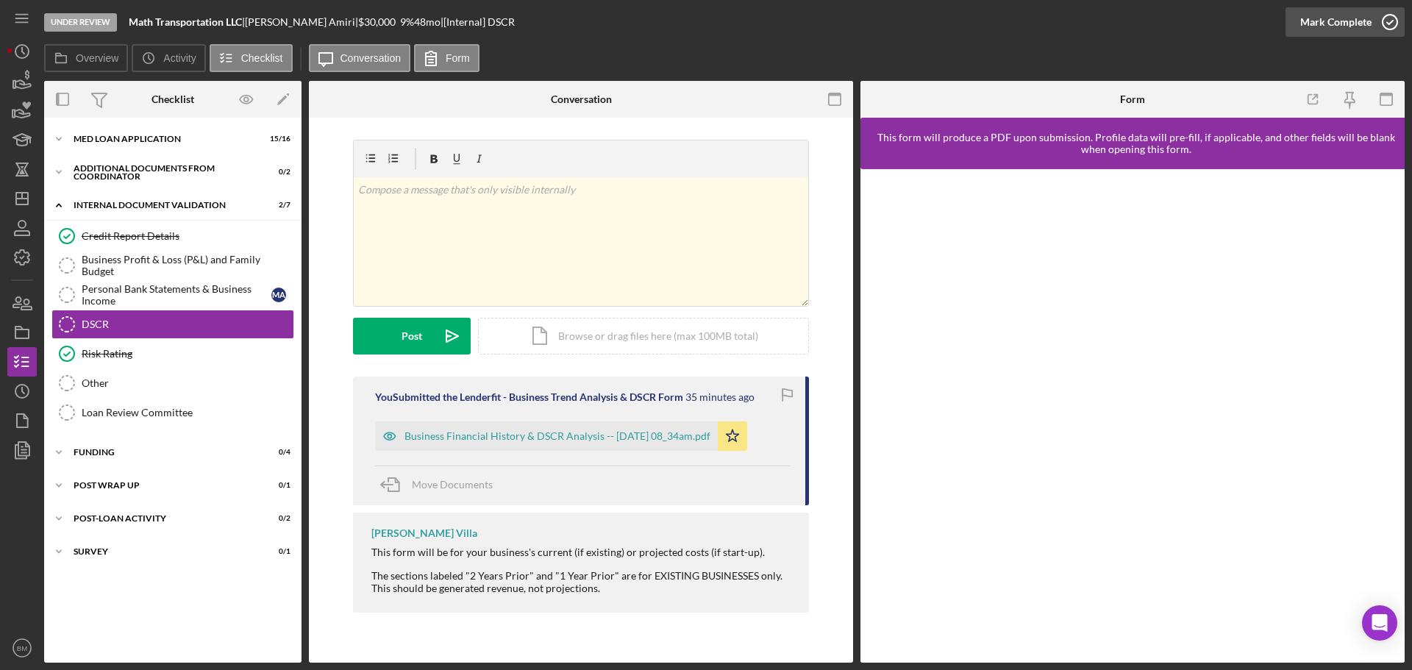
click at [1313, 25] on div "Mark Complete" at bounding box center [1335, 21] width 71 height 29
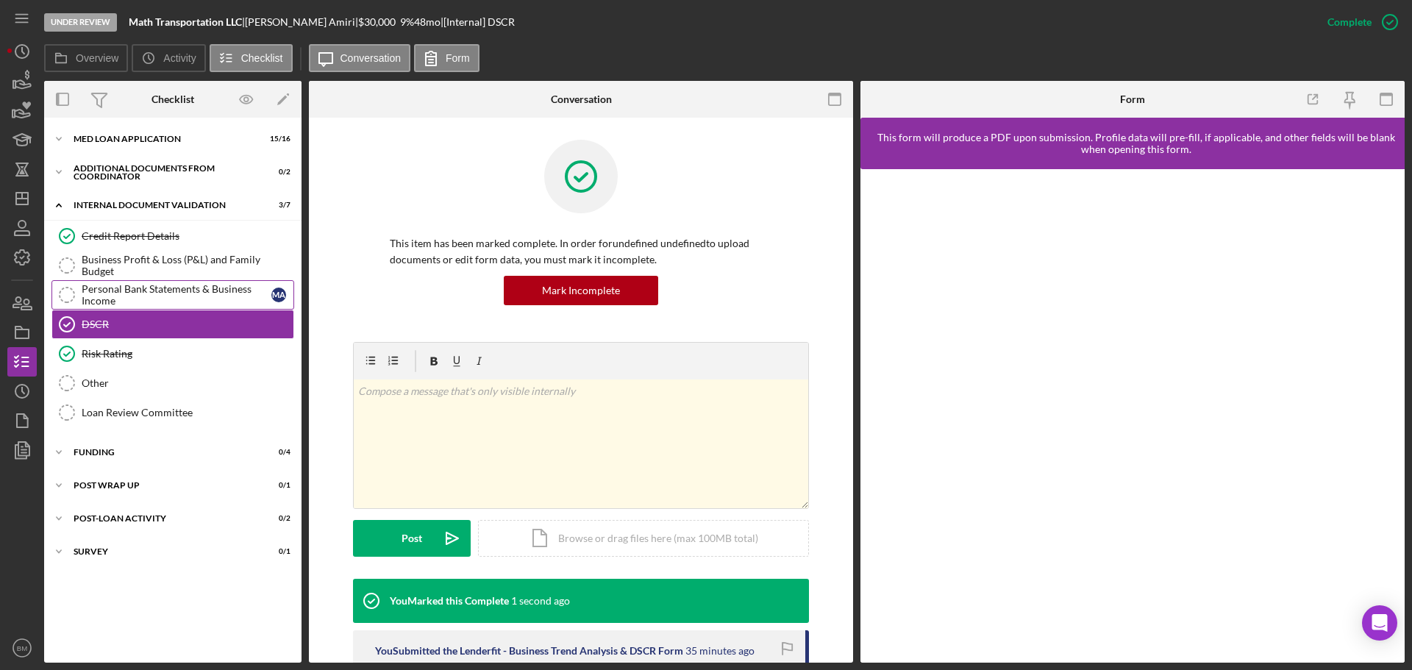
click at [121, 290] on div "Personal Bank Statements & Business Income" at bounding box center [177, 295] width 190 height 24
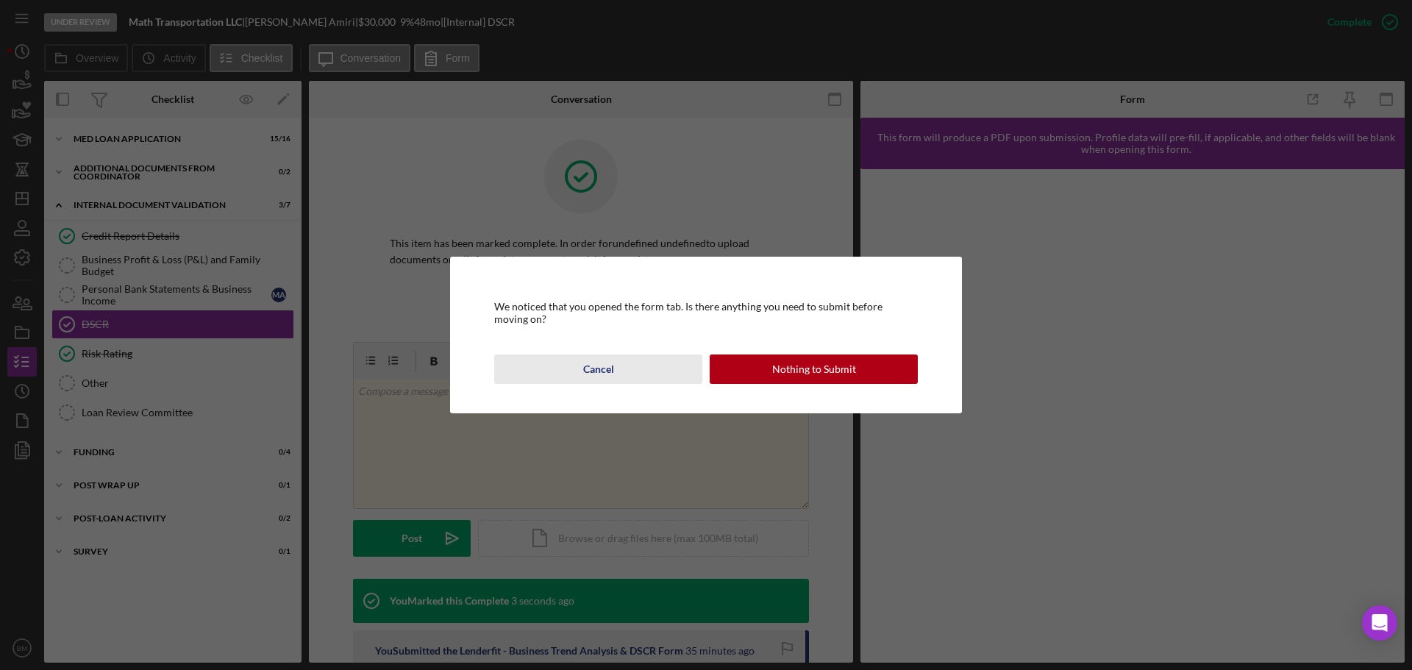
click at [607, 370] on div "Cancel" at bounding box center [598, 368] width 31 height 29
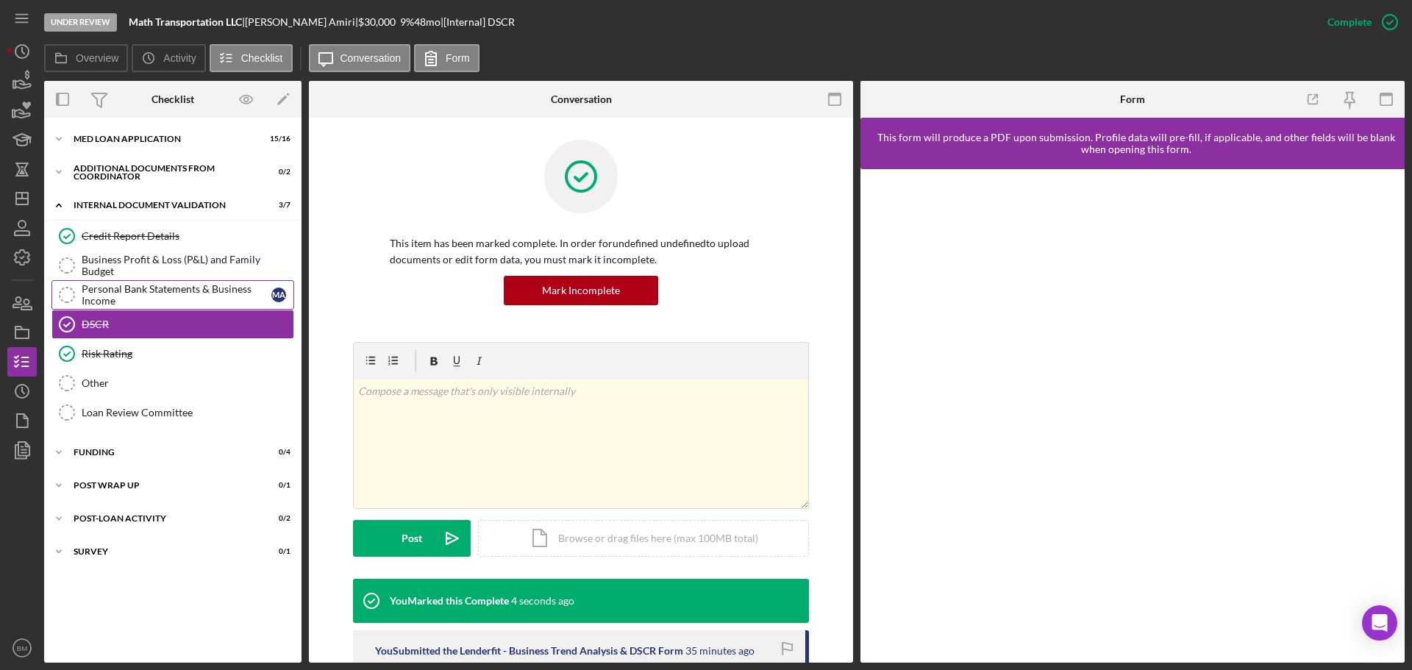
click at [146, 287] on div "Personal Bank Statements & Business Income" at bounding box center [177, 295] width 190 height 24
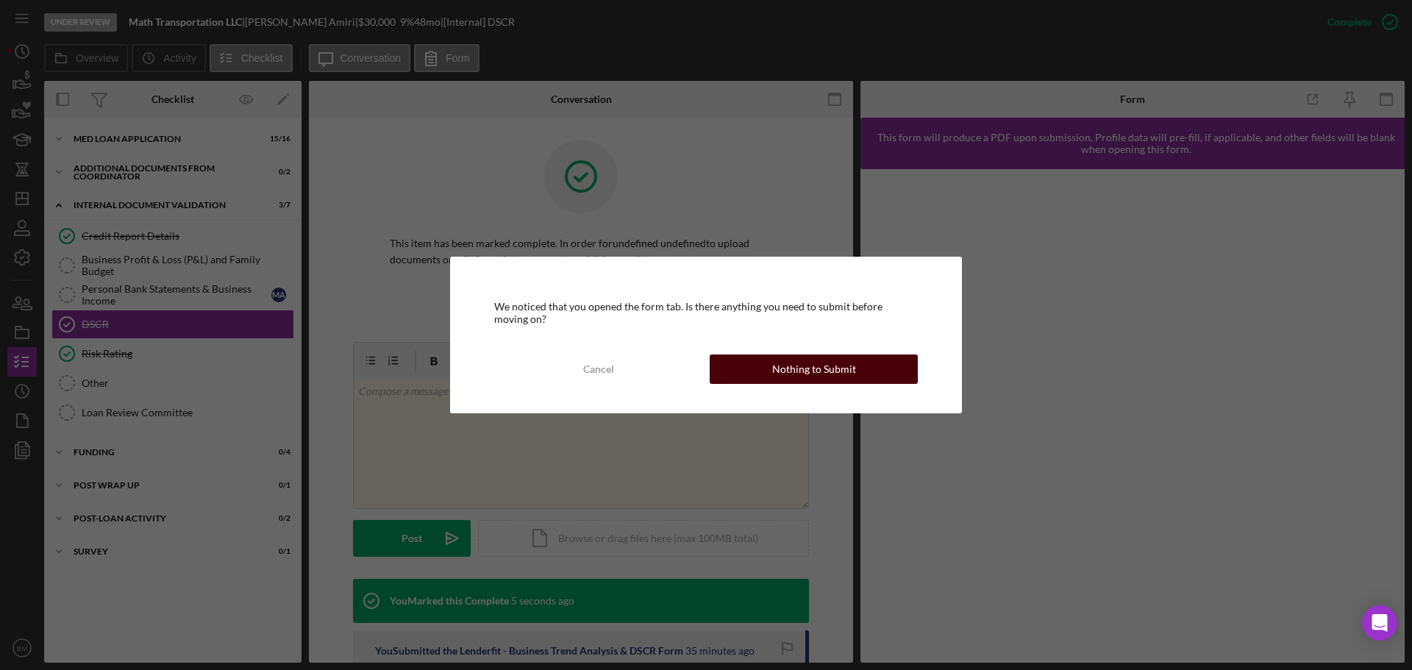
click at [860, 365] on button "Nothing to Submit" at bounding box center [814, 368] width 208 height 29
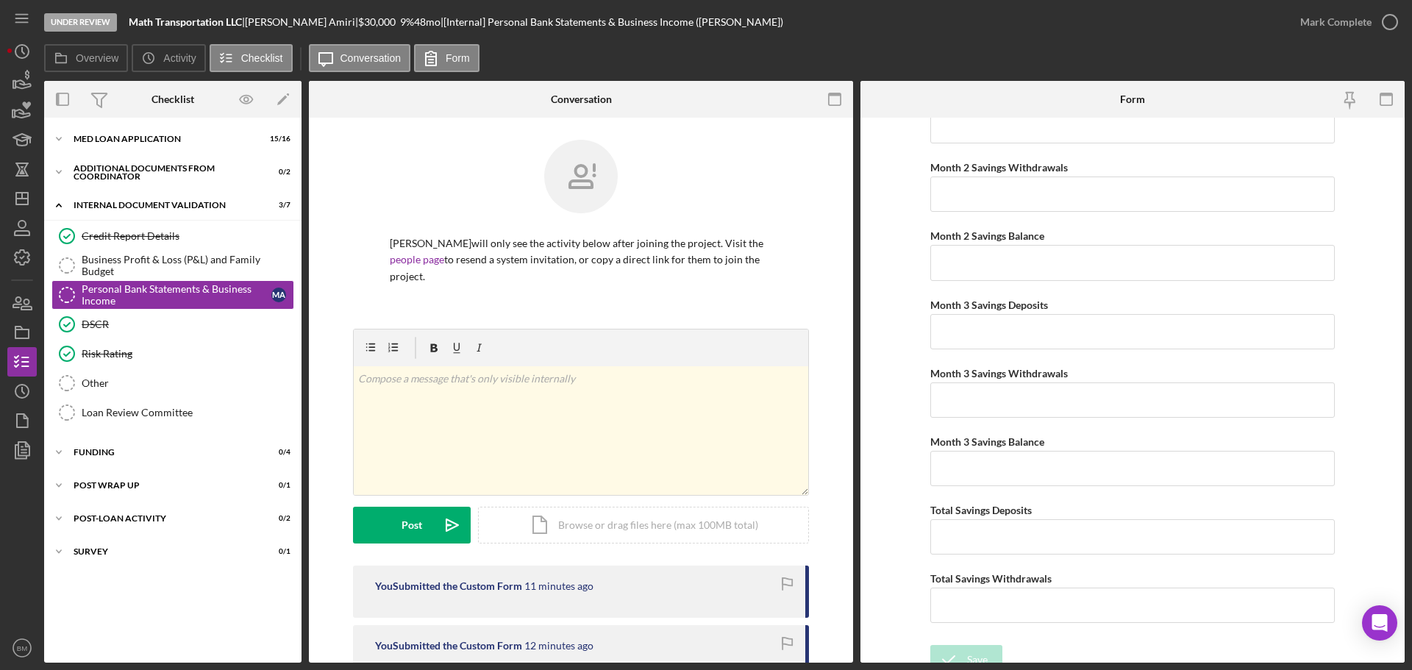
scroll to position [2427, 0]
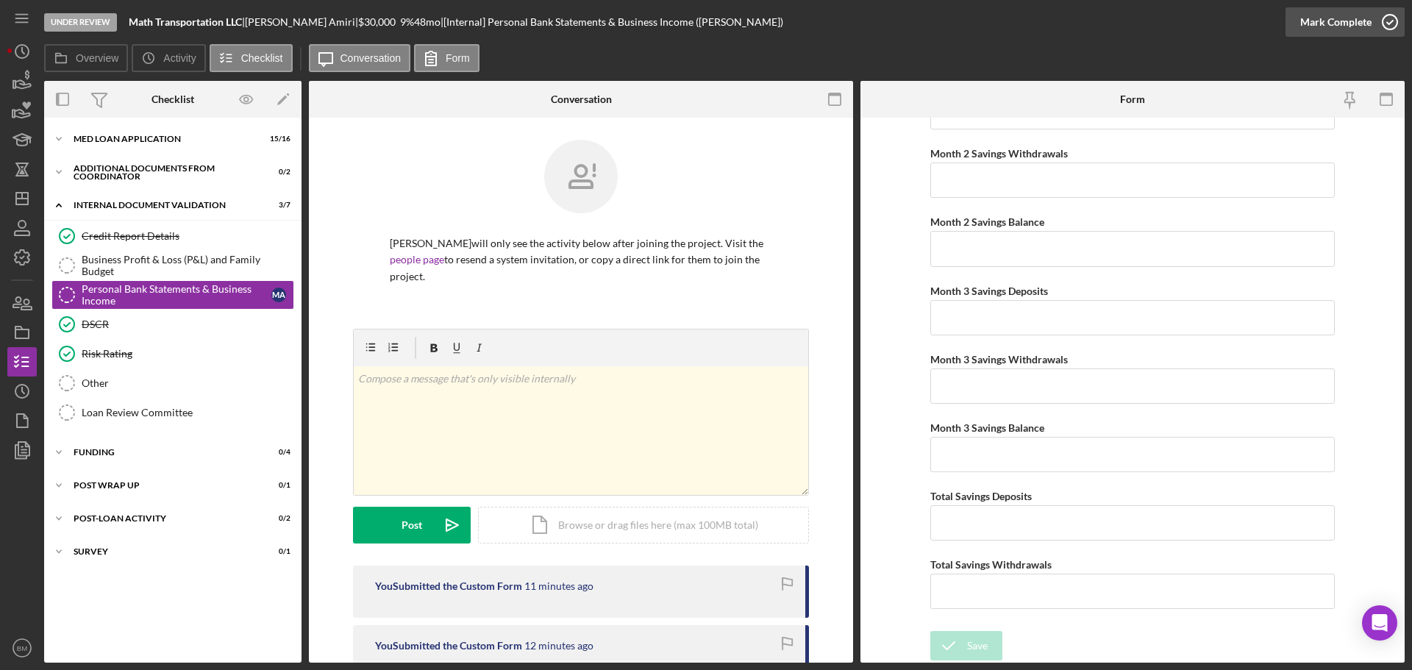
click at [1363, 24] on div "Mark Complete" at bounding box center [1335, 21] width 71 height 29
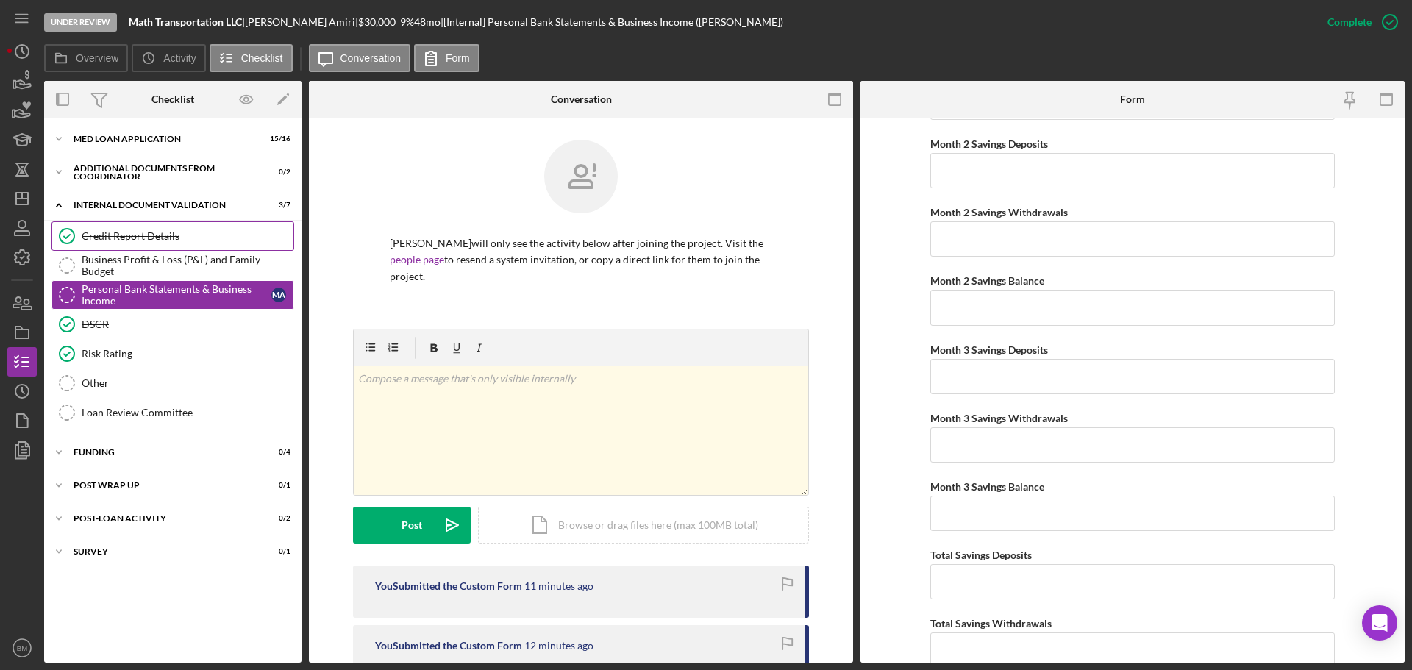
scroll to position [2486, 0]
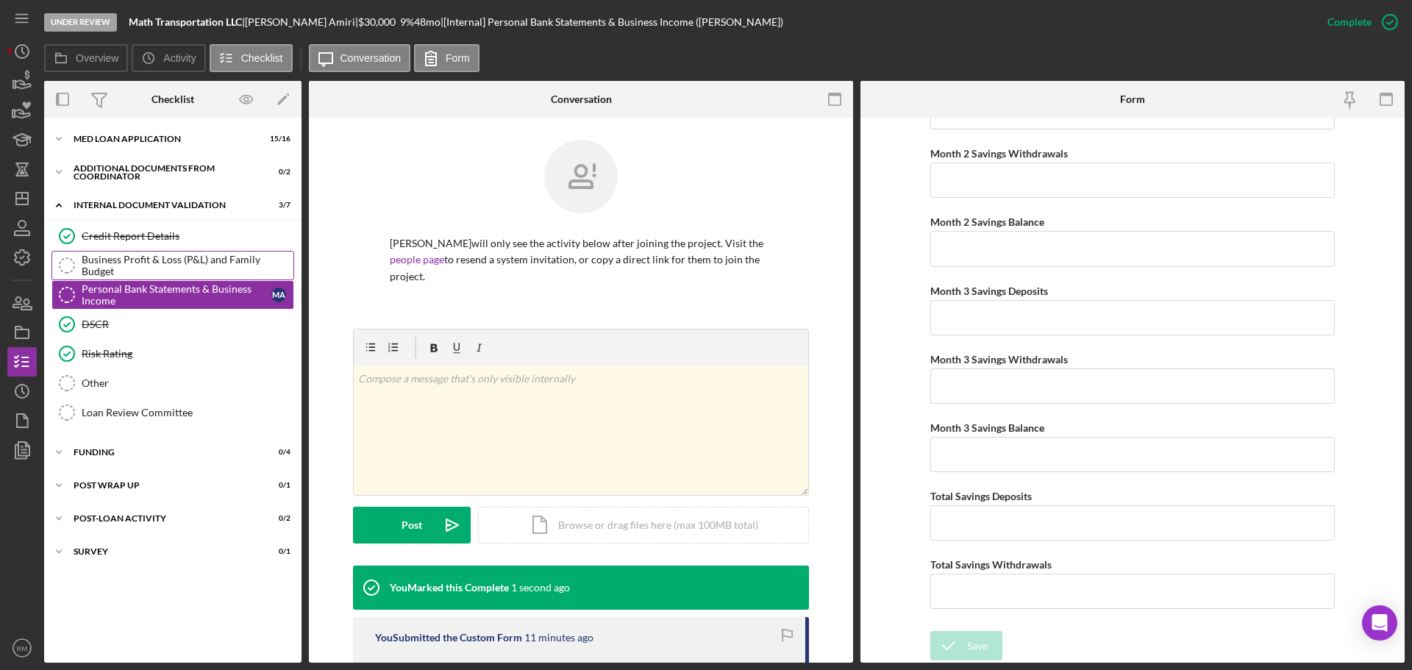
click at [161, 266] on div "Business Profit & Loss (P&L) and Family Budget" at bounding box center [188, 266] width 212 height 24
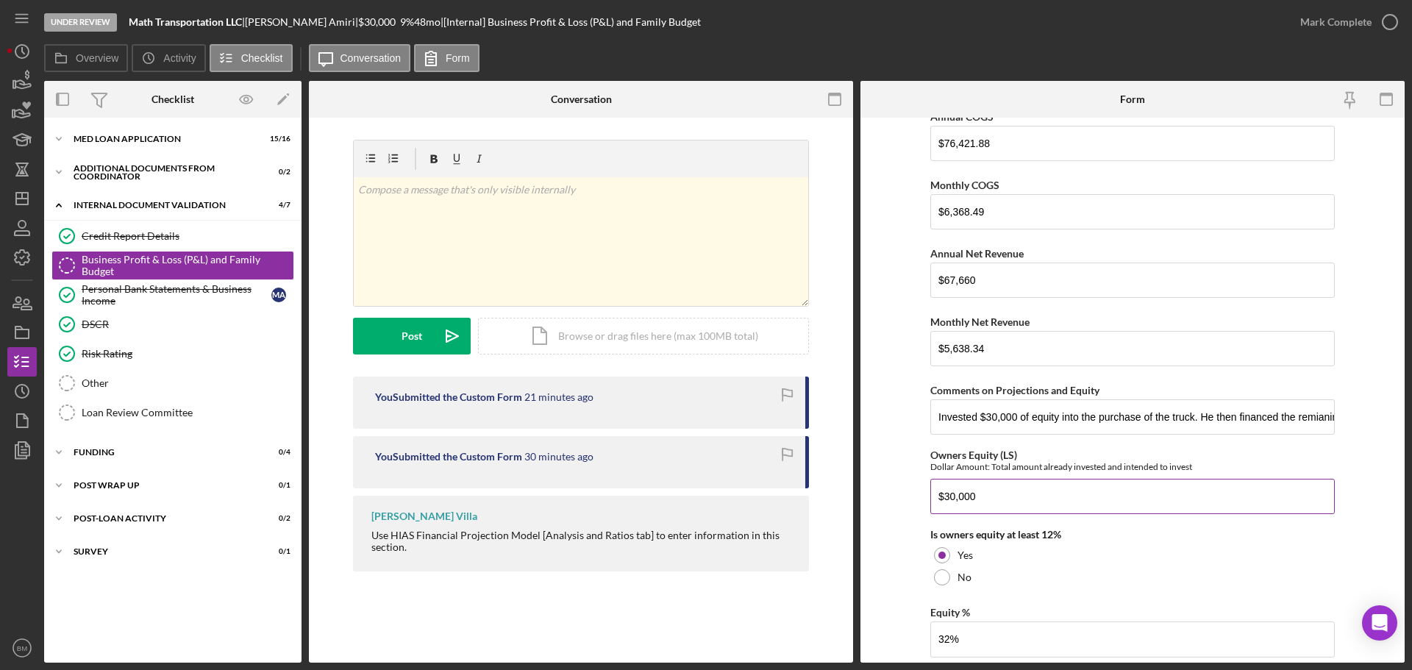
scroll to position [2034, 0]
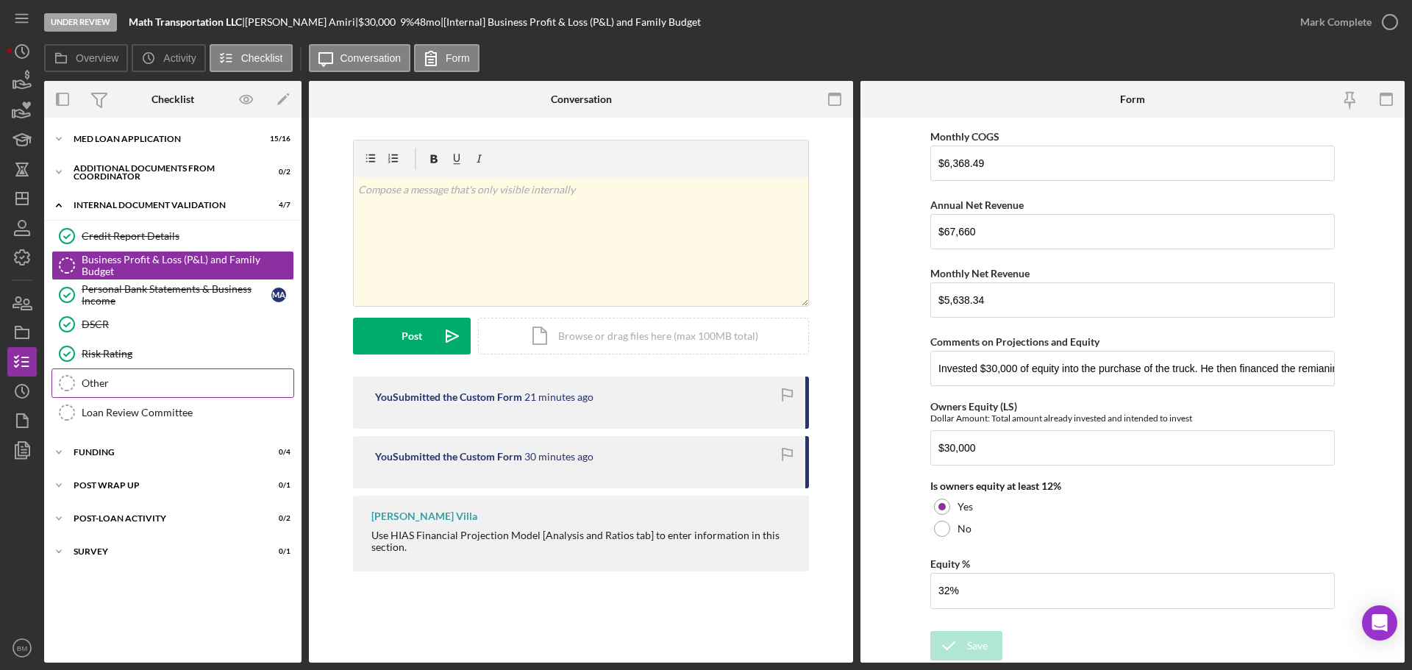
click at [119, 371] on link "Other Other" at bounding box center [172, 382] width 243 height 29
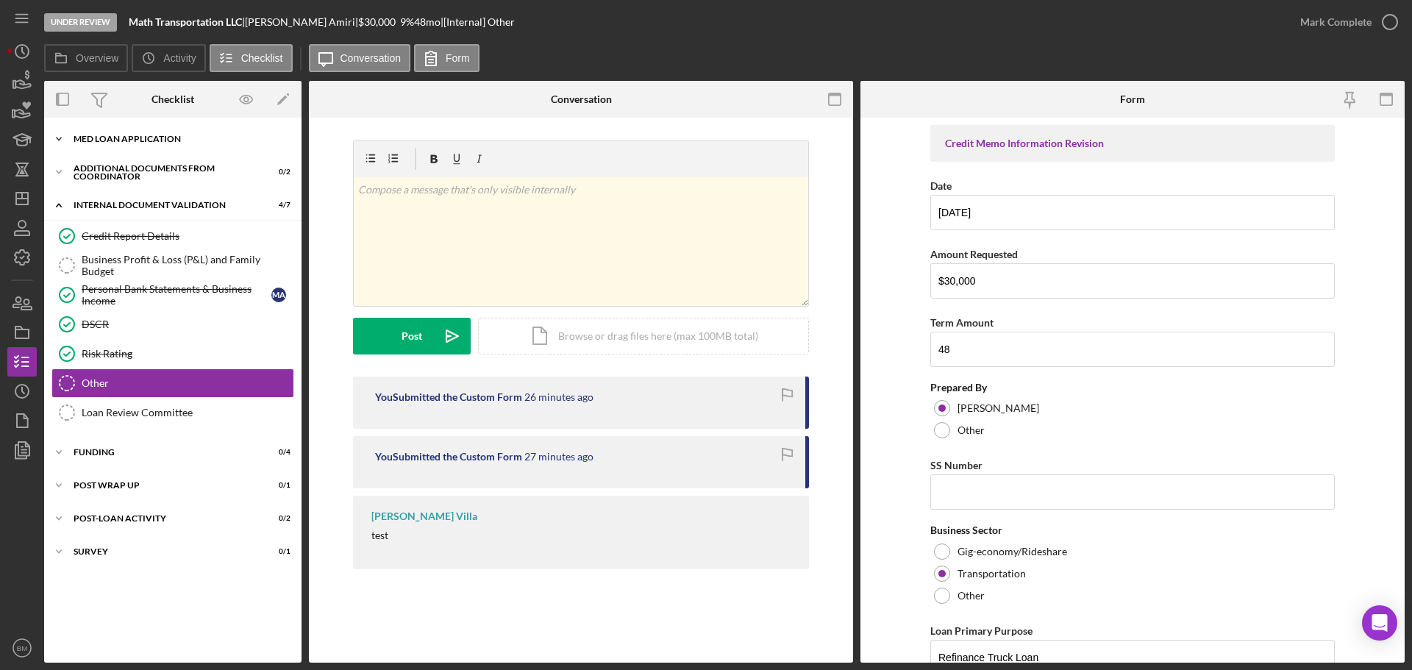
click at [160, 146] on div "Icon/Expander MED Loan Application 15 / 16" at bounding box center [172, 138] width 257 height 29
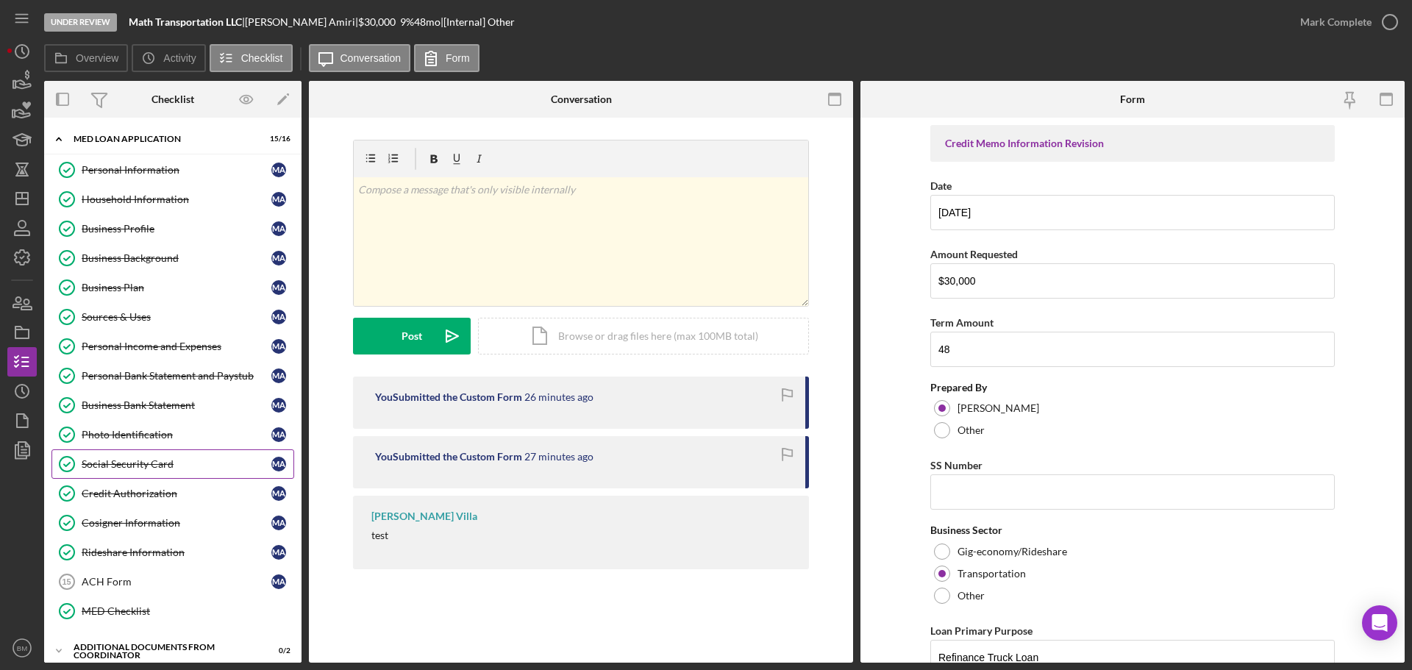
click at [157, 461] on div "Social Security Card" at bounding box center [177, 464] width 190 height 12
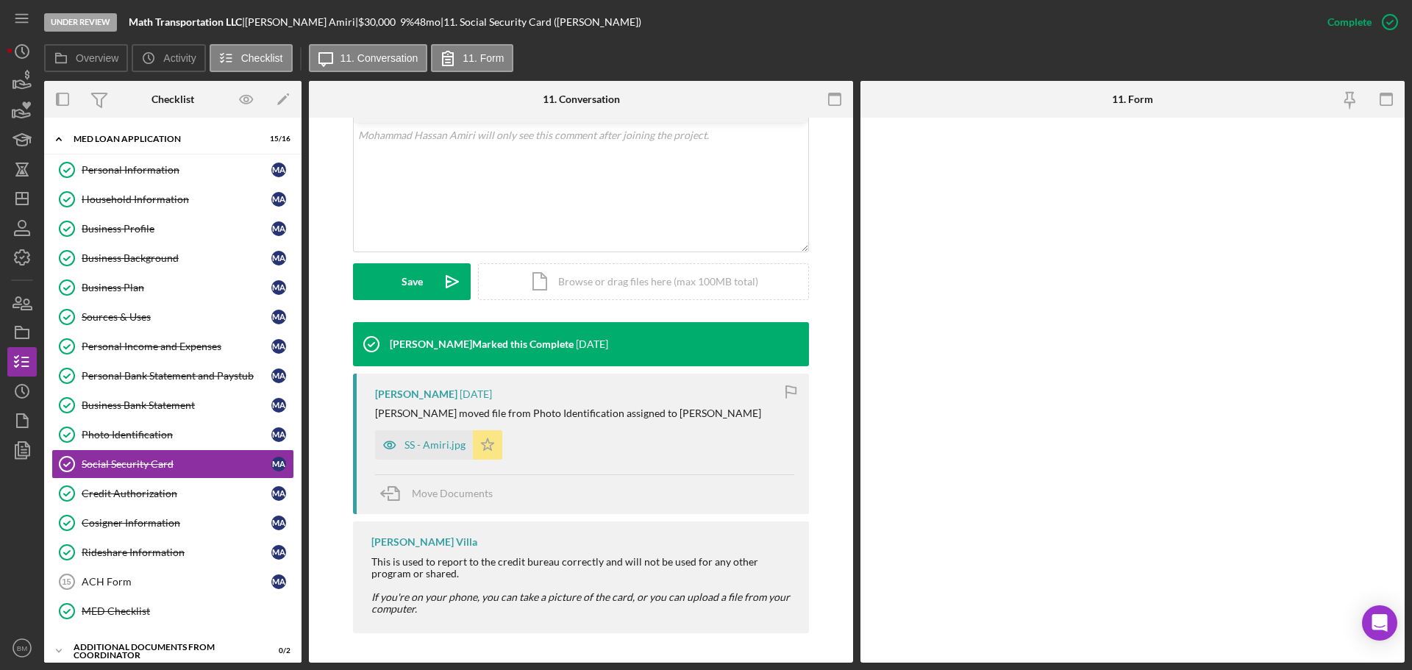
click at [447, 447] on div "SS - Amiri.jpg" at bounding box center [434, 445] width 61 height 12
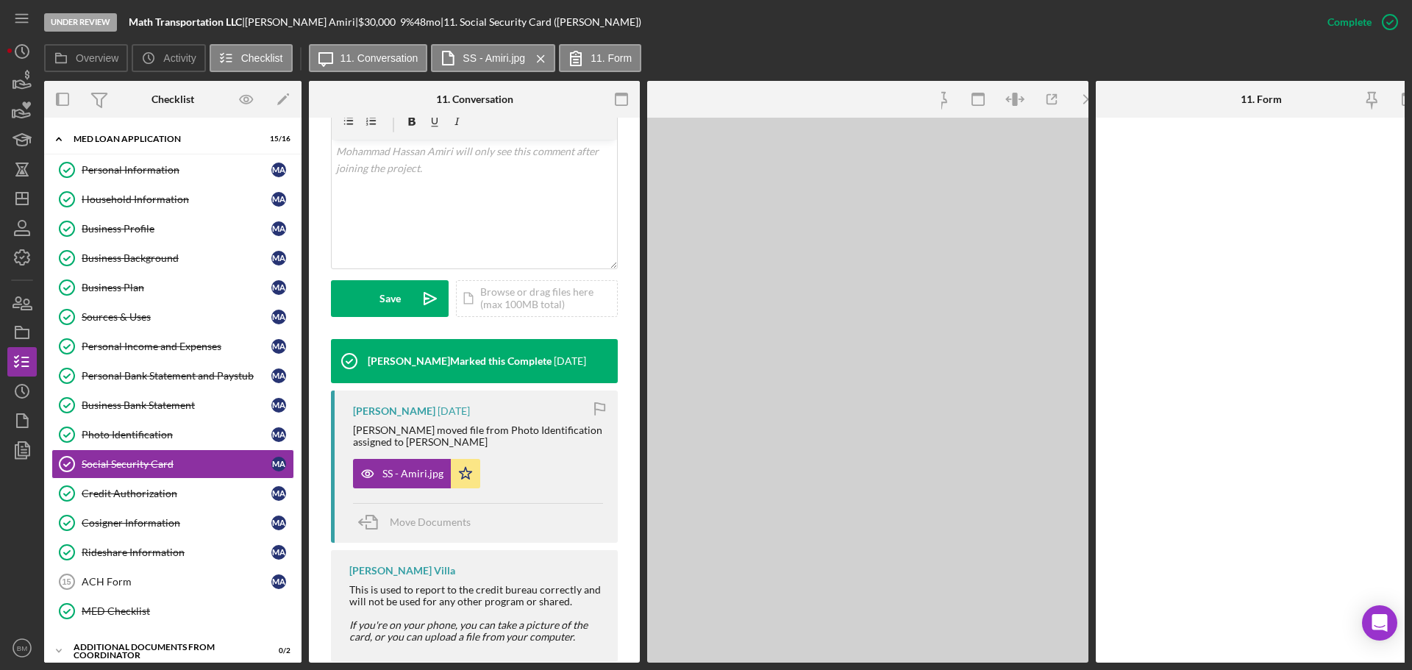
scroll to position [306, 0]
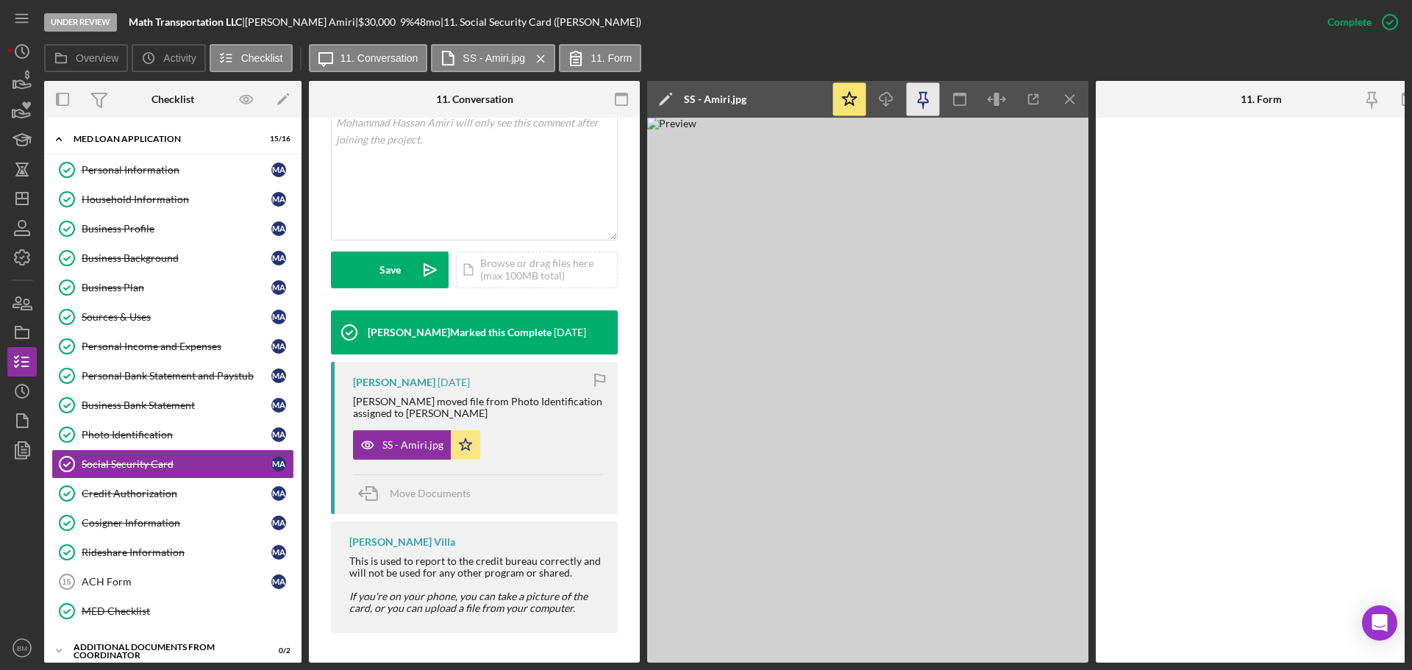
click at [918, 101] on icon "button" at bounding box center [923, 98] width 10 height 10
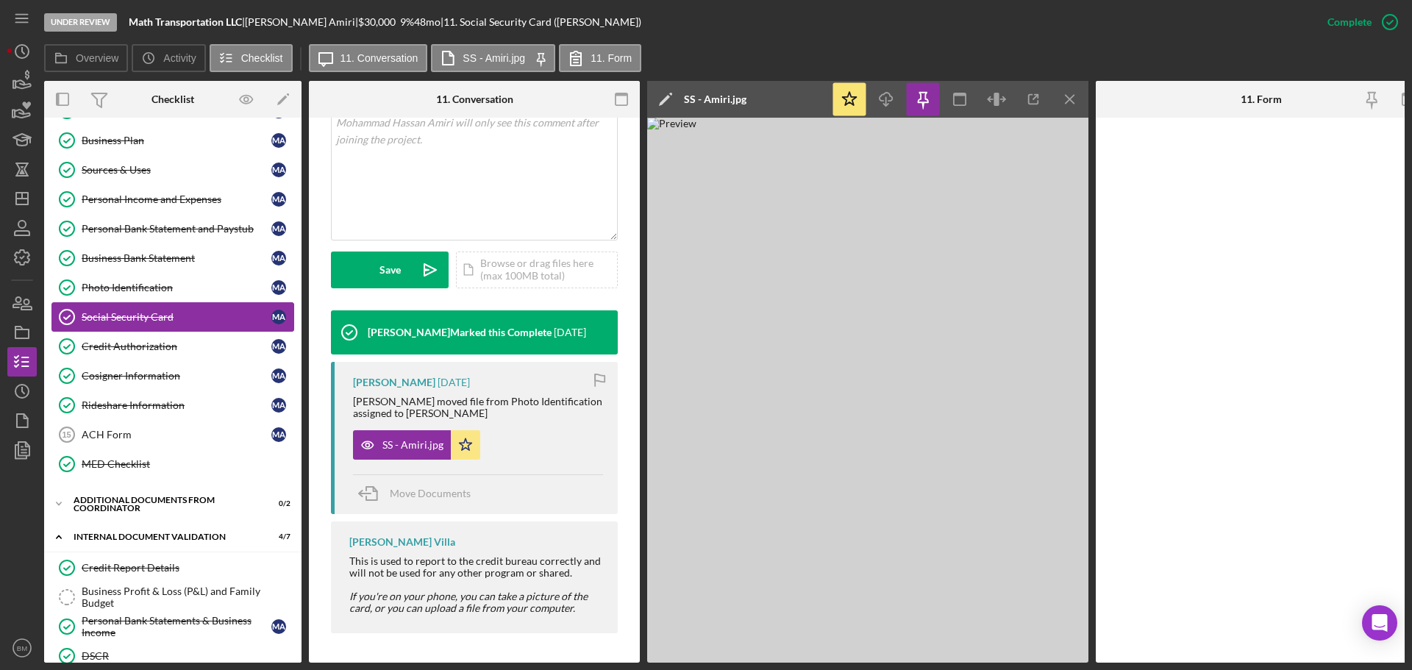
scroll to position [395, 0]
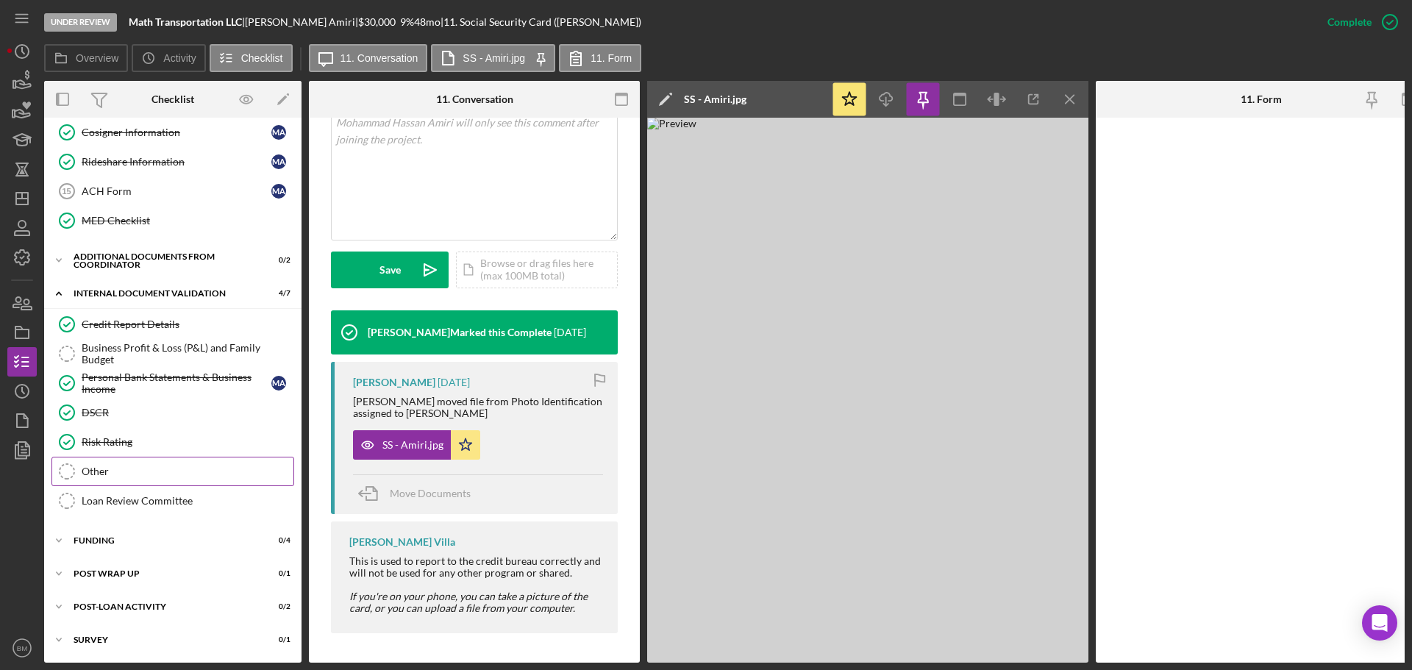
click at [153, 467] on div "Other" at bounding box center [188, 471] width 212 height 12
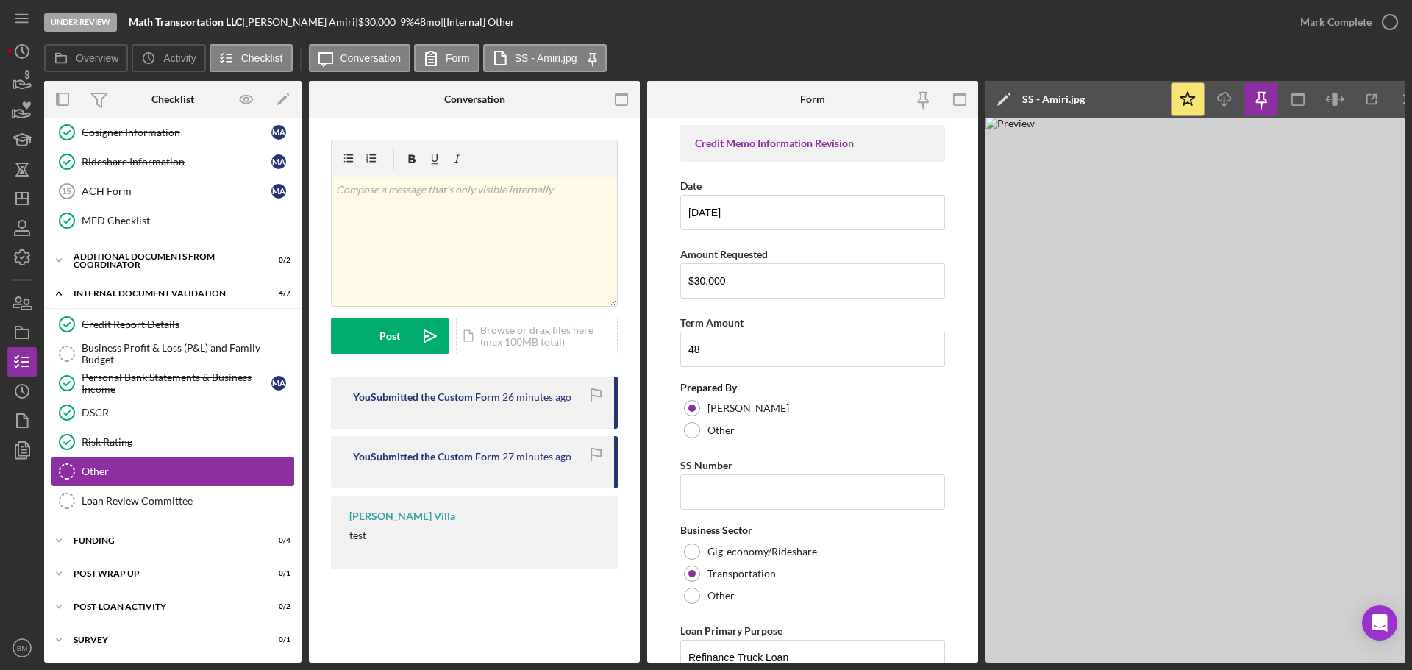
scroll to position [395, 0]
click at [724, 488] on input "SS Number" at bounding box center [812, 491] width 265 height 35
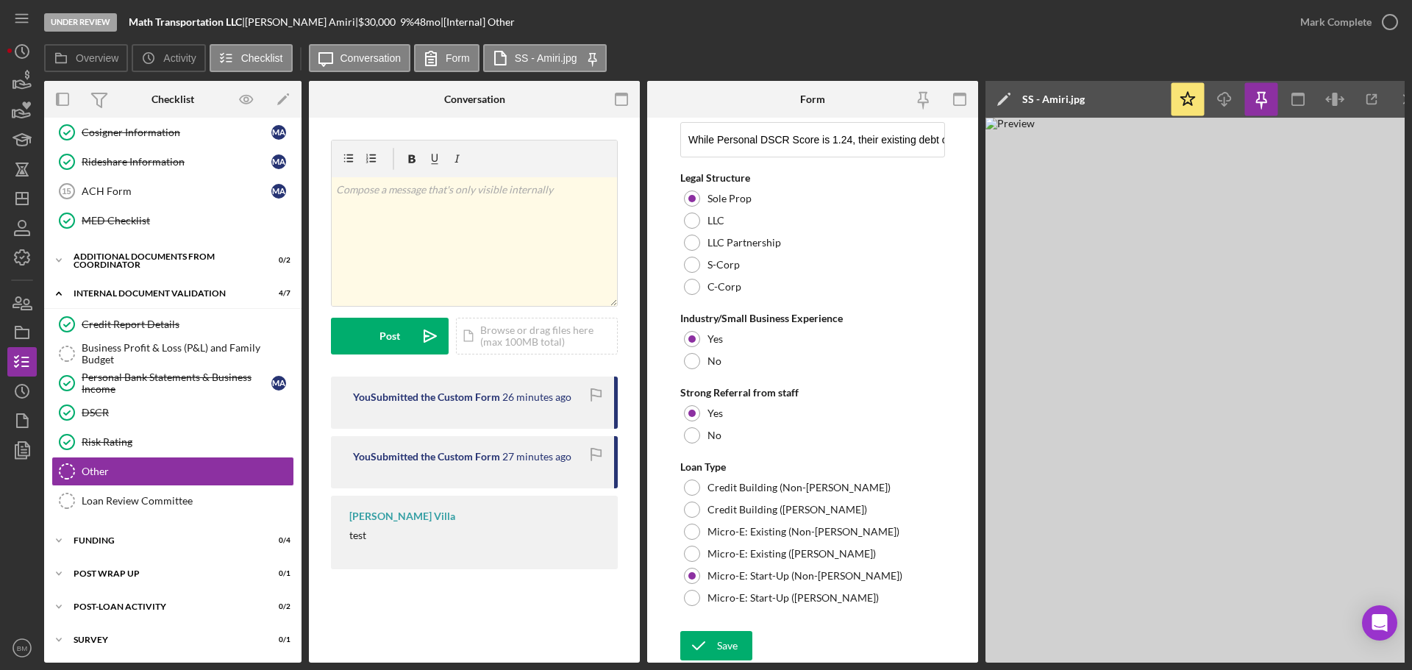
scroll to position [799, 0]
type input "300257705"
click at [724, 650] on div "Save" at bounding box center [727, 645] width 21 height 29
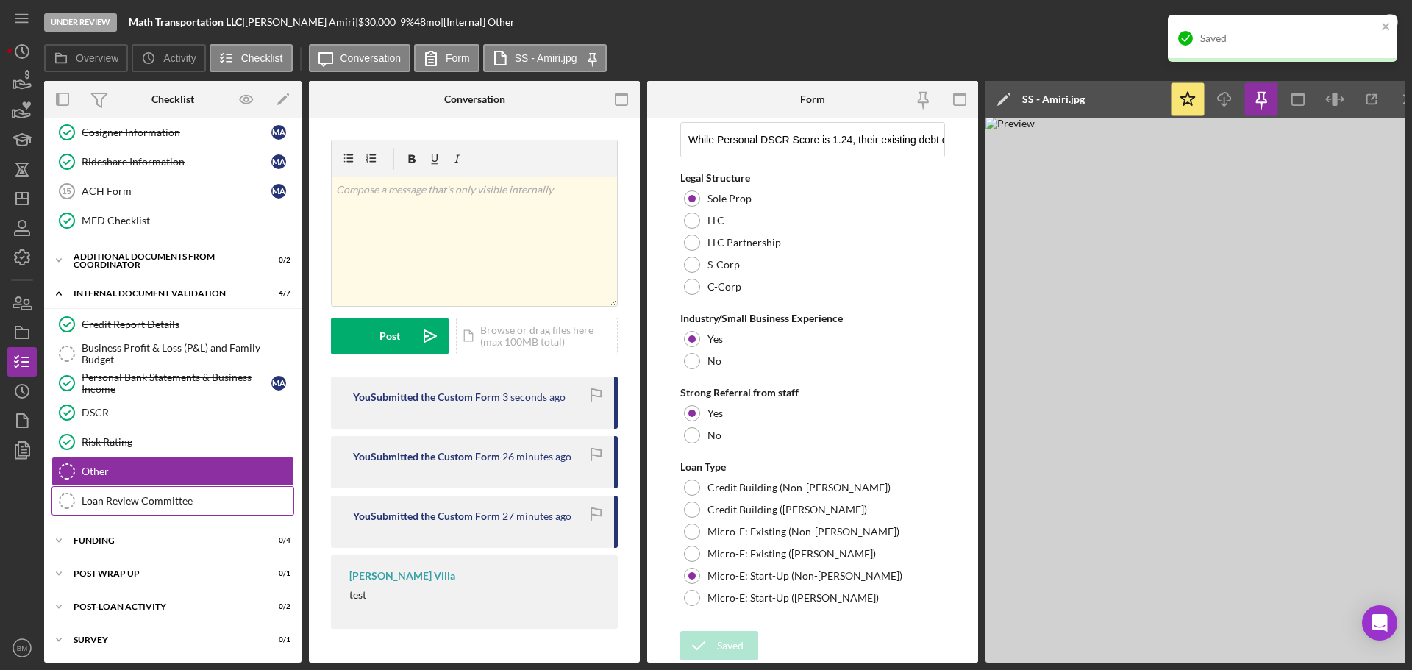
click at [110, 503] on link "Loan Review Committee Loan Review Committee" at bounding box center [172, 500] width 243 height 29
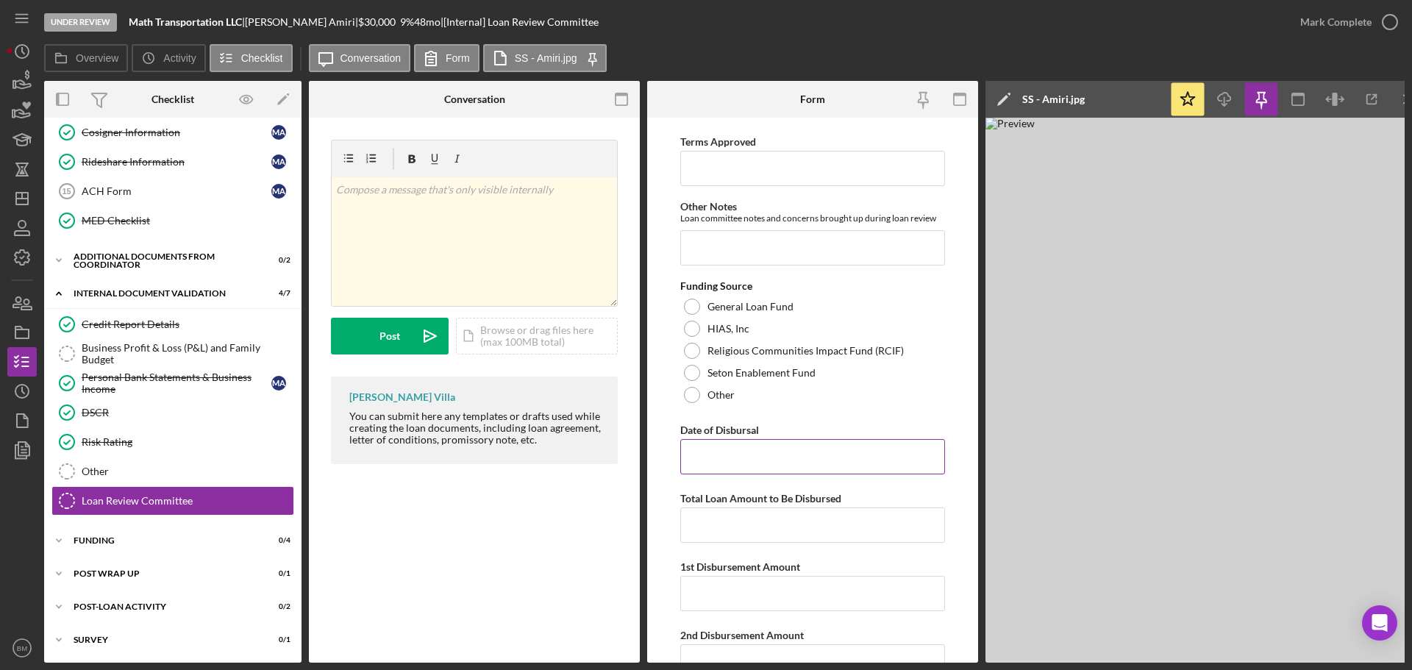
scroll to position [515, 0]
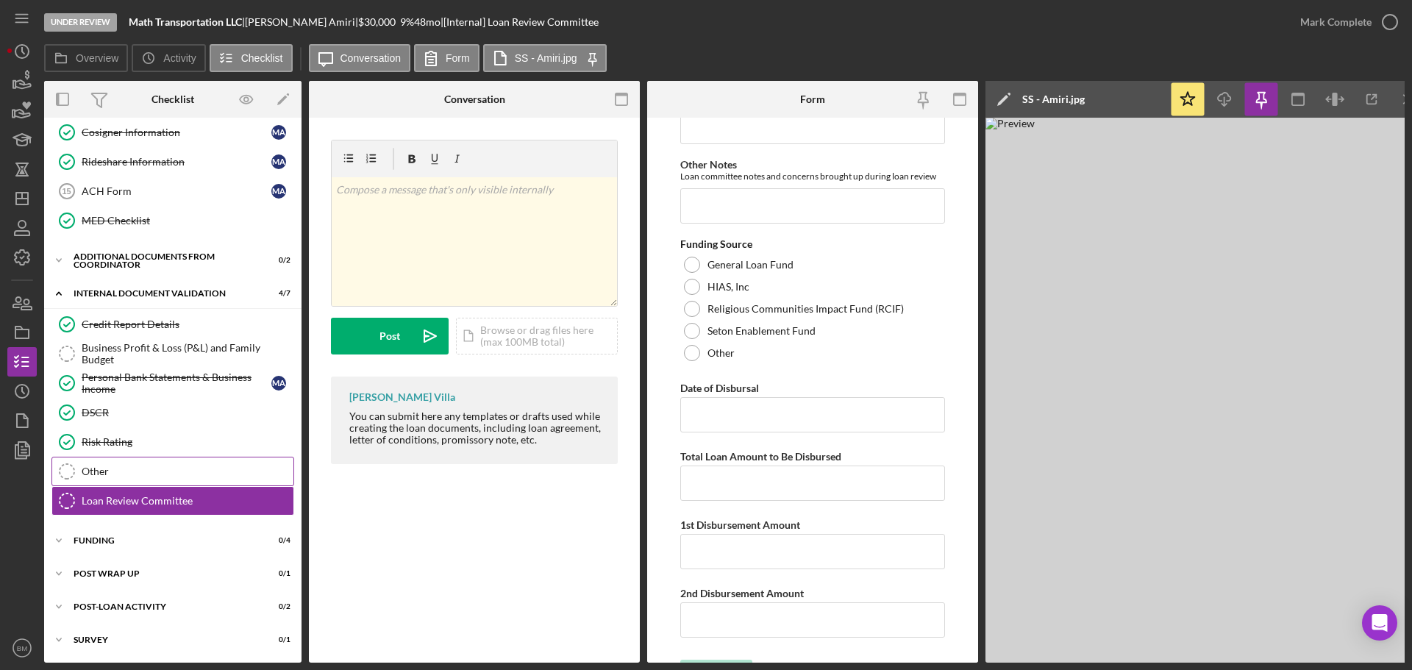
click at [117, 465] on div "Other" at bounding box center [188, 471] width 212 height 12
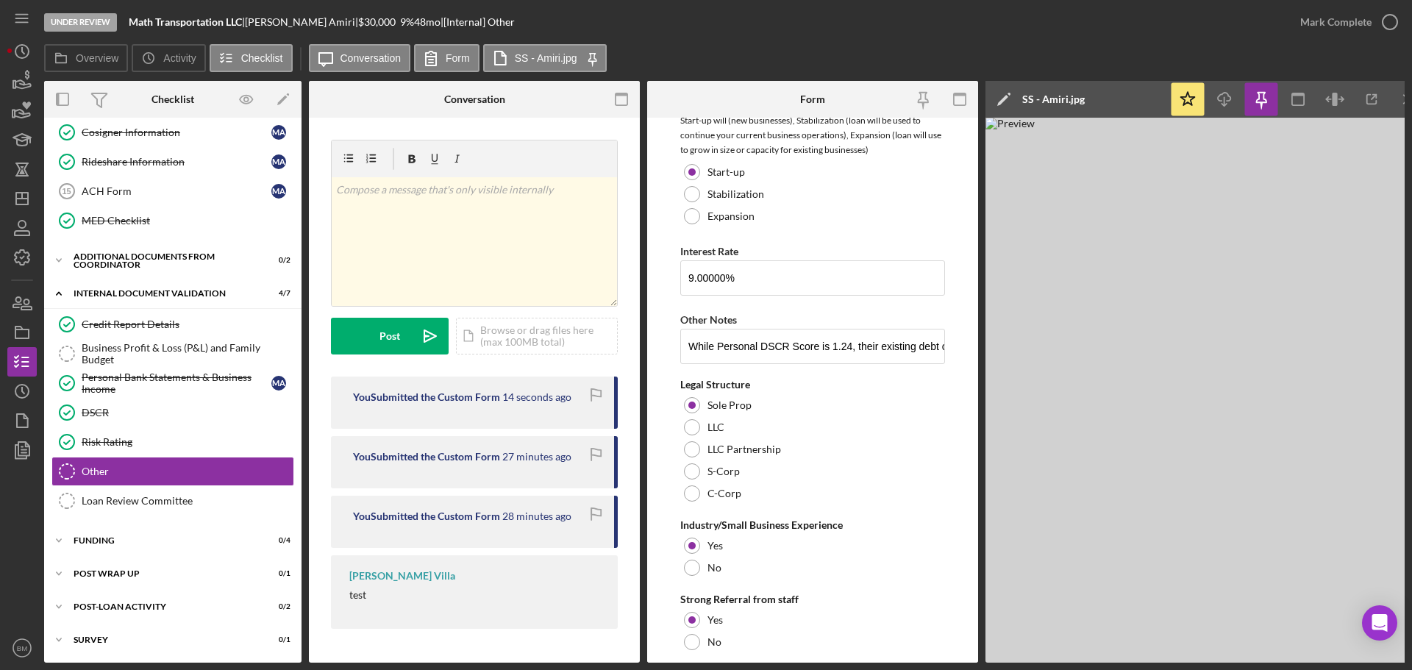
scroll to position [735, 0]
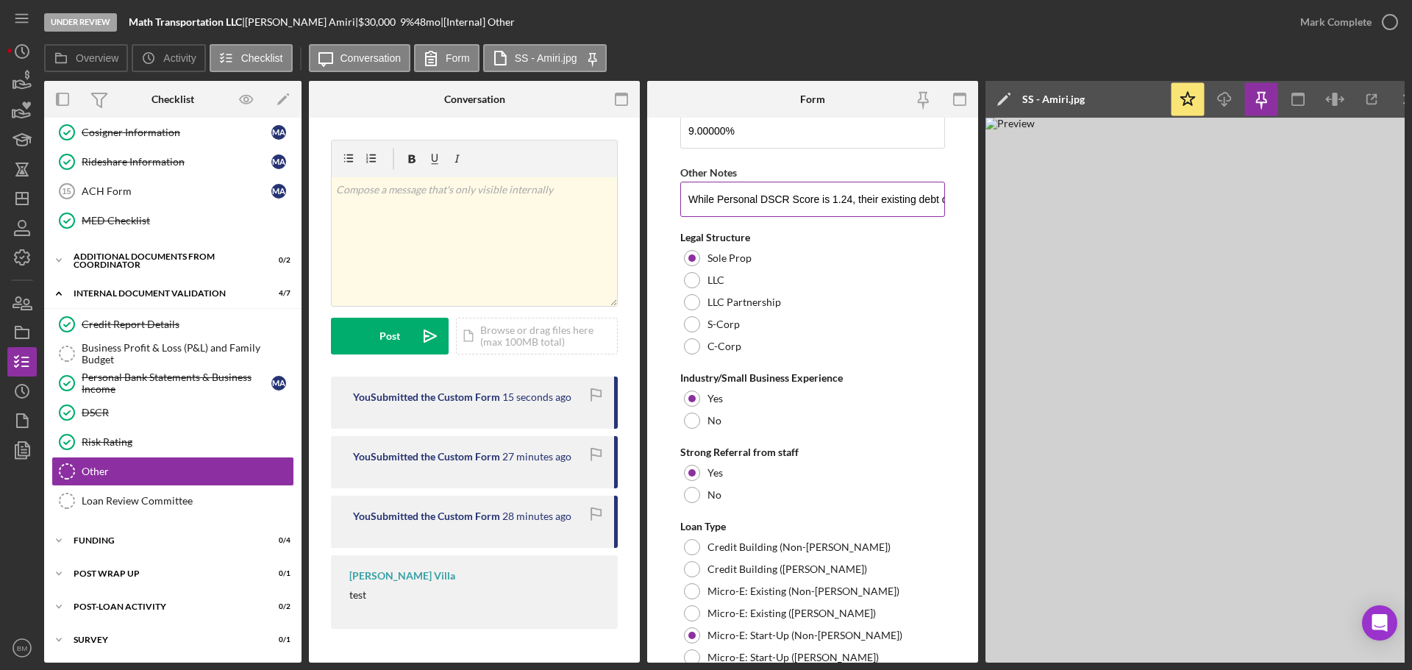
click at [922, 193] on input "While Personal DSCR Score is 1.24, their existing debt of the vehicle loan (whi…" at bounding box center [812, 199] width 265 height 35
type input "While Personal DSCR Score is 1.24, their existing debt of the vehicle loan (whi…"
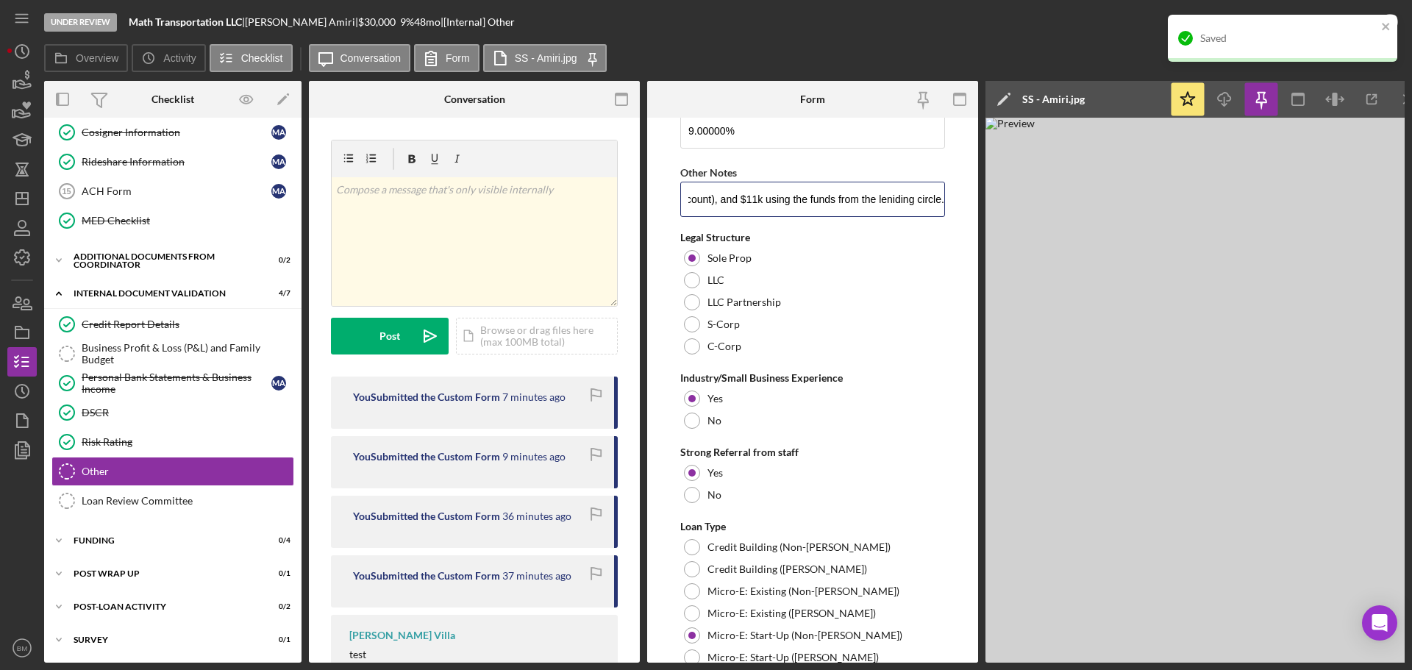
scroll to position [0, 0]
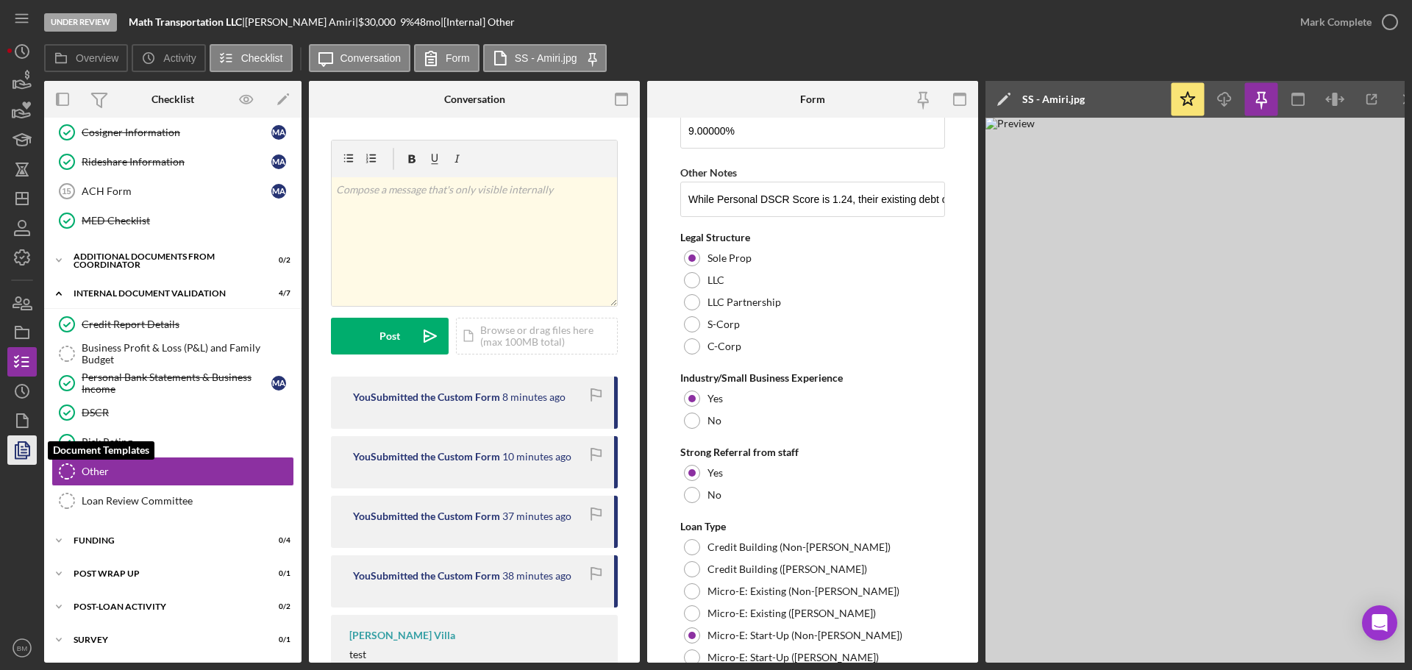
click at [18, 438] on icon "button" at bounding box center [22, 450] width 37 height 37
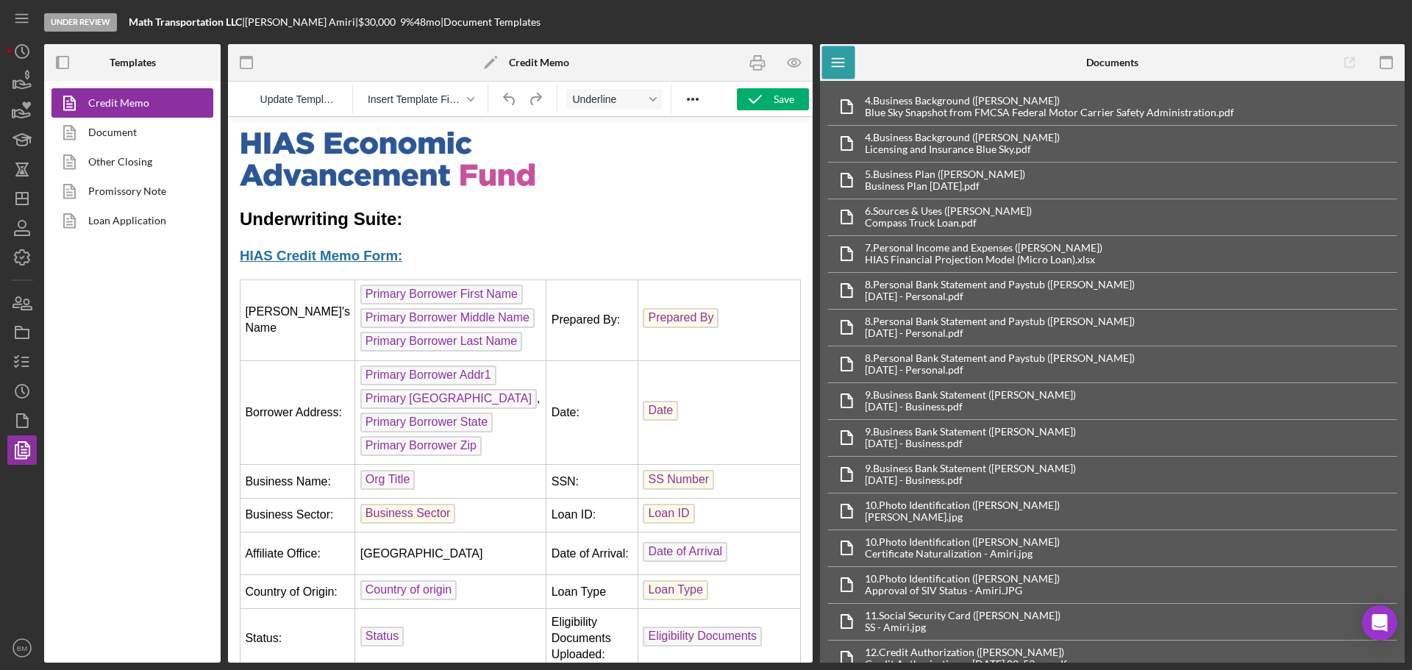
click at [419, 215] on h2 "Underwriting Suite:" at bounding box center [520, 219] width 561 height 25
click at [244, 217] on h2 "Underwriting Suite:" at bounding box center [520, 219] width 561 height 25
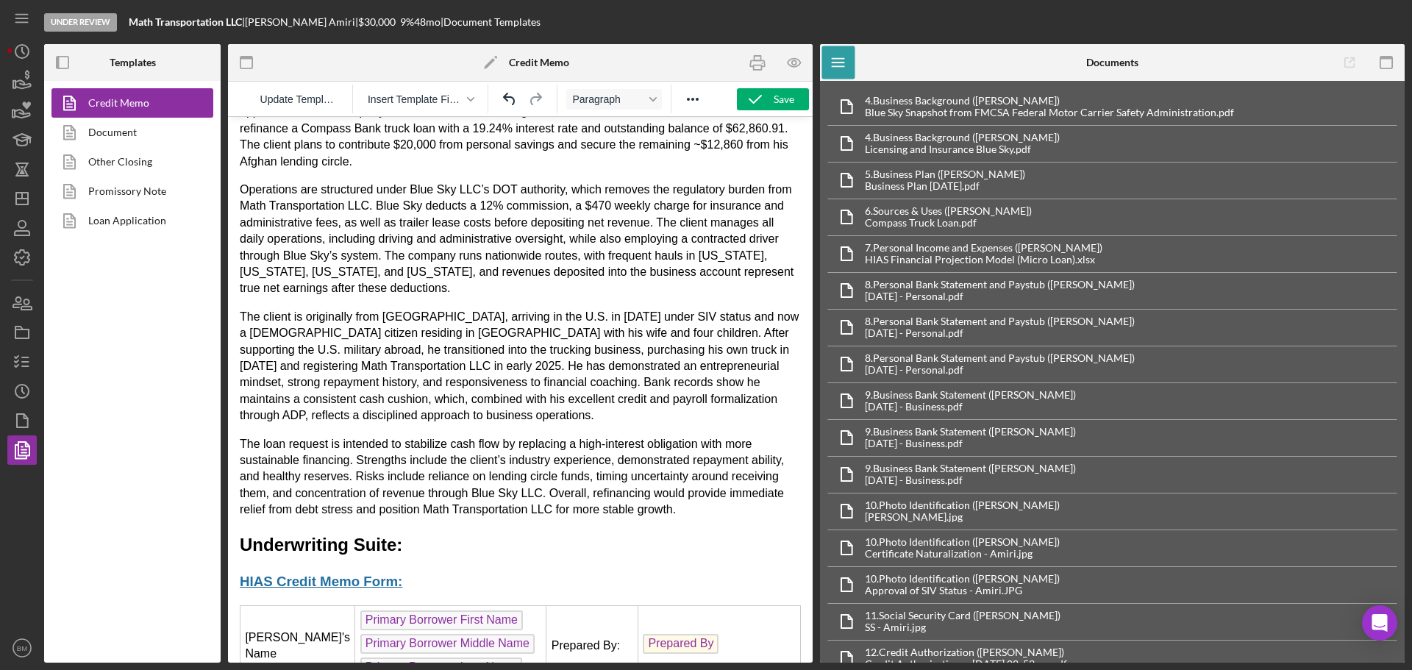
scroll to position [356, 0]
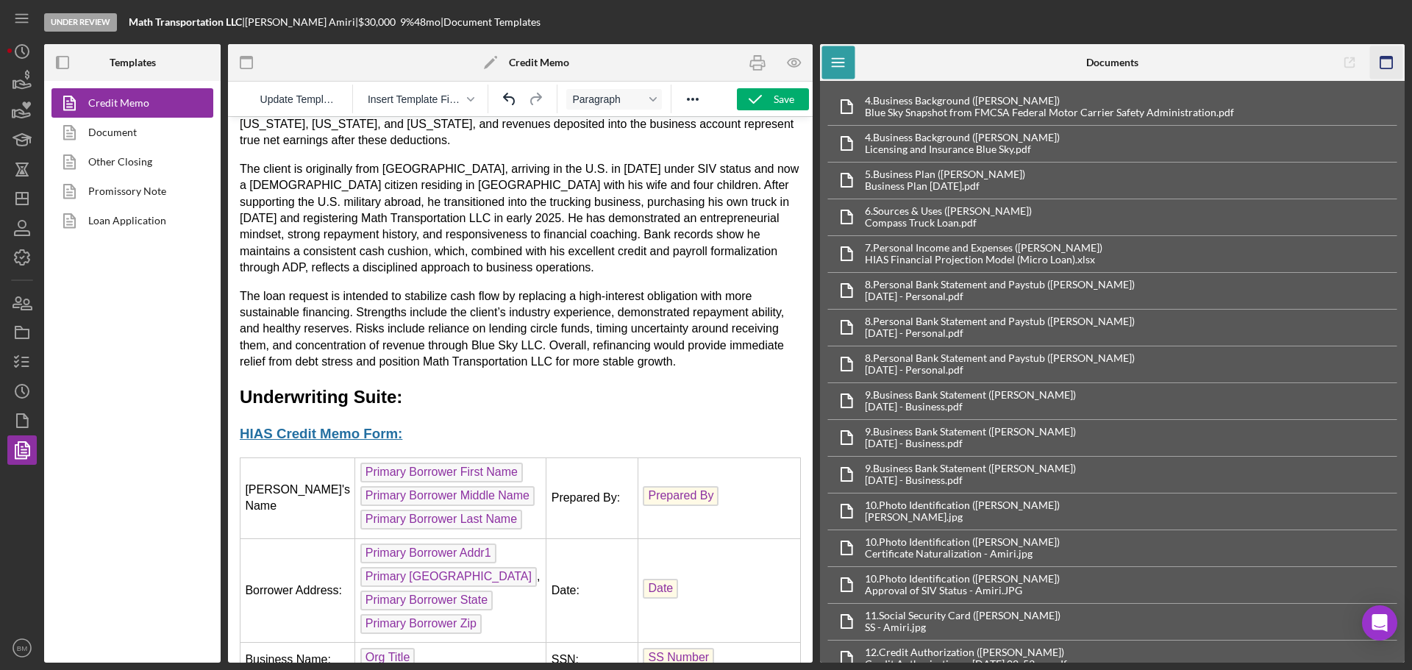
click at [1382, 71] on icon "button" at bounding box center [1386, 62] width 33 height 33
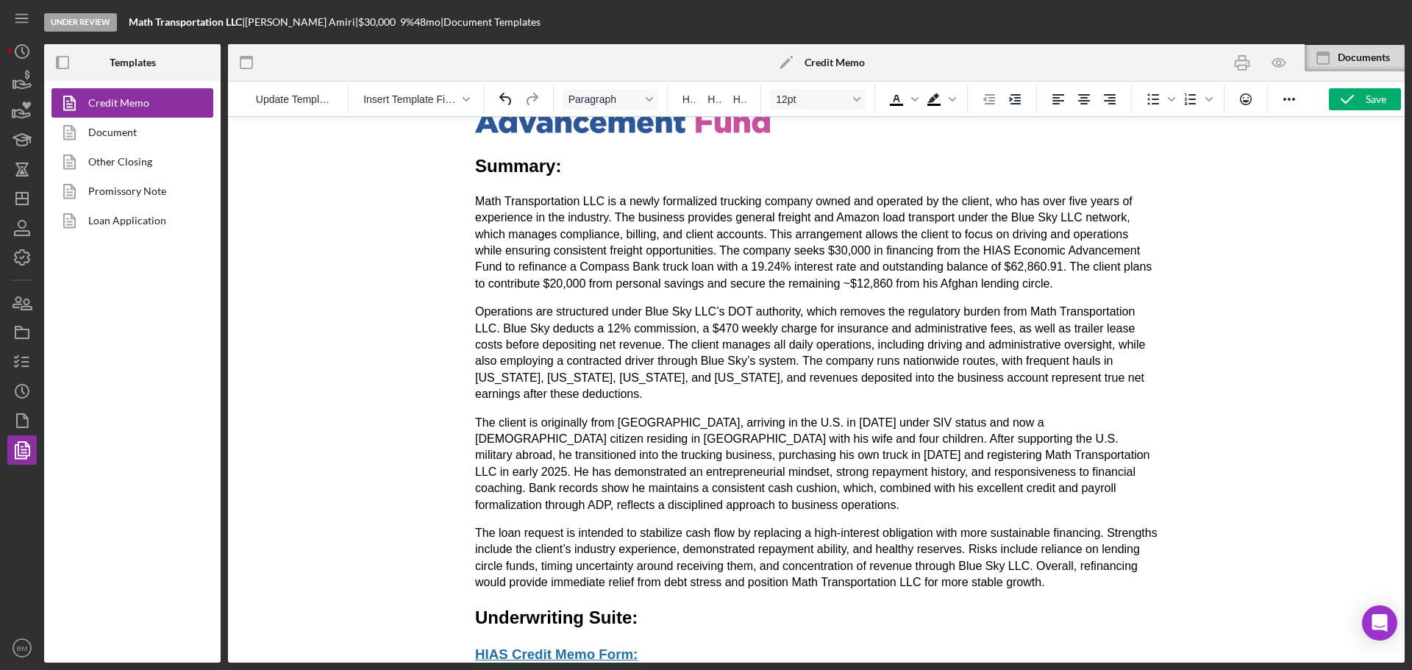
scroll to position [0, 0]
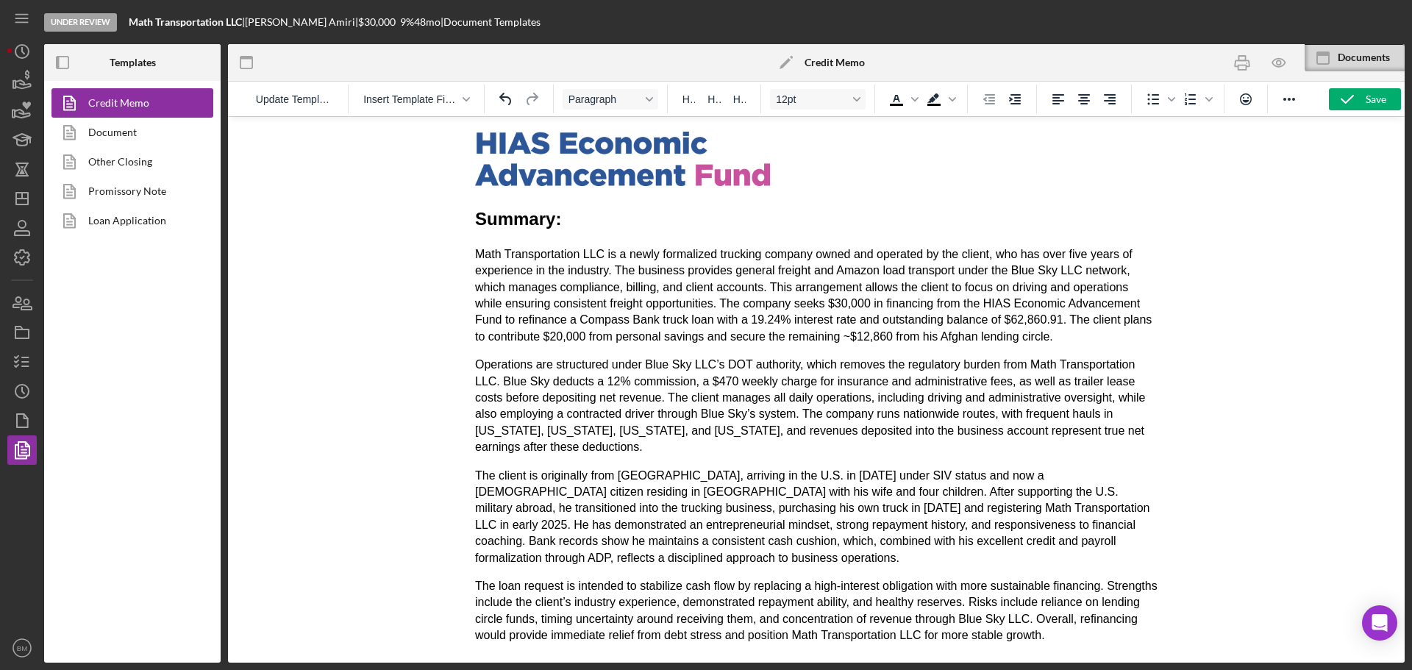
click at [1016, 317] on p "Math Transportation LLC is a newly formalized trucking company owned and operat…" at bounding box center [816, 295] width 682 height 99
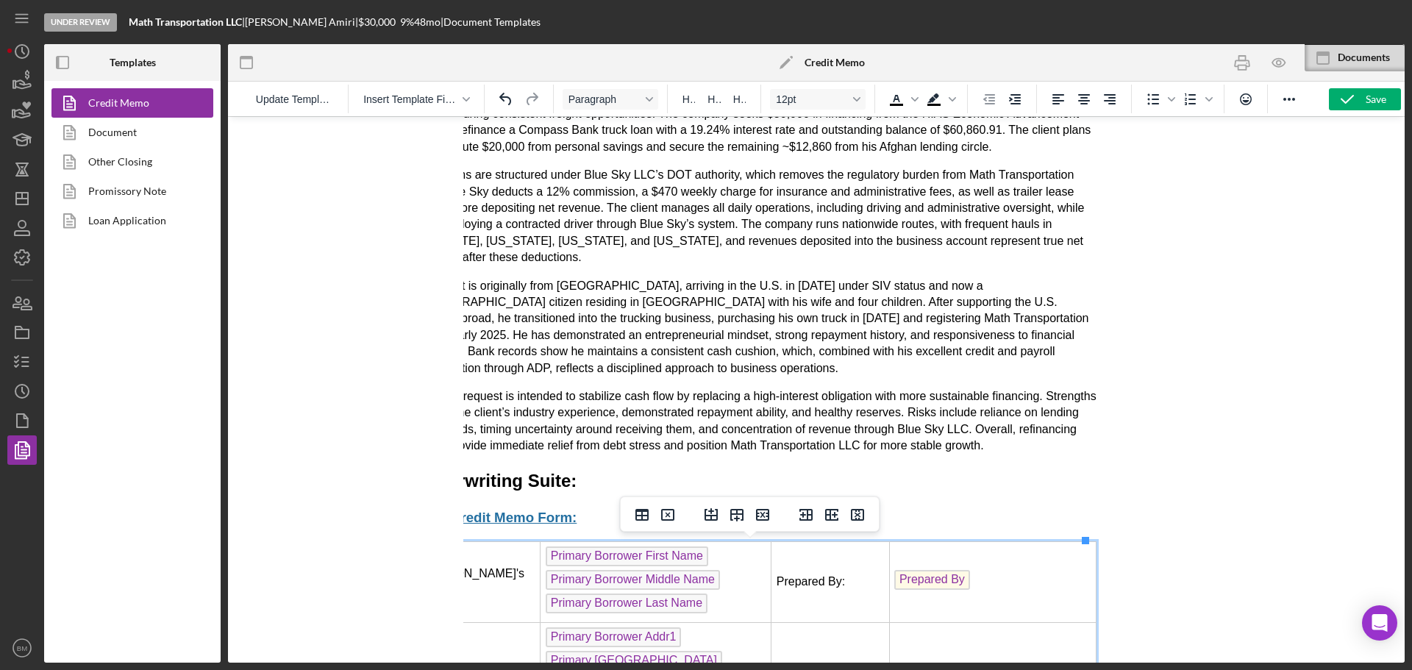
scroll to position [0, 61]
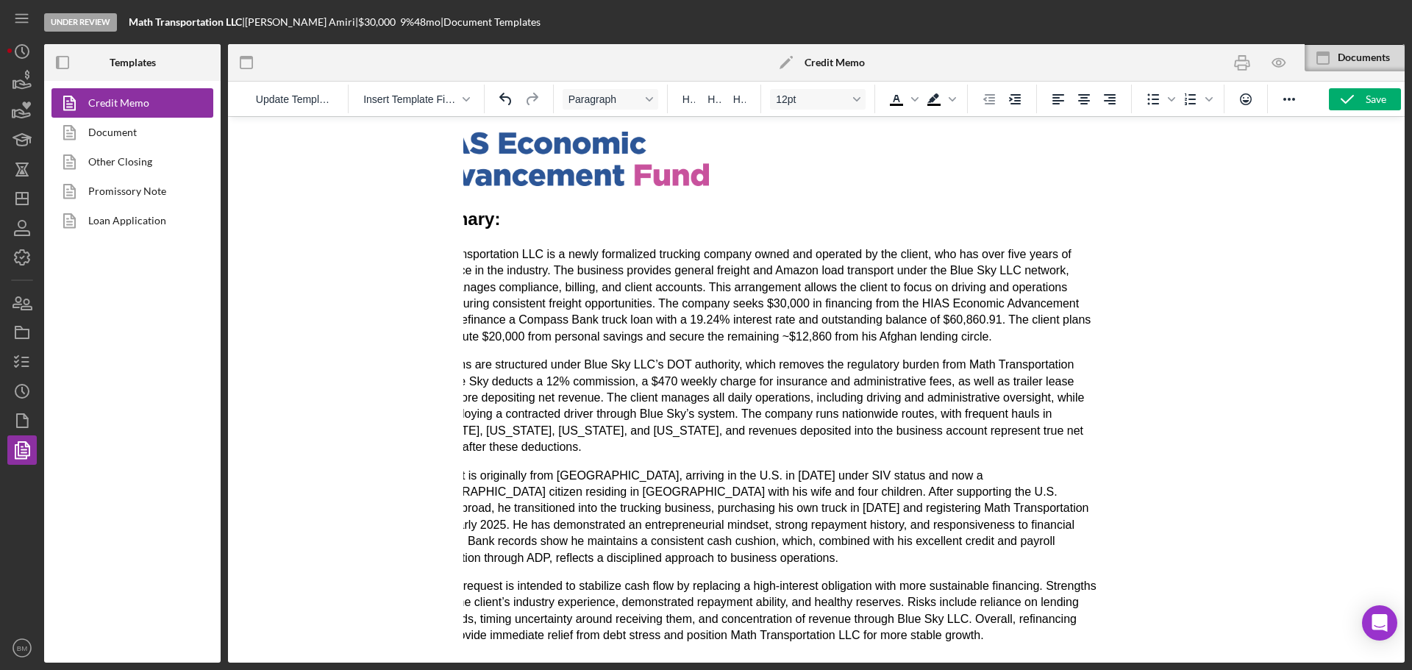
click at [1017, 374] on p "Operations are structured under Blue Sky LLC’s DOT authority, which removes the…" at bounding box center [755, 406] width 682 height 99
drag, startPoint x: 991, startPoint y: 317, endPoint x: 963, endPoint y: 316, distance: 28.7
click at [963, 316] on p "Math Transportation LLC is a newly formalized trucking company owned and operat…" at bounding box center [755, 295] width 682 height 99
click at [710, 332] on p "Math Transportation LLC is a newly formalized trucking company owned and operat…" at bounding box center [755, 295] width 682 height 99
drag, startPoint x: 815, startPoint y: 336, endPoint x: 785, endPoint y: 336, distance: 30.9
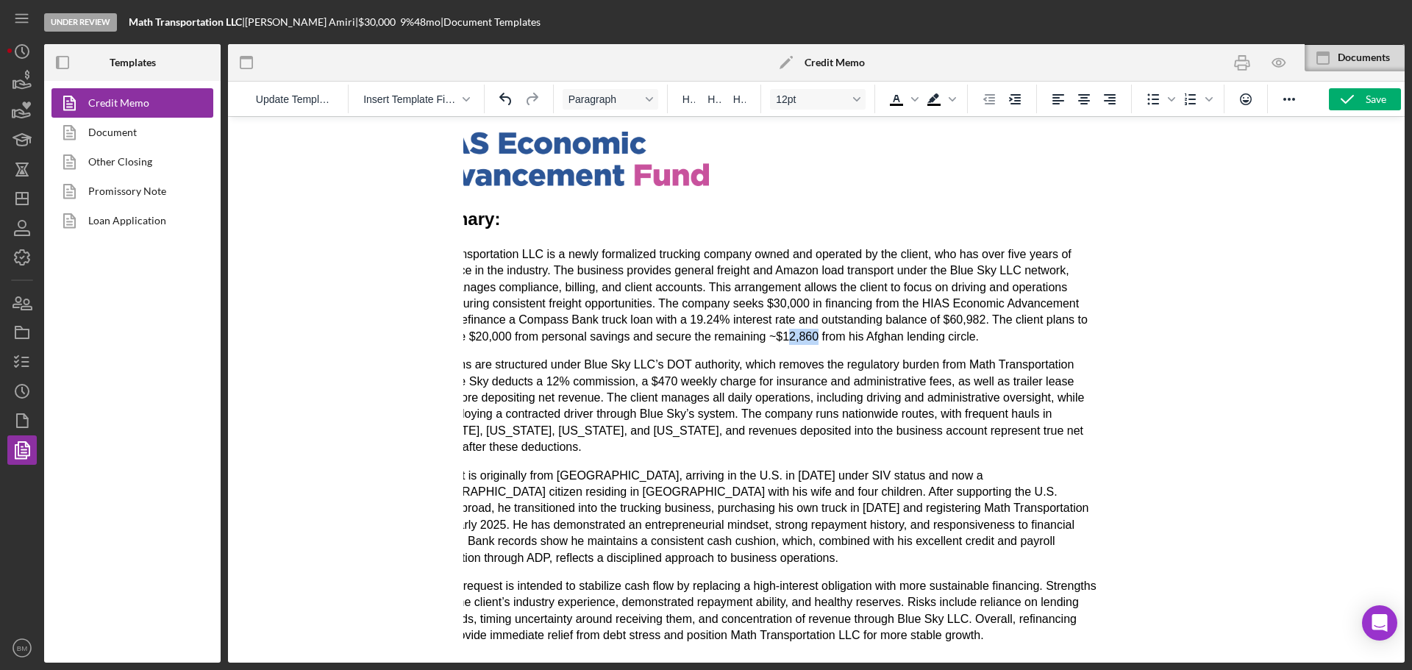
click at [785, 336] on p "Math Transportation LLC is a newly formalized trucking company owned and operat…" at bounding box center [755, 295] width 682 height 99
click at [776, 332] on p "Math Transportation LLC is a newly formalized trucking company owned and operat…" at bounding box center [755, 295] width 682 height 99
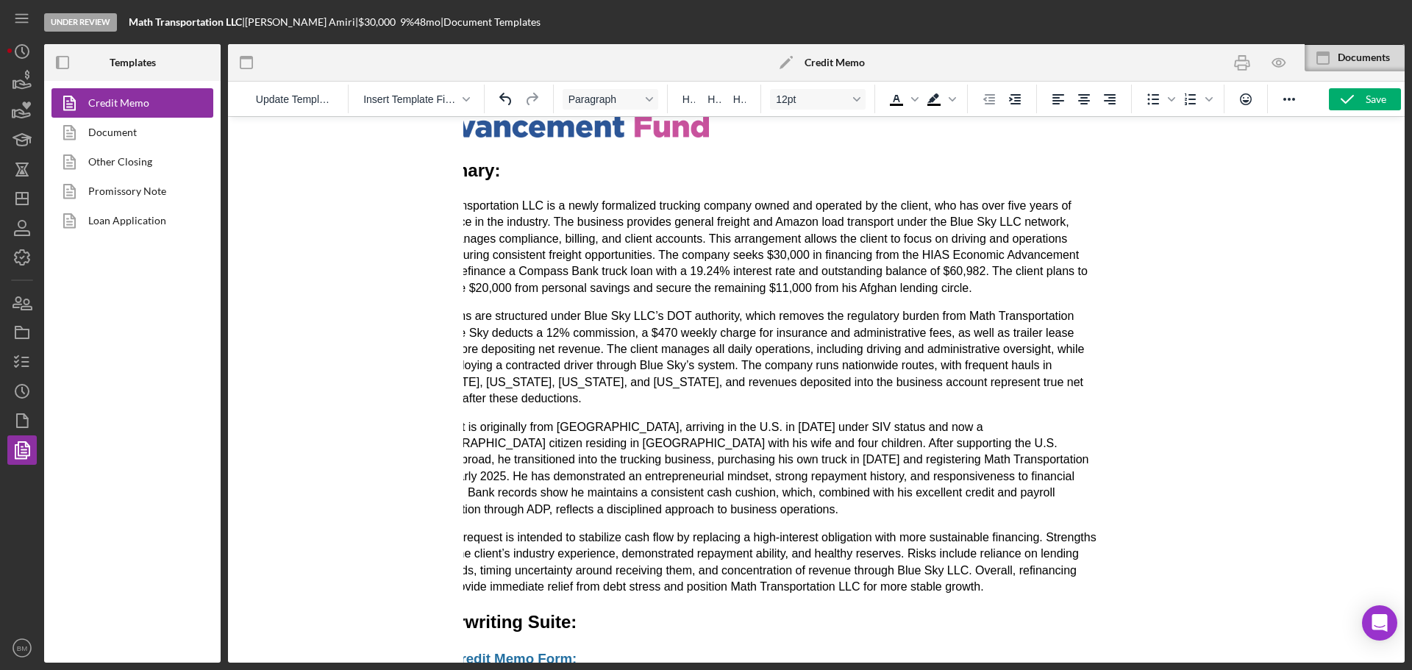
scroll to position [74, 61]
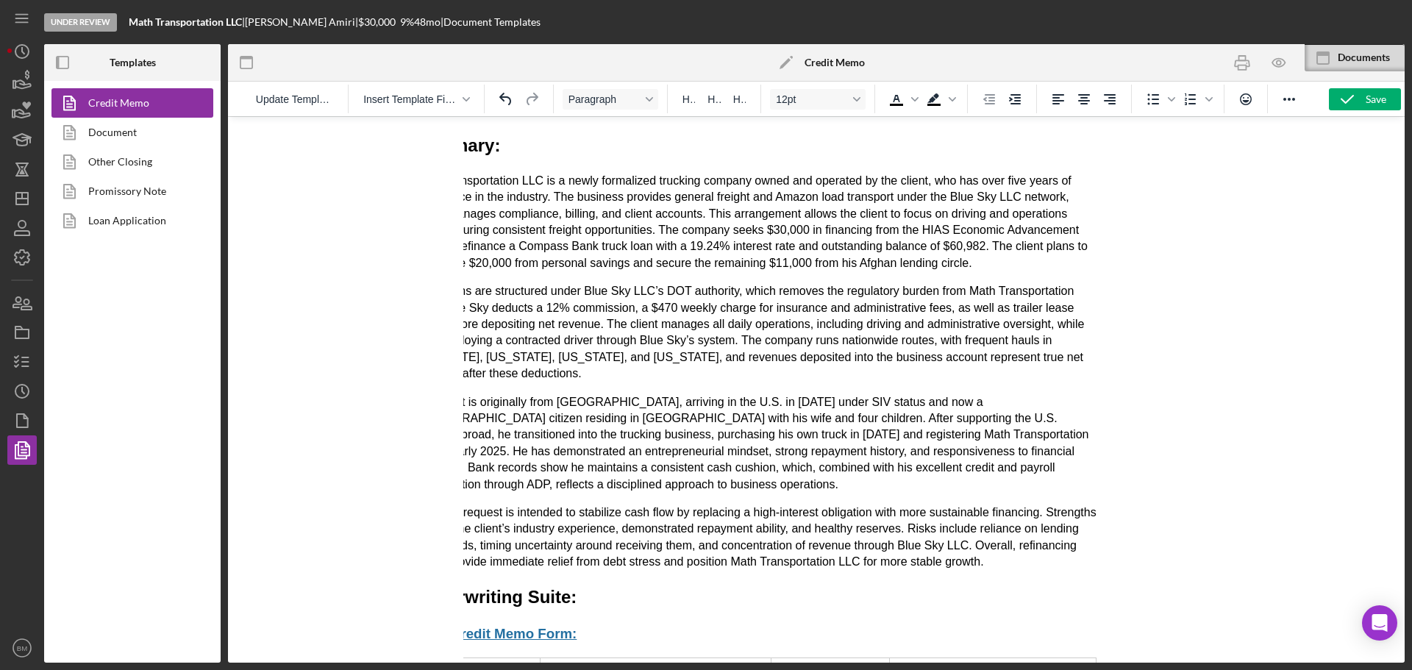
click at [858, 432] on p "The client is originally from Afghanistan, arriving in the U.S. in 2019 under S…" at bounding box center [755, 443] width 682 height 99
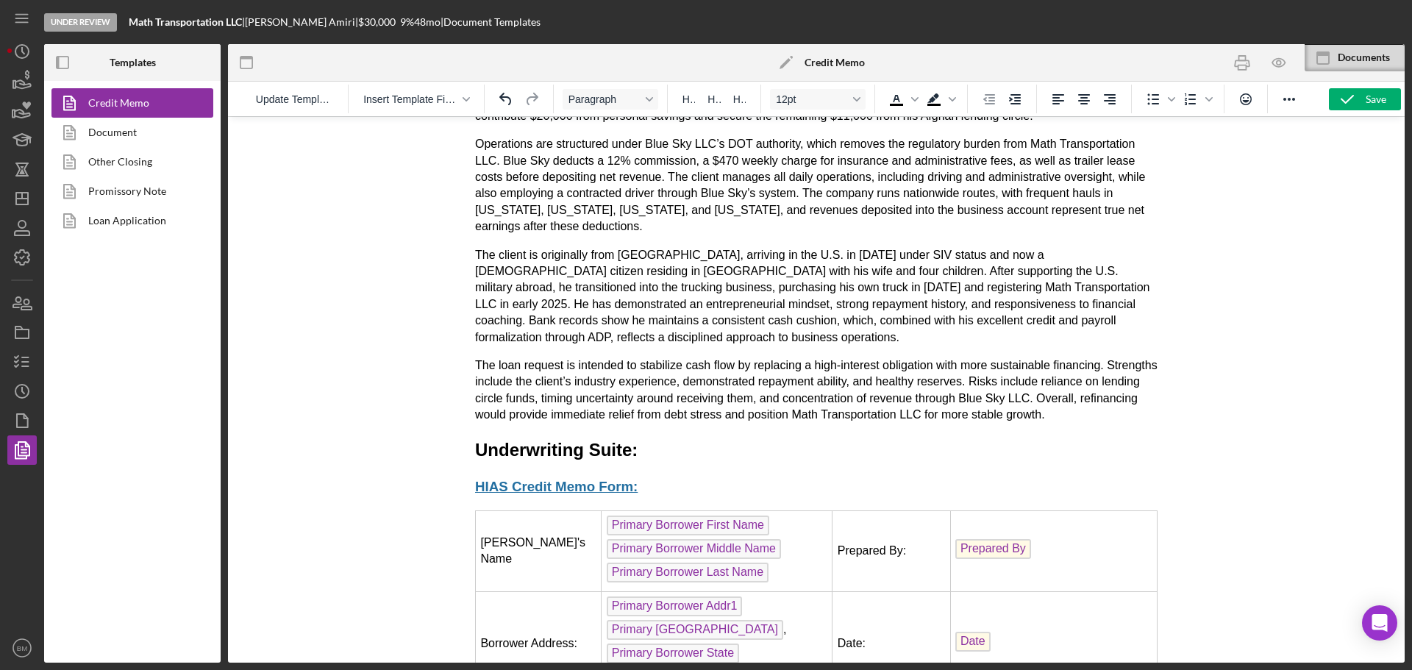
scroll to position [0, 0]
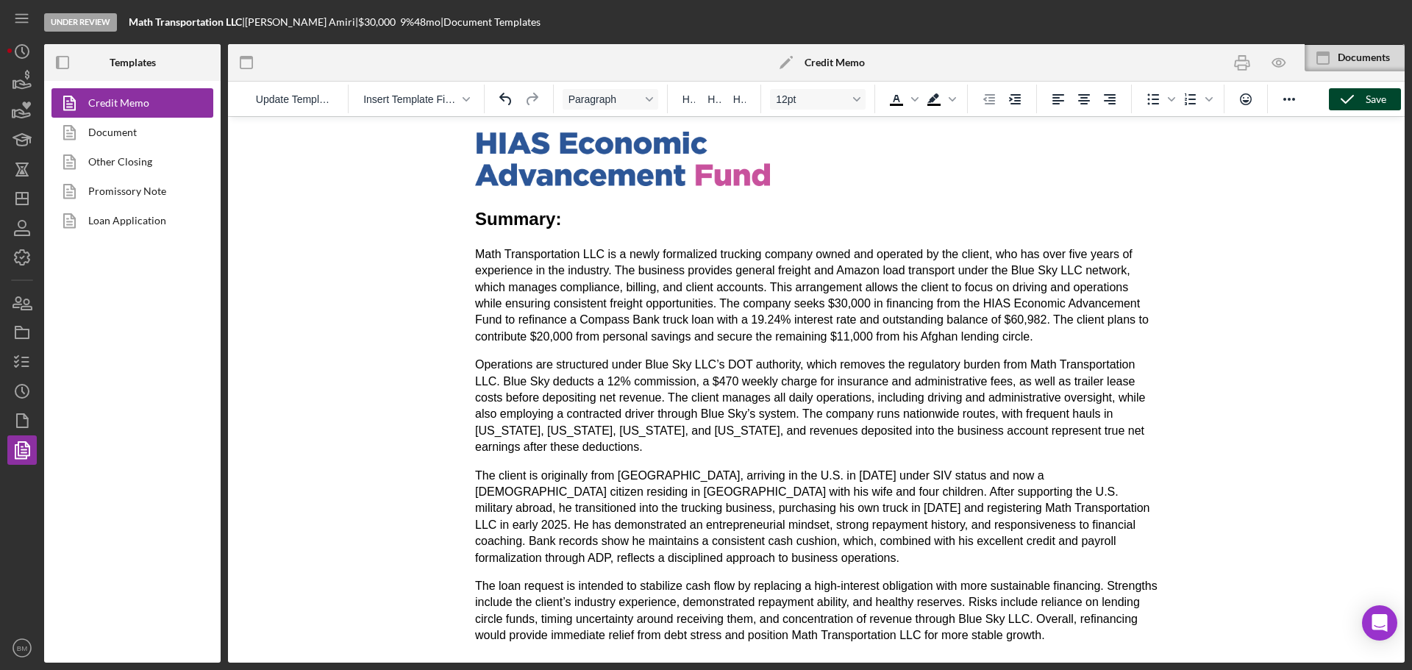
click at [1346, 96] on icon "button" at bounding box center [1347, 99] width 37 height 37
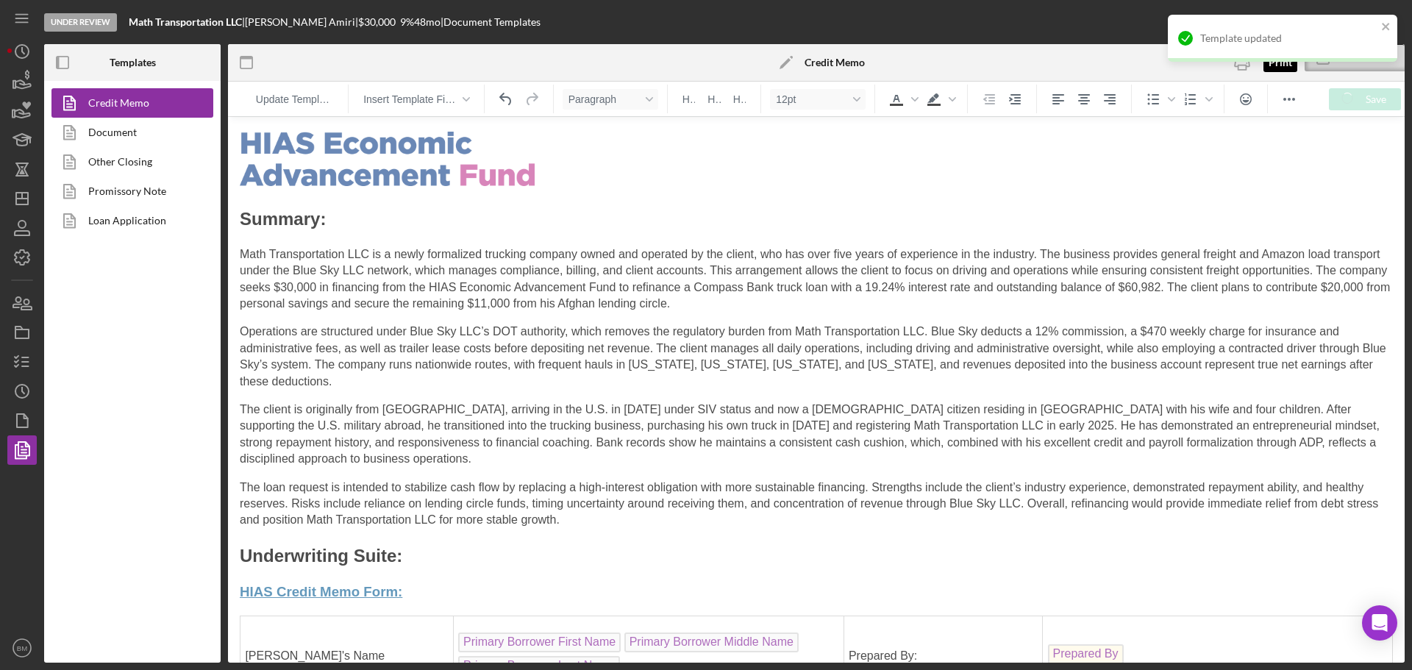
click at [1246, 65] on div "Template updated" at bounding box center [1282, 44] width 235 height 65
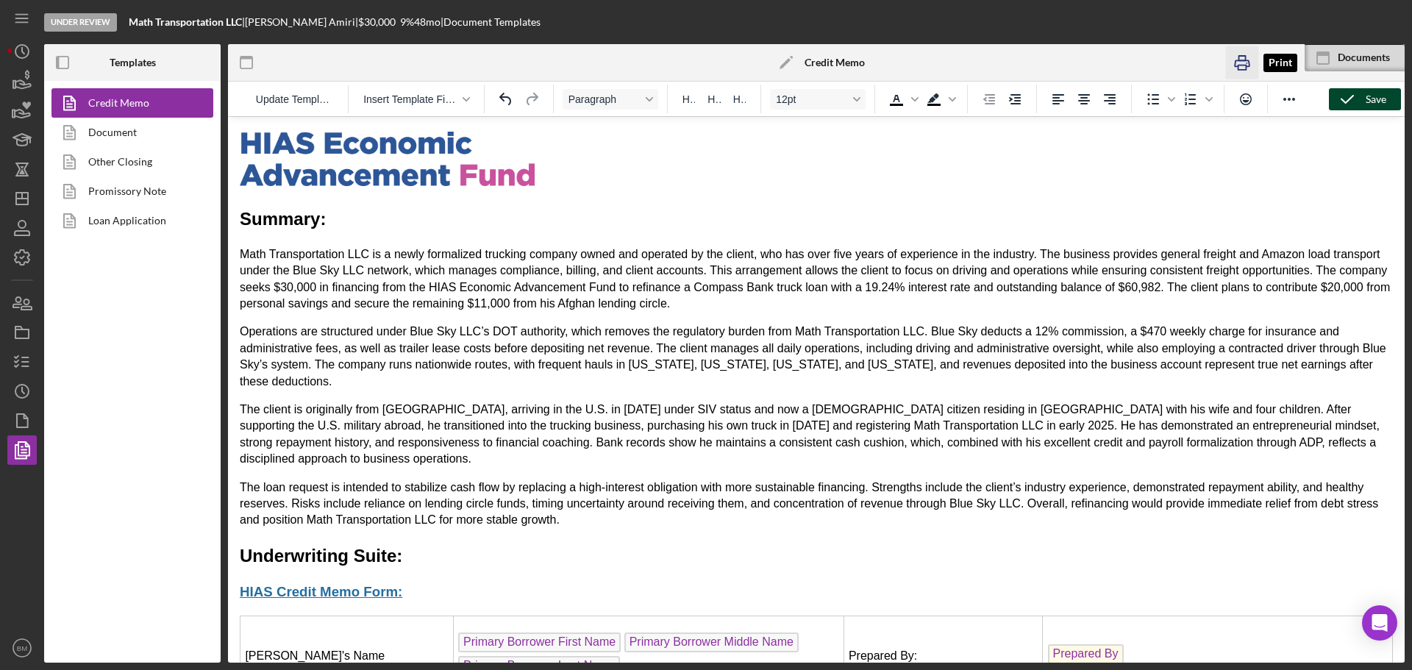
drag, startPoint x: 1245, startPoint y: 64, endPoint x: 926, endPoint y: 457, distance: 505.5
click at [1245, 64] on icon "button" at bounding box center [1241, 62] width 33 height 33
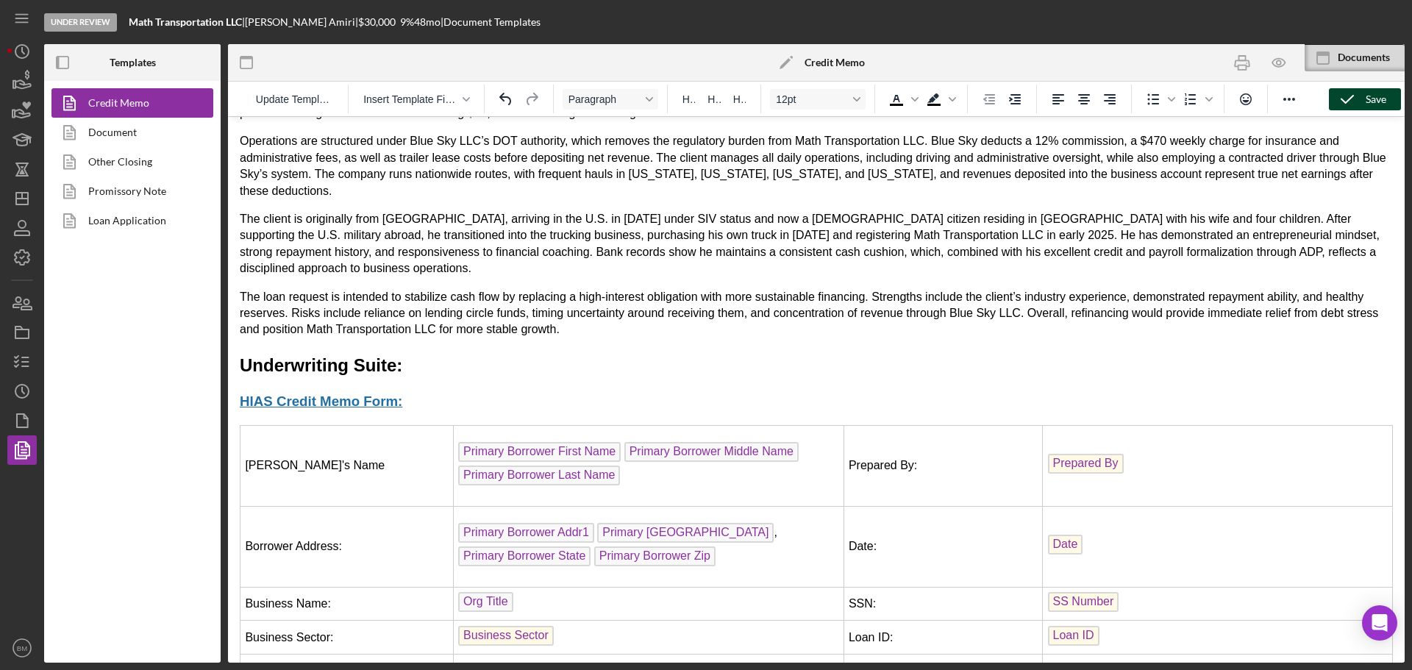
scroll to position [221, 0]
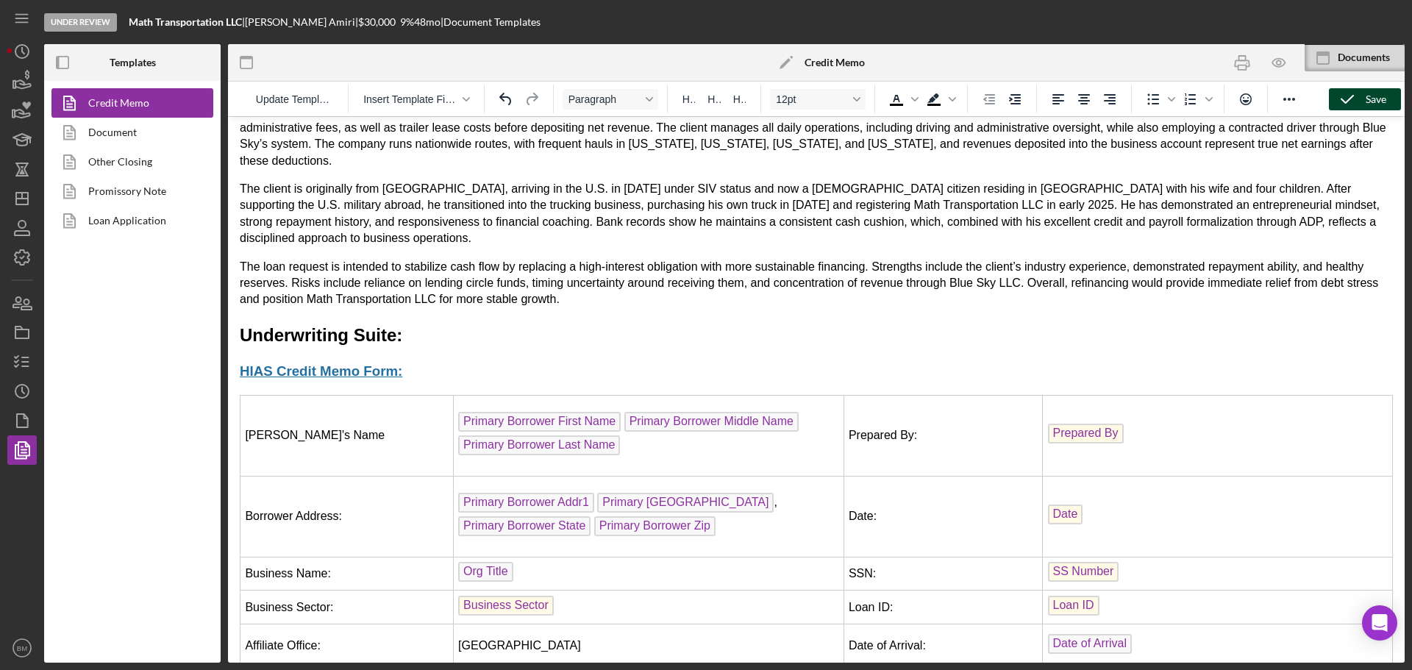
click at [614, 265] on p "The loan request is intended to stabilize cash flow by replacing a high-interes…" at bounding box center [816, 283] width 1153 height 49
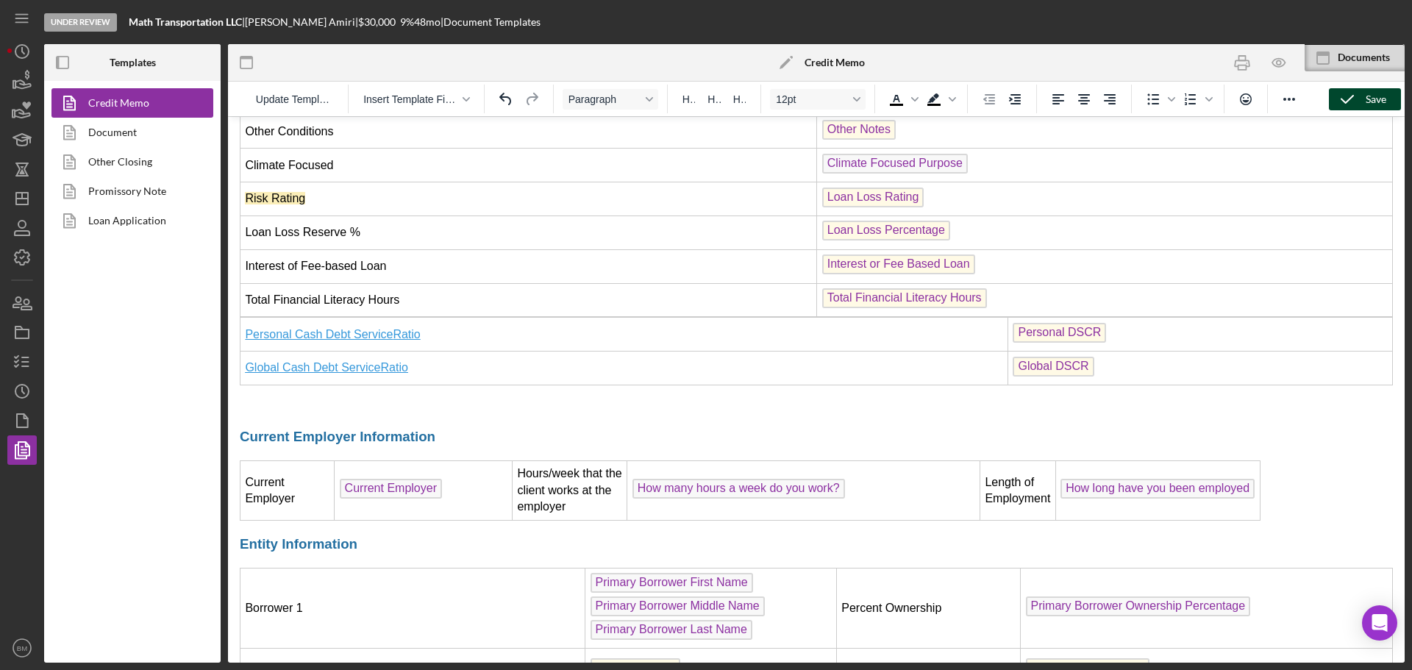
scroll to position [1397, 0]
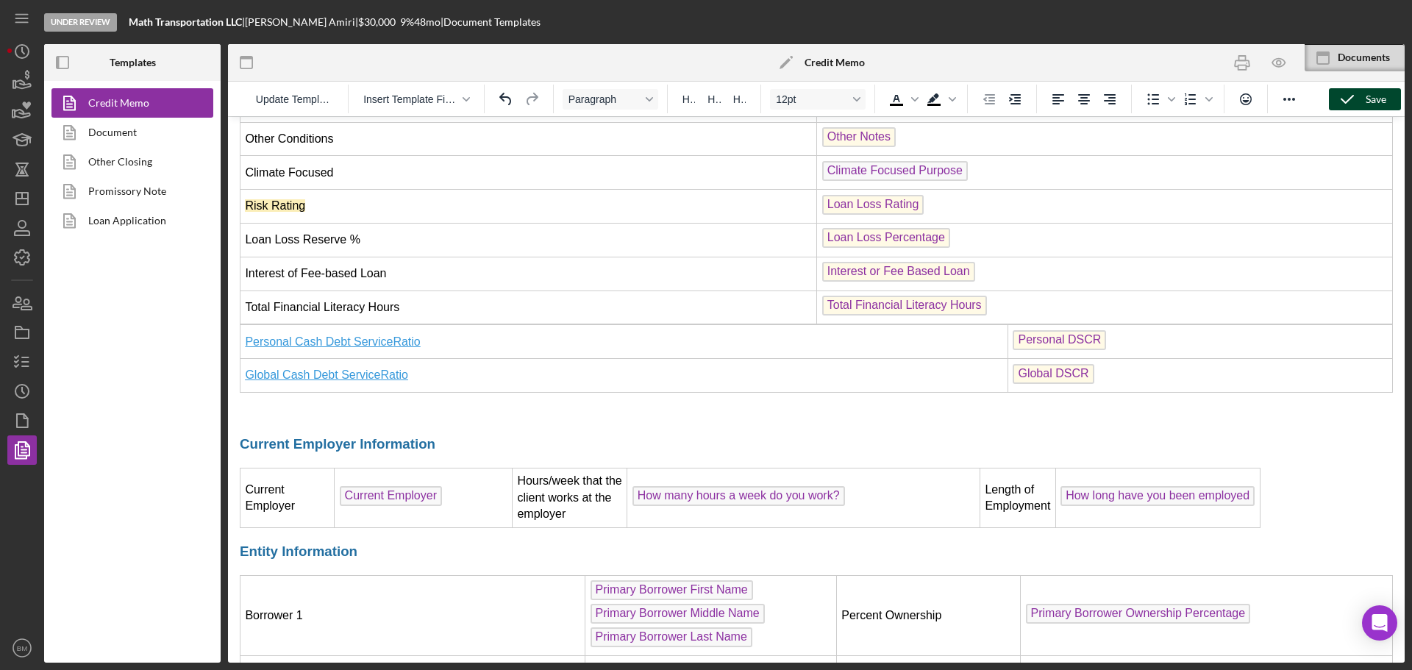
click at [611, 359] on td "Global Cash Debt Service Ratio" at bounding box center [624, 376] width 768 height 34
drag, startPoint x: 877, startPoint y: 21, endPoint x: 815, endPoint y: 265, distance: 251.3
click at [815, 265] on button "Delete row" at bounding box center [823, 265] width 25 height 21
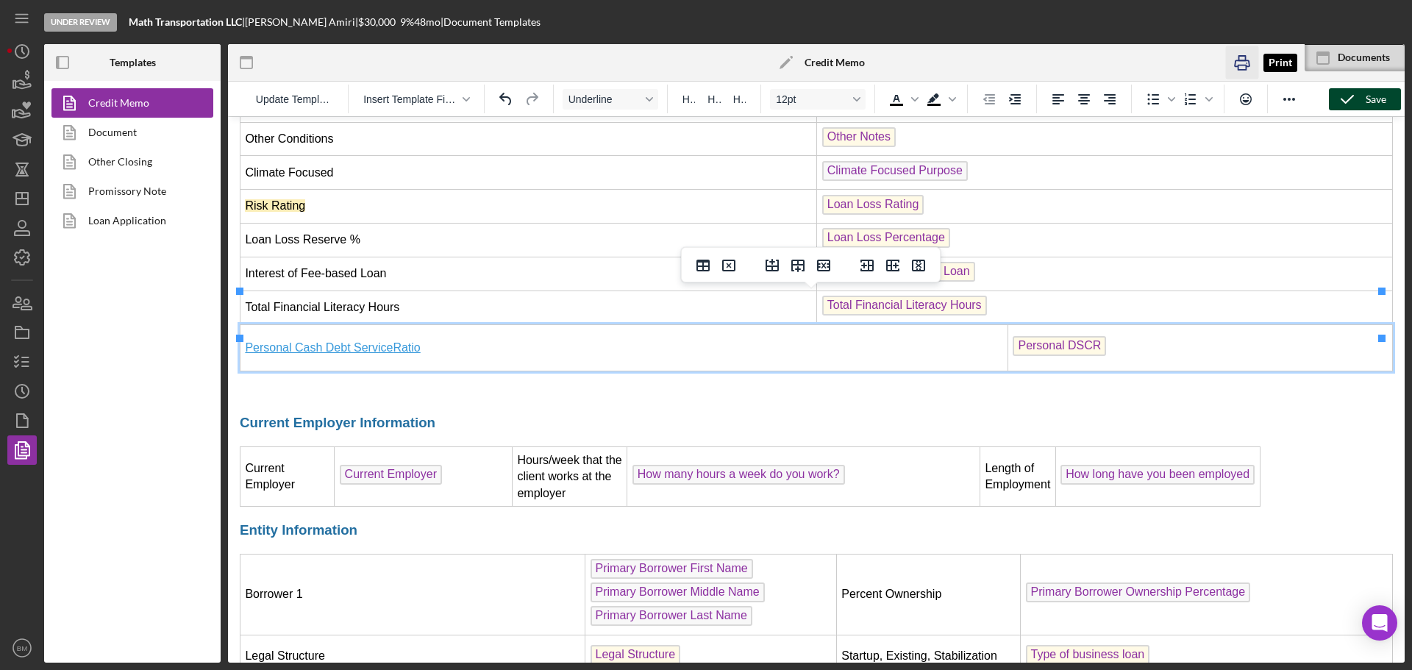
click at [1243, 62] on icon "button" at bounding box center [1241, 62] width 33 height 33
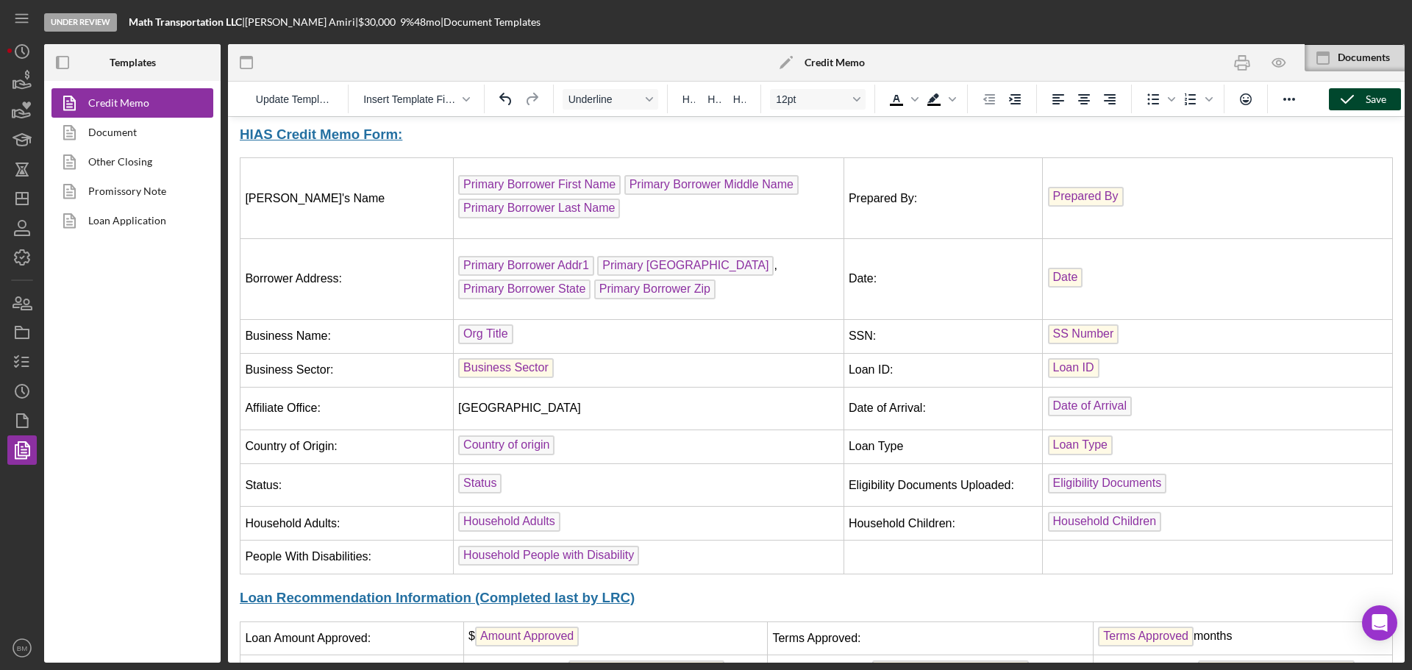
scroll to position [294, 0]
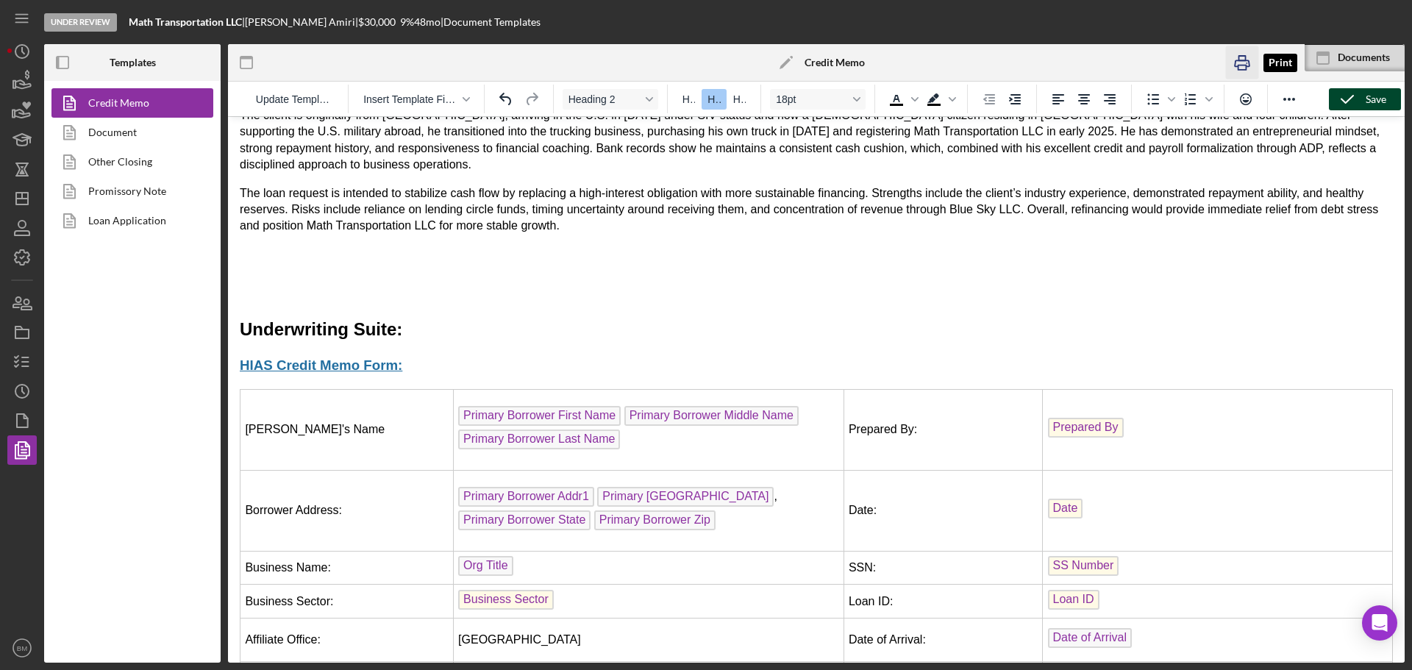
click at [1243, 65] on rect "button" at bounding box center [1242, 67] width 8 height 4
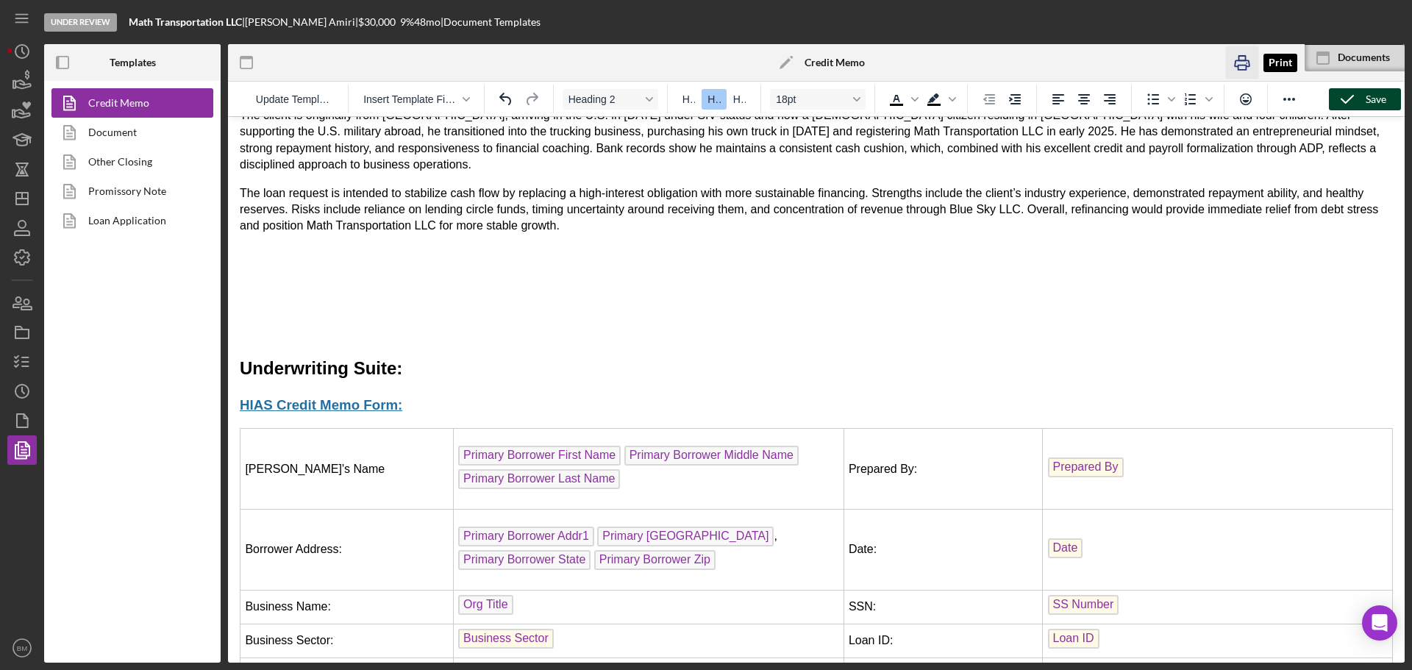
click at [1232, 65] on icon "button" at bounding box center [1241, 62] width 33 height 33
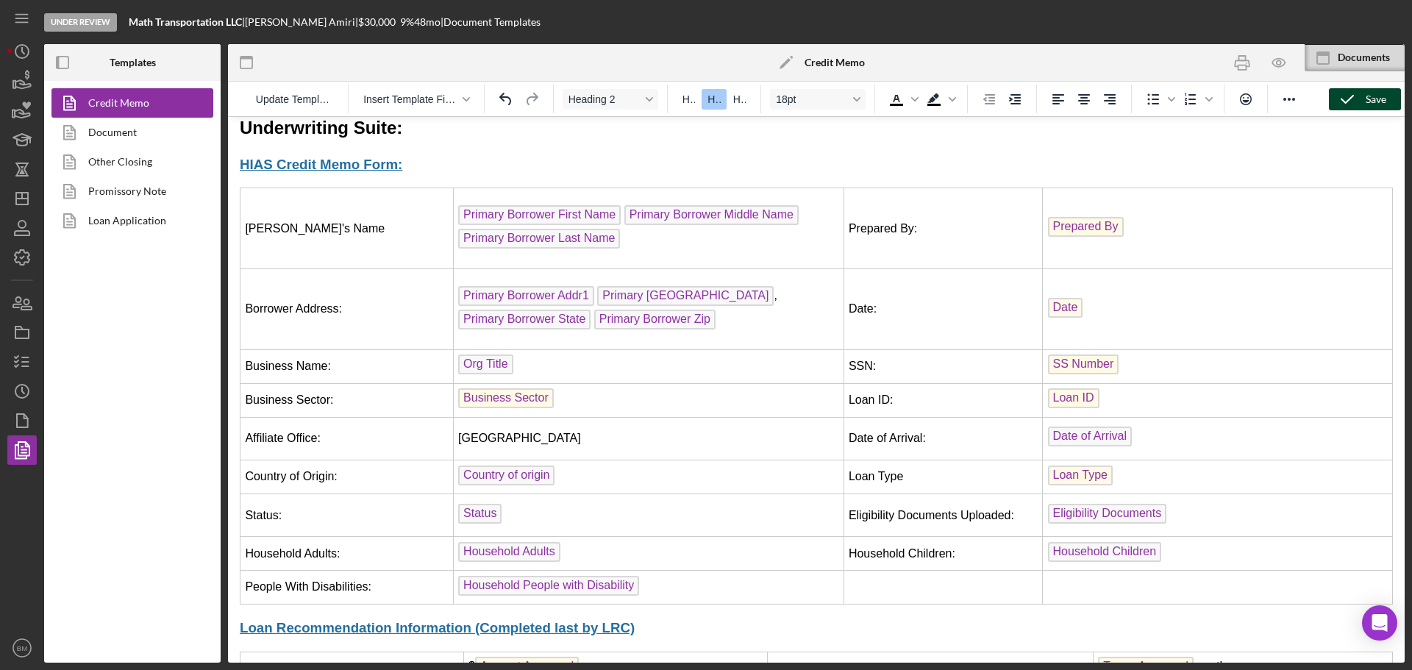
scroll to position [515, 0]
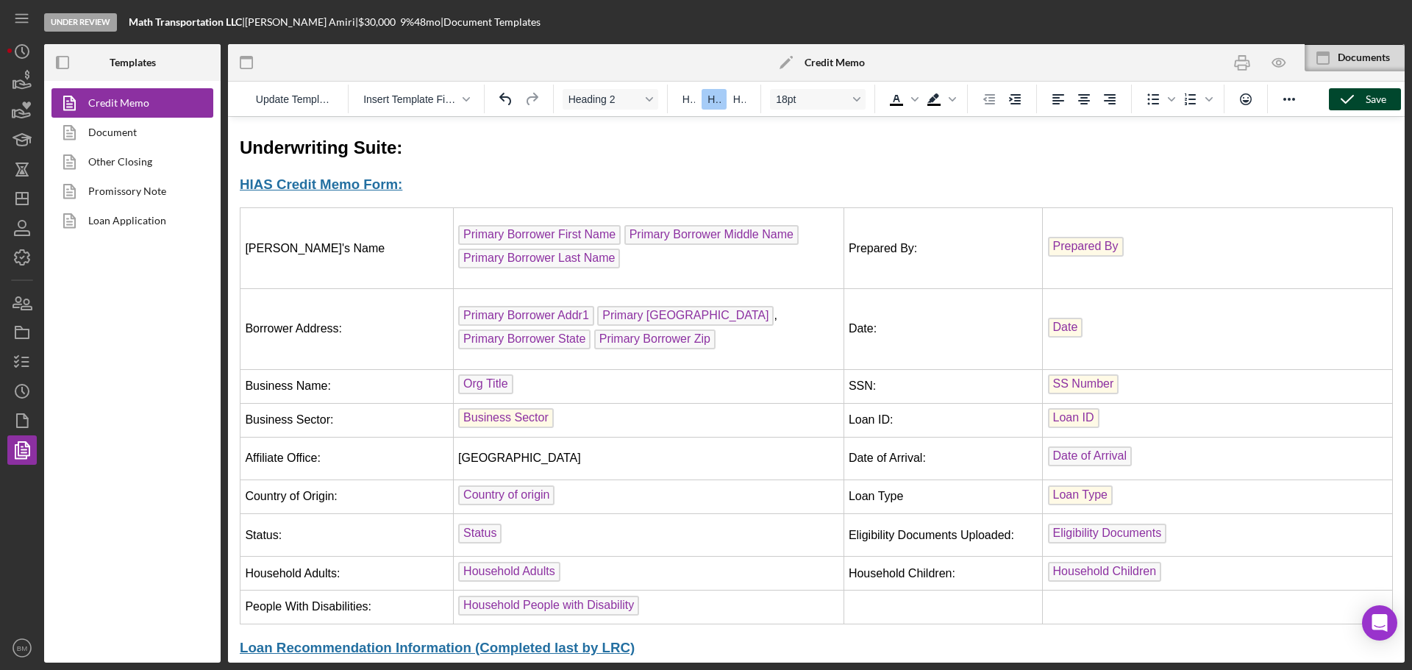
click at [714, 225] on span "Primary Borrower Middle Name" at bounding box center [711, 235] width 174 height 20
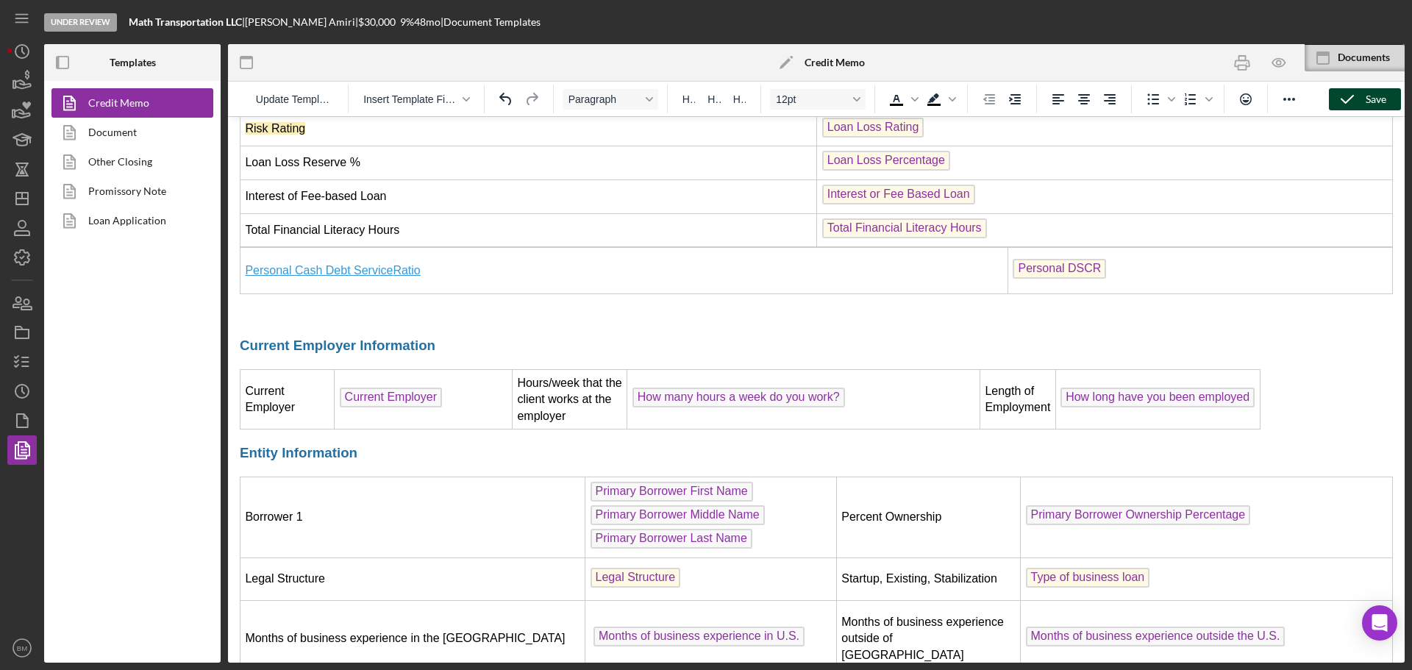
scroll to position [1618, 0]
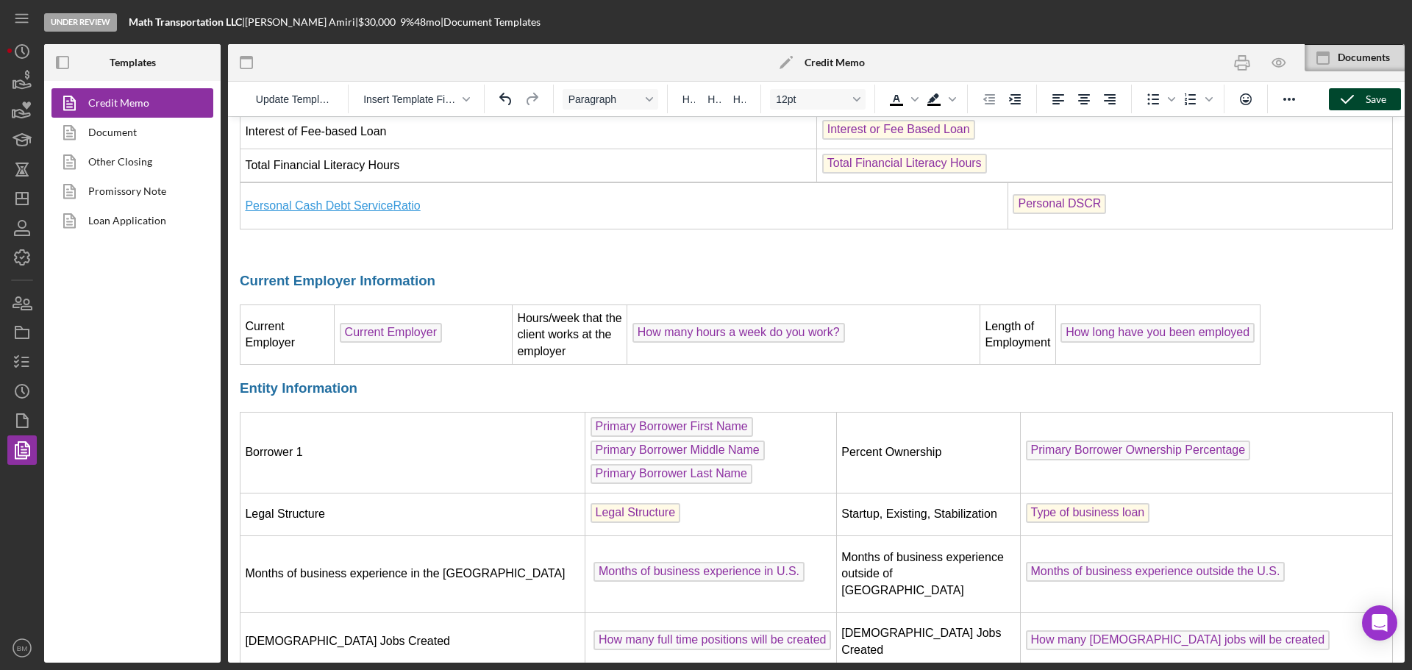
click at [724, 440] on span "Primary Borrower Middle Name" at bounding box center [677, 450] width 174 height 20
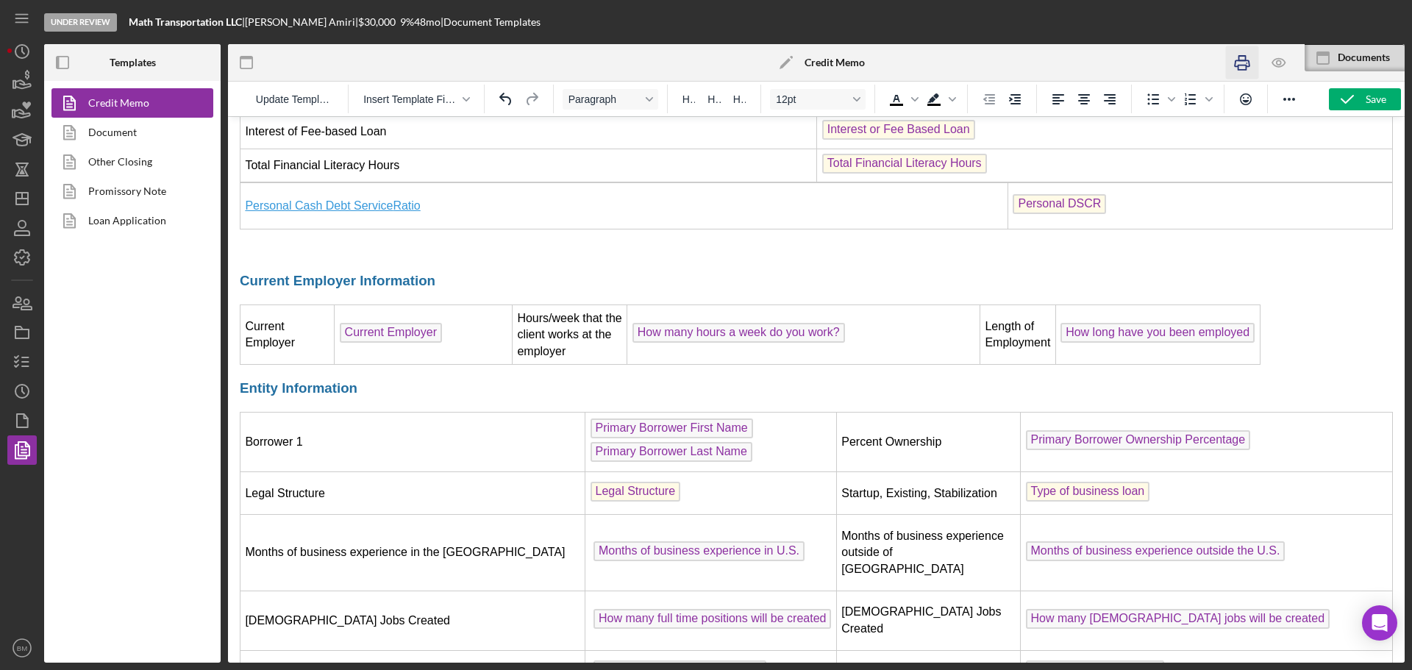
drag, startPoint x: 1373, startPoint y: 97, endPoint x: 1238, endPoint y: 72, distance: 137.6
click at [1374, 97] on div "Save" at bounding box center [1375, 99] width 21 height 22
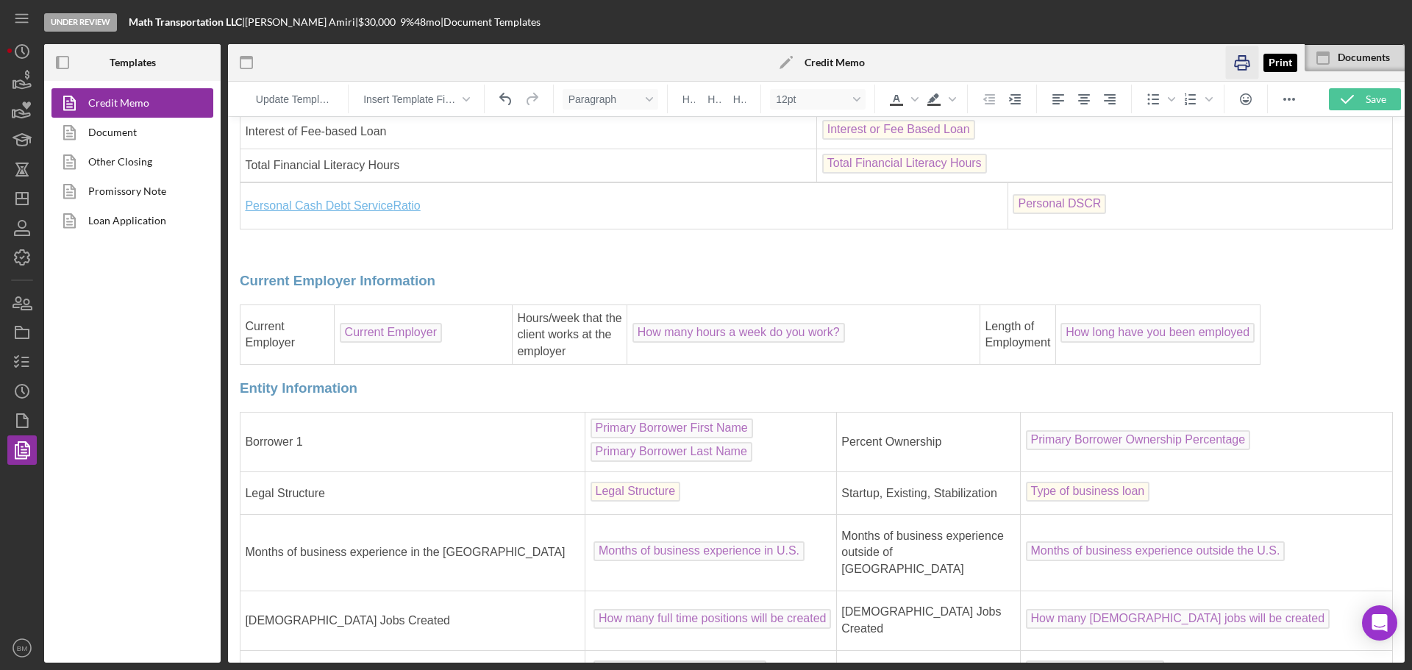
click at [1236, 70] on div "Under Review Math Transportation LLC | Mohammad Hassan Amiri | $30,000 $30,000 …" at bounding box center [706, 335] width 1412 height 670
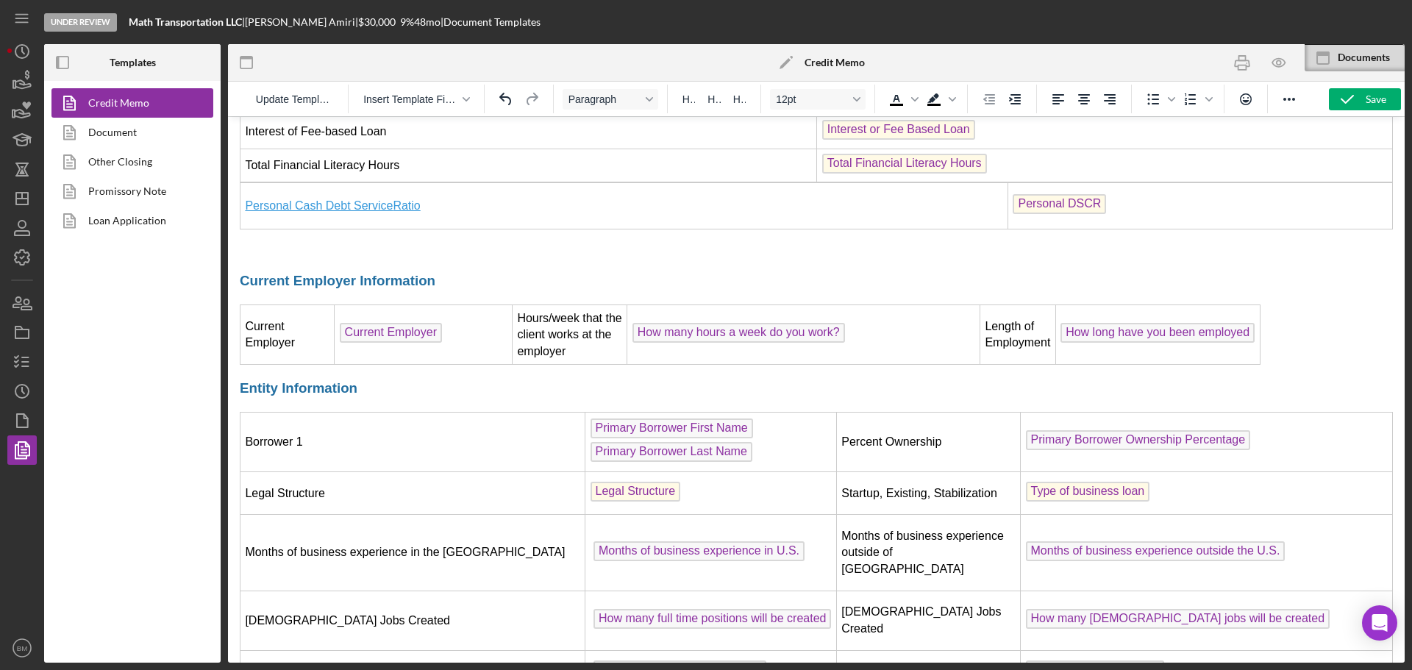
click at [1240, 70] on div "Under Review Math Transportation LLC | Mohammad Hassan Amiri | $30,000 $30,000 …" at bounding box center [706, 335] width 1412 height 670
drag, startPoint x: 838, startPoint y: 441, endPoint x: 1236, endPoint y: 60, distance: 550.7
click at [1236, 60] on icon "button" at bounding box center [1242, 63] width 15 height 6
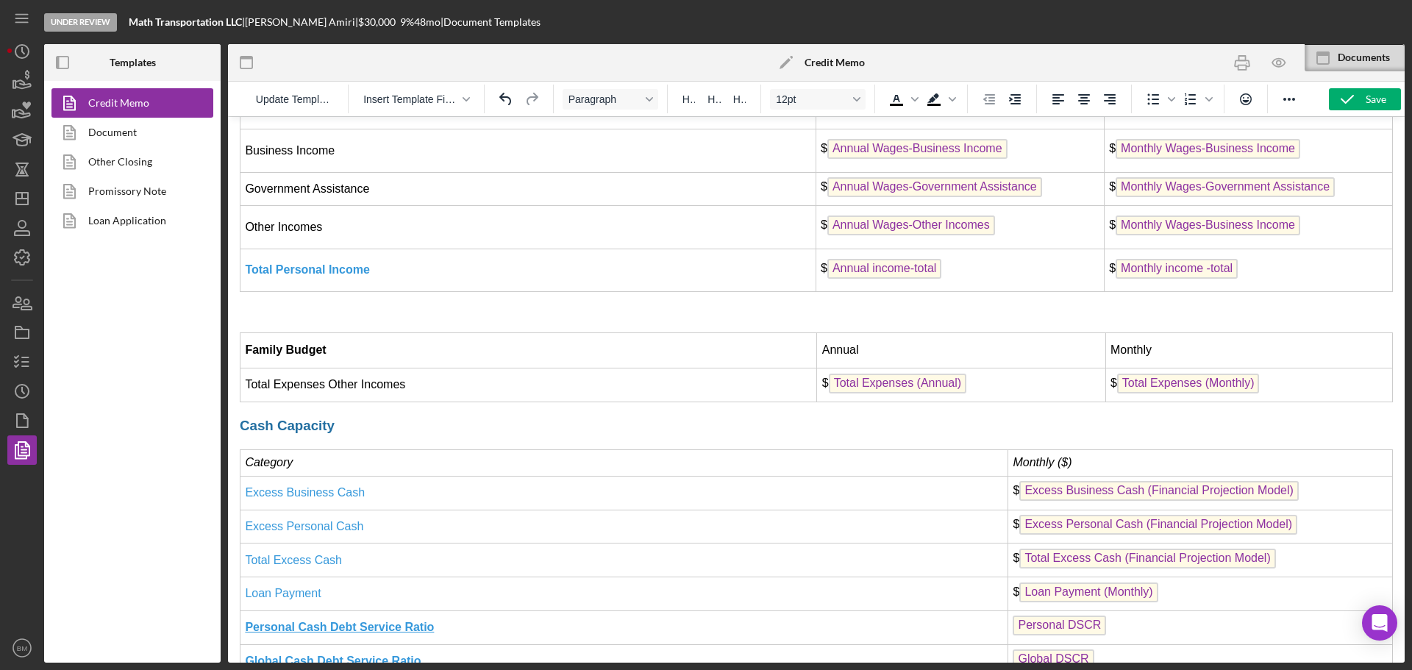
scroll to position [3456, 0]
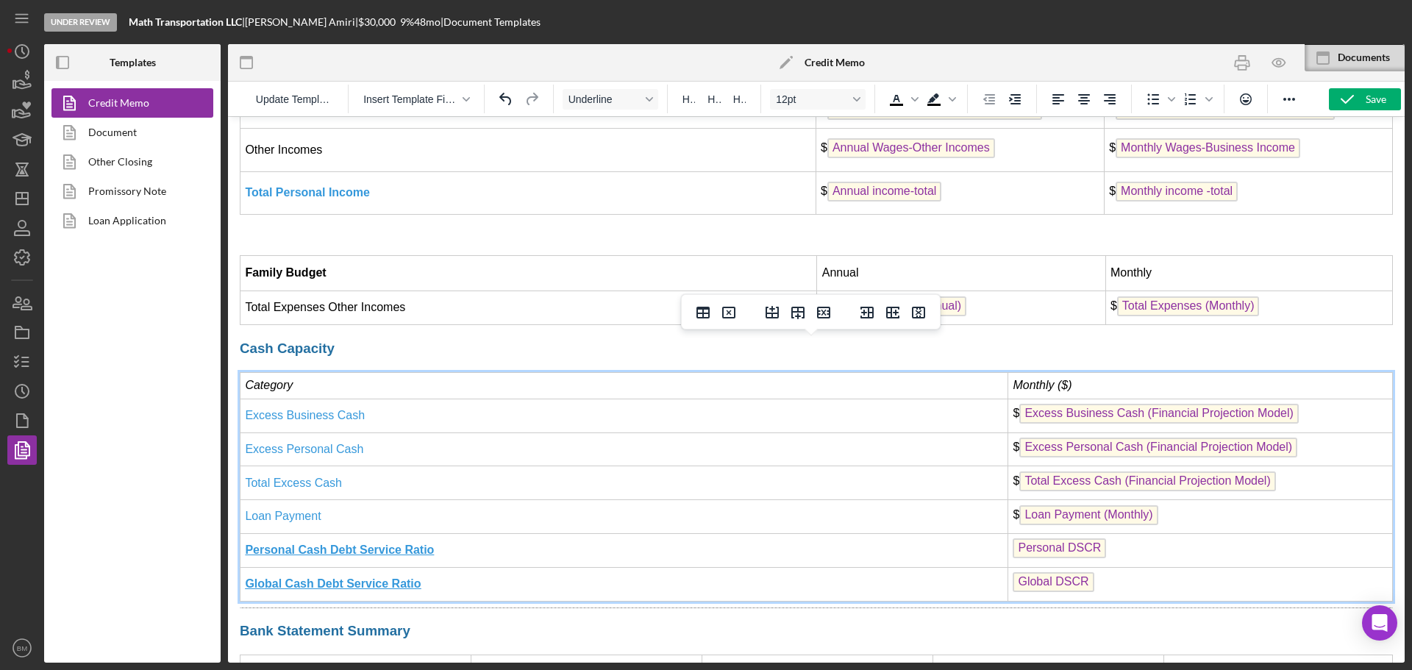
click at [881, 567] on td "Global Cash Debt Service Ratio" at bounding box center [624, 584] width 768 height 34
click at [828, 315] on icon "Delete row" at bounding box center [824, 313] width 18 height 18
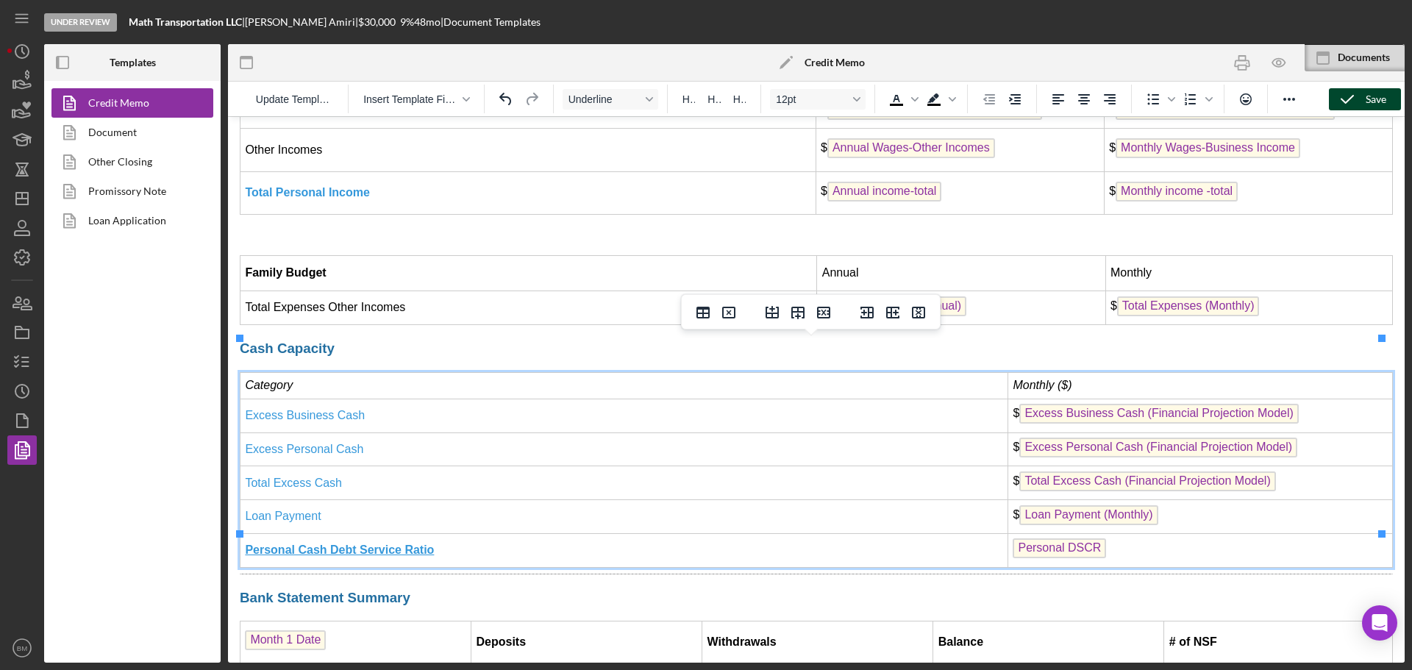
click at [1354, 101] on icon "button" at bounding box center [1347, 99] width 37 height 37
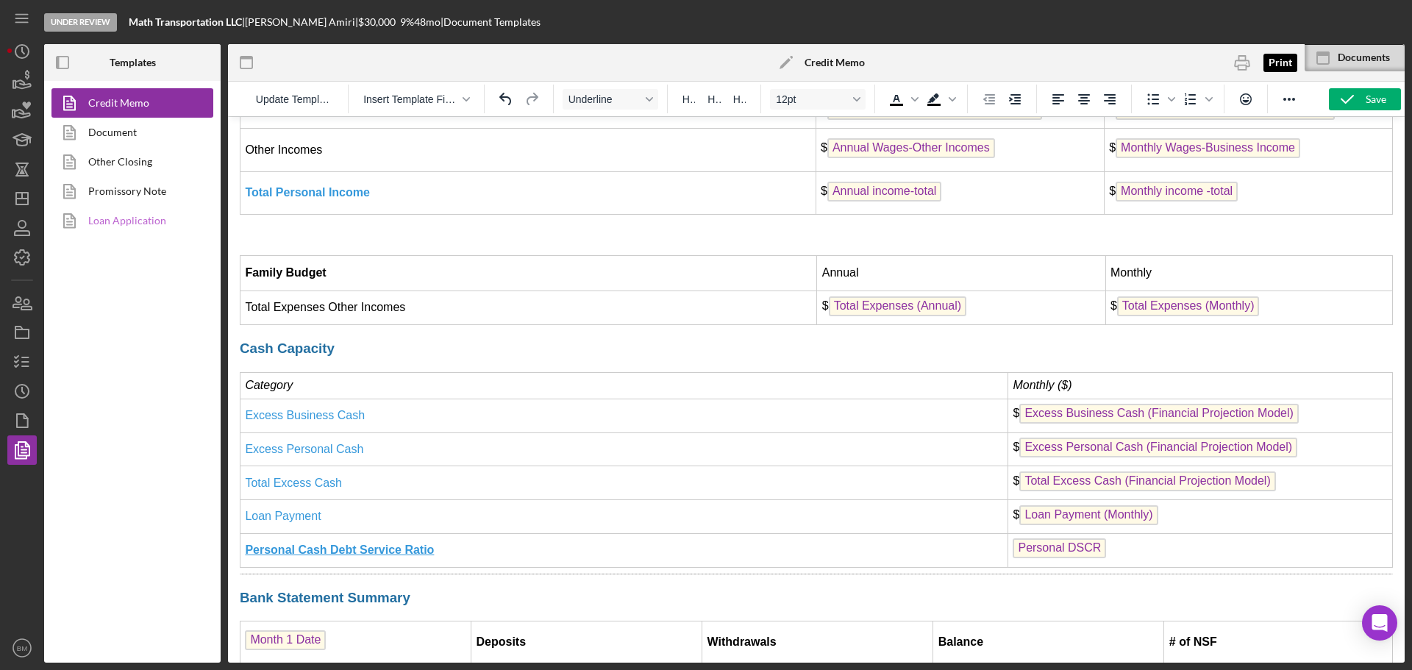
drag, startPoint x: 1238, startPoint y: 63, endPoint x: 174, endPoint y: 231, distance: 1077.1
click at [1238, 63] on icon "button" at bounding box center [1241, 62] width 33 height 33
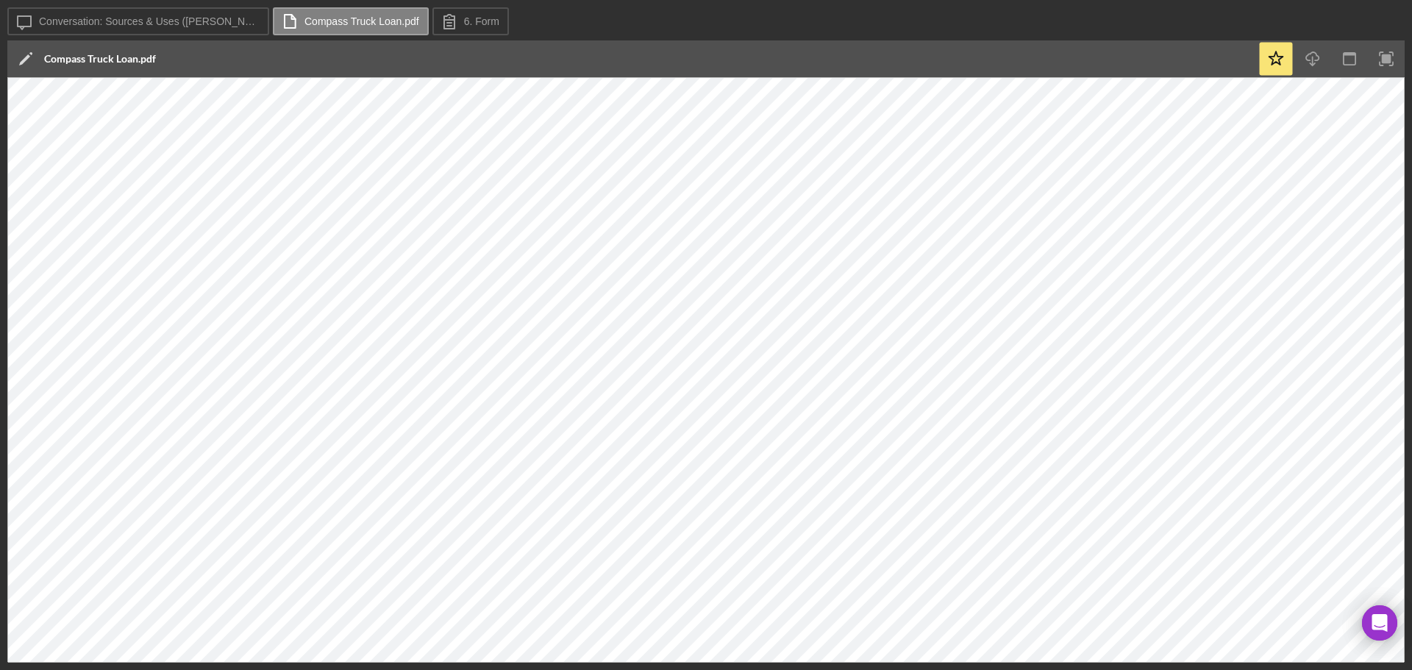
drag, startPoint x: 1312, startPoint y: 58, endPoint x: 1246, endPoint y: 54, distance: 65.5
click at [1313, 58] on line "button" at bounding box center [1313, 61] width 0 height 8
click at [1309, 62] on icon "Icon/Download" at bounding box center [1312, 59] width 33 height 33
click at [1307, 58] on icon "Icon/Download" at bounding box center [1312, 59] width 33 height 33
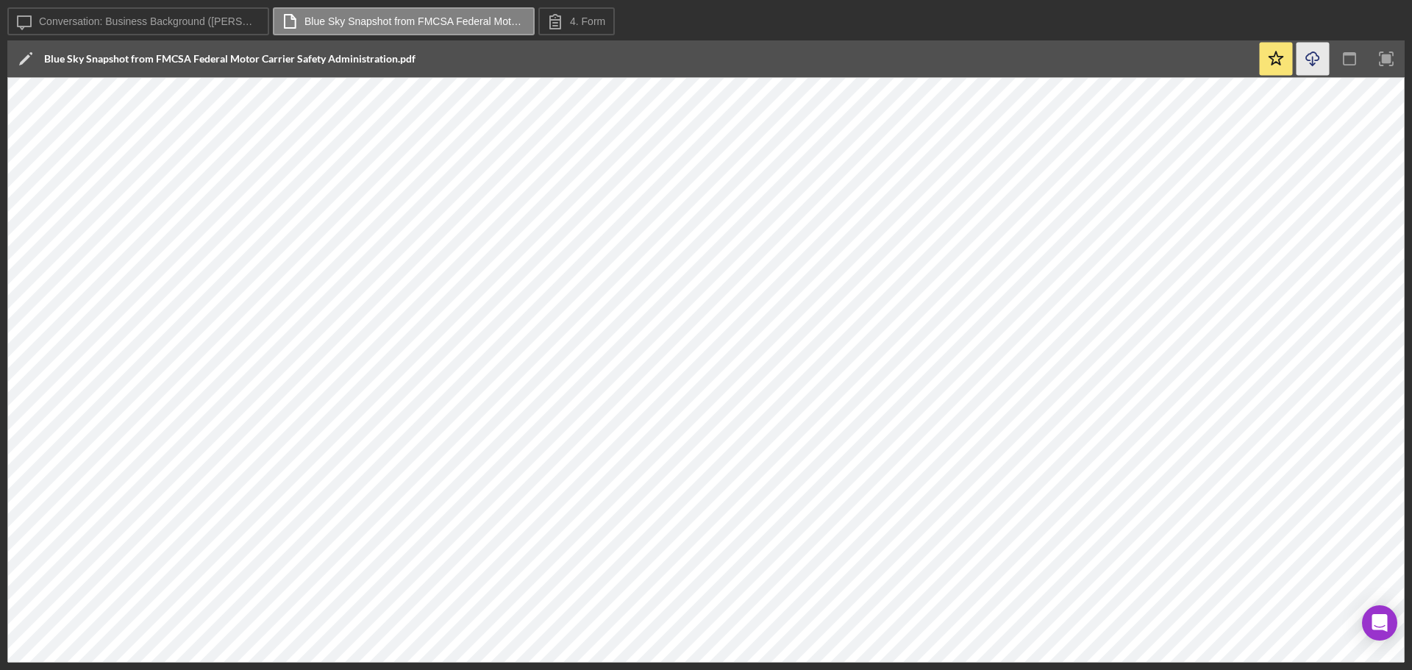
click at [1322, 63] on icon "Icon/Download" at bounding box center [1312, 59] width 33 height 33
